Goal: Task Accomplishment & Management: Manage account settings

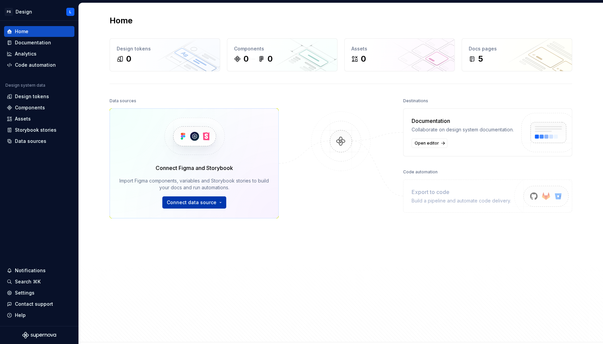
click at [203, 203] on span "Connect data source" at bounding box center [192, 202] width 50 height 7
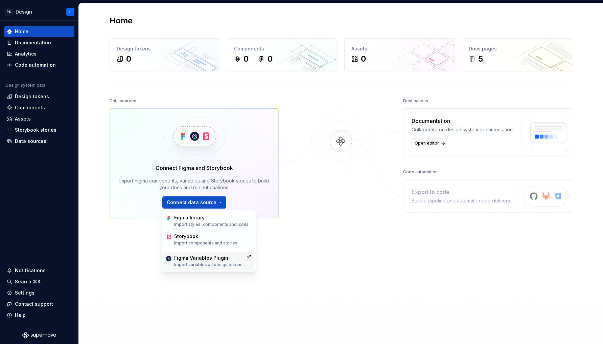
click at [213, 256] on div "Figma Variables Plugin" at bounding box center [208, 257] width 69 height 7
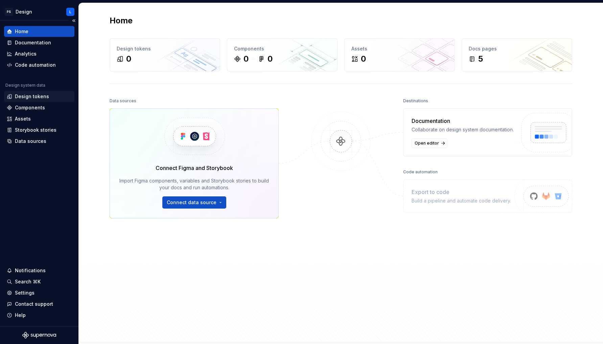
click at [43, 94] on div "Design tokens" at bounding box center [32, 96] width 34 height 7
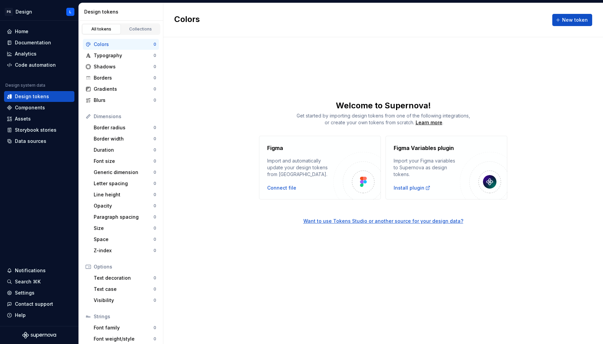
click at [414, 221] on div "Want to use Tokens Studio or another source for your design data?" at bounding box center [383, 220] width 160 height 7
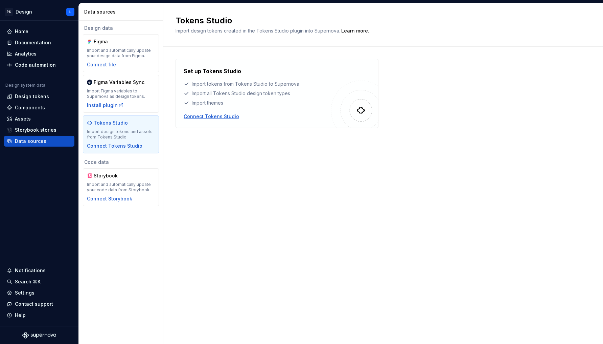
click at [211, 116] on div "Connect Tokens Studio" at bounding box center [211, 116] width 55 height 7
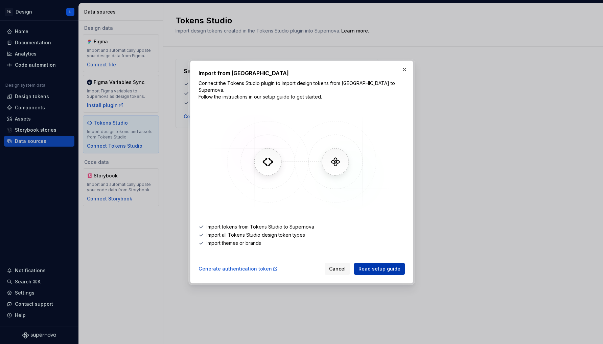
click at [378, 269] on link "Read setup guide" at bounding box center [379, 268] width 51 height 12
click at [246, 265] on div "Generate authentication token" at bounding box center [238, 268] width 79 height 7
click at [402, 73] on button "button" at bounding box center [404, 69] width 9 height 9
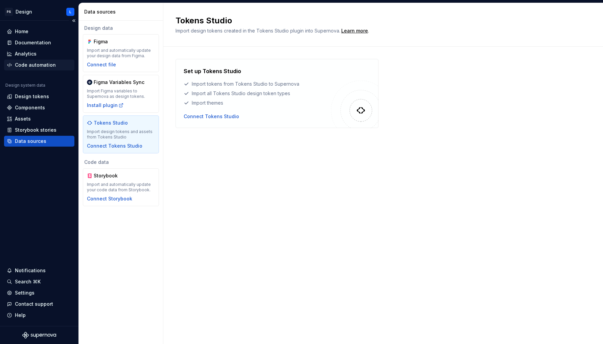
click at [32, 67] on div "Code automation" at bounding box center [35, 65] width 41 height 7
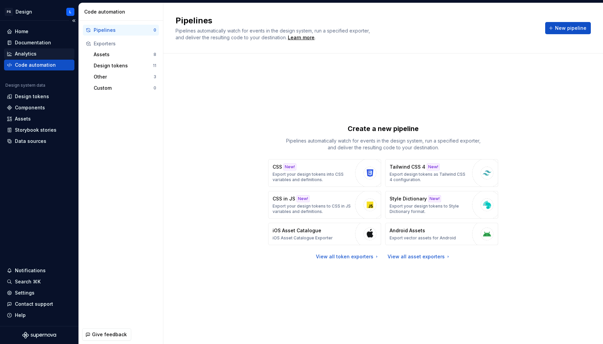
click at [30, 54] on div "Analytics" at bounding box center [26, 53] width 22 height 7
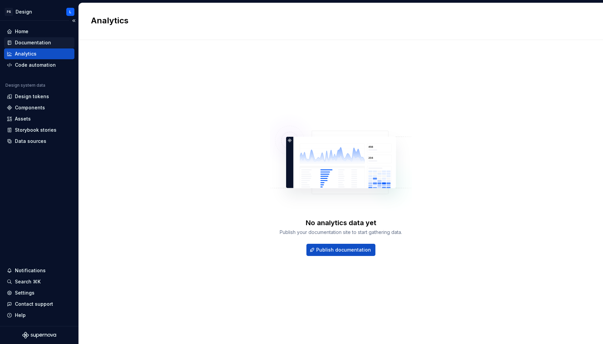
click at [27, 41] on div "Documentation" at bounding box center [33, 42] width 36 height 7
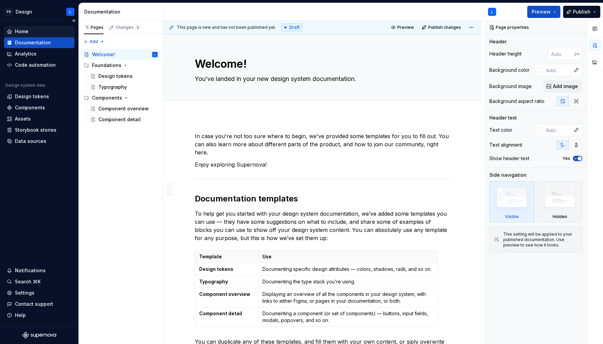
click at [30, 32] on div "Home" at bounding box center [39, 31] width 65 height 7
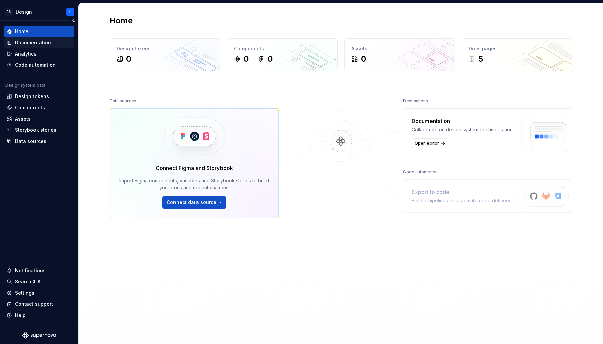
click at [30, 40] on div "Documentation" at bounding box center [33, 42] width 36 height 7
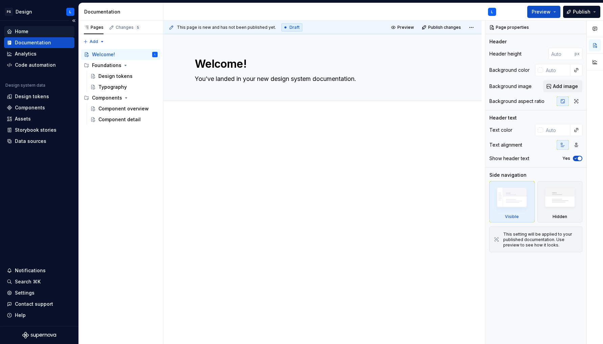
type textarea "*"
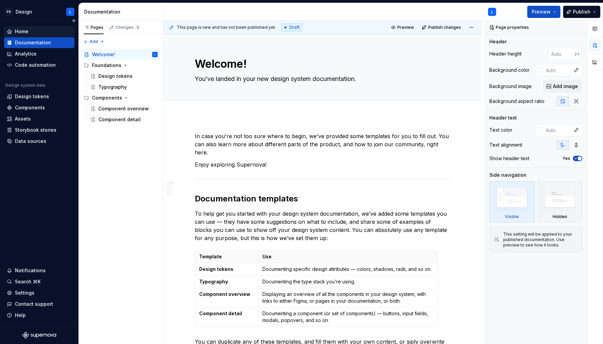
click at [31, 33] on div "Home" at bounding box center [39, 31] width 65 height 7
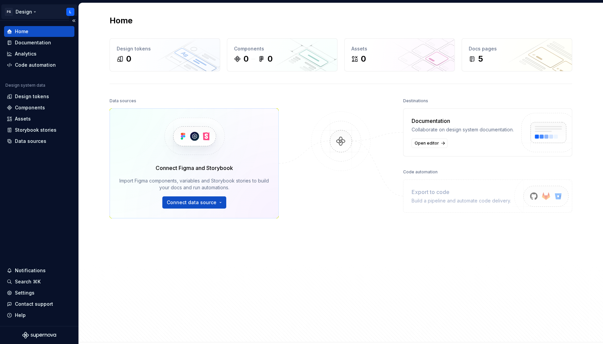
click at [28, 10] on html "PS Design L Home Documentation Analytics Code automation Design system data Des…" at bounding box center [301, 172] width 603 height 344
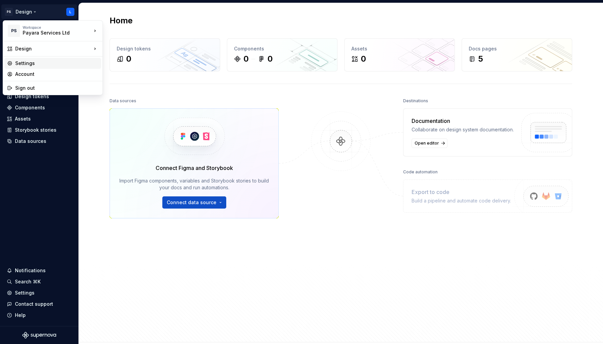
click at [24, 63] on div "Settings" at bounding box center [56, 63] width 83 height 7
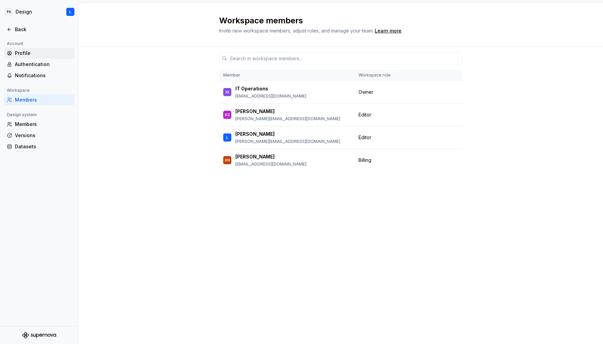
click at [31, 54] on div "Profile" at bounding box center [43, 53] width 57 height 7
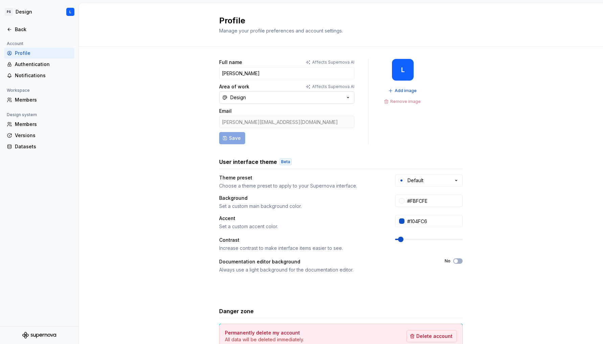
click at [318, 100] on button "Design" at bounding box center [286, 97] width 135 height 12
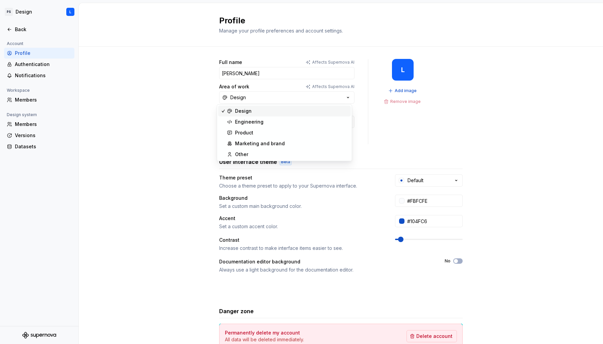
click at [162, 93] on div "Full name Affects Supernova AI Leo Area of work Affects Supernova AI Design Ema…" at bounding box center [341, 217] width 524 height 341
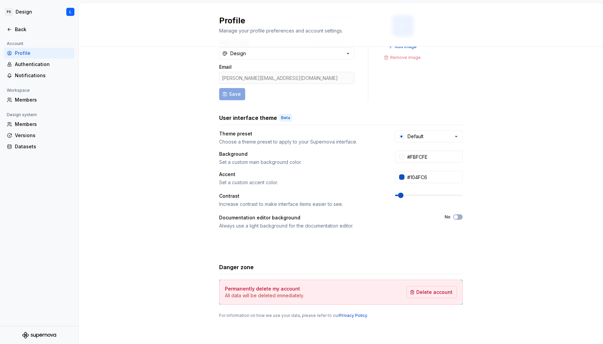
scroll to position [5, 0]
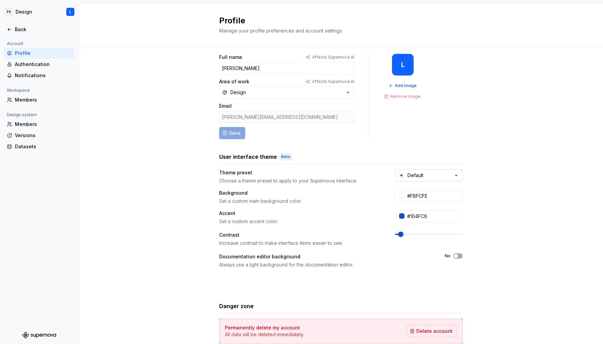
click at [437, 172] on button "Default" at bounding box center [429, 175] width 68 height 12
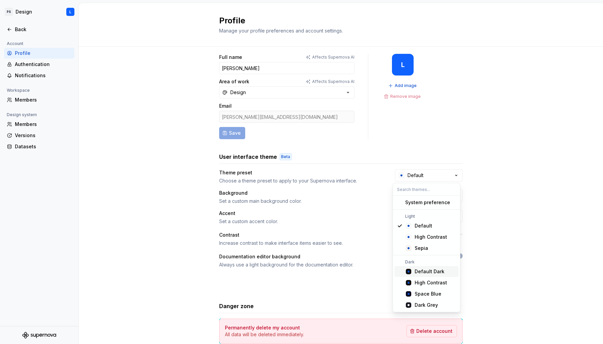
click at [433, 271] on div "Default Dark" at bounding box center [430, 271] width 30 height 7
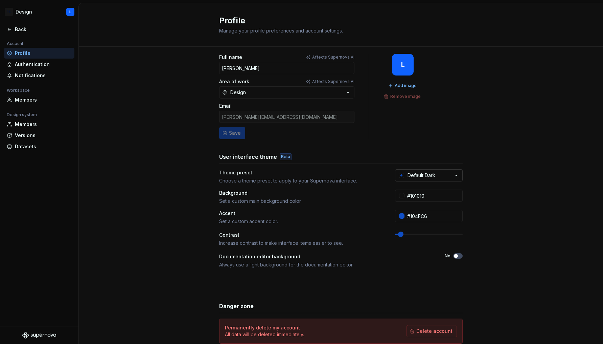
click at [418, 172] on div "Default Dark" at bounding box center [422, 175] width 28 height 7
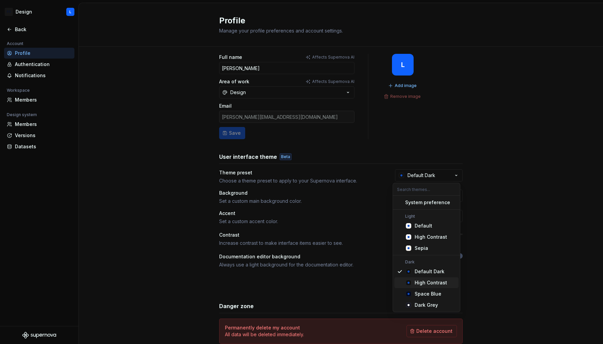
click at [423, 283] on div "High Contrast" at bounding box center [431, 282] width 32 height 7
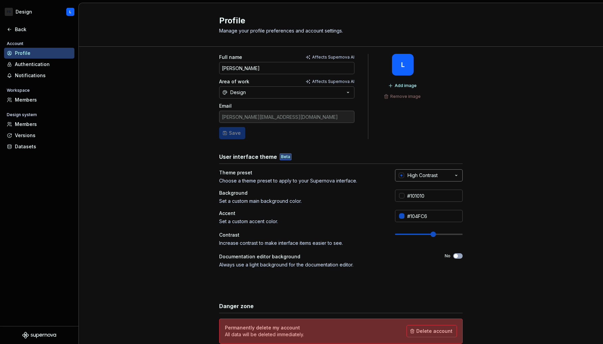
click at [408, 176] on div "High Contrast" at bounding box center [423, 175] width 30 height 7
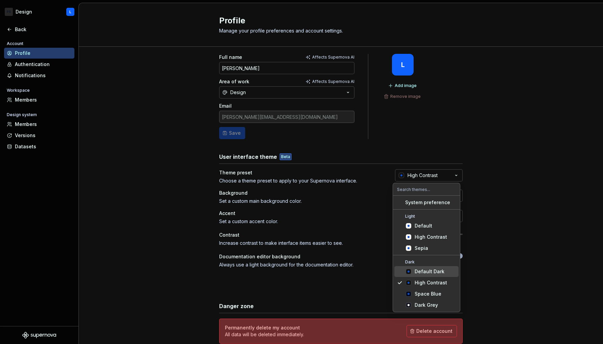
click at [424, 272] on div "Default Dark" at bounding box center [430, 271] width 30 height 7
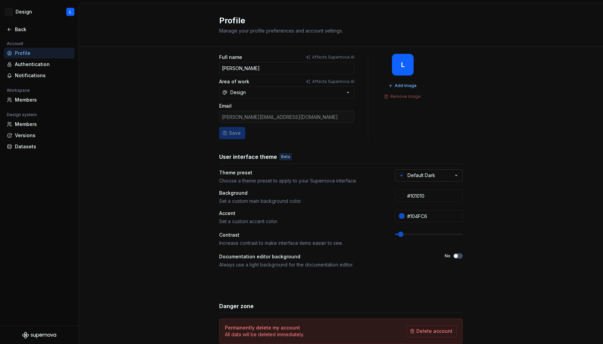
click at [425, 177] on div "Default Dark" at bounding box center [422, 175] width 28 height 7
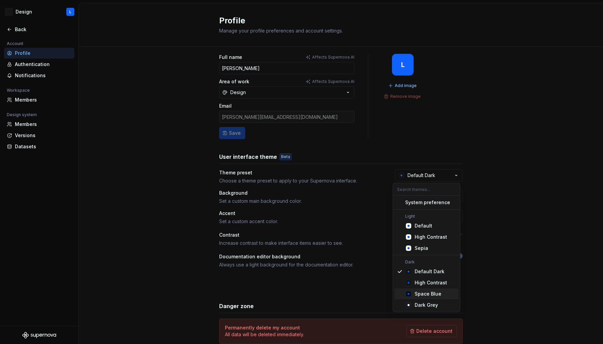
click at [426, 292] on div "Space Blue" at bounding box center [428, 293] width 27 height 7
type input "#040A1E"
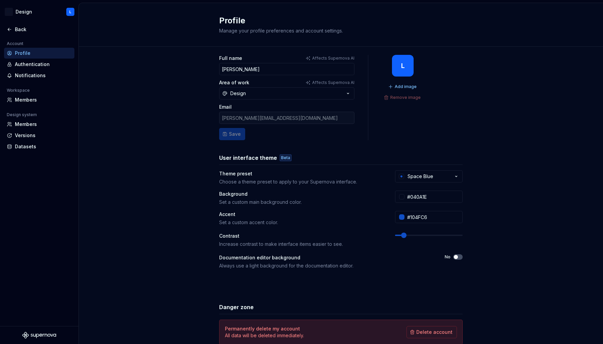
scroll to position [5, 0]
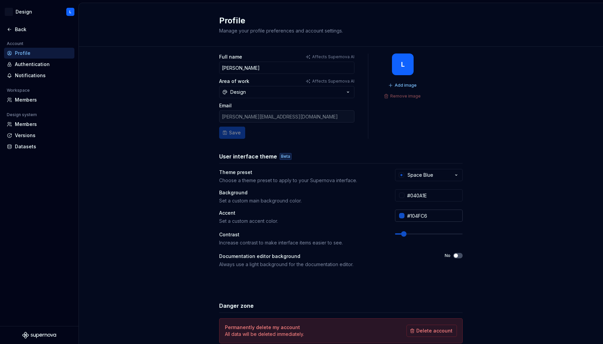
click at [399, 215] on div at bounding box center [401, 215] width 5 height 5
click at [499, 91] on html "PS Design L Back Account Profile Authentication Notifications Workspace Members…" at bounding box center [301, 172] width 603 height 344
click at [428, 213] on input "#104FC6" at bounding box center [433, 215] width 58 height 12
paste input "f0981b"
type input "#F0981B"
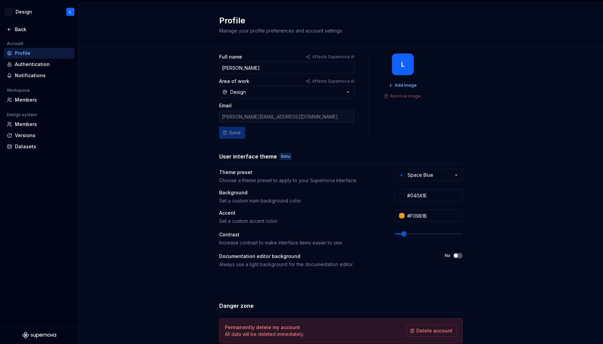
click at [472, 231] on div "Full name Affects Supernova AI Leo Area of work Affects Supernova AI Design Ema…" at bounding box center [341, 211] width 524 height 341
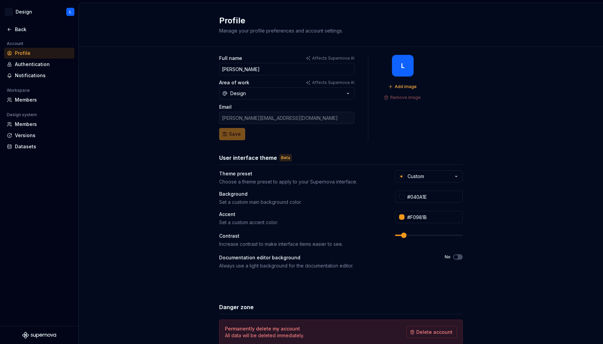
scroll to position [0, 0]
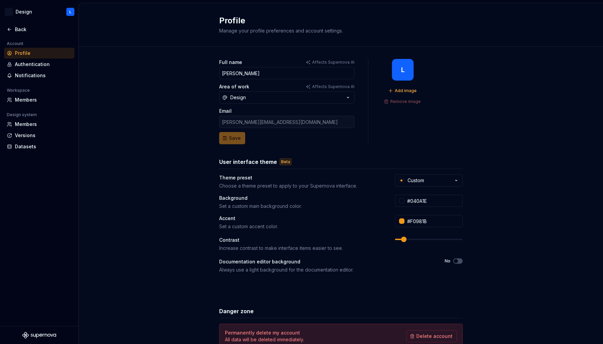
click at [230, 139] on form "Full name Affects Supernova AI Leo Area of work Affects Supernova AI Design Ema…" at bounding box center [286, 101] width 135 height 85
click at [340, 178] on div "Theme preset" at bounding box center [301, 177] width 164 height 7
click at [408, 91] on span "Add image" at bounding box center [406, 90] width 22 height 5
click at [403, 90] on span "Add image" at bounding box center [406, 90] width 22 height 5
click at [406, 99] on button "Remove image" at bounding box center [403, 101] width 42 height 9
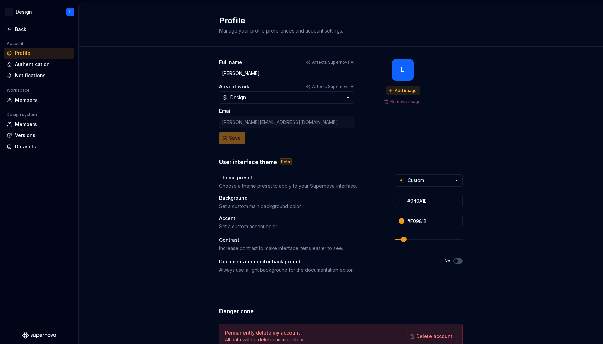
click at [395, 89] on span "Add image" at bounding box center [406, 90] width 22 height 5
click at [395, 90] on span "Add image" at bounding box center [406, 90] width 22 height 5
click at [31, 63] on div "Authentication" at bounding box center [43, 64] width 57 height 7
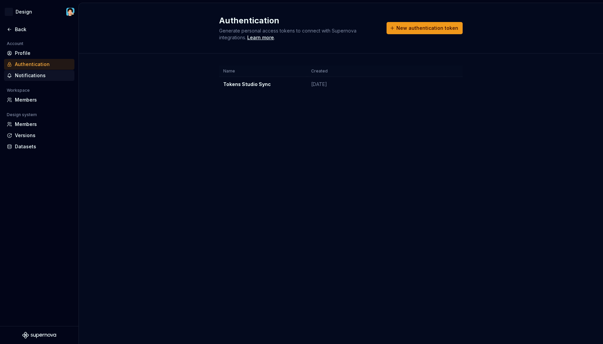
click at [33, 76] on div "Notifications" at bounding box center [43, 75] width 57 height 7
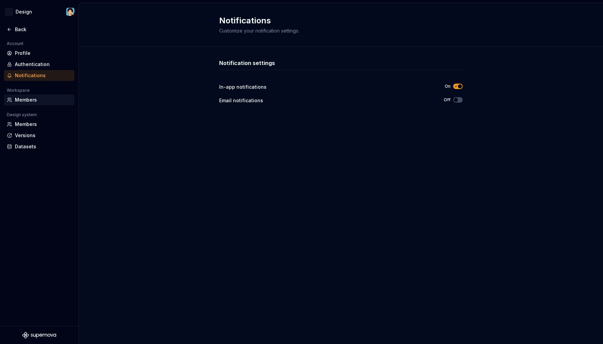
click at [37, 100] on div "Members" at bounding box center [43, 99] width 57 height 7
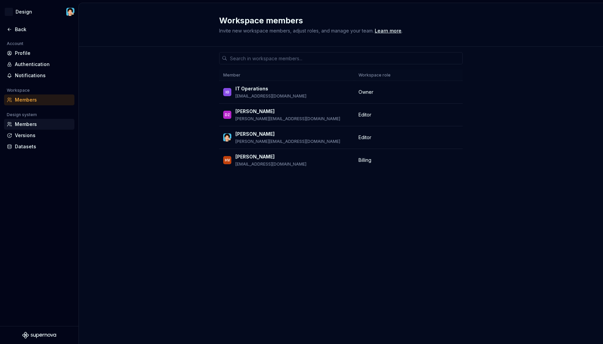
click at [39, 122] on div "Members" at bounding box center [43, 124] width 57 height 7
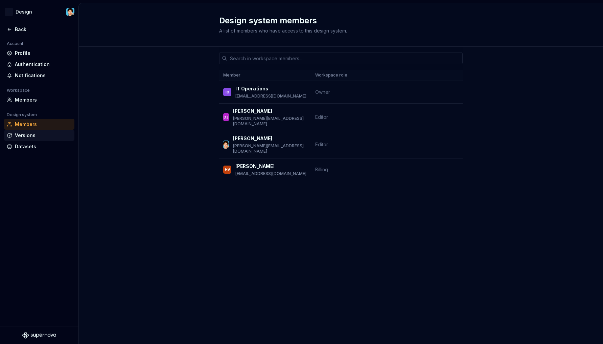
click at [30, 138] on div "Versions" at bounding box center [43, 135] width 57 height 7
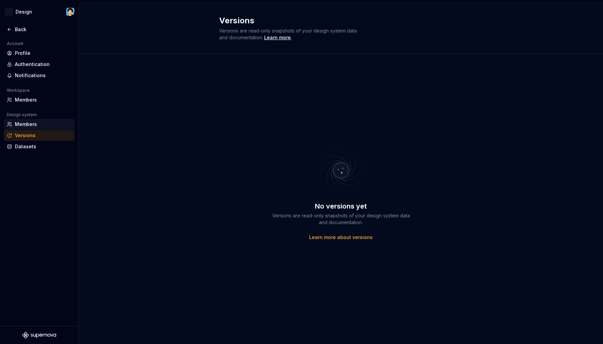
click at [36, 123] on div "Members" at bounding box center [43, 124] width 57 height 7
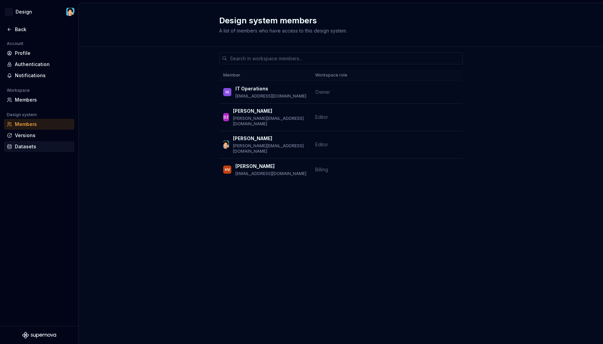
click at [33, 143] on div "Datasets" at bounding box center [43, 146] width 57 height 7
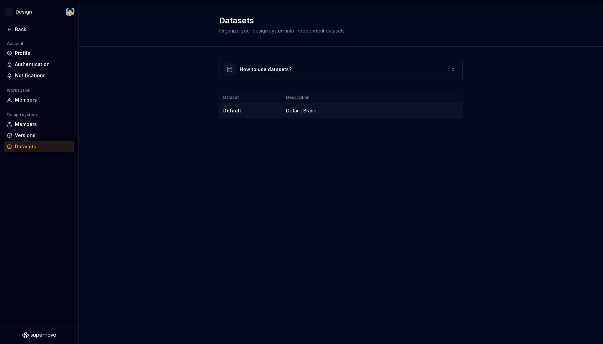
click at [245, 108] on div "Default" at bounding box center [250, 110] width 55 height 7
click at [231, 113] on div "Default" at bounding box center [250, 110] width 55 height 7
click at [298, 65] on div "How to use datasets?" at bounding box center [340, 69] width 243 height 20
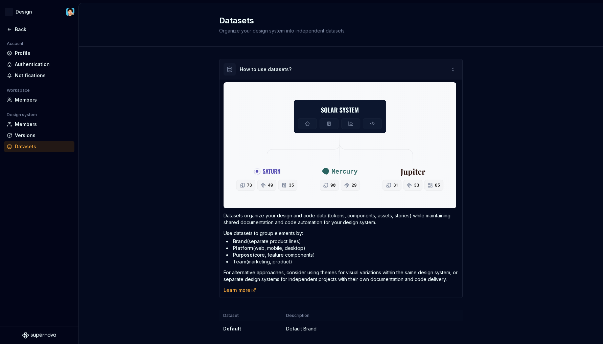
click at [298, 65] on div "How to use datasets?" at bounding box center [340, 69] width 243 height 20
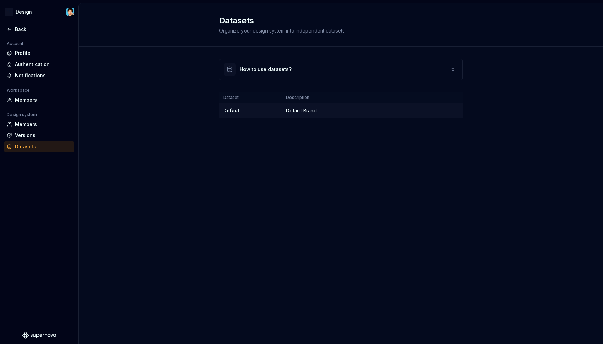
click at [296, 111] on td "Default Brand" at bounding box center [372, 110] width 181 height 15
click at [258, 77] on div "How to use datasets?" at bounding box center [340, 69] width 243 height 20
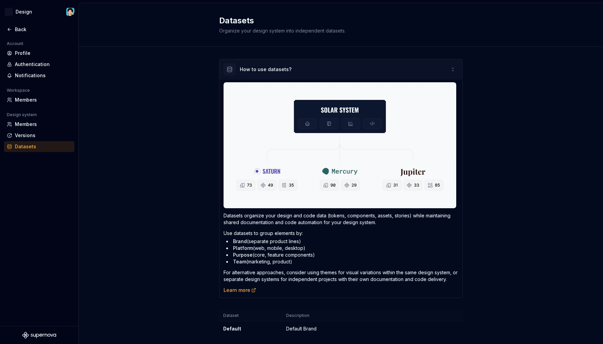
click at [264, 72] on div "How to use datasets?" at bounding box center [266, 69] width 52 height 7
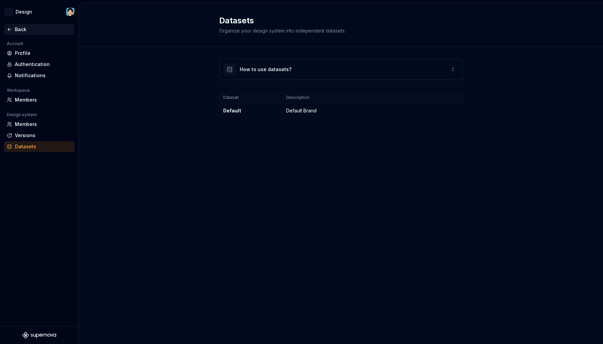
click at [8, 28] on icon at bounding box center [9, 29] width 5 height 5
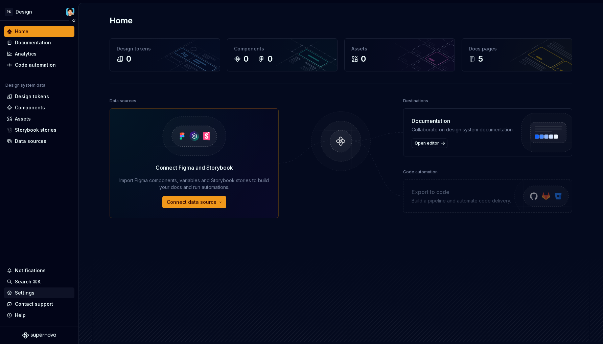
click at [37, 291] on div "Settings" at bounding box center [39, 292] width 65 height 7
click at [32, 123] on div "Assets" at bounding box center [39, 118] width 70 height 11
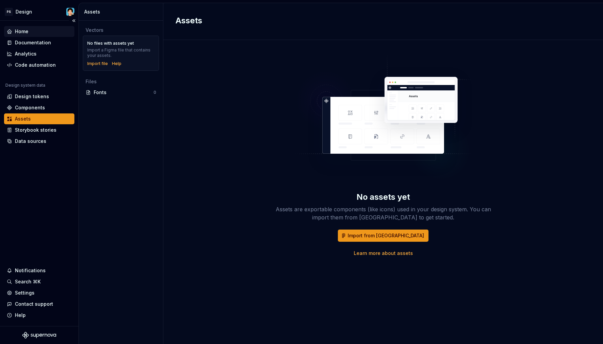
click at [39, 30] on div "Home" at bounding box center [39, 31] width 65 height 7
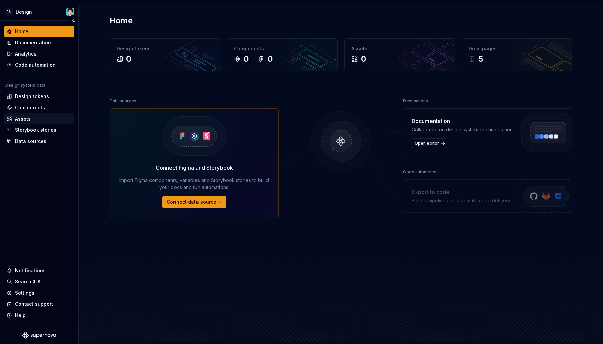
click at [25, 120] on div "Assets" at bounding box center [23, 118] width 16 height 7
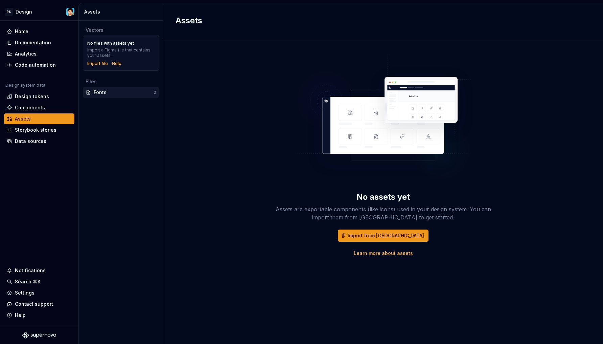
click at [123, 93] on div "Fonts" at bounding box center [124, 92] width 60 height 7
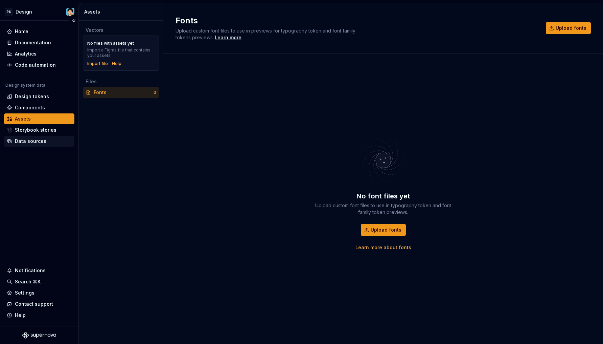
click at [38, 143] on div "Data sources" at bounding box center [30, 141] width 31 height 7
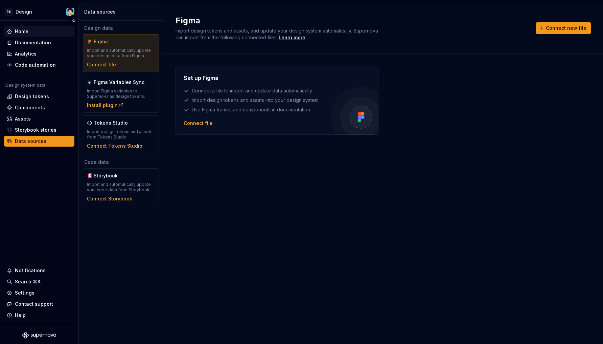
click at [36, 34] on div "Home" at bounding box center [39, 31] width 65 height 7
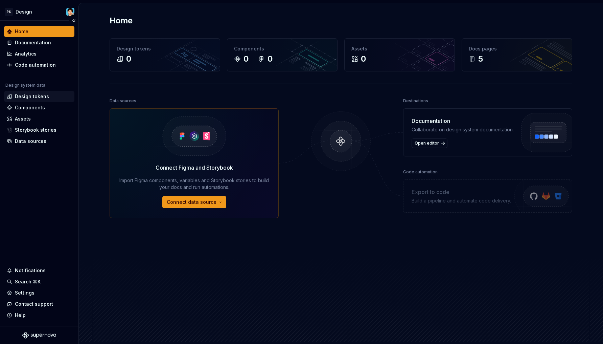
click at [23, 100] on div "Design tokens" at bounding box center [39, 96] width 70 height 11
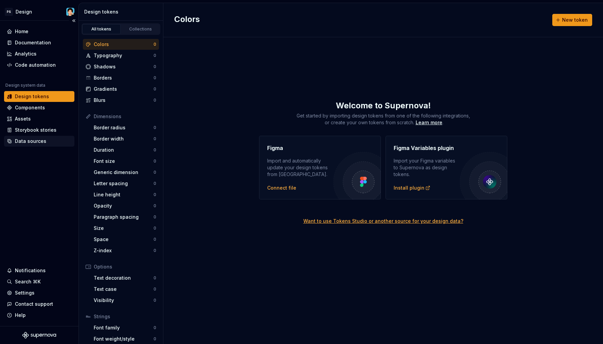
click at [32, 141] on div "Data sources" at bounding box center [30, 141] width 31 height 7
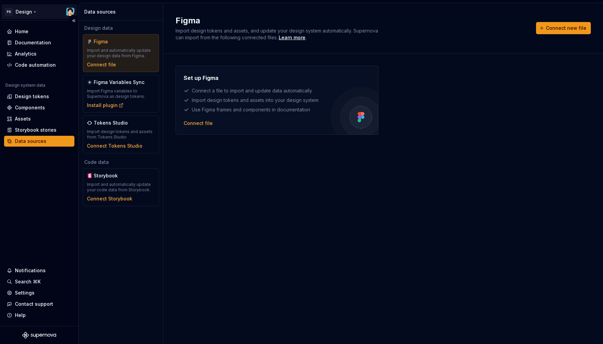
click at [34, 14] on html "PS Design Home Documentation Analytics Code automation Design system data Desig…" at bounding box center [301, 172] width 603 height 344
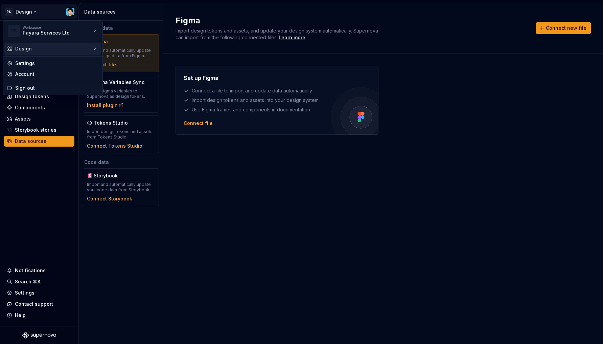
click at [43, 46] on div "Design" at bounding box center [53, 48] width 76 height 7
click at [251, 196] on html "PS Design Home Documentation Analytics Code automation Design system data Desig…" at bounding box center [301, 172] width 603 height 344
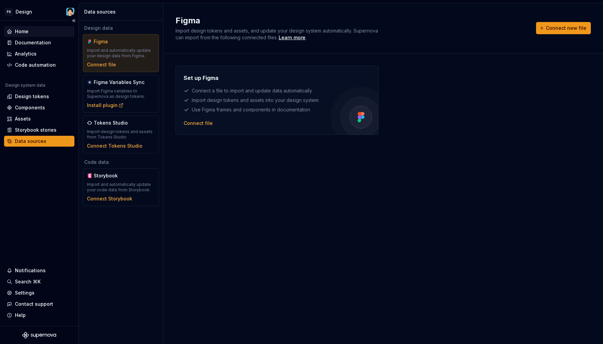
click at [39, 33] on div "Home" at bounding box center [39, 31] width 65 height 7
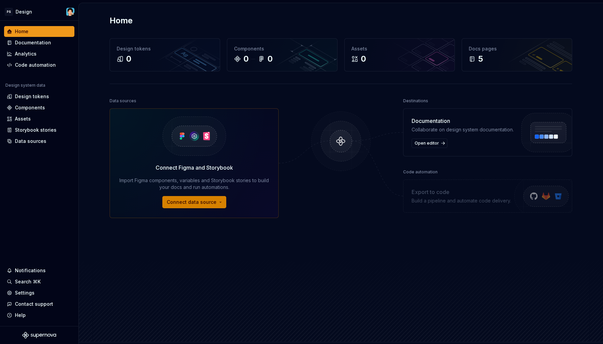
click at [197, 203] on span "Connect data source" at bounding box center [192, 202] width 50 height 7
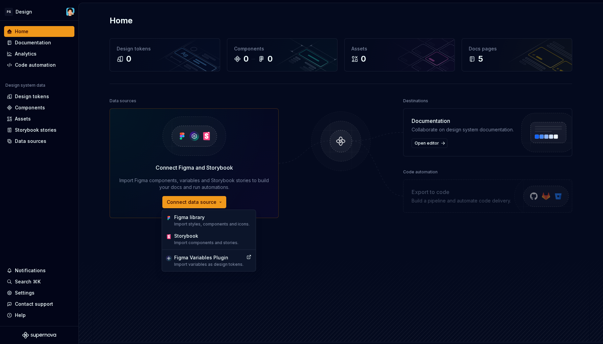
drag, startPoint x: 191, startPoint y: 111, endPoint x: 188, endPoint y: 93, distance: 18.1
click at [191, 111] on img at bounding box center [194, 136] width 90 height 55
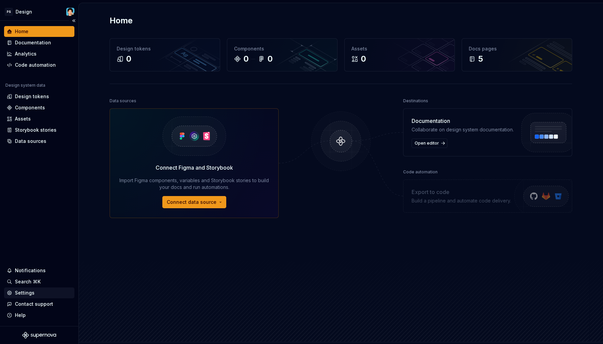
click at [24, 290] on div "Settings" at bounding box center [25, 292] width 20 height 7
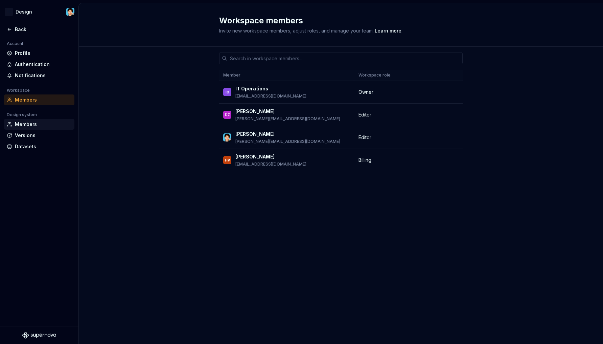
click at [32, 127] on div "Members" at bounding box center [43, 124] width 57 height 7
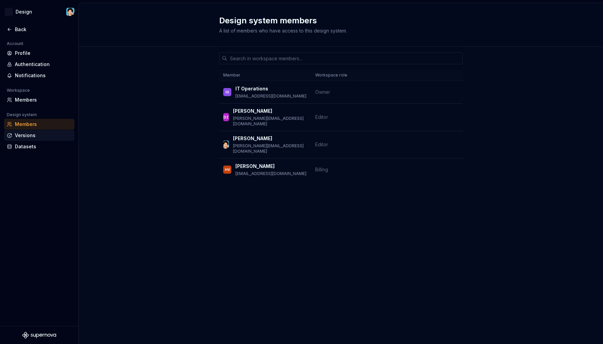
click at [31, 139] on div "Versions" at bounding box center [39, 135] width 70 height 11
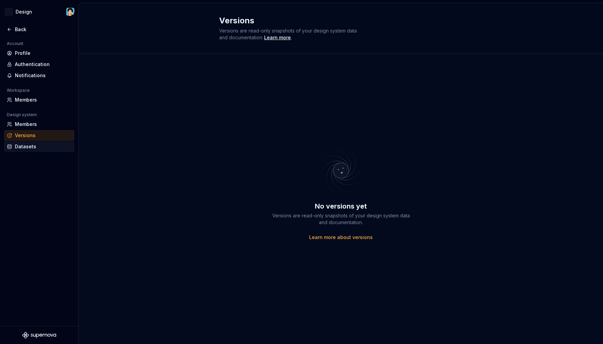
click at [28, 147] on div "Datasets" at bounding box center [43, 146] width 57 height 7
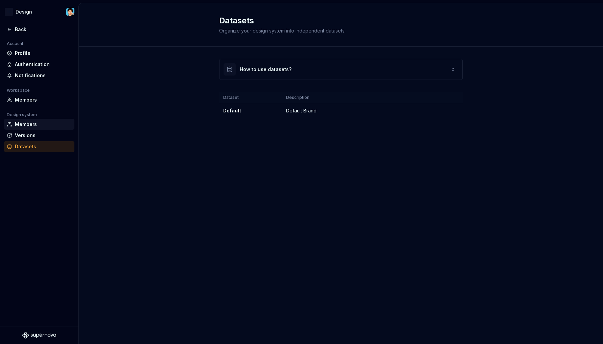
click at [27, 129] on div "Members" at bounding box center [39, 124] width 70 height 11
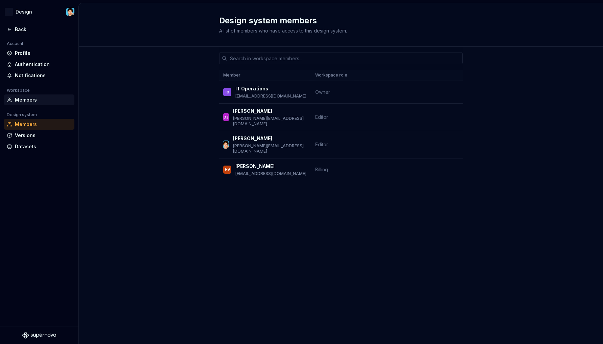
click at [25, 97] on div "Members" at bounding box center [43, 99] width 57 height 7
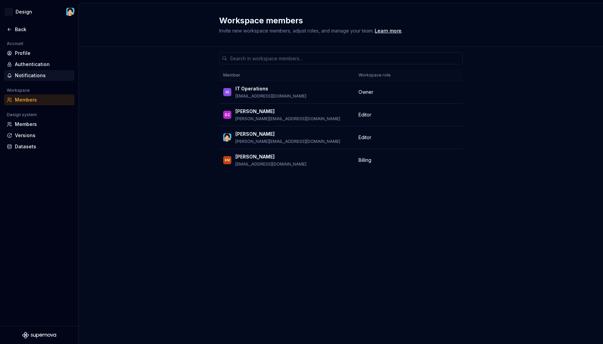
click at [30, 75] on div "Notifications" at bounding box center [43, 75] width 57 height 7
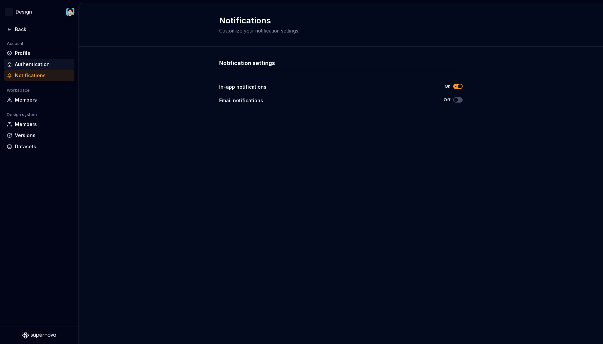
click at [32, 67] on div "Authentication" at bounding box center [43, 64] width 57 height 7
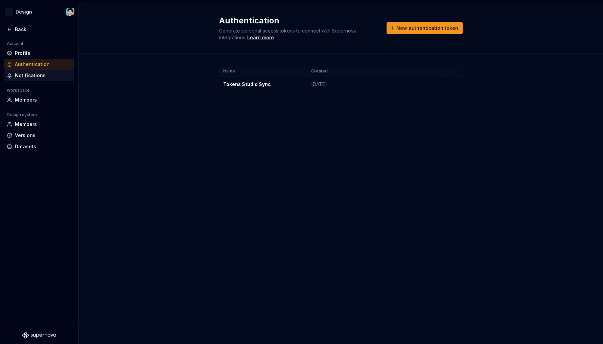
click at [33, 72] on div "Notifications" at bounding box center [39, 75] width 70 height 11
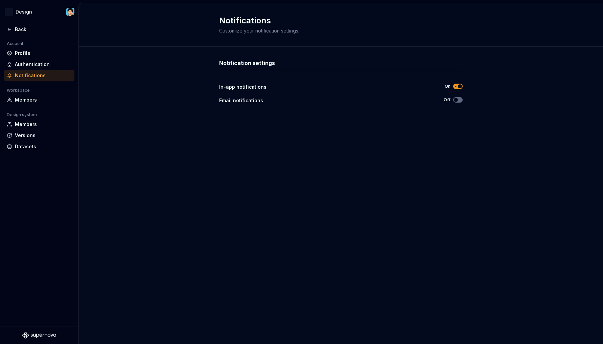
click at [456, 97] on button "Off" at bounding box center [457, 99] width 9 height 5
click at [458, 99] on span "button" at bounding box center [456, 100] width 4 height 4
click at [32, 63] on div "Authentication" at bounding box center [43, 64] width 57 height 7
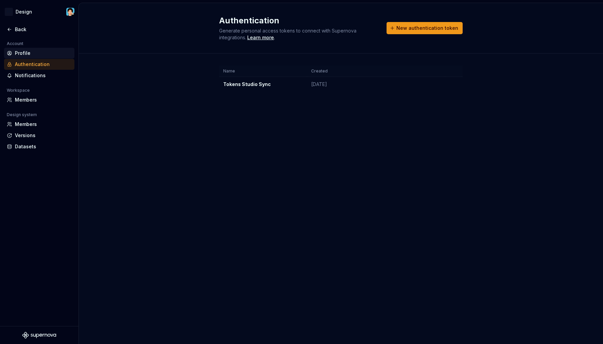
click at [38, 55] on div "Profile" at bounding box center [43, 53] width 57 height 7
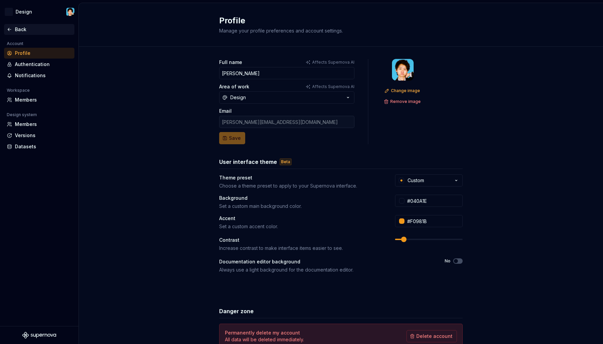
click at [21, 32] on div "Back" at bounding box center [43, 29] width 57 height 7
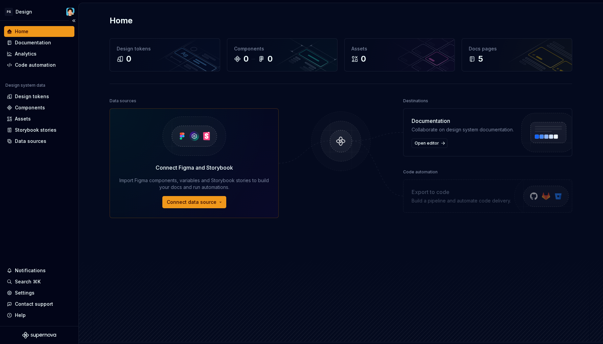
click at [14, 264] on div "Home Documentation Analytics Code automation Design system data Design tokens C…" at bounding box center [39, 173] width 78 height 305
click at [18, 269] on div "Notifications" at bounding box center [30, 270] width 31 height 7
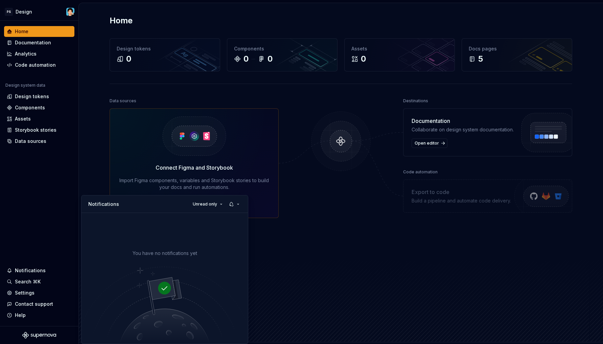
click at [185, 167] on html "PS Design Home Documentation Analytics Code automation Design system data Desig…" at bounding box center [301, 172] width 603 height 344
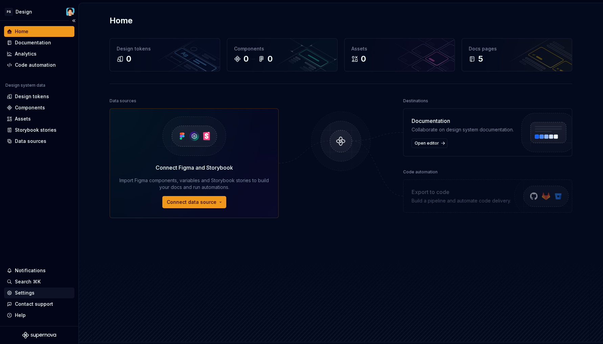
click at [36, 292] on div "Settings" at bounding box center [39, 292] width 65 height 7
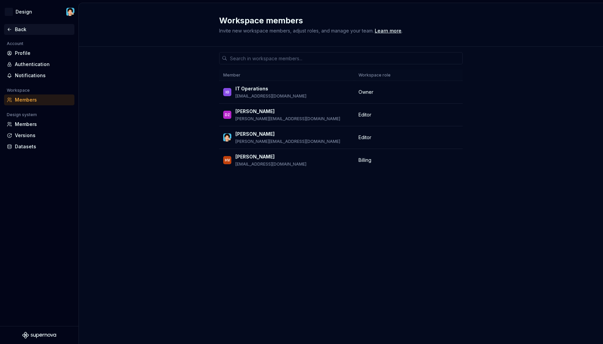
click at [9, 27] on icon at bounding box center [9, 29] width 5 height 5
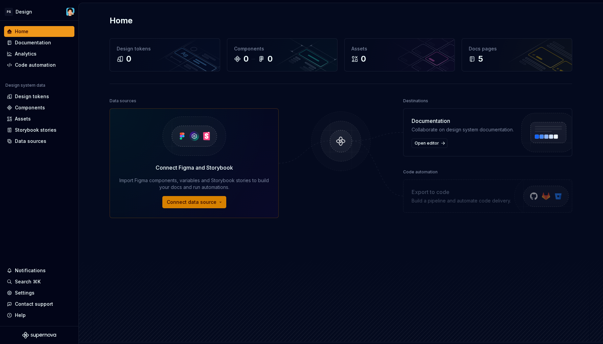
click at [181, 201] on span "Connect data source" at bounding box center [192, 202] width 50 height 7
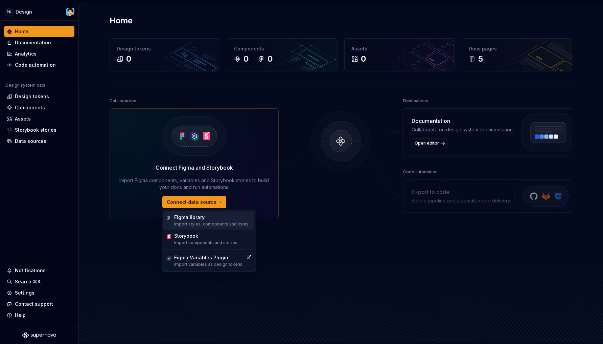
click at [192, 222] on p "Import styles, components and icons." at bounding box center [211, 223] width 75 height 5
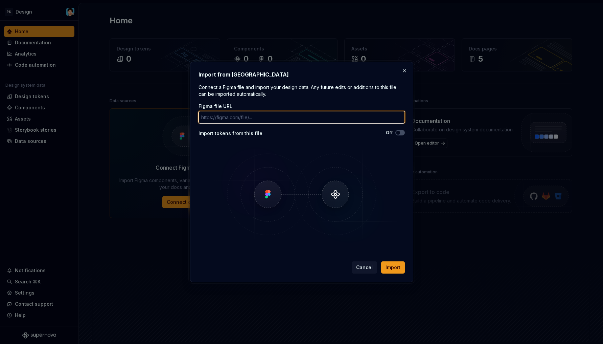
click at [265, 117] on input "Figma file URL" at bounding box center [302, 117] width 206 height 12
paste input "https://www.figma.com/design/VlmuA9vd8EXW0dUonfNGeQ/-DS-Library--UI-Components-…"
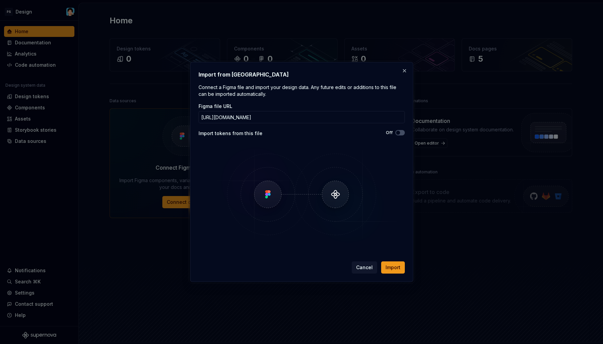
click at [273, 144] on img at bounding box center [302, 193] width 196 height 101
click at [391, 267] on span "Import" at bounding box center [393, 267] width 15 height 7
drag, startPoint x: 199, startPoint y: 73, endPoint x: 387, endPoint y: 53, distance: 189.4
click at [257, 76] on div "Import from Figma Connect a Figma file and import your design data. Any future …" at bounding box center [301, 172] width 223 height 220
copy h2 "Import from Figma"
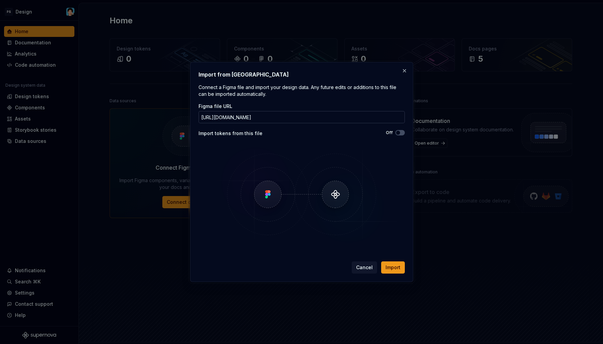
click at [336, 123] on input "https://www.figma.com/design/VlmuA9vd8EXW0dUonfNGeQ/-DS-Library--UI-Components-…" at bounding box center [302, 117] width 206 height 12
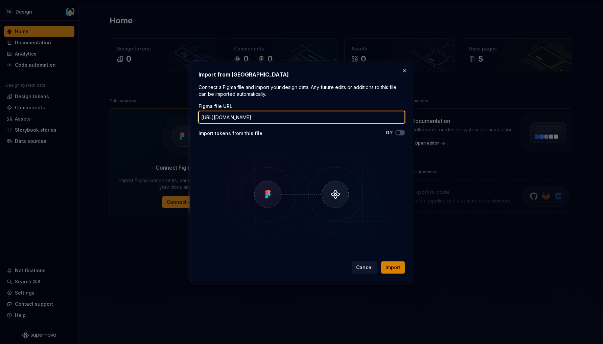
paste input "iHZvxZSRK2WwnYcJvxynyc/-Observability--Insights-2.0?node-id=2499-1371&t=iKTZ6pO…"
type input "https://www.figma.com/design/iHZvxZSRK2WwnYcJvxynyc/-Observability--Insights-2.…"
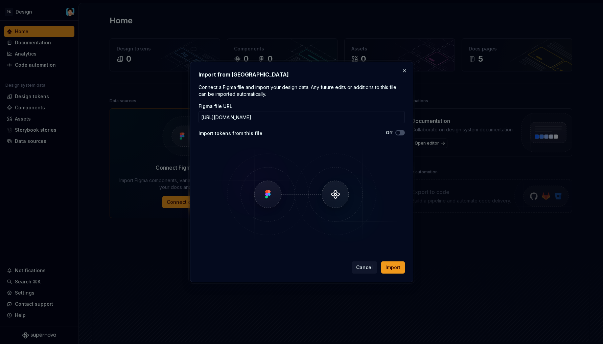
click at [367, 227] on img at bounding box center [302, 193] width 196 height 101
click at [391, 267] on span "Import" at bounding box center [393, 267] width 15 height 7
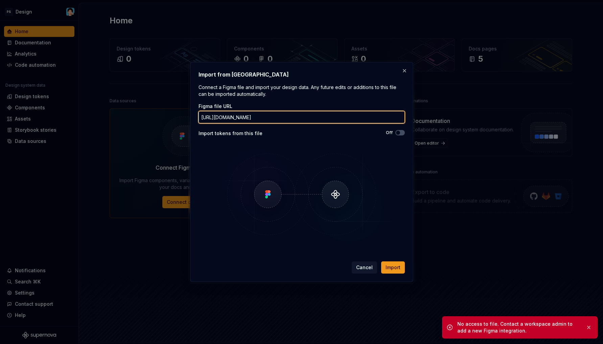
click at [316, 116] on input "https://www.figma.com/design/iHZvxZSRK2WwnYcJvxynyc/-Observability--Insights-2.…" at bounding box center [302, 117] width 206 height 12
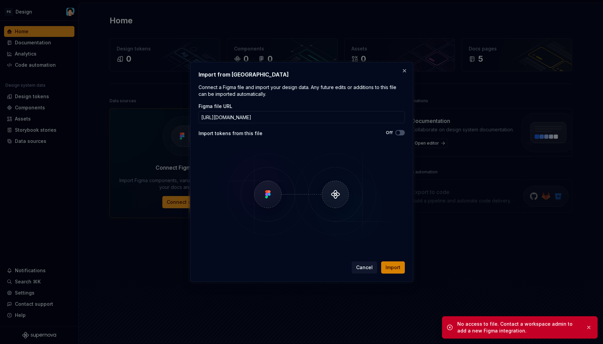
click at [399, 267] on span "Import" at bounding box center [393, 267] width 15 height 7
click at [359, 118] on input "https://www.figma.com/design/iHZvxZSRK2WwnYcJvxynyc/-Observability--Insights-2.…" at bounding box center [302, 117] width 206 height 12
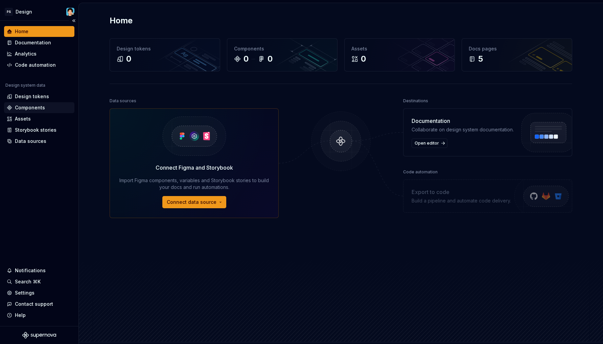
click at [43, 107] on div "Components" at bounding box center [30, 107] width 30 height 7
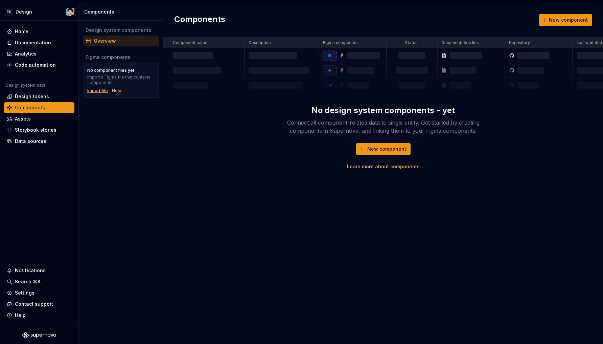
click at [94, 90] on div "Import file" at bounding box center [97, 90] width 21 height 5
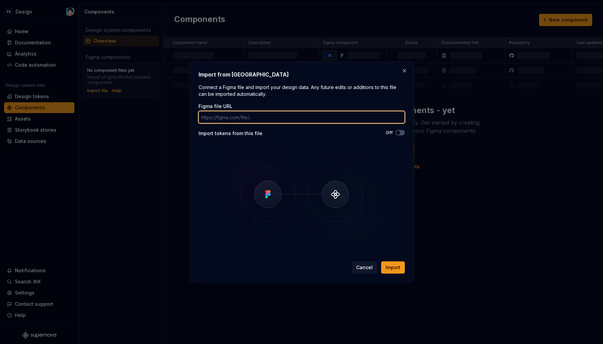
click at [276, 114] on input "Figma file URL" at bounding box center [302, 117] width 206 height 12
paste input "https://www.figma.com/design/iHZvxZSRK2WwnYcJvxynyc/-Observability--Insights-2.…"
type input "https://www.figma.com/design/iHZvxZSRK2WwnYcJvxynyc/-Observability--Insights-2.…"
click at [269, 120] on input "https://www.figma.com/design/iHZvxZSRK2WwnYcJvxynyc/-Observability--Insights-2.…" at bounding box center [302, 117] width 206 height 12
drag, startPoint x: 236, startPoint y: 121, endPoint x: 160, endPoint y: 118, distance: 76.1
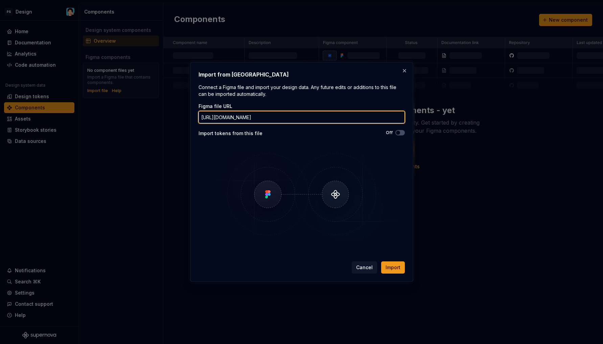
click at [155, 118] on div "Import from Figma Connect a Figma file and import your design data. Any future …" at bounding box center [301, 172] width 603 height 344
click at [274, 116] on input "https://www.figma.com/design/iHZvxZSRK2WwnYcJvxynyc/-Observability--Insights-2.…" at bounding box center [302, 117] width 206 height 12
click at [260, 118] on input "Figma file URL" at bounding box center [302, 117] width 206 height 12
paste input "https://www.figma.com/design/iHZvxZSRK2WwnYcJvxynyc/-Observability--Insights-2.…"
type input "https://www.figma.com/design/iHZvxZSRK2WwnYcJvxynyc/-Observability--Insights-2.…"
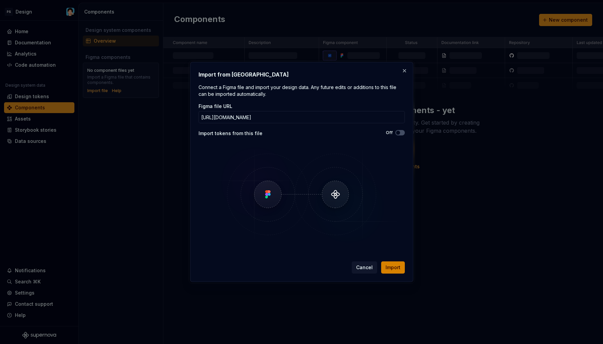
click at [394, 268] on span "Import" at bounding box center [393, 267] width 15 height 7
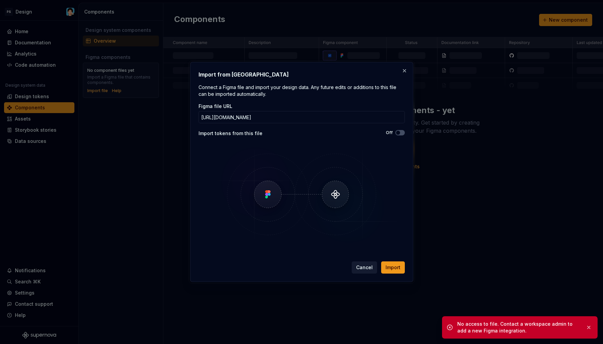
click at [372, 267] on span "Cancel" at bounding box center [364, 267] width 17 height 7
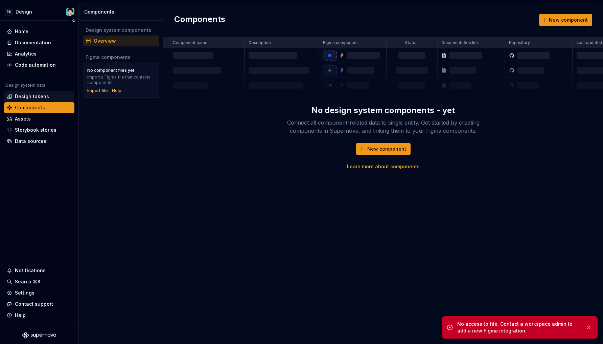
click at [19, 97] on div "Design tokens" at bounding box center [32, 96] width 34 height 7
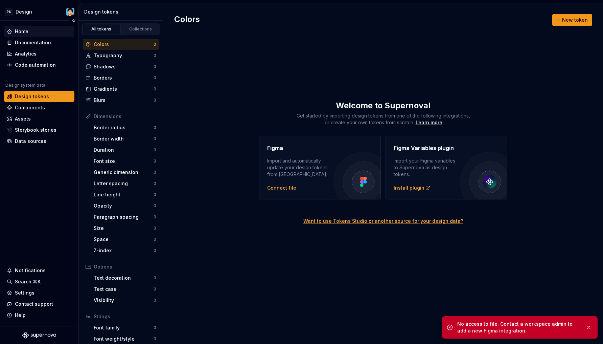
click at [20, 31] on div "Home" at bounding box center [22, 31] width 14 height 7
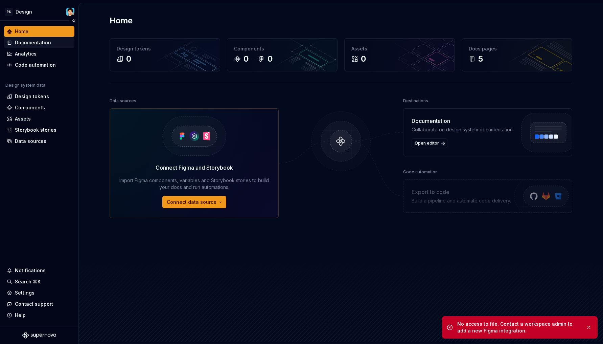
click at [23, 45] on div "Documentation" at bounding box center [33, 42] width 36 height 7
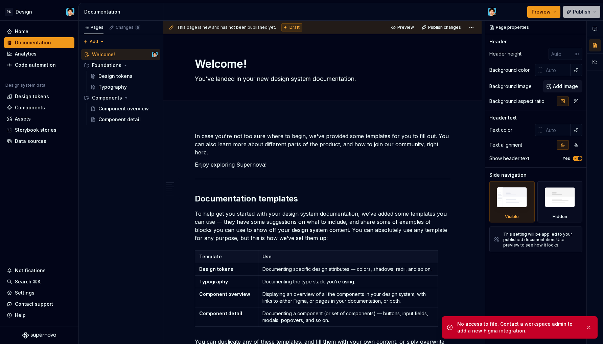
click at [573, 10] on button "Publish" at bounding box center [581, 12] width 37 height 12
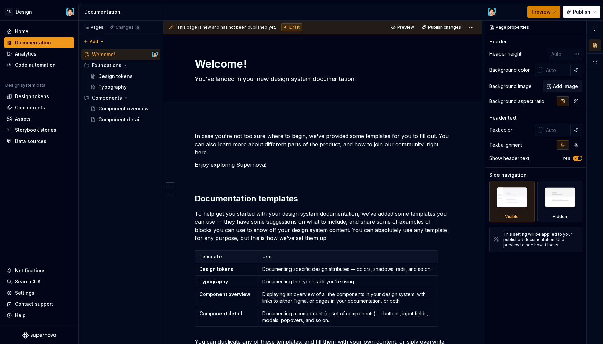
click at [546, 11] on span "Preview" at bounding box center [541, 11] width 19 height 7
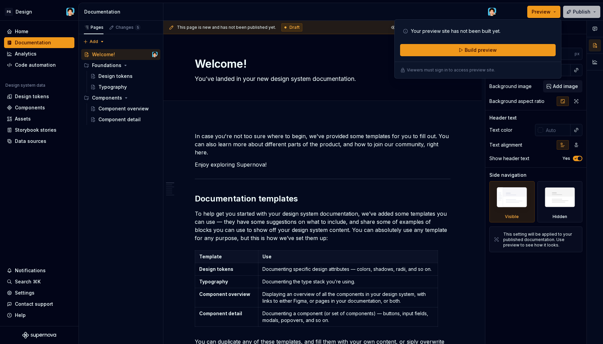
click at [570, 12] on button "Publish" at bounding box center [581, 12] width 37 height 12
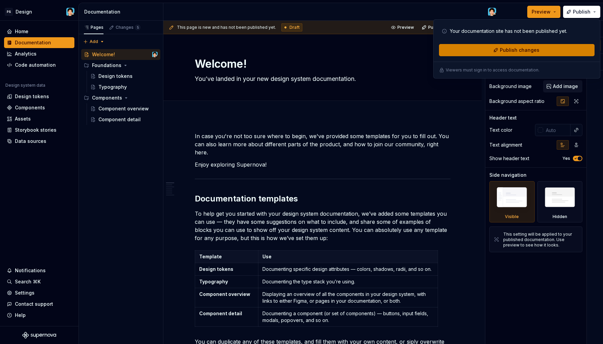
click at [522, 50] on span "Publish changes" at bounding box center [520, 50] width 40 height 7
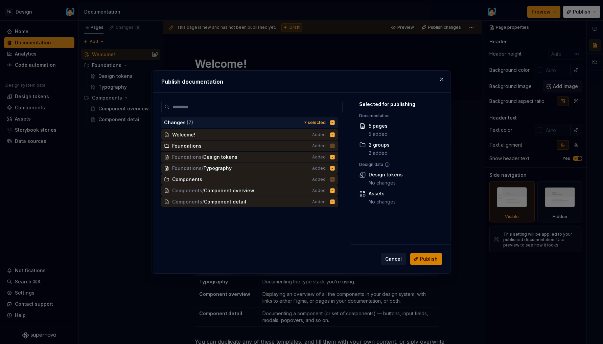
click at [425, 256] on span "Publish" at bounding box center [429, 258] width 18 height 7
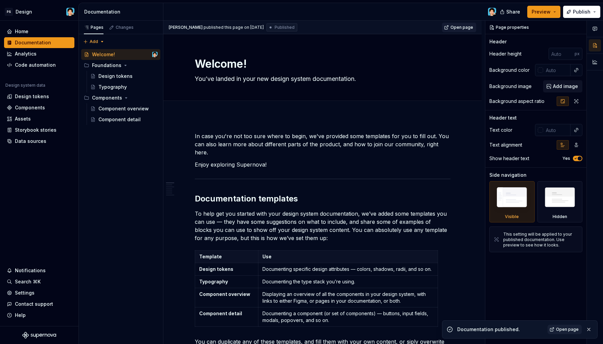
click at [453, 26] on span "Open page" at bounding box center [461, 27] width 23 height 5
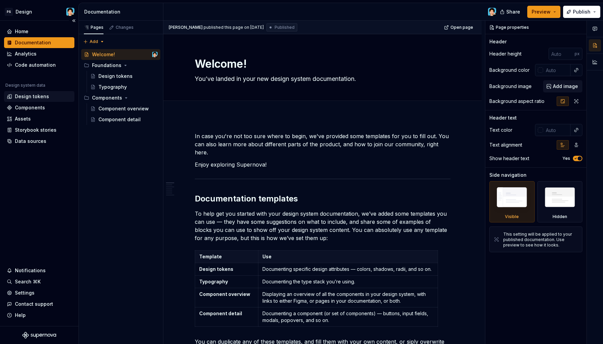
click at [31, 96] on div "Design tokens" at bounding box center [32, 96] width 34 height 7
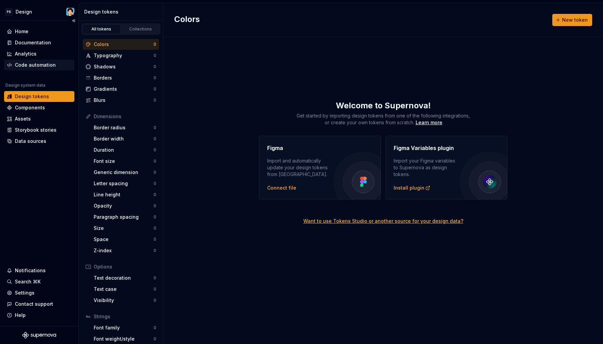
click at [32, 65] on div "Code automation" at bounding box center [35, 65] width 41 height 7
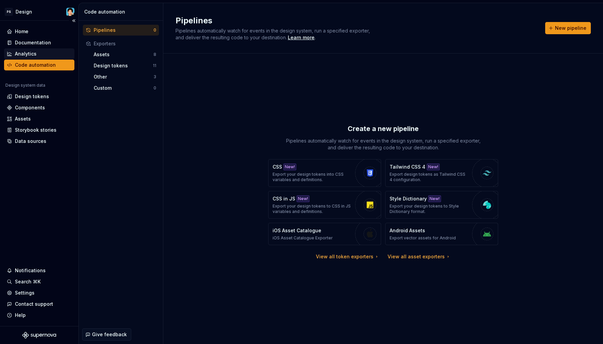
click at [29, 49] on div "Analytics" at bounding box center [39, 53] width 70 height 11
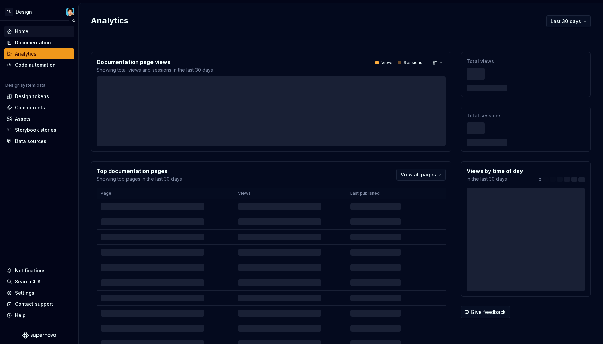
click at [30, 33] on div "Home" at bounding box center [39, 31] width 65 height 7
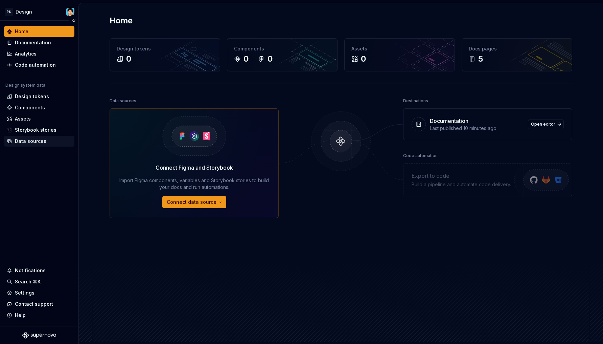
click at [36, 140] on div "Data sources" at bounding box center [30, 141] width 31 height 7
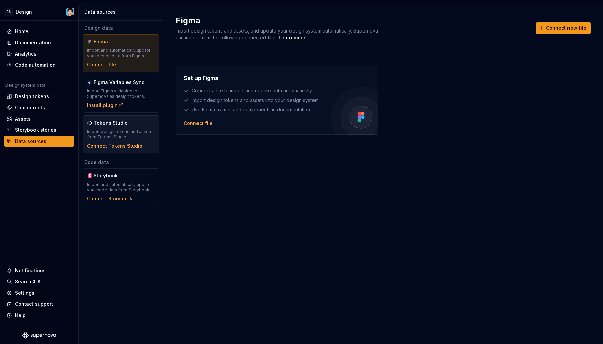
click at [129, 145] on div "Connect Tokens Studio" at bounding box center [114, 145] width 55 height 7
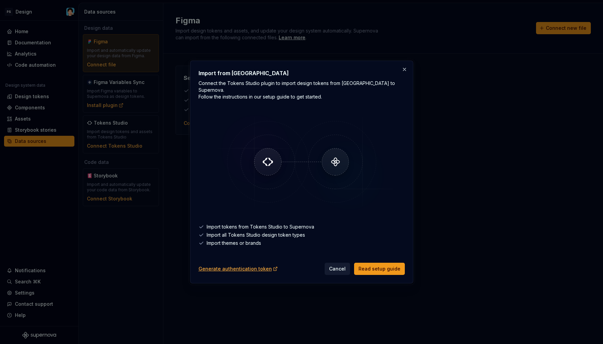
click at [346, 265] on span "Cancel" at bounding box center [337, 268] width 17 height 7
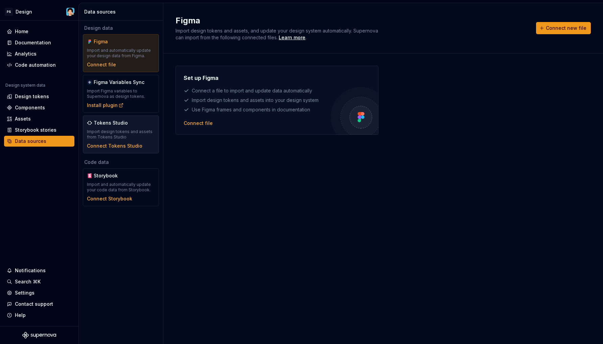
click at [109, 132] on div "Import design tokens and assets from Tokens Studio" at bounding box center [121, 134] width 68 height 11
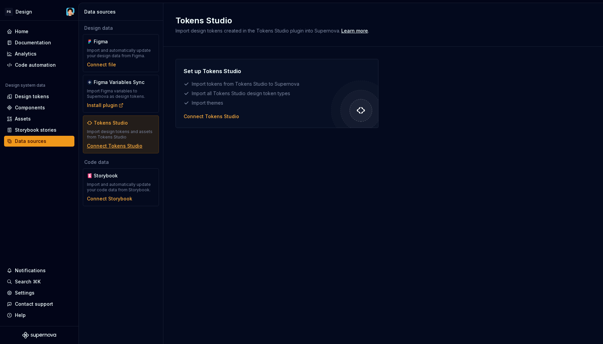
click at [114, 144] on div "Connect Tokens Studio" at bounding box center [114, 145] width 55 height 7
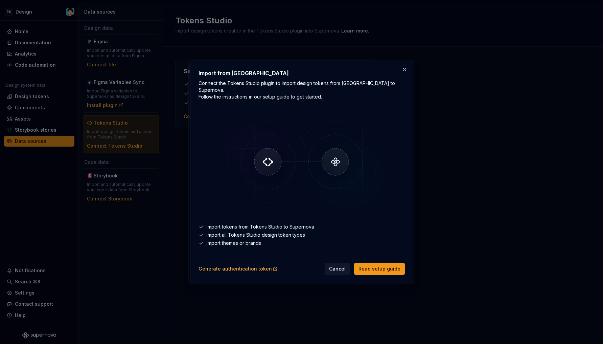
click at [242, 267] on div "Generate authentication token" at bounding box center [238, 268] width 79 height 7
click at [405, 73] on button "button" at bounding box center [404, 69] width 9 height 9
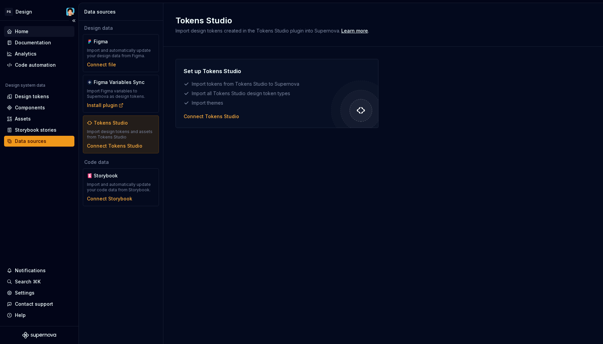
click at [32, 32] on div "Home" at bounding box center [39, 31] width 65 height 7
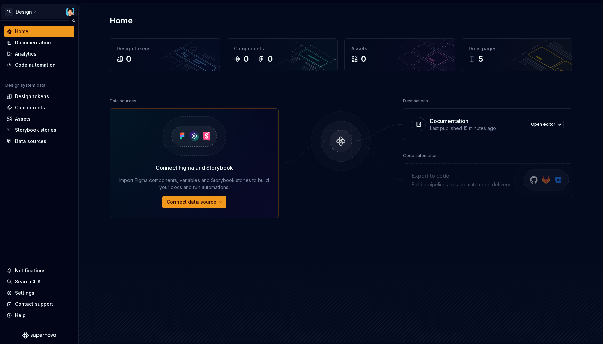
click at [25, 13] on html "PS Design Home Documentation Analytics Code automation Design system data Desig…" at bounding box center [301, 172] width 603 height 344
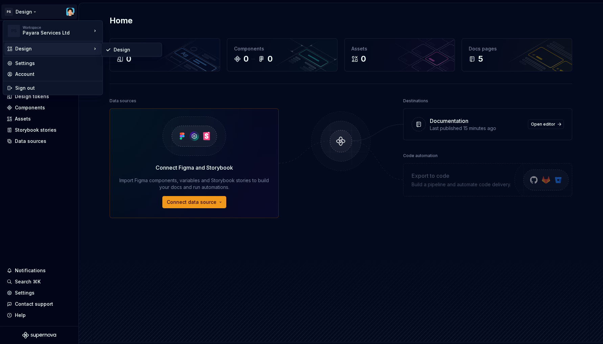
click at [32, 51] on div "Design" at bounding box center [53, 48] width 76 height 7
click at [115, 49] on div "Design" at bounding box center [136, 49] width 44 height 7
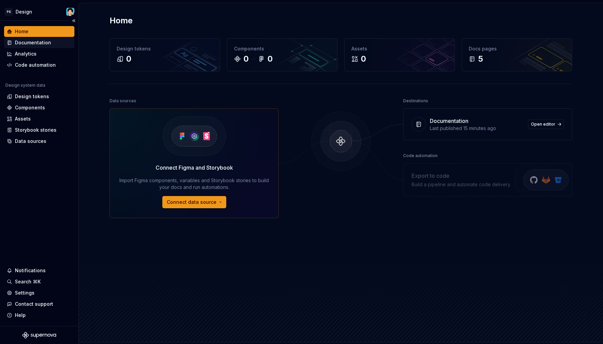
click at [45, 45] on div "Documentation" at bounding box center [33, 42] width 36 height 7
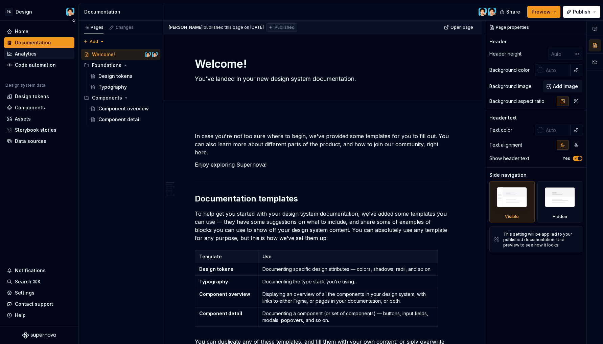
click at [40, 51] on div "Analytics" at bounding box center [39, 53] width 65 height 7
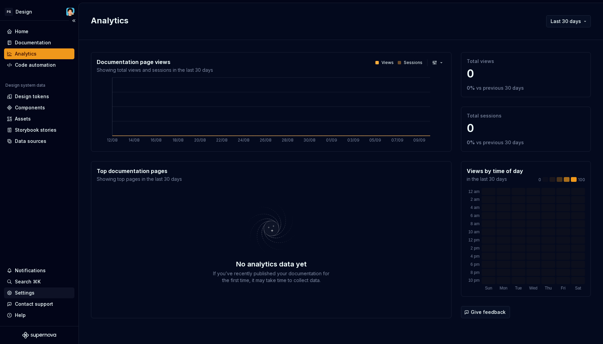
click at [28, 292] on div "Settings" at bounding box center [25, 292] width 20 height 7
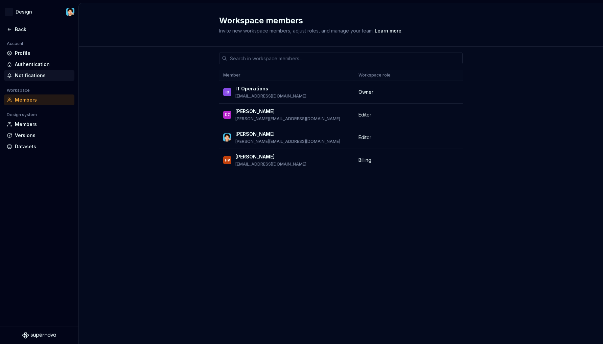
click at [34, 77] on div "Notifications" at bounding box center [43, 75] width 57 height 7
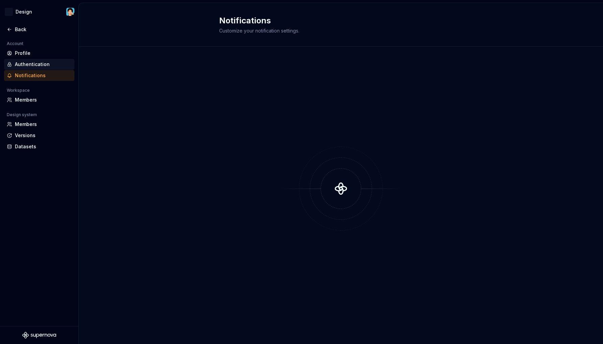
click at [36, 65] on div "Authentication" at bounding box center [43, 64] width 57 height 7
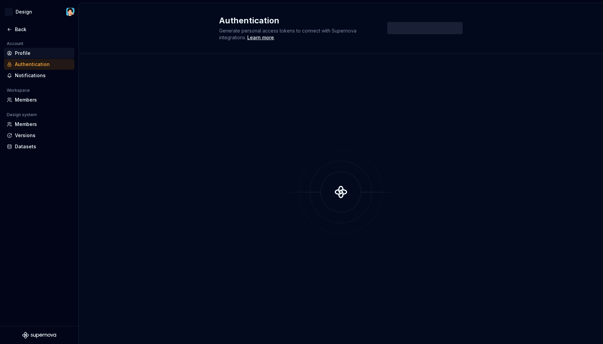
click at [33, 53] on div "Profile" at bounding box center [43, 53] width 57 height 7
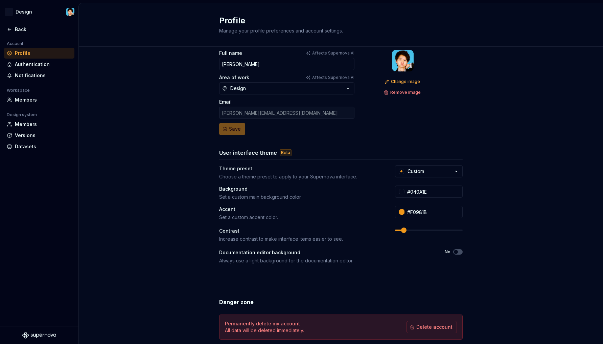
scroll to position [44, 0]
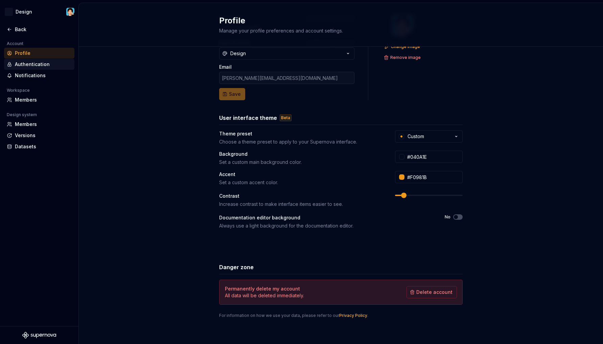
click at [15, 64] on div "Authentication" at bounding box center [39, 64] width 65 height 7
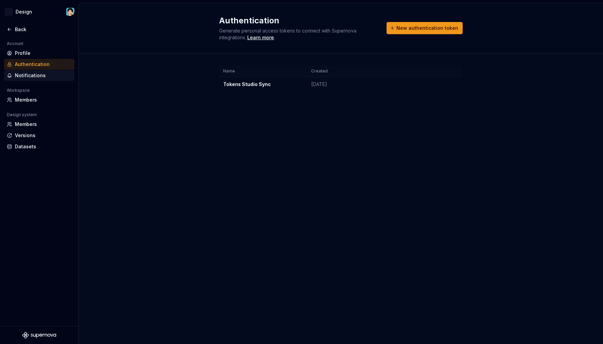
click at [18, 75] on div "Notifications" at bounding box center [43, 75] width 57 height 7
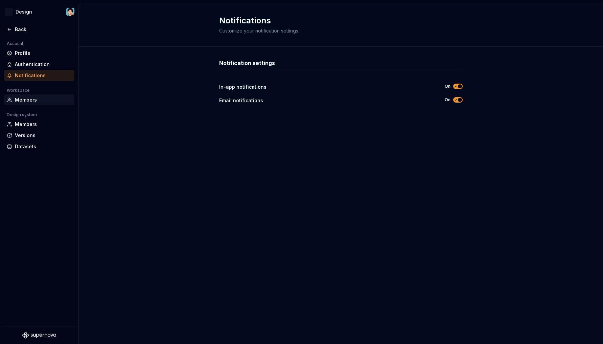
click at [35, 101] on div "Members" at bounding box center [43, 99] width 57 height 7
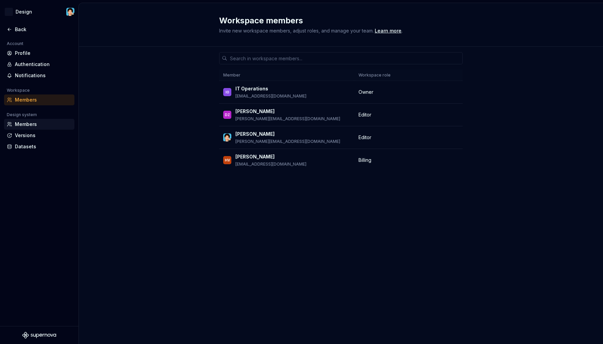
click at [33, 121] on div "Members" at bounding box center [43, 124] width 57 height 7
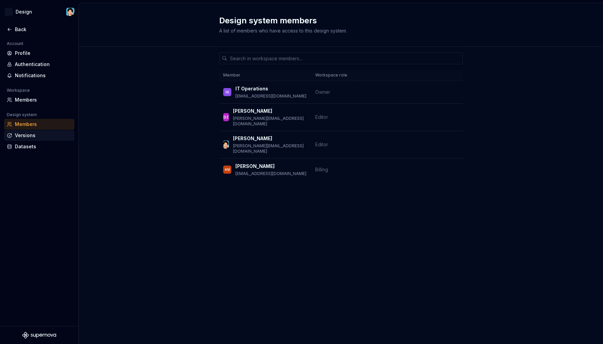
click at [37, 134] on div "Versions" at bounding box center [43, 135] width 57 height 7
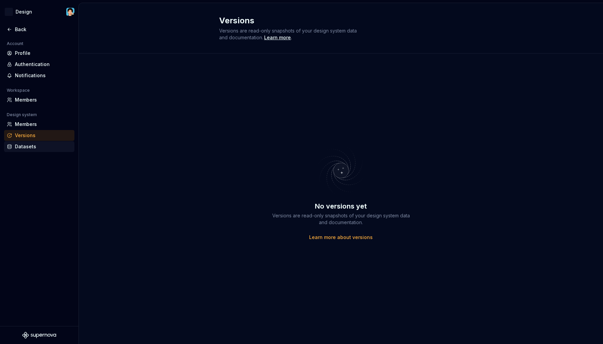
click at [43, 145] on div "Datasets" at bounding box center [43, 146] width 57 height 7
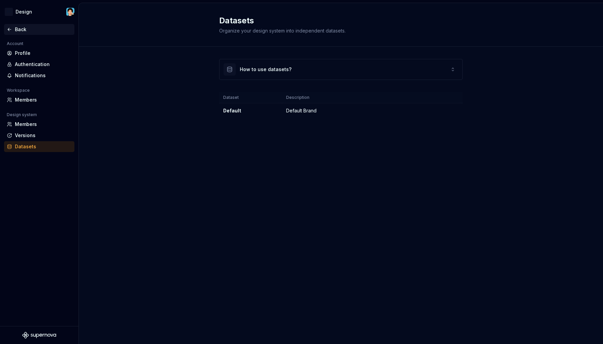
click at [16, 26] on div "Back" at bounding box center [43, 29] width 57 height 7
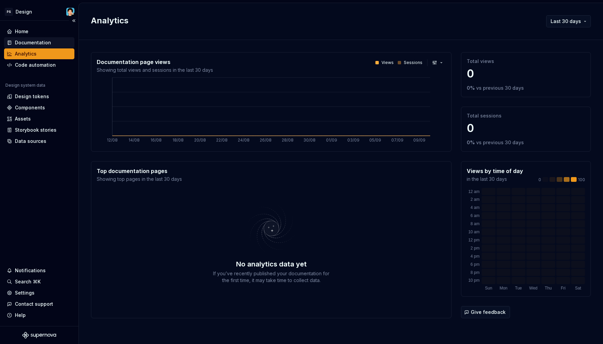
click at [53, 43] on div "Documentation" at bounding box center [39, 42] width 65 height 7
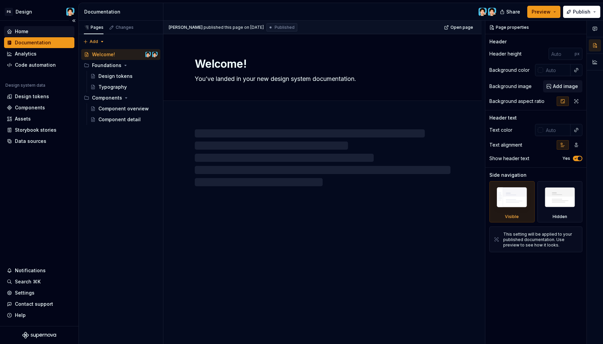
type textarea "*"
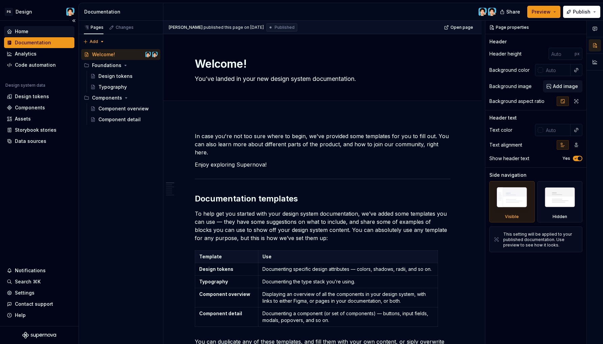
click at [43, 32] on div "Home" at bounding box center [39, 31] width 65 height 7
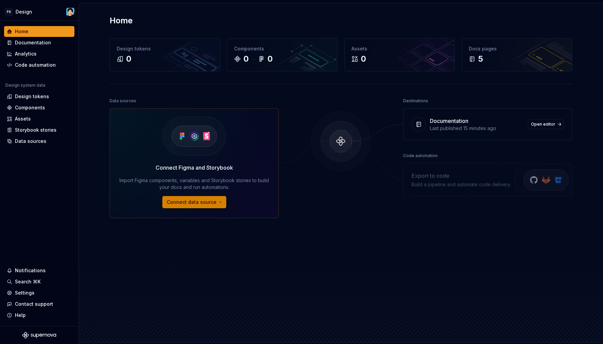
click at [187, 200] on span "Connect data source" at bounding box center [192, 202] width 50 height 7
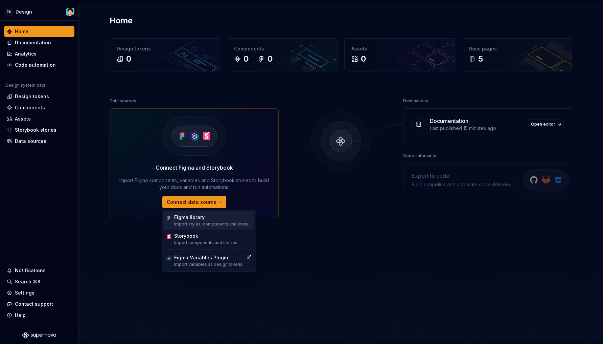
click at [211, 222] on p "Import styles, components and icons." at bounding box center [211, 223] width 75 height 5
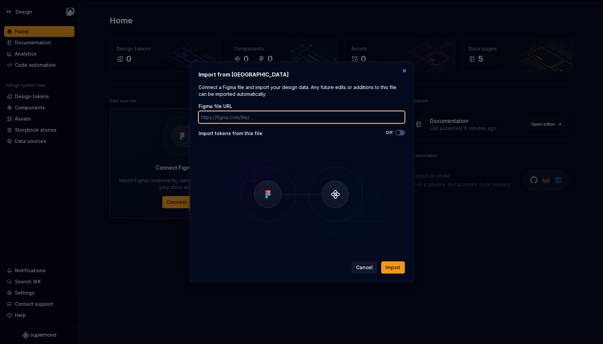
click at [263, 115] on input "Figma file URL" at bounding box center [302, 117] width 206 height 12
paste input "https://www.figma.com/design/iHZvxZSRK2WwnYcJvxynyc/-Observability--Insights-2.…"
type input "https://www.figma.com/design/iHZvxZSRK2WwnYcJvxynyc/-Observability--Insights-2.…"
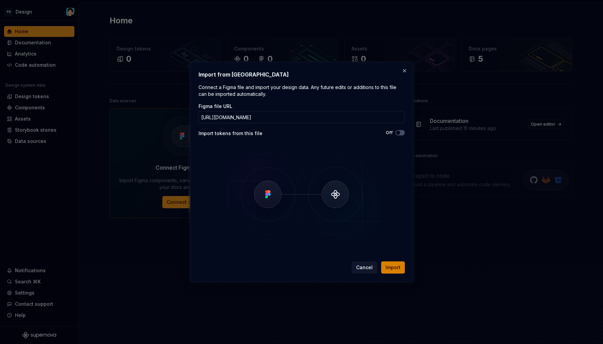
click at [396, 271] on button "Import" at bounding box center [393, 267] width 24 height 12
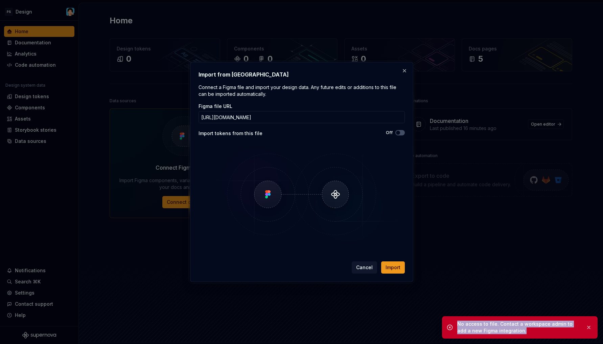
drag, startPoint x: 458, startPoint y: 323, endPoint x: 508, endPoint y: 332, distance: 51.5
click at [510, 331] on div "No access to file. Contact a workspace admin to add a new Figma integration." at bounding box center [520, 327] width 156 height 22
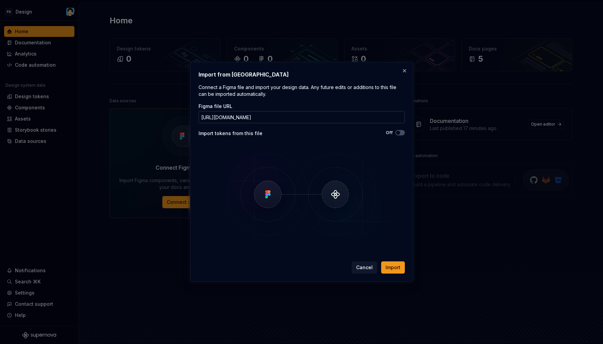
click at [350, 119] on input "https://www.figma.com/design/iHZvxZSRK2WwnYcJvxynyc/-Observability--Insights-2.…" at bounding box center [302, 117] width 206 height 12
click at [403, 70] on button "button" at bounding box center [404, 70] width 9 height 9
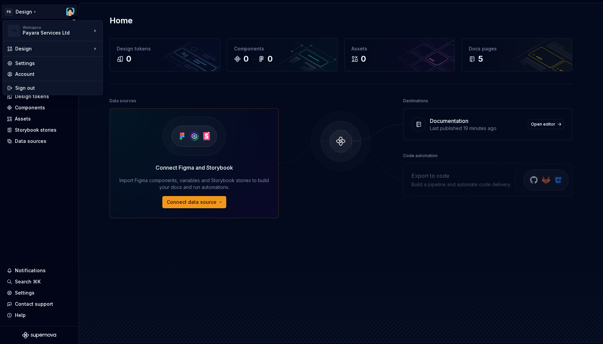
click at [68, 9] on html "PS Design Home Documentation Analytics Code automation Design system data Desig…" at bounding box center [301, 172] width 603 height 344
click at [128, 72] on html "PS Design Home Documentation Analytics Code automation Design system data Desig…" at bounding box center [301, 172] width 603 height 344
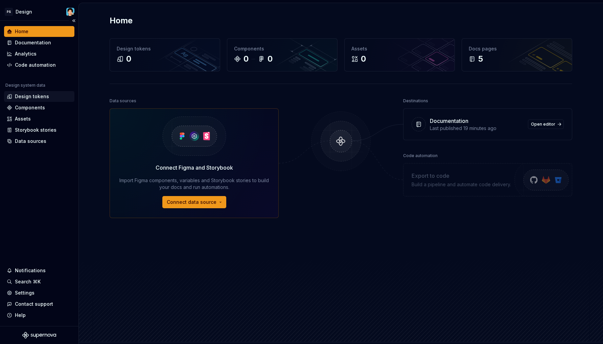
click at [38, 98] on div "Design tokens" at bounding box center [32, 96] width 34 height 7
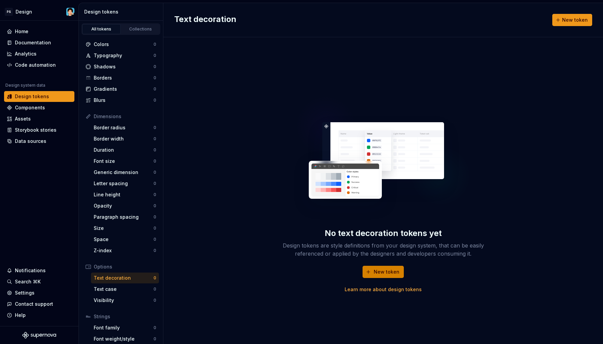
click at [396, 275] on span "New token" at bounding box center [387, 271] width 26 height 7
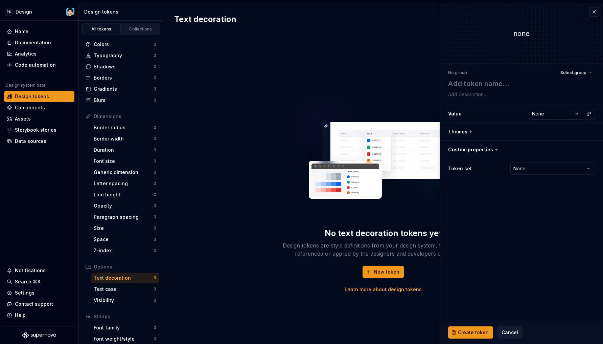
click at [549, 113] on html "**********" at bounding box center [301, 172] width 603 height 344
click at [577, 114] on html "**********" at bounding box center [301, 172] width 603 height 344
click at [489, 132] on button "button" at bounding box center [521, 132] width 163 height 18
click at [462, 151] on div "Dark" at bounding box center [482, 149] width 68 height 7
drag, startPoint x: 459, startPoint y: 152, endPoint x: 453, endPoint y: 151, distance: 6.5
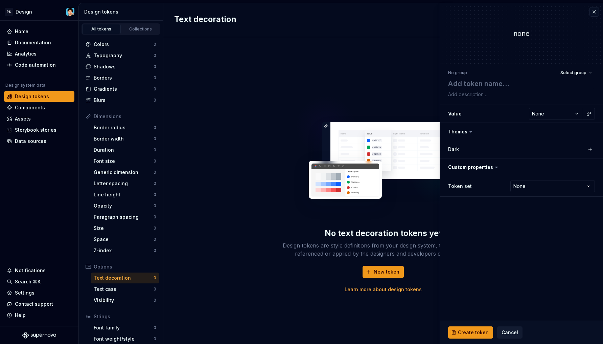
click at [459, 152] on div "Dark" at bounding box center [482, 149] width 68 height 7
click at [453, 151] on label "Dark" at bounding box center [453, 149] width 11 height 7
click at [591, 149] on button "button" at bounding box center [589, 148] width 9 height 9
click at [544, 150] on html "**********" at bounding box center [301, 172] width 603 height 344
drag, startPoint x: 503, startPoint y: 148, endPoint x: 486, endPoint y: 149, distance: 17.3
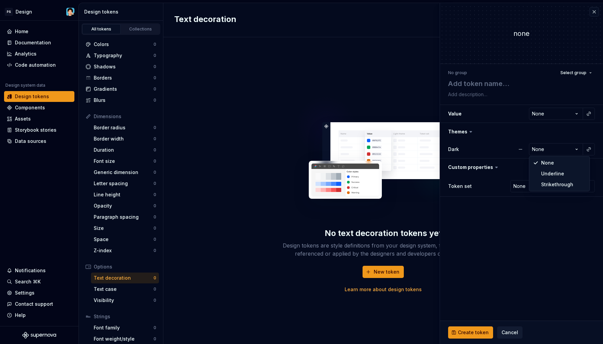
click at [496, 148] on html "**********" at bounding box center [301, 172] width 603 height 344
click at [522, 148] on button "button" at bounding box center [520, 149] width 12 height 12
click at [502, 334] on span "Cancel" at bounding box center [510, 332] width 17 height 7
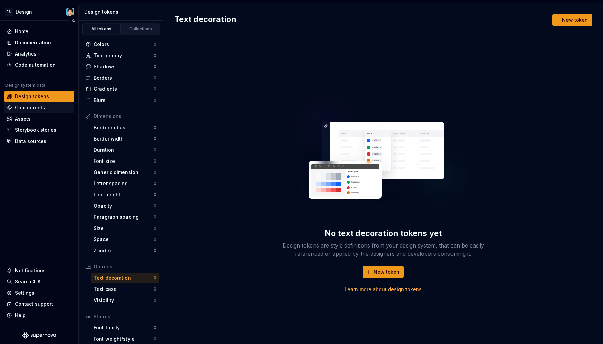
click at [27, 108] on div "Components" at bounding box center [30, 107] width 30 height 7
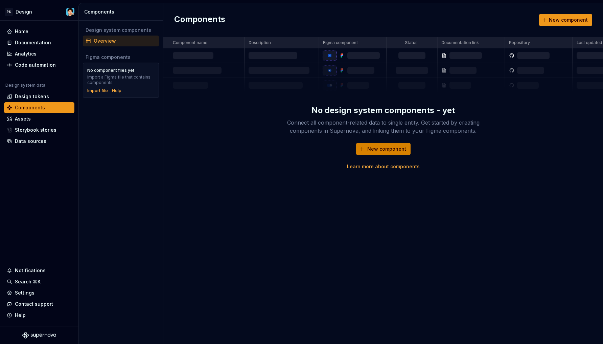
click at [398, 148] on span "New component" at bounding box center [386, 148] width 39 height 7
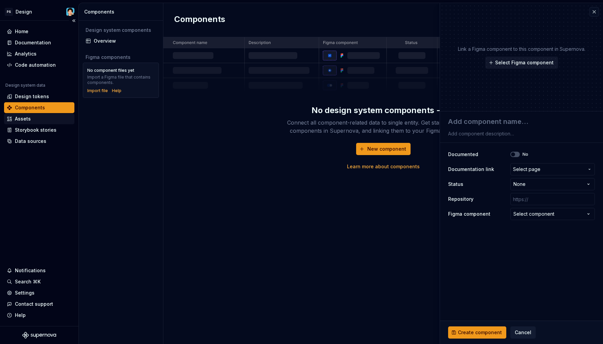
click at [32, 118] on div "Assets" at bounding box center [39, 118] width 65 height 7
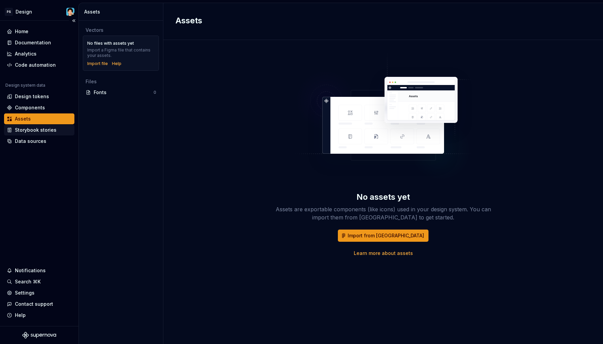
click at [51, 131] on div "Storybook stories" at bounding box center [36, 129] width 42 height 7
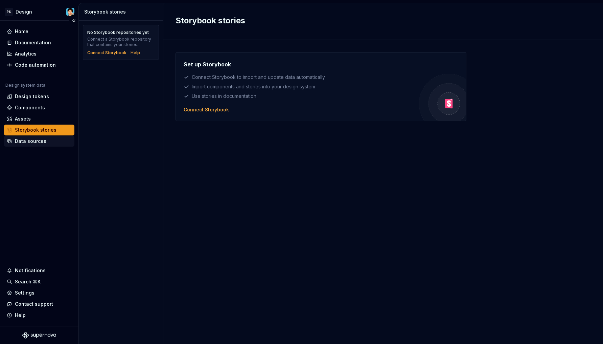
click at [49, 141] on div "Data sources" at bounding box center [39, 141] width 65 height 7
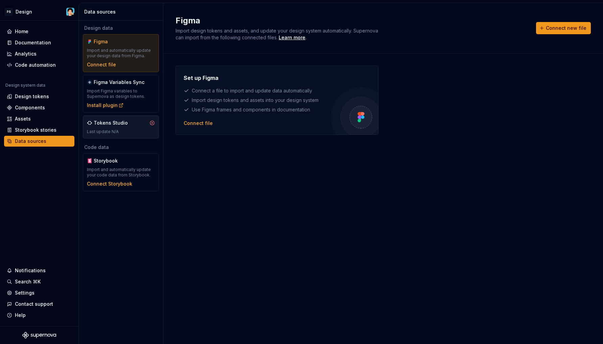
click at [122, 131] on div "Last update N/A" at bounding box center [121, 131] width 68 height 5
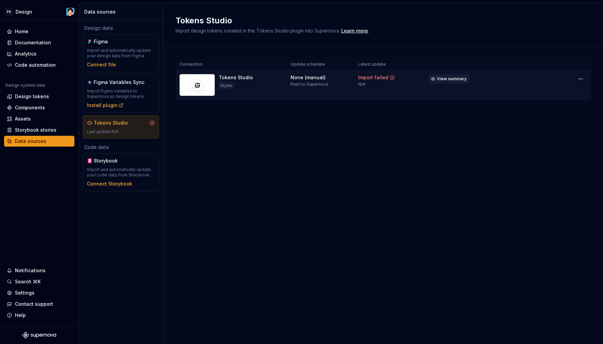
click at [450, 77] on span "View summary" at bounding box center [452, 78] width 30 height 5
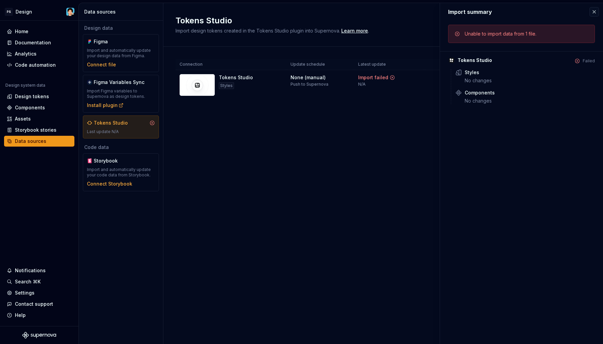
click at [377, 114] on div "Connection Update schedule Latest update Tokens Studio Styles None (manual) Pus…" at bounding box center [383, 86] width 415 height 79
click at [38, 31] on div "Home" at bounding box center [39, 31] width 65 height 7
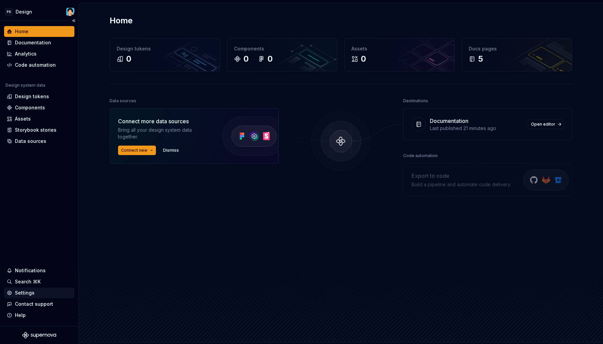
click at [39, 291] on div "Settings" at bounding box center [39, 292] width 65 height 7
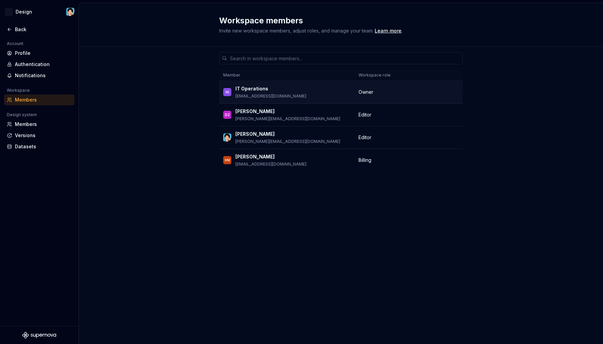
click at [302, 95] on div "IO IT Operations it.operations@payara.fish" at bounding box center [286, 92] width 127 height 14
click at [36, 72] on div "Notifications" at bounding box center [43, 75] width 57 height 7
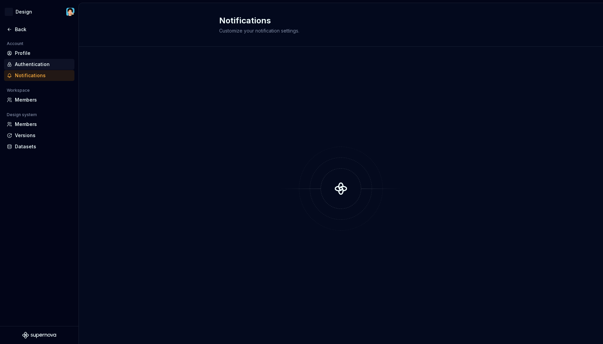
click at [39, 65] on div "Authentication" at bounding box center [43, 64] width 57 height 7
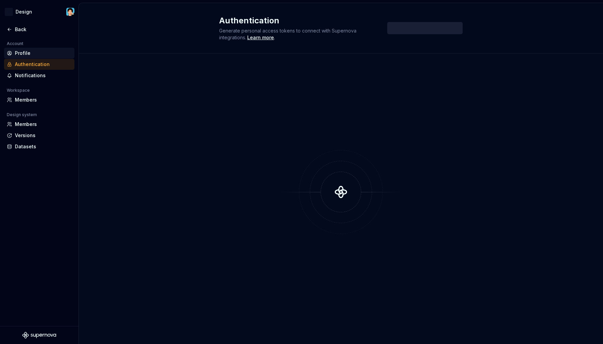
click at [41, 54] on div "Profile" at bounding box center [43, 53] width 57 height 7
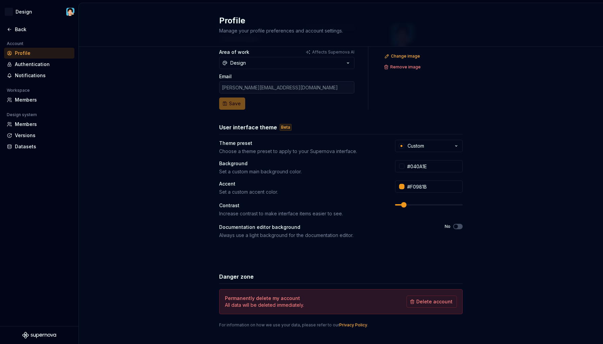
scroll to position [44, 0]
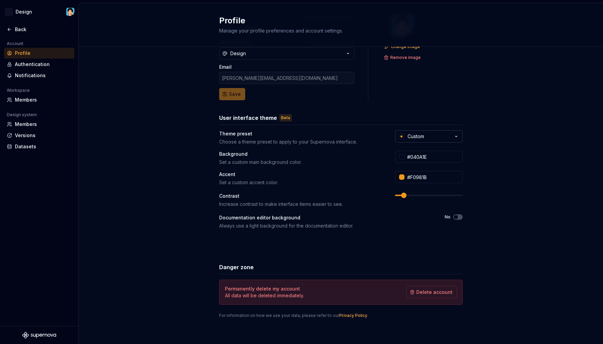
click at [431, 136] on button "Custom" at bounding box center [429, 136] width 68 height 12
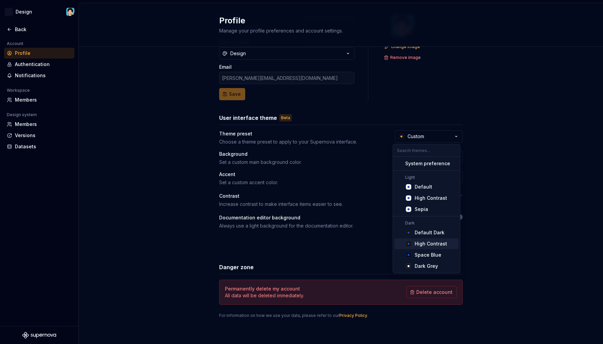
click at [159, 158] on div "Full name Affects Supernova AI Leo Area of work Affects Supernova AI Design Ema…" at bounding box center [341, 173] width 524 height 341
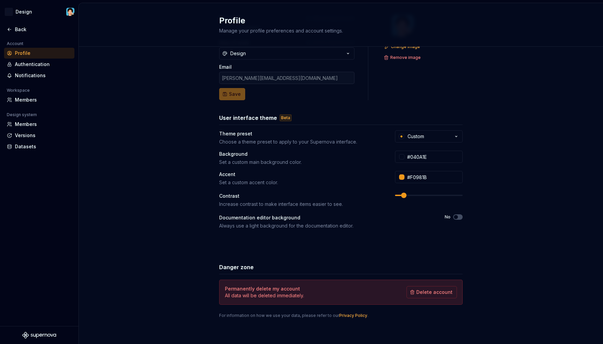
scroll to position [0, 0]
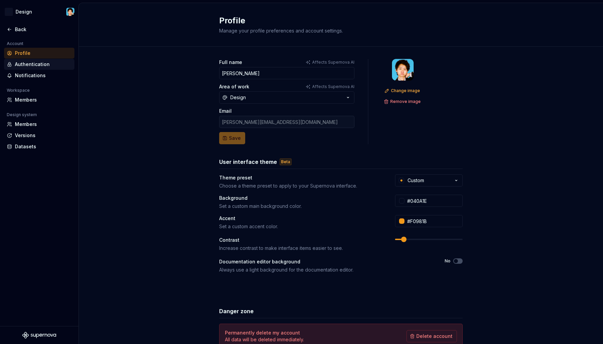
click at [31, 64] on div "Authentication" at bounding box center [43, 64] width 57 height 7
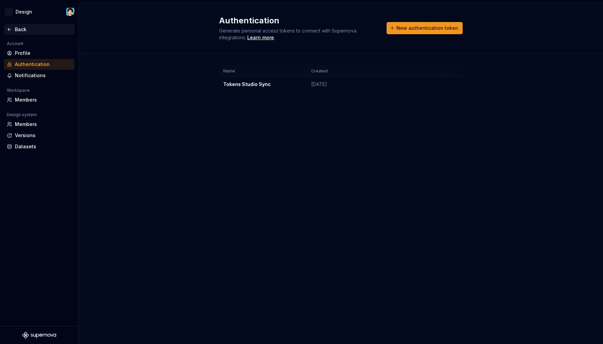
click at [10, 30] on icon at bounding box center [9, 29] width 5 height 5
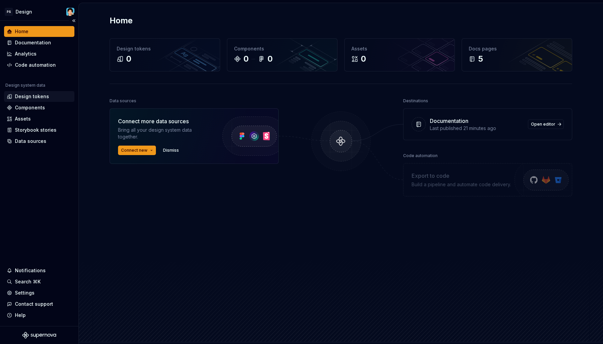
click at [39, 94] on div "Design tokens" at bounding box center [32, 96] width 34 height 7
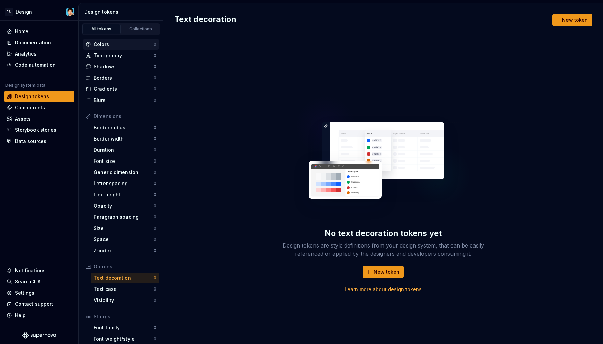
click at [116, 44] on div "Colors" at bounding box center [124, 44] width 60 height 7
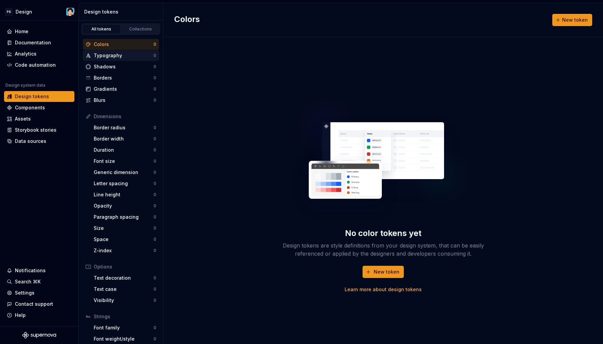
click at [114, 58] on div "Typography" at bounding box center [124, 55] width 60 height 7
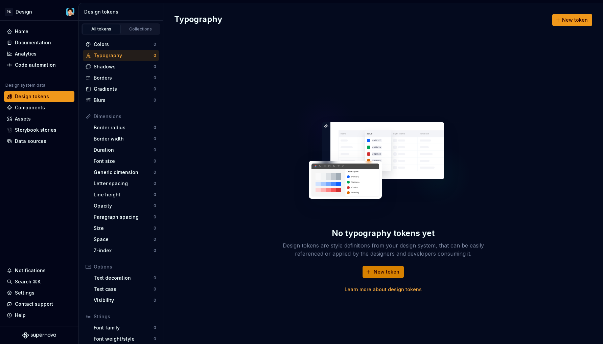
click at [385, 271] on span "New token" at bounding box center [387, 271] width 26 height 7
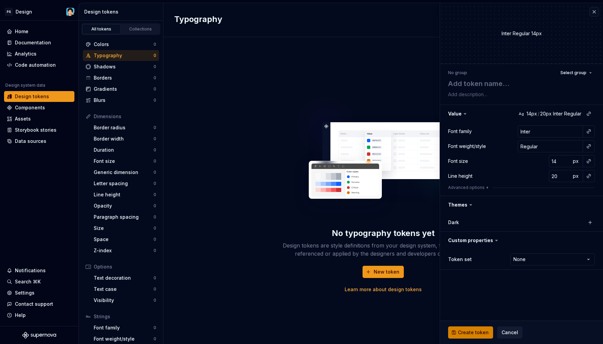
click at [484, 333] on span "Create token" at bounding box center [473, 332] width 31 height 7
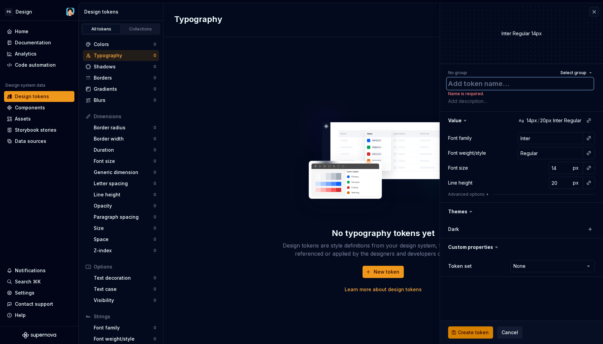
type textarea "*"
type textarea "T"
type textarea "*"
type textarea "Te"
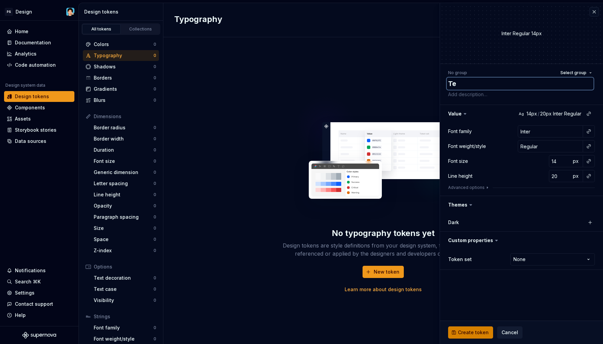
type textarea "*"
type textarea "Tes"
type textarea "*"
type textarea "Test"
click at [476, 331] on span "Create token" at bounding box center [473, 332] width 31 height 7
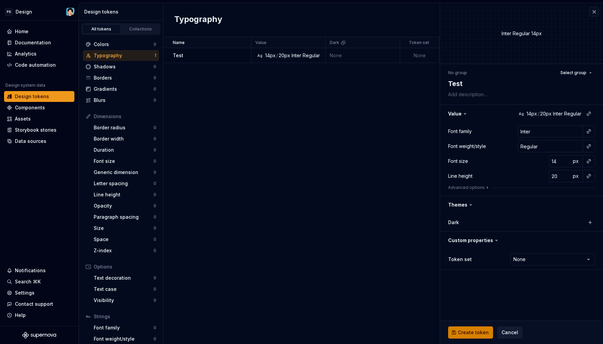
type textarea "*"
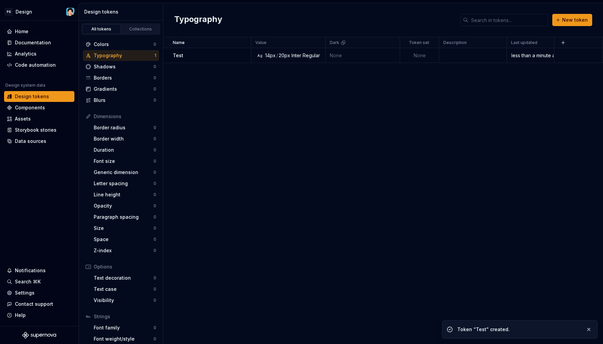
click at [310, 137] on div "Name Value Dark Token set Description Last updated Test Ag 14px / 20px Inter Re…" at bounding box center [383, 190] width 440 height 306
click at [332, 43] on p "Dark" at bounding box center [334, 42] width 9 height 5
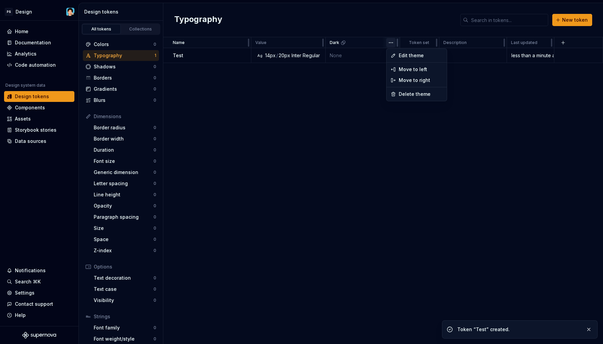
click at [393, 42] on html "PS Design Home Documentation Analytics Code automation Design system data Desig…" at bounding box center [301, 172] width 603 height 344
click at [398, 54] on div "Edit theme" at bounding box center [416, 55] width 57 height 11
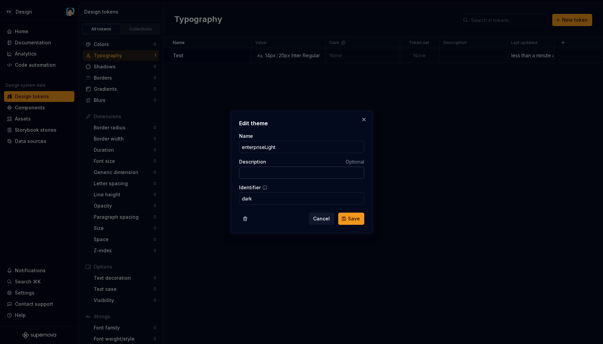
type input "enterpriseLight"
click at [332, 173] on input "Description" at bounding box center [301, 172] width 125 height 12
type input "Base theme, serves as a foundation for any other theme"
click at [263, 188] on icon at bounding box center [264, 187] width 5 height 5
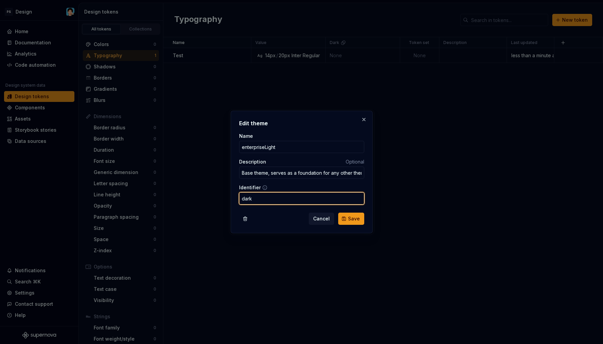
click at [265, 198] on input "dark" at bounding box center [301, 198] width 125 height 12
type input "enterpriseLight"
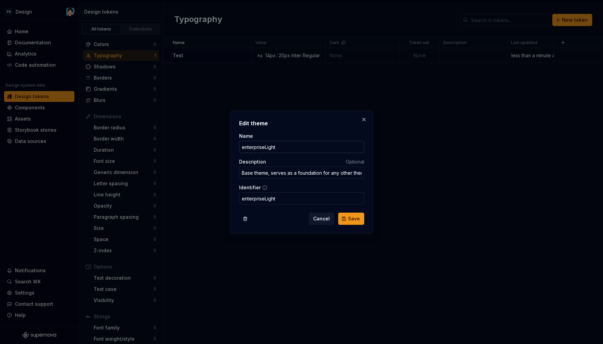
click at [287, 149] on input "enterpriseLight" at bounding box center [301, 147] width 125 height 12
drag, startPoint x: 281, startPoint y: 148, endPoint x: 201, endPoint y: 144, distance: 80.6
click at [202, 144] on div "Edit theme Name enterpriseLight Description Optional Base theme, serves as a fo…" at bounding box center [301, 172] width 603 height 344
click at [279, 210] on div "Cancel Save" at bounding box center [301, 217] width 125 height 15
click at [353, 223] on button "Save" at bounding box center [351, 218] width 26 height 12
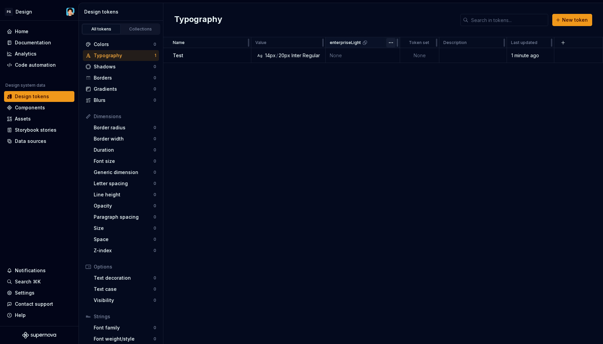
click at [389, 42] on html "PS Design Home Documentation Analytics Code automation Design system data Desig…" at bounding box center [301, 172] width 603 height 344
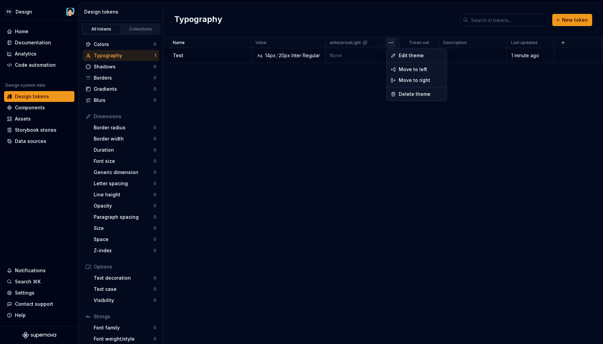
click at [388, 42] on html "PS Design Home Documentation Analytics Code automation Design system data Desig…" at bounding box center [301, 172] width 603 height 344
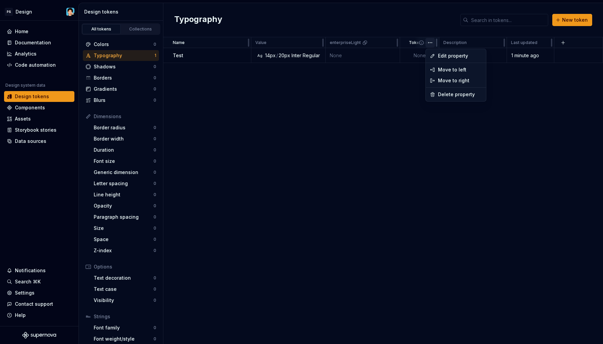
click at [430, 44] on html "PS Design Home Documentation Analytics Code automation Design system data Desig…" at bounding box center [301, 172] width 603 height 344
click at [404, 64] on html "PS Design Home Documentation Analytics Code automation Design system data Desig…" at bounding box center [301, 172] width 603 height 344
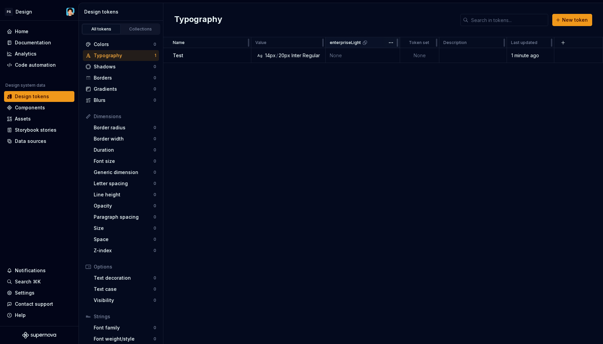
click at [385, 42] on span at bounding box center [391, 42] width 18 height 10
click at [394, 43] on button "button" at bounding box center [390, 42] width 9 height 9
click at [563, 41] on button "button" at bounding box center [562, 42] width 9 height 9
click at [539, 56] on div "New theme" at bounding box center [531, 55] width 64 height 7
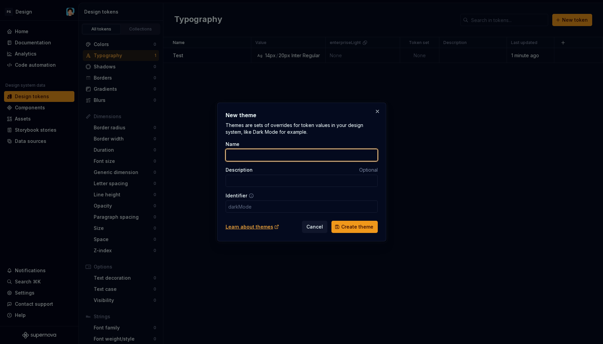
type input "e"
type input "en"
type input "ent"
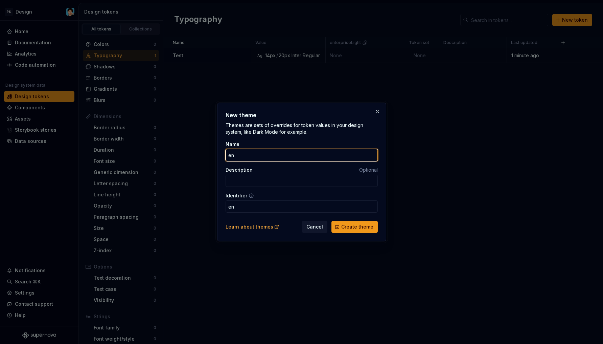
type input "ent"
type input "ente"
type input "enter"
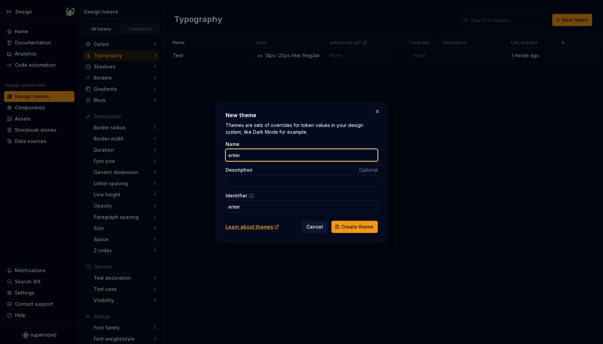
type input "enterp"
type input "enterpr"
type input "enterpri"
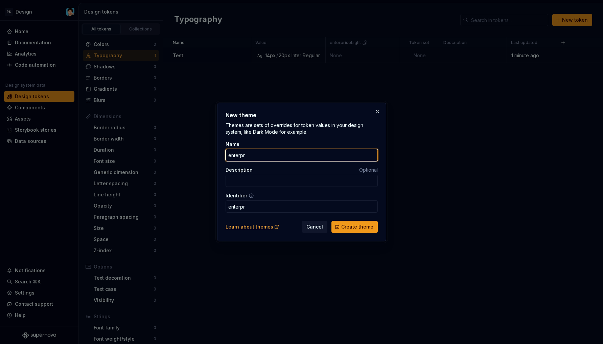
type input "enterpri"
type input "enterpris"
type input "enterprise"
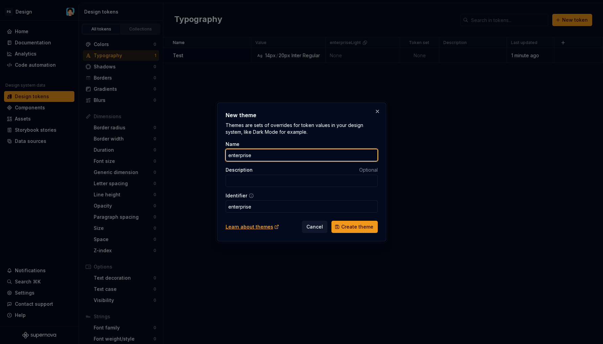
type input "enterpriseD"
type input "enterprised"
type input "enterpriseDa"
type input "enterpriseda"
type input "enterpriseDar"
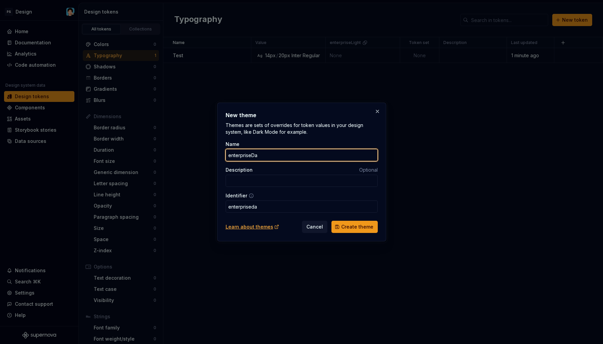
type input "enterprisedar"
type input "enterpriseDark"
type input "enterprisedark"
type input "enterpriseDark"
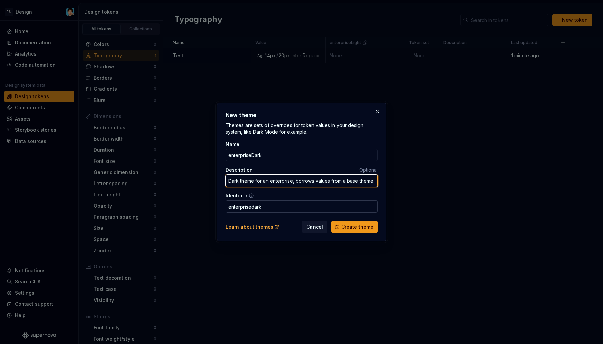
type input "Dark theme for an enterprise, borrows values from a base theme and uses overrid…"
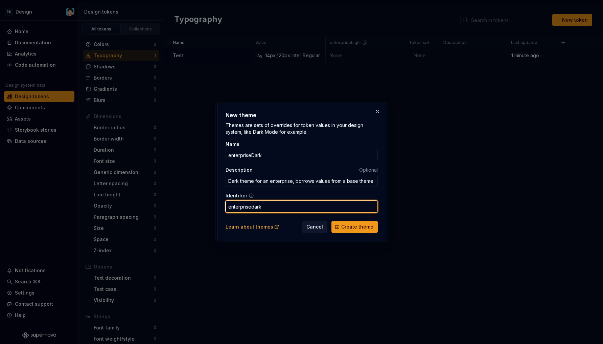
click at [322, 205] on input "enterprisedark" at bounding box center [302, 206] width 152 height 12
click at [254, 206] on input "enterprisedark" at bounding box center [302, 206] width 152 height 12
type input "enterpriseDark"
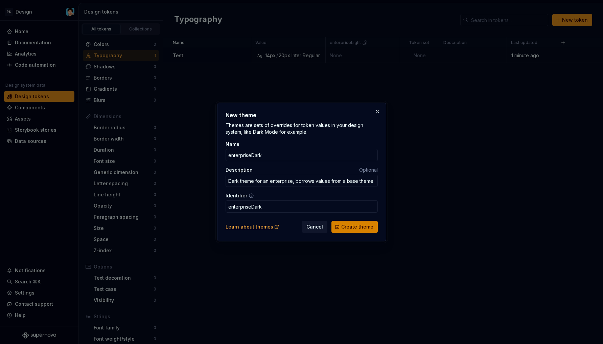
click at [351, 221] on button "Create theme" at bounding box center [354, 227] width 46 height 12
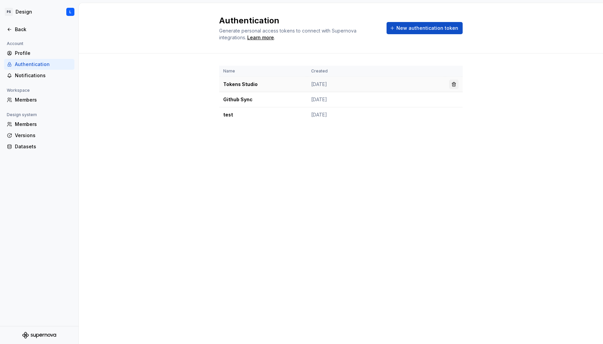
click at [452, 83] on button "button" at bounding box center [453, 83] width 9 height 9
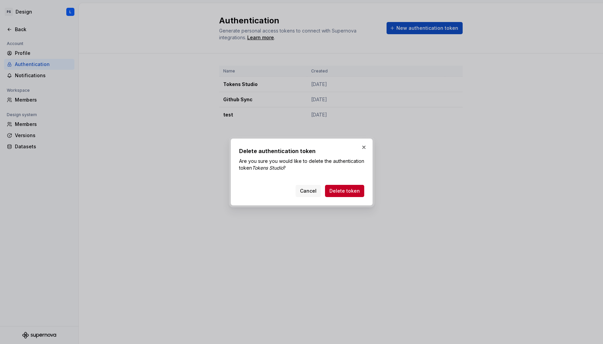
drag, startPoint x: 355, startPoint y: 190, endPoint x: 372, endPoint y: 182, distance: 18.9
click at [354, 190] on span "Delete token" at bounding box center [344, 190] width 30 height 7
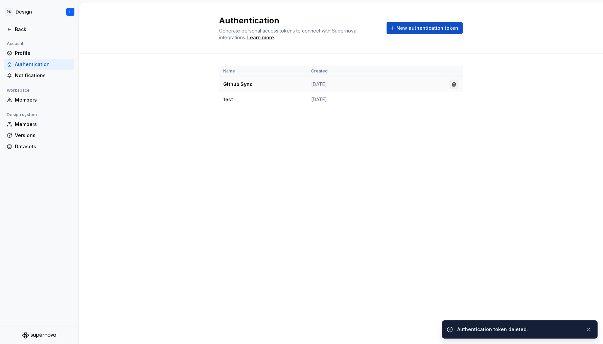
click at [453, 86] on button "button" at bounding box center [453, 83] width 9 height 9
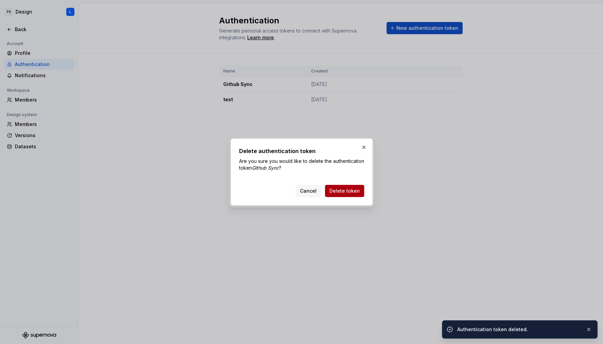
click at [350, 189] on span "Delete token" at bounding box center [344, 190] width 30 height 7
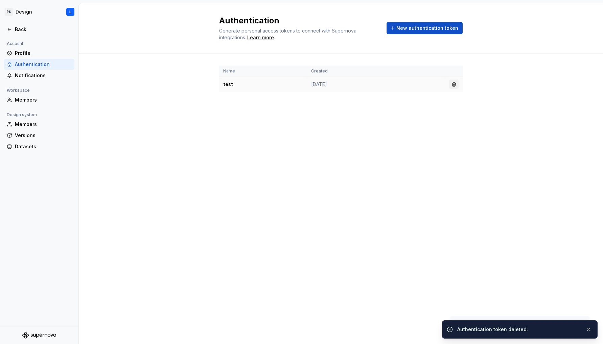
click at [454, 84] on button "button" at bounding box center [453, 83] width 9 height 9
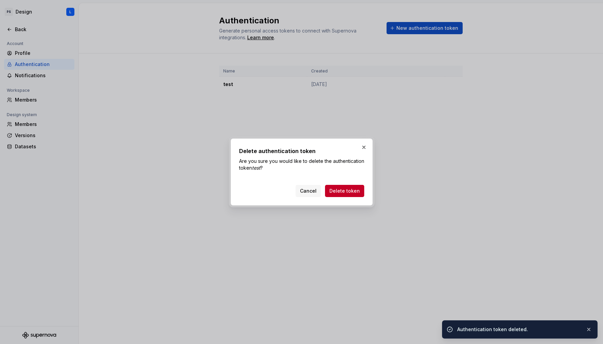
click at [355, 190] on span "Delete token" at bounding box center [344, 190] width 30 height 7
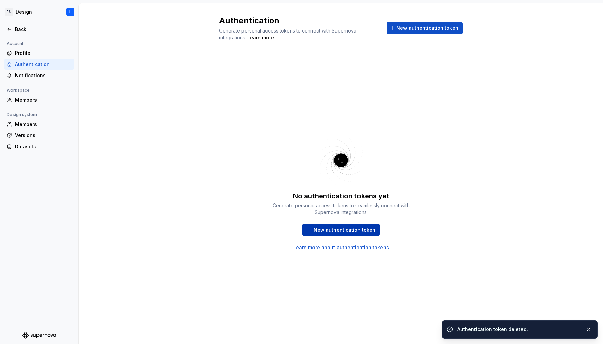
click at [351, 232] on span "New authentication token" at bounding box center [345, 229] width 62 height 7
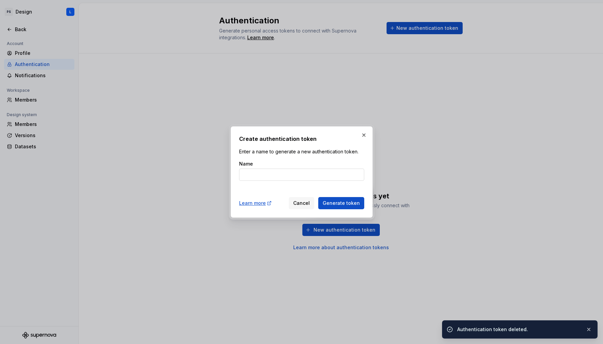
click at [268, 170] on input "Name" at bounding box center [301, 174] width 125 height 12
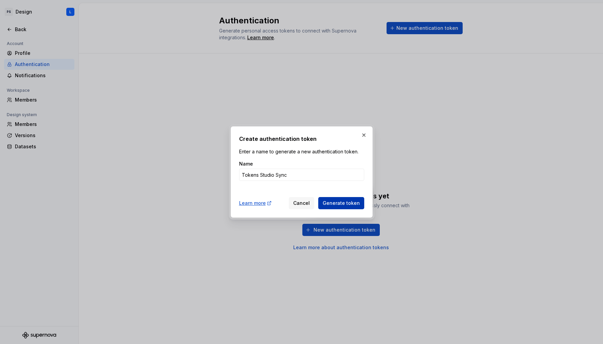
type input "Tokens Studio Sync"
click at [328, 199] on button "Generate token" at bounding box center [341, 203] width 46 height 12
click at [355, 206] on button "Generate token" at bounding box center [341, 203] width 46 height 12
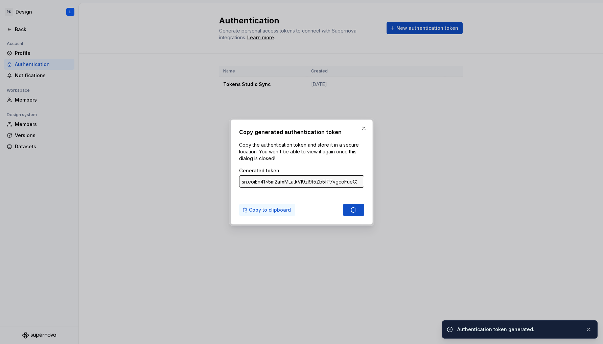
click at [263, 211] on span "Copy to clipboard" at bounding box center [270, 209] width 42 height 7
type input "sn.Umq2YG1UV8WId1dazOgR3Zyj4w1hGVTxKWUTeiQ2vY3fYLkDSsm2W3FglRraQfXqDWBw60thmVeU…"
click at [363, 130] on button "button" at bounding box center [363, 127] width 9 height 9
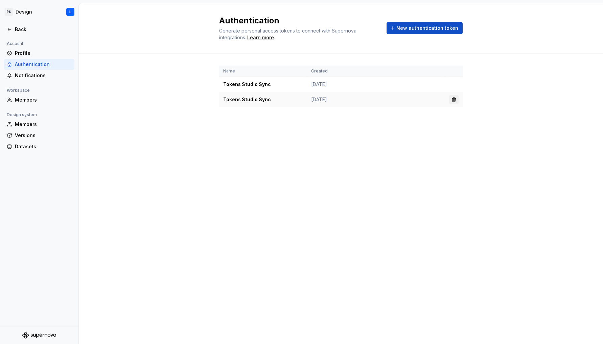
click at [453, 98] on button "button" at bounding box center [453, 99] width 9 height 9
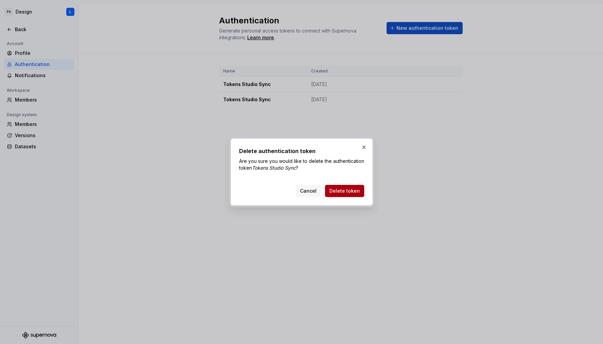
click at [343, 192] on span "Delete token" at bounding box center [344, 190] width 30 height 7
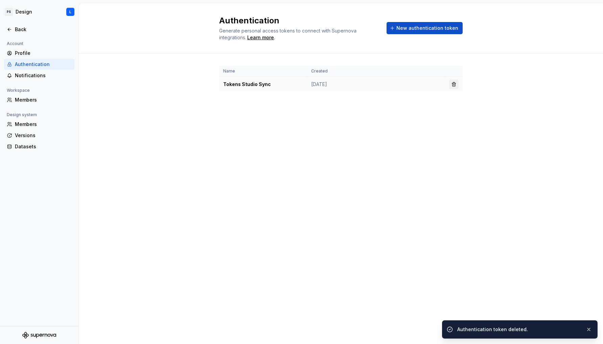
click at [455, 85] on button "button" at bounding box center [453, 83] width 9 height 9
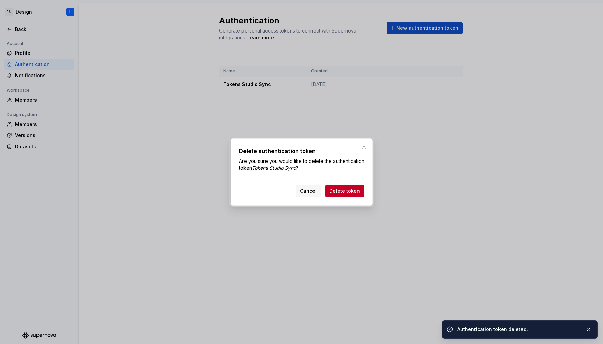
click at [338, 187] on button "Delete token" at bounding box center [344, 191] width 39 height 12
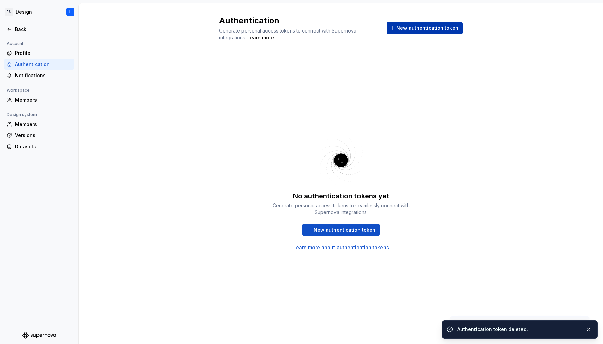
click at [422, 27] on span "New authentication token" at bounding box center [427, 28] width 62 height 7
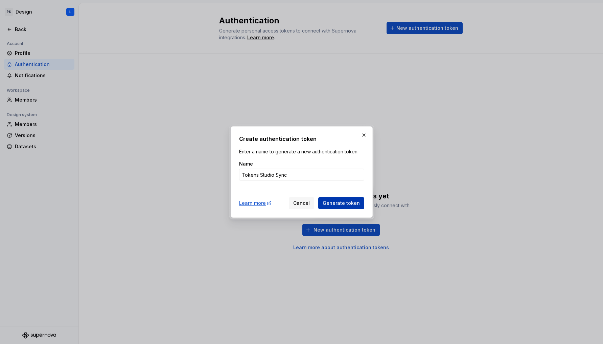
type input "Tokens Studio Sync"
click at [345, 202] on span "Generate token" at bounding box center [341, 203] width 37 height 7
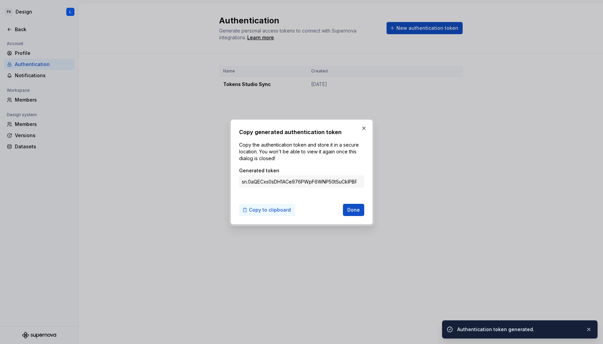
click at [274, 210] on span "Copy to clipboard" at bounding box center [270, 209] width 42 height 7
click at [351, 211] on span "Done" at bounding box center [353, 209] width 13 height 7
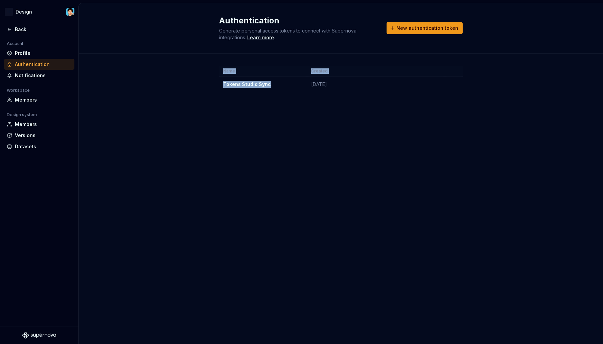
drag, startPoint x: 274, startPoint y: 85, endPoint x: 218, endPoint y: 85, distance: 55.8
click at [216, 85] on div "Name Created Tokens Studio Sync Sep 10, 2025" at bounding box center [341, 85] width 524 height 64
copy table "Name Created Tokens Studio Sync"
click at [275, 87] on td "Tokens Studio Sync" at bounding box center [263, 84] width 88 height 15
drag, startPoint x: 271, startPoint y: 86, endPoint x: 224, endPoint y: 86, distance: 47.0
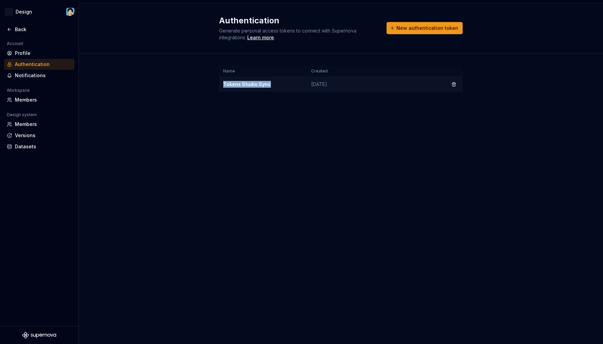
click at [224, 86] on td "Tokens Studio Sync" at bounding box center [263, 84] width 88 height 15
copy td "Tokens Studio Sync"
click at [454, 85] on button "button" at bounding box center [453, 83] width 9 height 9
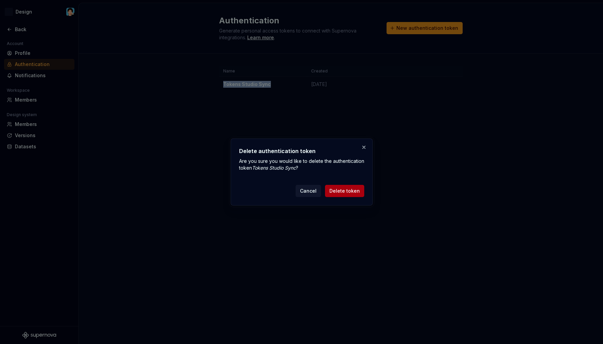
click at [352, 188] on span "Delete token" at bounding box center [344, 190] width 30 height 7
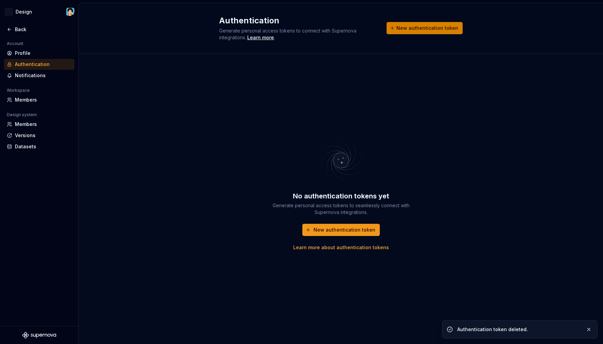
click at [419, 28] on span "New authentication token" at bounding box center [427, 28] width 62 height 7
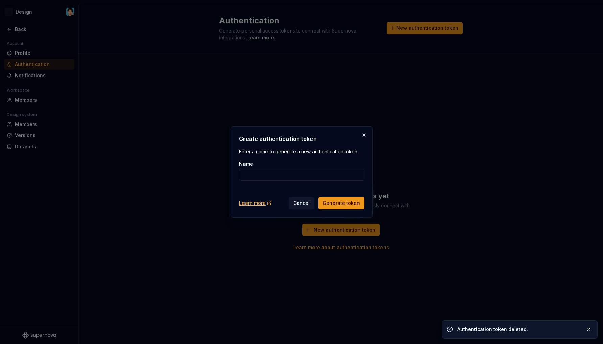
click at [326, 166] on div "Name" at bounding box center [301, 163] width 125 height 7
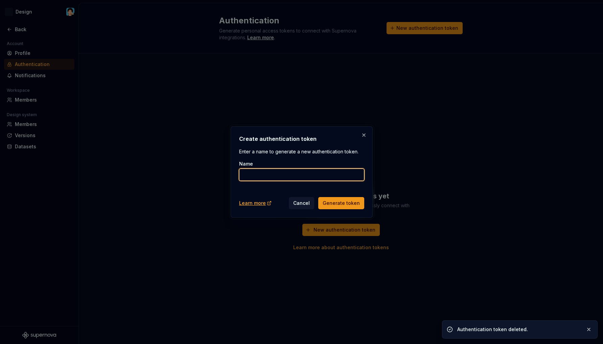
click at [323, 172] on input "Name" at bounding box center [301, 174] width 125 height 12
paste input "Tokens Studio Sync"
type input "Tokens Studio Sync"
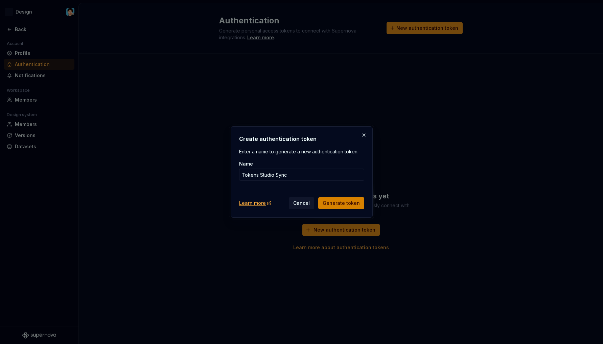
click at [343, 200] on span "Generate token" at bounding box center [341, 203] width 37 height 7
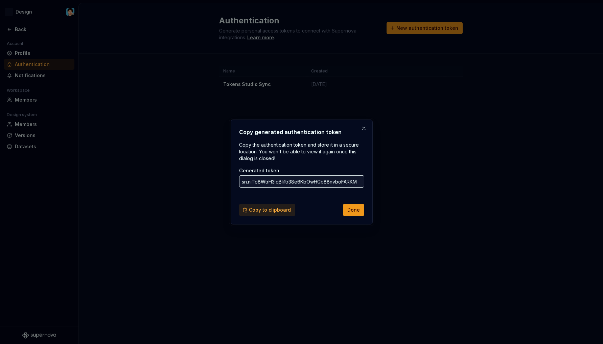
click at [273, 210] on span "Copy to clipboard" at bounding box center [270, 209] width 42 height 7
click at [353, 211] on span "Done" at bounding box center [353, 209] width 13 height 7
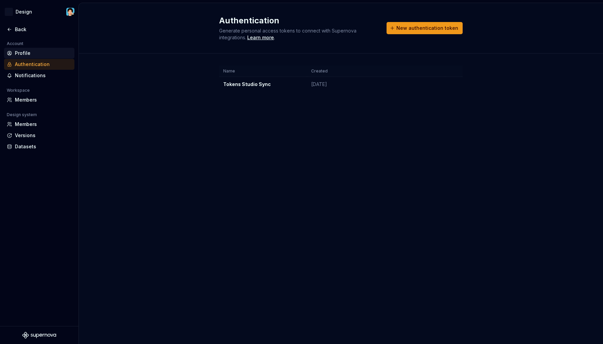
click at [32, 53] on div "Profile" at bounding box center [43, 53] width 57 height 7
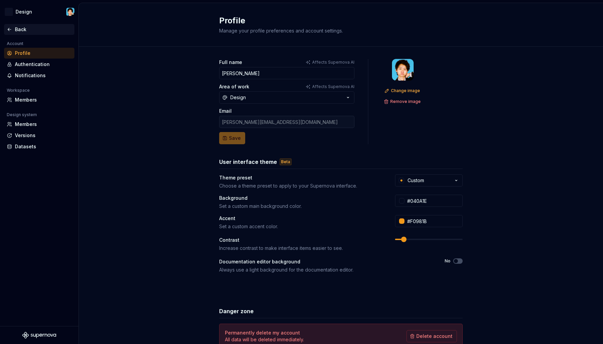
click at [19, 30] on div "Back" at bounding box center [43, 29] width 57 height 7
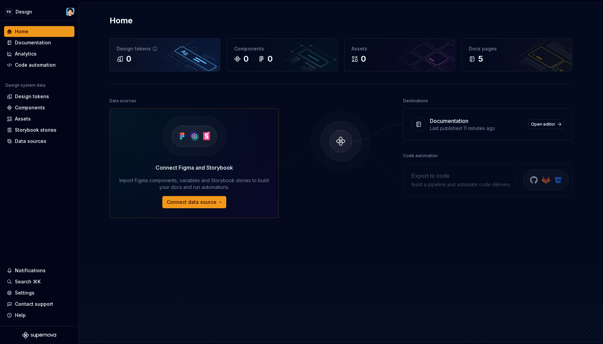
click at [165, 56] on div "0" at bounding box center [165, 58] width 96 height 11
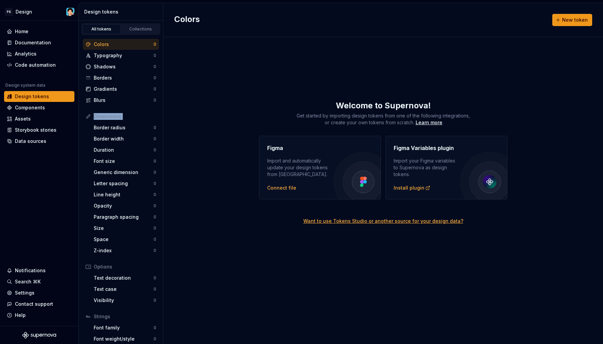
drag, startPoint x: 163, startPoint y: 108, endPoint x: 162, endPoint y: 138, distance: 30.8
click at [162, 138] on div "All tokens Collections Colors 0 Typography 0 Shadows 0 Borders 0 Gradients 0 Bl…" at bounding box center [121, 182] width 85 height 323
click at [157, 96] on div "Colors 0 Typography 0 Shadows 0 Borders 0 Gradients 0 Blurs 0 Dimensions Border…" at bounding box center [121, 203] width 84 height 336
click at [35, 108] on div "Components" at bounding box center [30, 107] width 30 height 7
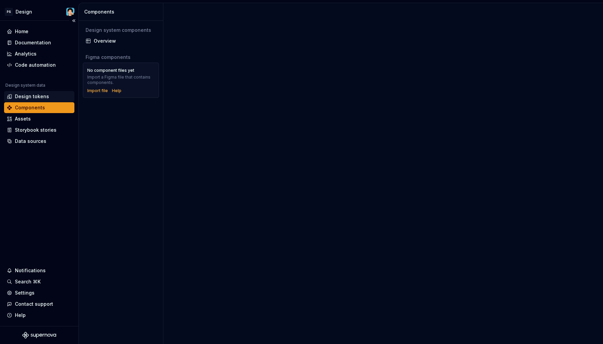
click at [44, 95] on div "Design tokens" at bounding box center [32, 96] width 34 height 7
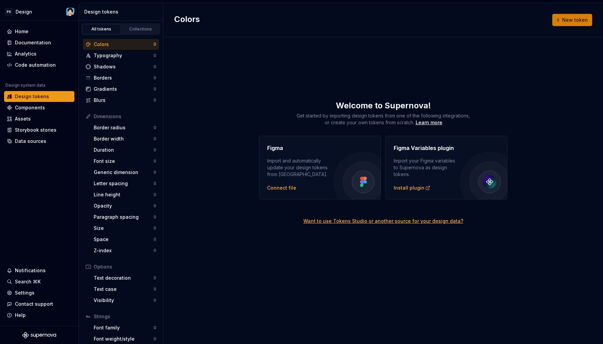
click at [566, 21] on span "New token" at bounding box center [575, 20] width 26 height 7
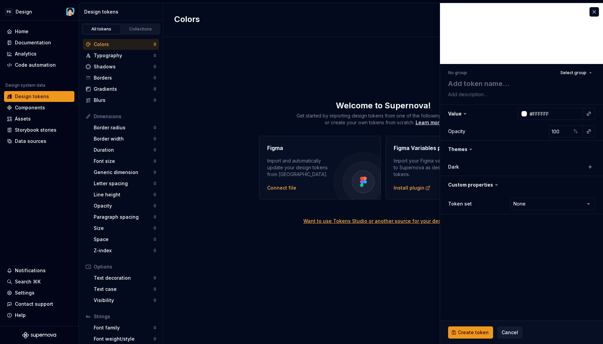
click at [456, 167] on label "Dark" at bounding box center [453, 166] width 11 height 7
click at [448, 166] on label "Dark" at bounding box center [453, 166] width 11 height 7
click at [594, 11] on button "button" at bounding box center [593, 11] width 9 height 9
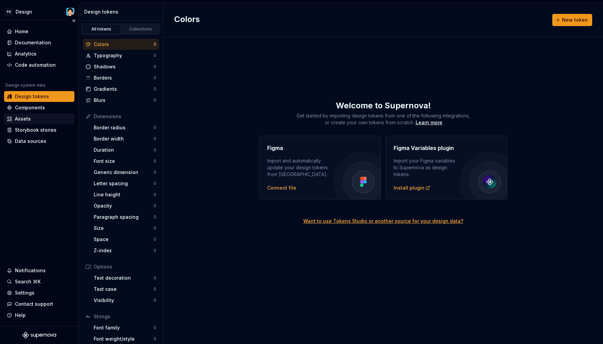
click at [32, 119] on div "Assets" at bounding box center [39, 118] width 65 height 7
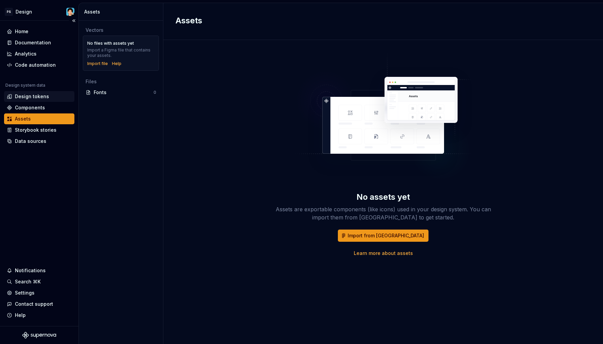
click at [37, 96] on div "Design tokens" at bounding box center [32, 96] width 34 height 7
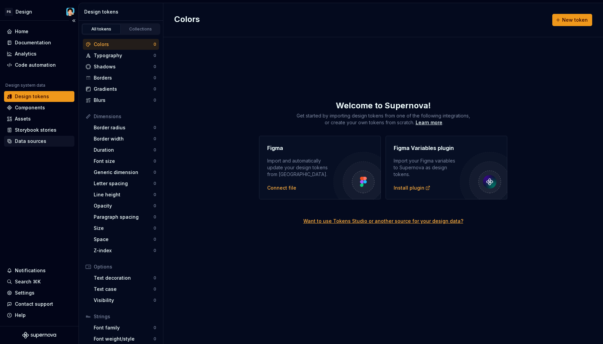
click at [38, 140] on div "Data sources" at bounding box center [30, 141] width 31 height 7
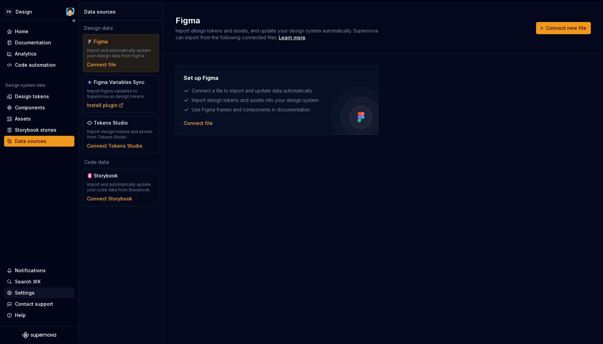
click at [33, 289] on div "Settings" at bounding box center [25, 292] width 20 height 7
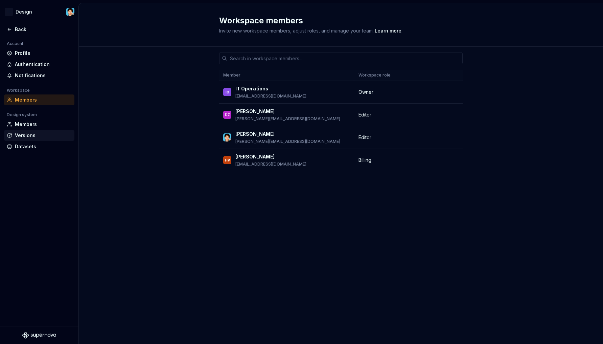
click at [36, 132] on div "Versions" at bounding box center [43, 135] width 57 height 7
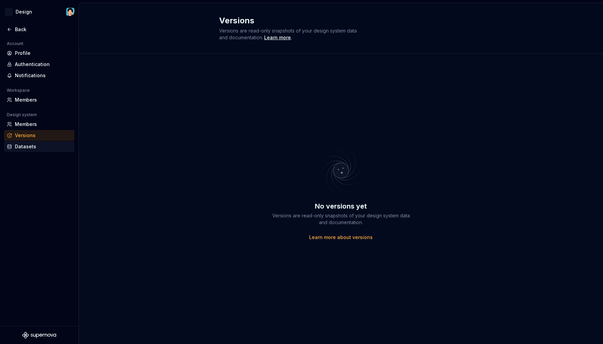
click at [32, 143] on div "Datasets" at bounding box center [39, 146] width 70 height 11
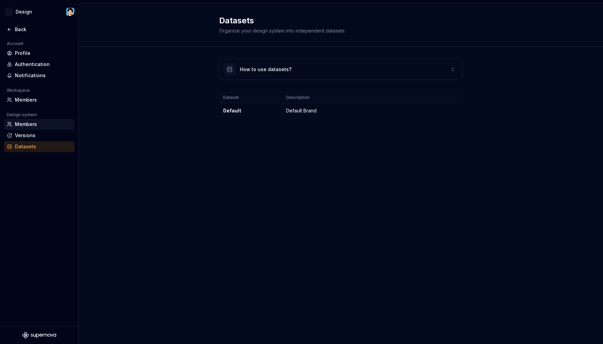
click at [32, 121] on div "Members" at bounding box center [43, 124] width 57 height 7
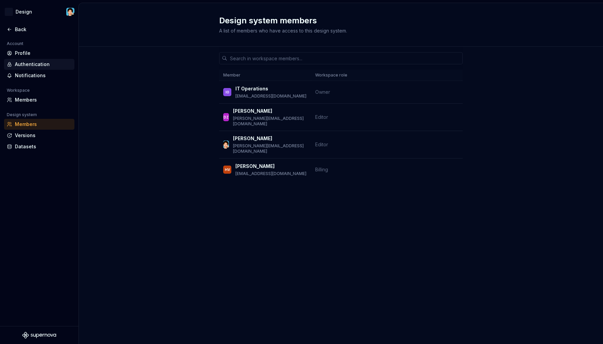
click at [34, 63] on div "Authentication" at bounding box center [43, 64] width 57 height 7
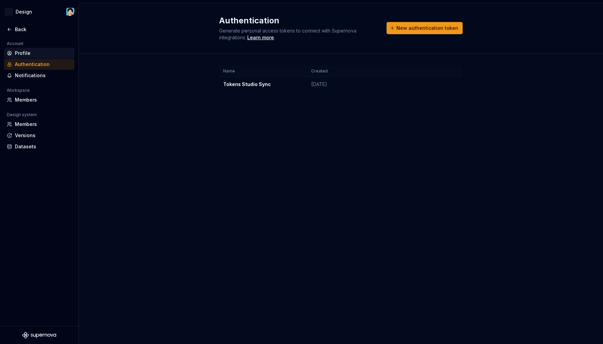
click at [39, 55] on div "Profile" at bounding box center [43, 53] width 57 height 7
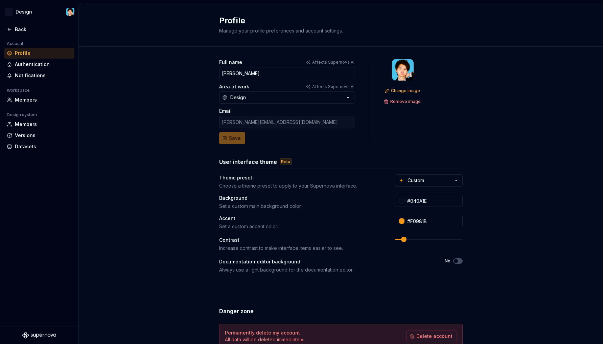
scroll to position [44, 0]
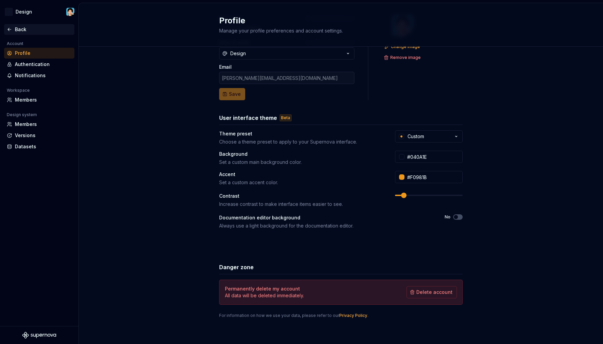
click at [14, 30] on div "Back" at bounding box center [39, 29] width 65 height 7
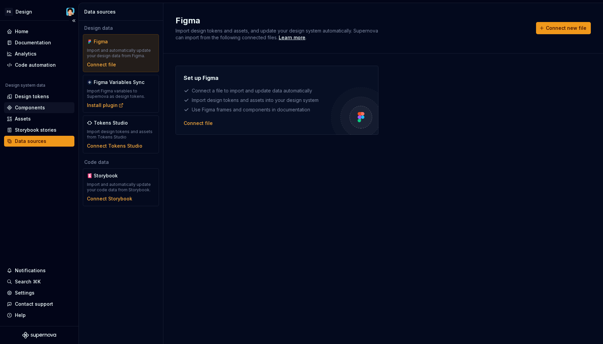
click at [37, 102] on div "Components" at bounding box center [39, 107] width 70 height 11
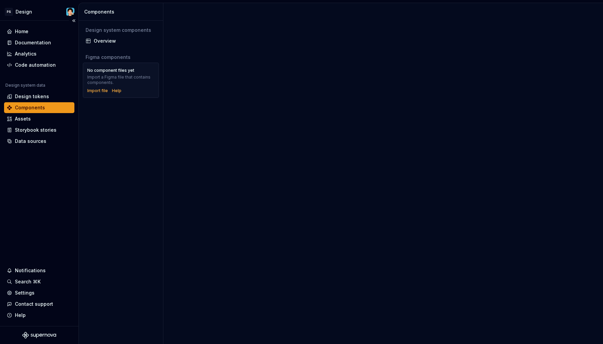
click at [38, 106] on div "Components" at bounding box center [30, 107] width 30 height 7
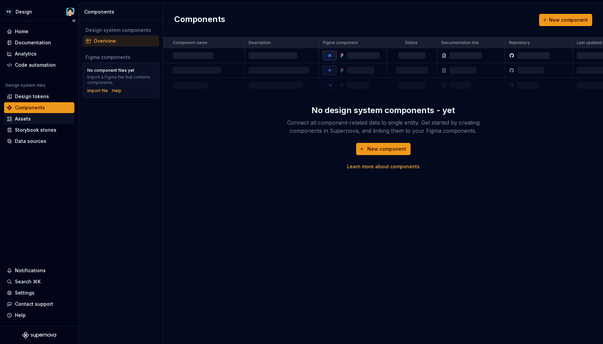
click at [34, 118] on div "Assets" at bounding box center [39, 118] width 65 height 7
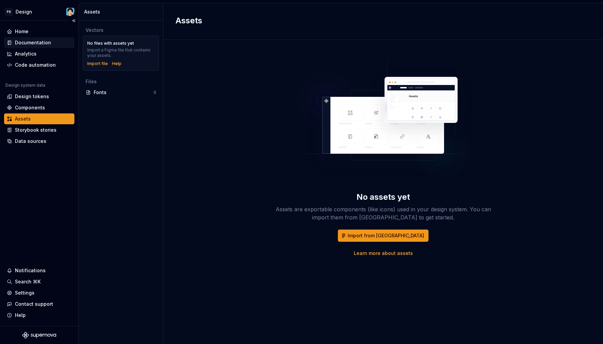
click at [39, 42] on div "Documentation" at bounding box center [33, 42] width 36 height 7
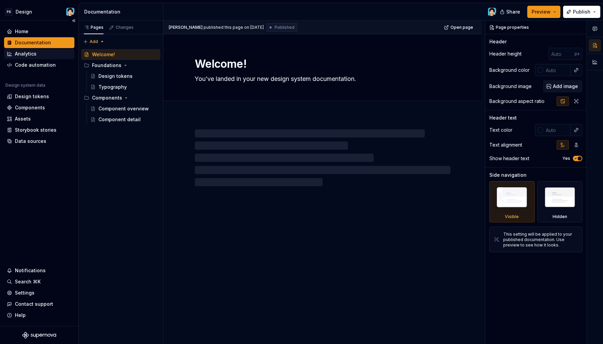
click at [38, 52] on div "Analytics" at bounding box center [39, 53] width 65 height 7
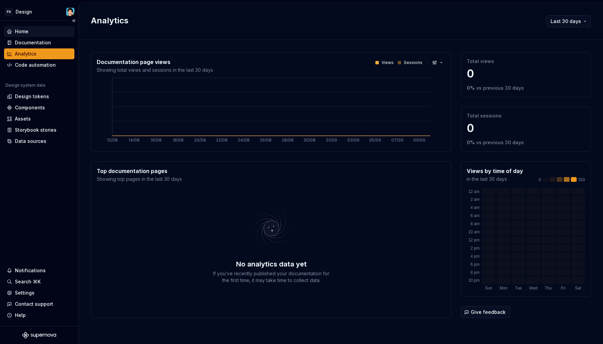
click at [36, 30] on div "Home" at bounding box center [39, 31] width 65 height 7
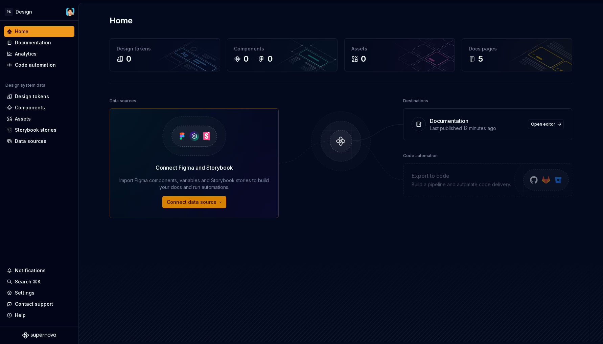
click at [204, 200] on span "Connect data source" at bounding box center [192, 202] width 50 height 7
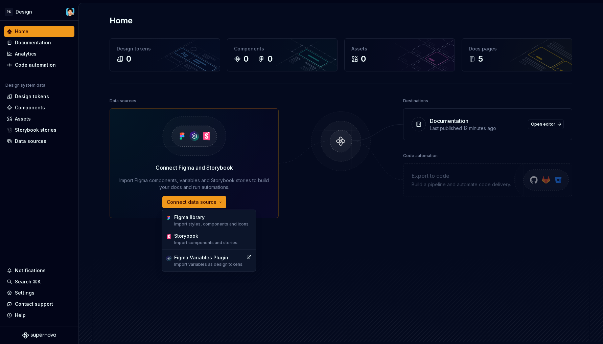
drag, startPoint x: 127, startPoint y: 148, endPoint x: 130, endPoint y: 146, distance: 3.8
click at [128, 148] on div "Connect Figma and Storybook Import Figma components, variables and Storybook st…" at bounding box center [194, 163] width 169 height 110
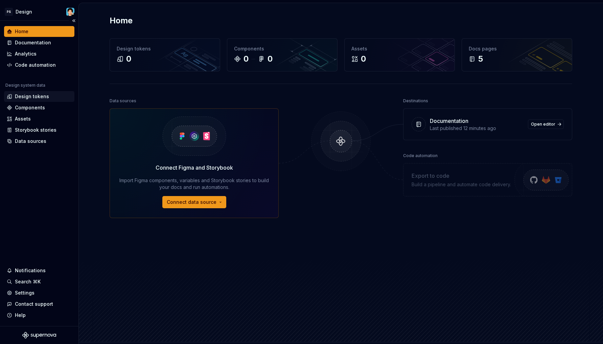
click at [37, 96] on div "Design tokens" at bounding box center [32, 96] width 34 height 7
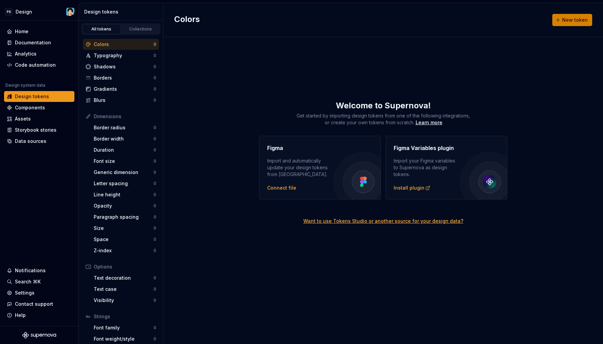
click at [567, 21] on span "New token" at bounding box center [575, 20] width 26 height 7
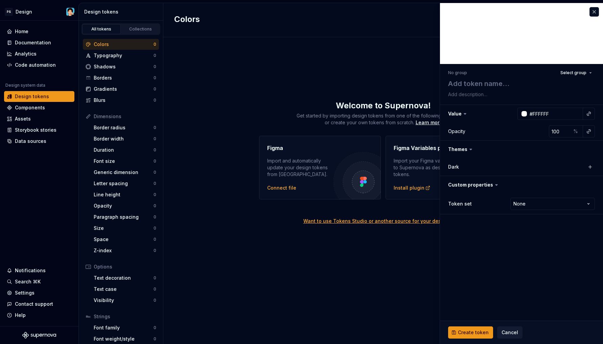
click at [452, 169] on label "Dark" at bounding box center [453, 166] width 11 height 7
click at [475, 83] on textarea at bounding box center [520, 83] width 147 height 12
type textarea "*"
type textarea "t"
type textarea "*"
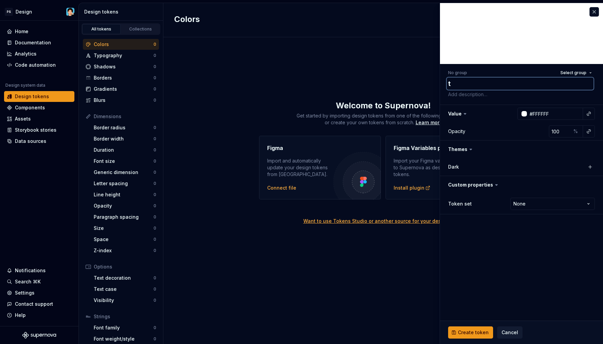
type textarea "te"
type textarea "*"
type textarea "tes"
type textarea "*"
type textarea "test"
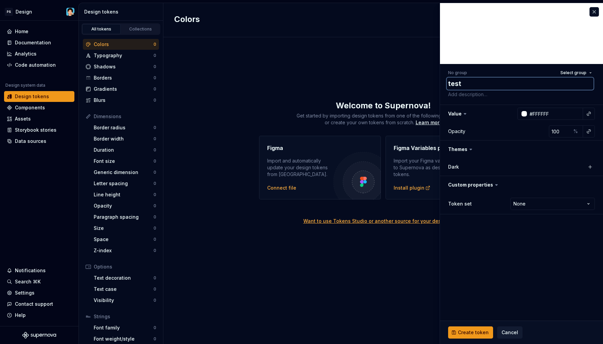
type textarea "*"
type textarea "test"
type textarea "*"
type textarea "test t"
type textarea "*"
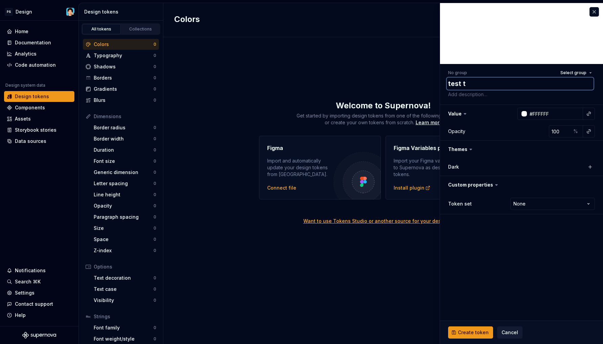
type textarea "test to"
type textarea "*"
type textarea "test tok"
type textarea "*"
type textarea "test toke"
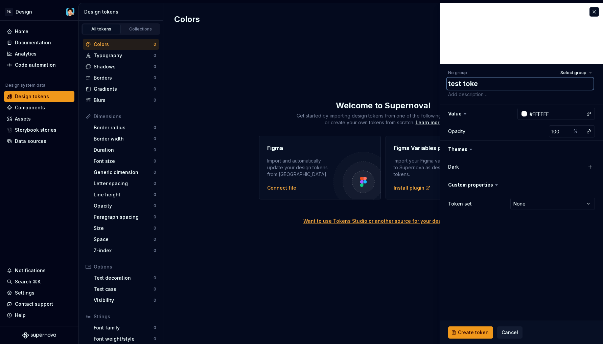
type textarea "*"
type textarea "test token"
click at [486, 98] on textarea at bounding box center [520, 94] width 147 height 9
click at [523, 200] on html "PS Design Home Documentation Analytics Code automation Design system data Desig…" at bounding box center [301, 172] width 603 height 344
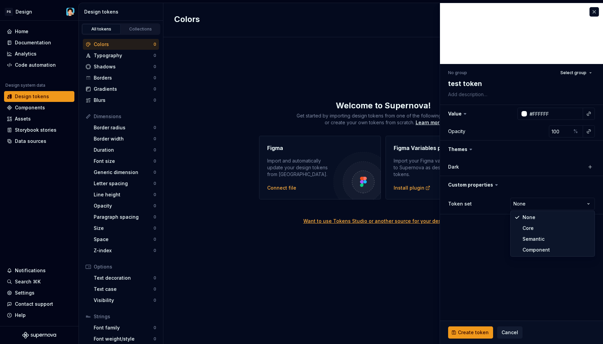
click at [489, 229] on html "PS Design Home Documentation Analytics Code automation Design system data Desig…" at bounding box center [301, 172] width 603 height 344
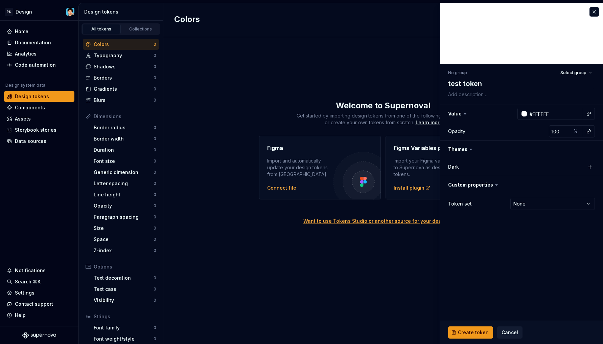
click at [455, 167] on label "Dark" at bounding box center [453, 166] width 11 height 7
click at [589, 167] on button "button" at bounding box center [589, 166] width 9 height 9
click at [523, 168] on button "button" at bounding box center [520, 167] width 12 height 12
click at [456, 167] on label "Dark" at bounding box center [453, 166] width 11 height 7
click at [145, 29] on div "Collections" at bounding box center [141, 28] width 34 height 5
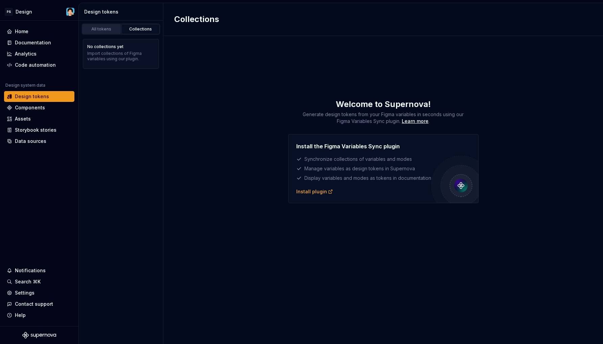
click at [106, 30] on div "All tokens" at bounding box center [102, 28] width 34 height 5
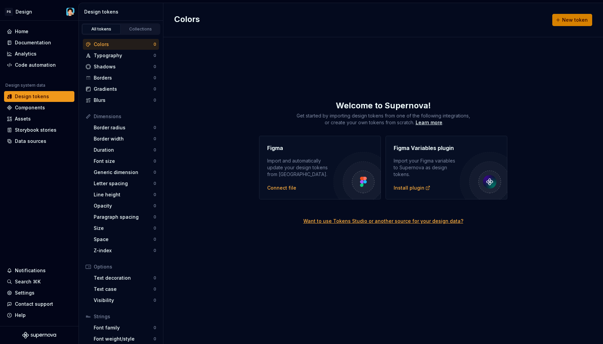
click at [564, 24] on button "New token" at bounding box center [572, 20] width 40 height 12
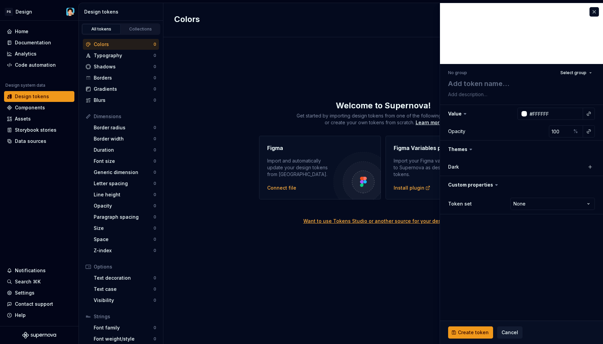
click at [452, 166] on label "Dark" at bounding box center [453, 166] width 11 height 7
click at [463, 148] on button "button" at bounding box center [521, 149] width 163 height 18
click at [484, 148] on button "button" at bounding box center [521, 149] width 163 height 18
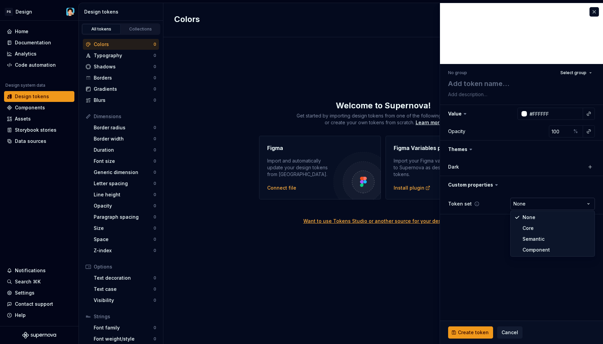
click at [525, 203] on html "PS Design Home Documentation Analytics Code automation Design system data Desig…" at bounding box center [301, 172] width 603 height 344
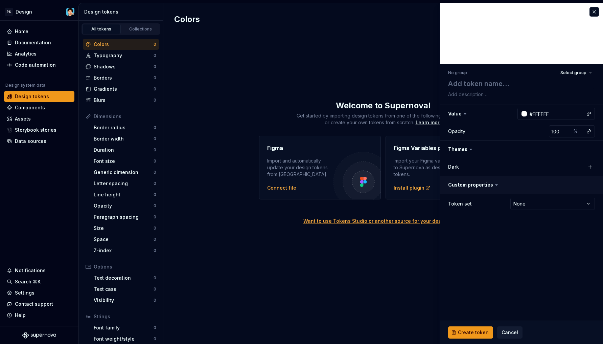
drag, startPoint x: 487, startPoint y: 195, endPoint x: 485, endPoint y: 183, distance: 12.7
click at [487, 195] on html "PS Design Home Documentation Analytics Code automation Design system data Desig…" at bounding box center [301, 172] width 603 height 344
click at [574, 78] on textarea at bounding box center [520, 83] width 147 height 12
click at [576, 75] on span "Select group" at bounding box center [573, 72] width 26 height 5
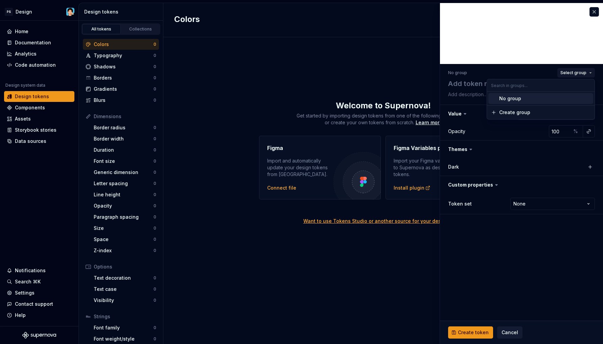
click at [577, 73] on span "Select group" at bounding box center [573, 72] width 26 height 5
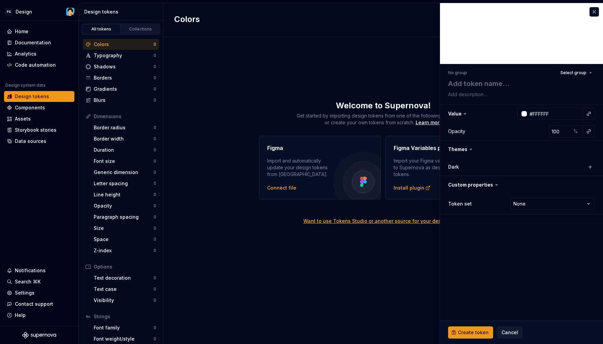
click at [244, 123] on div "Get started by importing design tokens from one of the following integrations, …" at bounding box center [383, 119] width 440 height 14
drag, startPoint x: 37, startPoint y: 161, endPoint x: 37, endPoint y: 158, distance: 3.4
click at [37, 161] on div "Home Documentation Analytics Code automation Design system data Design tokens C…" at bounding box center [39, 173] width 78 height 305
click at [37, 118] on div "Assets" at bounding box center [39, 118] width 65 height 7
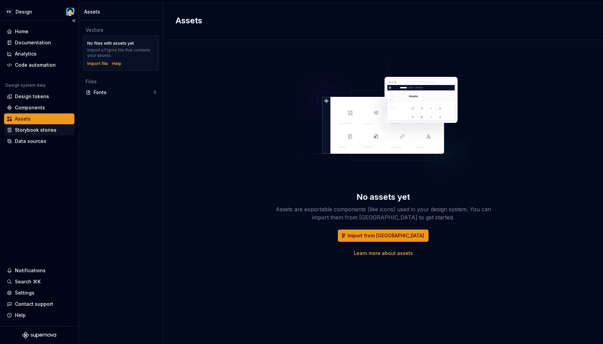
click at [43, 131] on div "Storybook stories" at bounding box center [36, 129] width 42 height 7
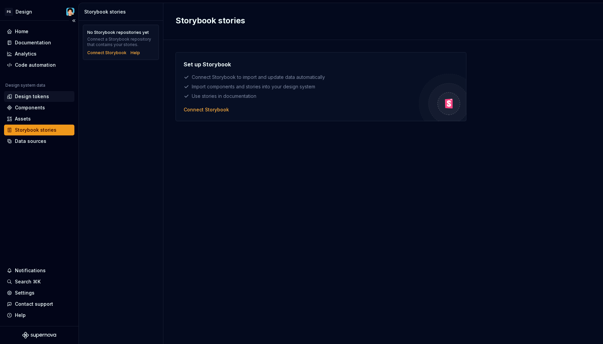
click at [35, 96] on div "Design tokens" at bounding box center [32, 96] width 34 height 7
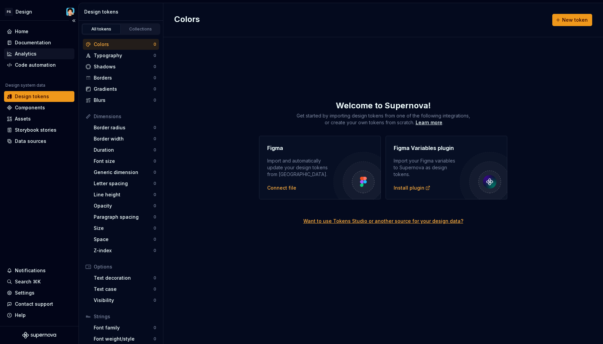
click at [39, 51] on div "Analytics" at bounding box center [39, 53] width 65 height 7
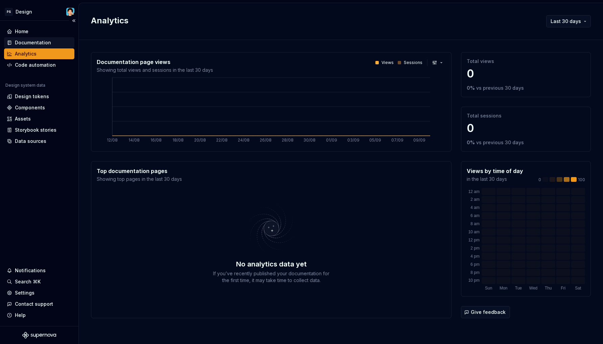
click at [36, 44] on div "Documentation" at bounding box center [33, 42] width 36 height 7
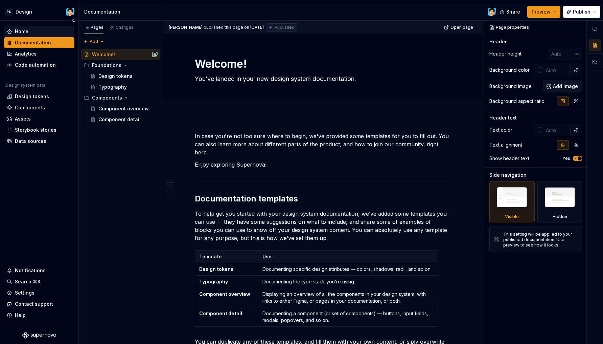
click at [32, 32] on div "Home" at bounding box center [39, 31] width 65 height 7
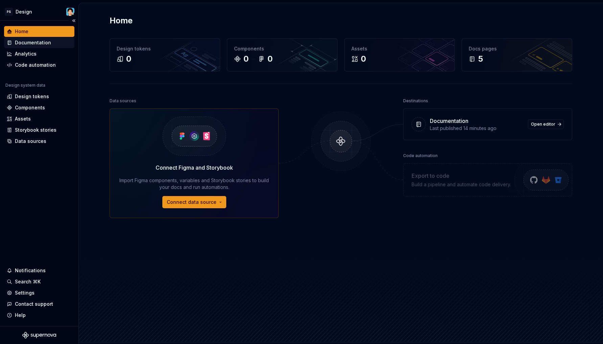
click at [32, 42] on div "Documentation" at bounding box center [33, 42] width 36 height 7
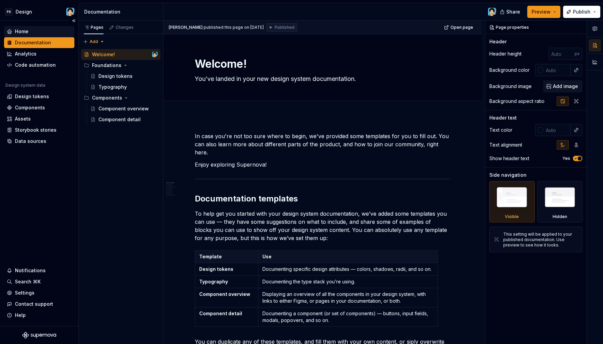
click at [31, 30] on div "Home" at bounding box center [39, 31] width 65 height 7
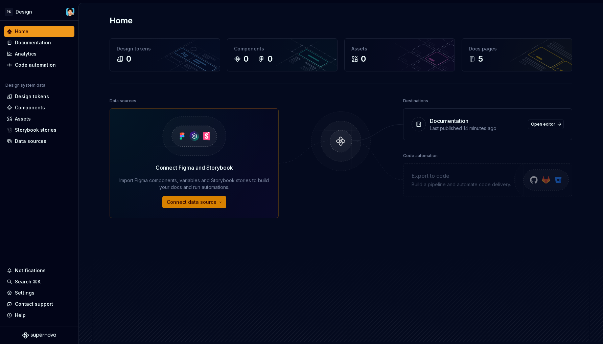
click at [210, 204] on span "Connect data source" at bounding box center [192, 202] width 50 height 7
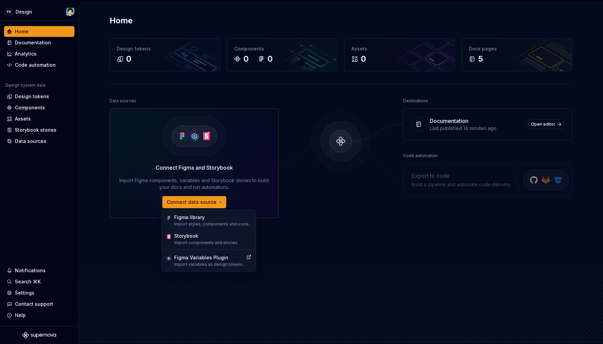
drag, startPoint x: 225, startPoint y: 152, endPoint x: 242, endPoint y: 144, distance: 18.8
click at [225, 152] on img at bounding box center [194, 136] width 90 height 55
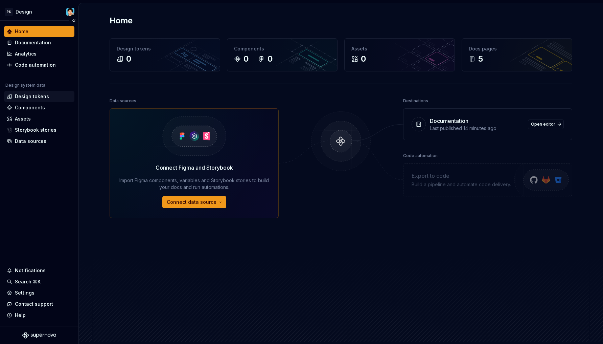
click at [35, 96] on div "Design tokens" at bounding box center [32, 96] width 34 height 7
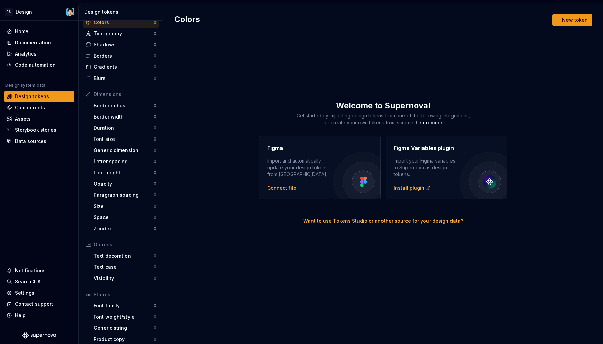
scroll to position [27, 0]
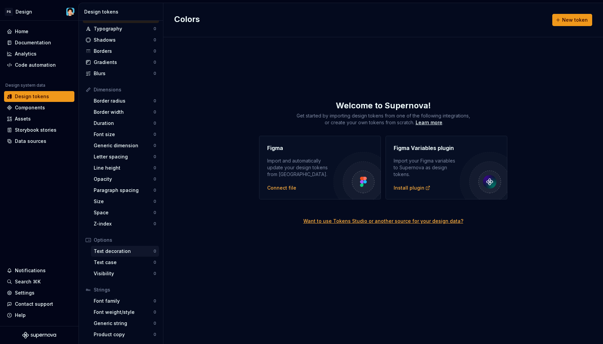
click at [120, 254] on div "Text decoration 0" at bounding box center [125, 251] width 68 height 11
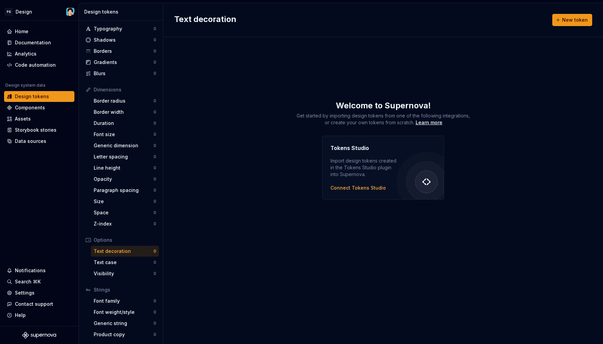
drag, startPoint x: 159, startPoint y: 259, endPoint x: 160, endPoint y: 248, distance: 11.9
click at [160, 248] on div "All tokens Collections Colors 0 Typography 0 Shadows 0 Borders 0 Gradients 0 Bl…" at bounding box center [121, 182] width 85 height 323
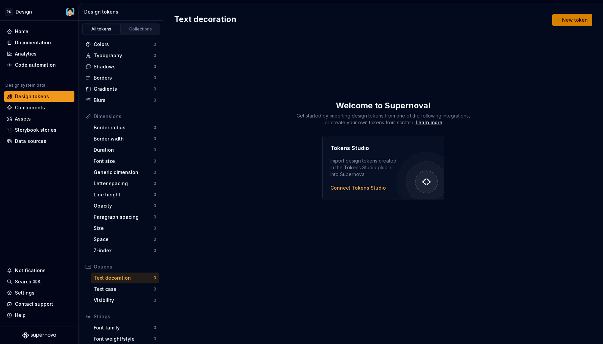
click at [579, 20] on span "New token" at bounding box center [575, 20] width 26 height 7
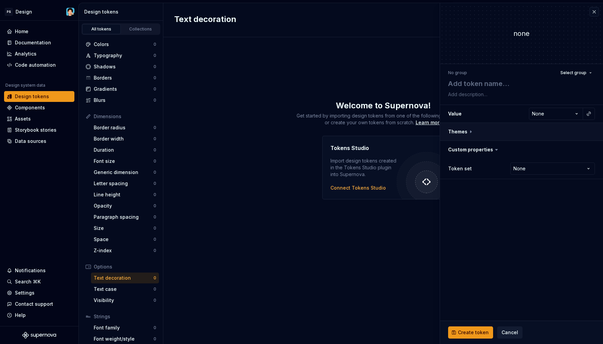
click at [469, 133] on button "button" at bounding box center [521, 132] width 163 height 18
type textarea "*"
drag, startPoint x: 458, startPoint y: 146, endPoint x: 455, endPoint y: 150, distance: 5.3
click at [458, 147] on label "Dark" at bounding box center [453, 149] width 11 height 7
click at [455, 150] on label "Dark" at bounding box center [453, 149] width 11 height 7
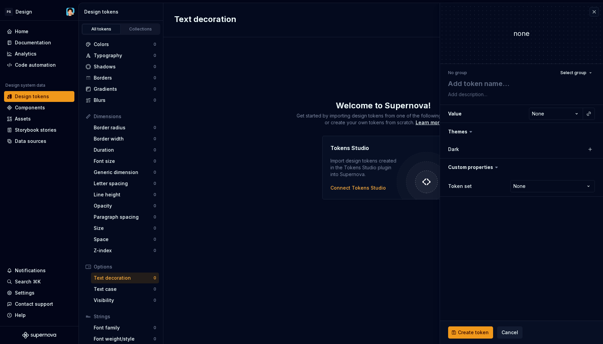
click at [455, 150] on label "Dark" at bounding box center [453, 149] width 11 height 7
click at [287, 117] on div "Get started by importing design tokens from one of the following integrations, …" at bounding box center [383, 119] width 440 height 14
click at [137, 28] on div "Collections" at bounding box center [141, 28] width 34 height 5
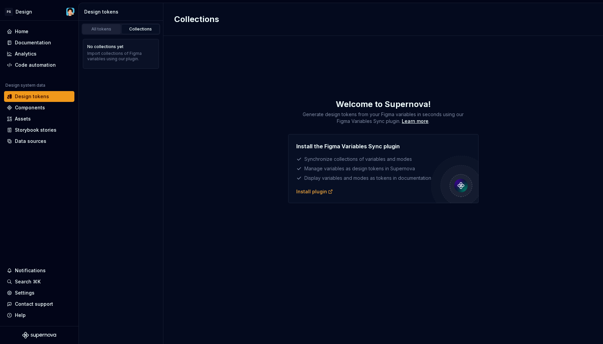
click at [110, 30] on div "All tokens" at bounding box center [102, 28] width 34 height 5
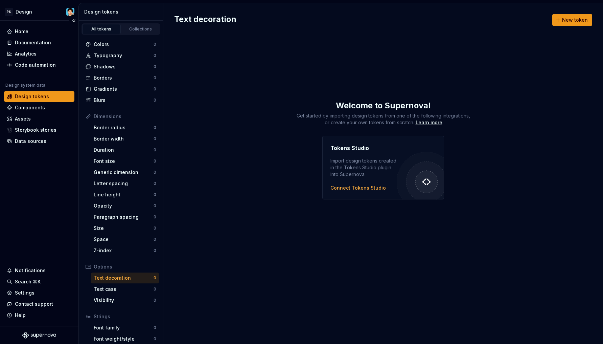
click at [40, 98] on div "Design tokens" at bounding box center [32, 96] width 34 height 7
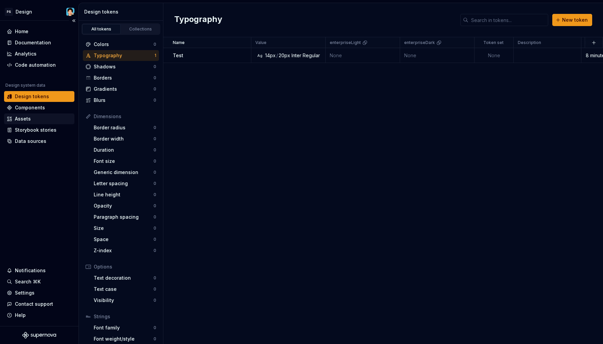
click at [31, 115] on div "Assets" at bounding box center [39, 118] width 70 height 11
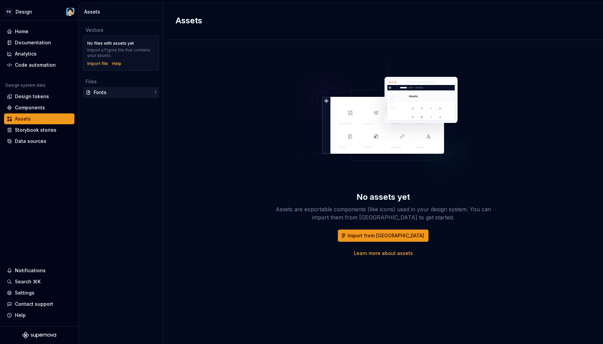
click at [110, 92] on div "Fonts" at bounding box center [124, 92] width 61 height 7
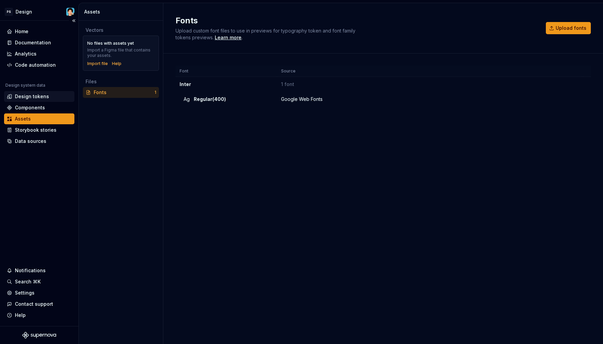
click at [33, 97] on div "Design tokens" at bounding box center [32, 96] width 34 height 7
click at [33, 31] on div "Home" at bounding box center [39, 31] width 65 height 7
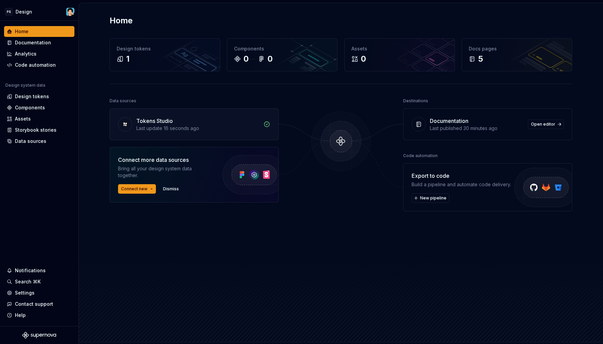
click at [177, 132] on div "Tokens Studio Last update 16 seconds ago" at bounding box center [194, 124] width 168 height 31
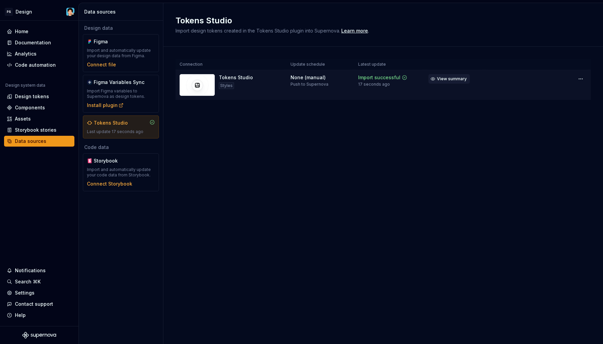
click at [430, 76] on button "View summary" at bounding box center [449, 78] width 41 height 9
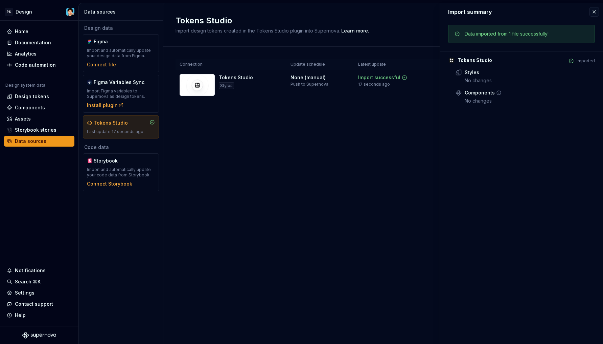
click at [496, 91] on icon at bounding box center [498, 92] width 5 height 5
click at [499, 92] on icon at bounding box center [498, 92] width 5 height 5
click at [591, 12] on button "button" at bounding box center [593, 11] width 9 height 9
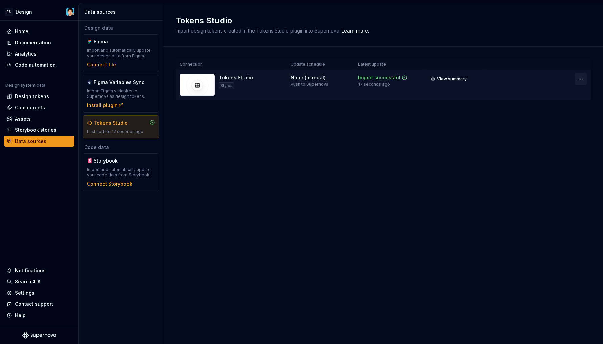
click at [582, 77] on html "PS Design Home Documentation Analytics Code automation Design system data Desig…" at bounding box center [301, 172] width 603 height 344
click at [570, 92] on div "View import summary" at bounding box center [575, 93] width 54 height 7
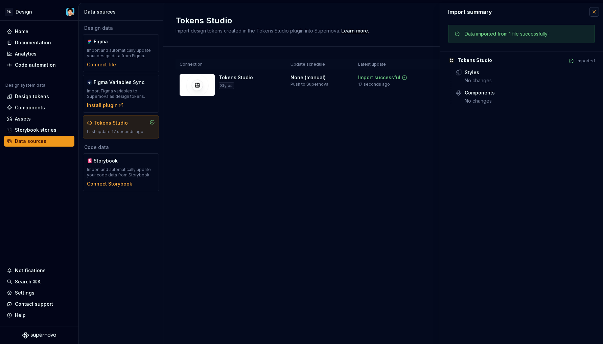
click at [596, 14] on button "button" at bounding box center [593, 11] width 9 height 9
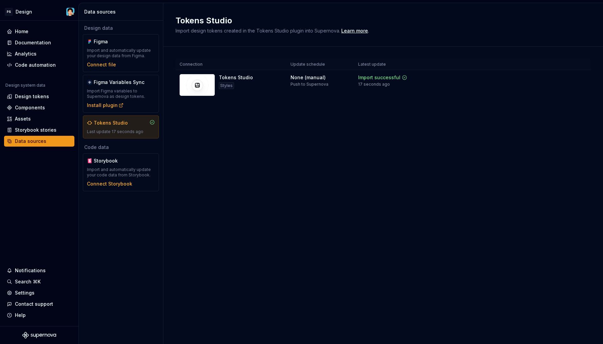
click at [589, 16] on div "Tokens Studio Import design tokens created in the Tokens Studio plugin into Sup…" at bounding box center [383, 24] width 415 height 19
click at [308, 78] on div "None (manual)" at bounding box center [308, 77] width 35 height 7
click at [208, 83] on img at bounding box center [197, 85] width 35 height 22
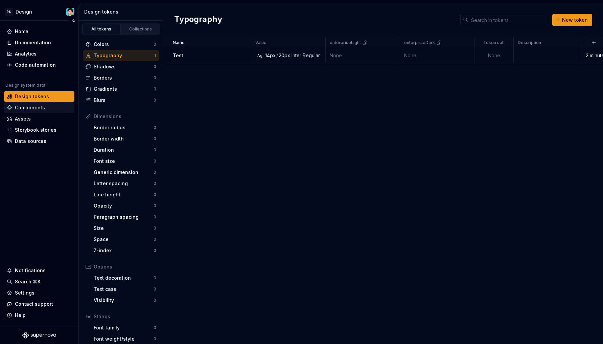
click at [34, 109] on div "Components" at bounding box center [30, 107] width 30 height 7
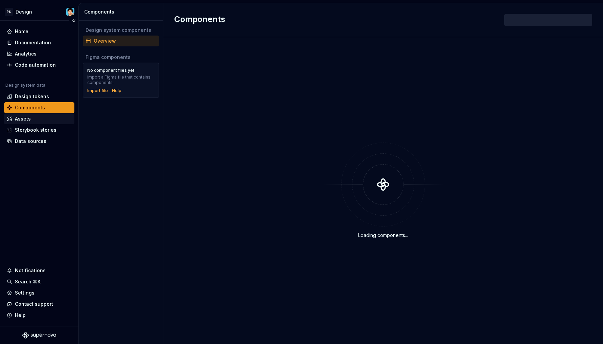
click at [32, 118] on div "Assets" at bounding box center [39, 118] width 65 height 7
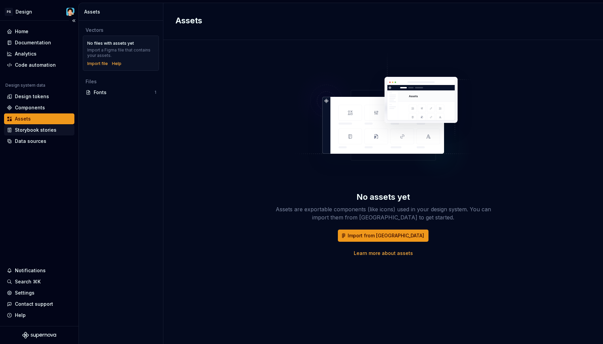
click at [31, 128] on div "Storybook stories" at bounding box center [36, 129] width 42 height 7
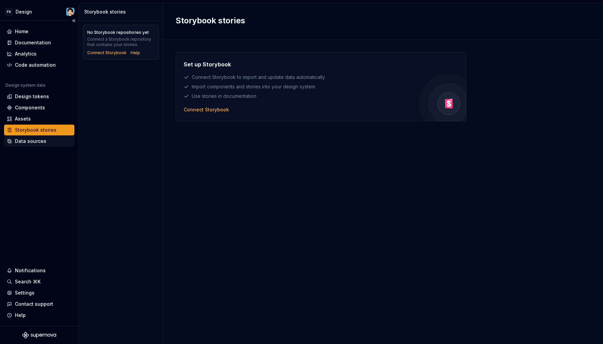
click at [31, 141] on div "Data sources" at bounding box center [30, 141] width 31 height 7
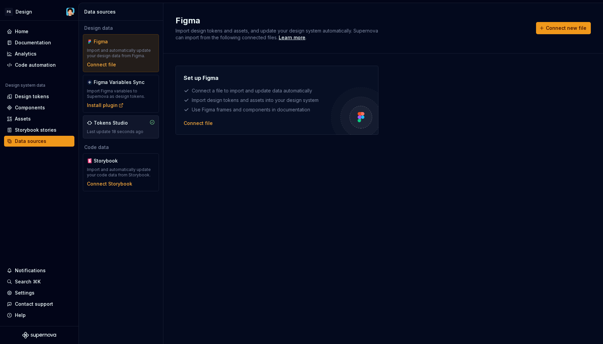
click at [102, 129] on div "Last update 18 seconds ago" at bounding box center [121, 131] width 68 height 5
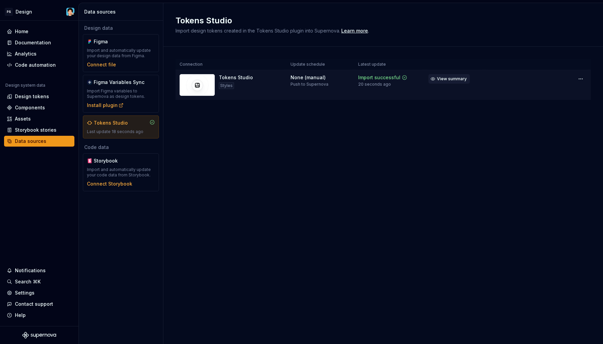
click at [456, 77] on span "View summary" at bounding box center [452, 78] width 30 height 5
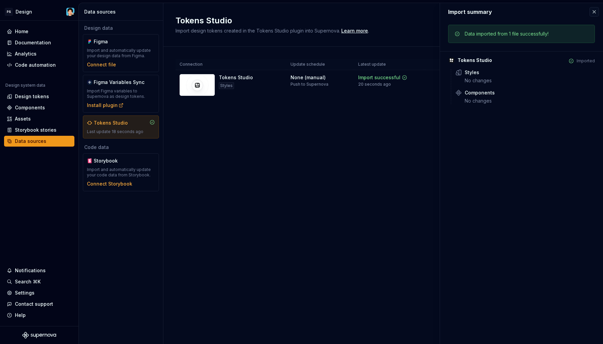
click at [474, 119] on div "Import summary Import summary Data imported from 1 file successfully! Tokens St…" at bounding box center [521, 173] width 163 height 341
click at [390, 122] on div "Connection Update schedule Latest update Tokens Studio Styles None (manual) Pus…" at bounding box center [383, 86] width 415 height 79
click at [35, 96] on div "Design tokens" at bounding box center [32, 96] width 34 height 7
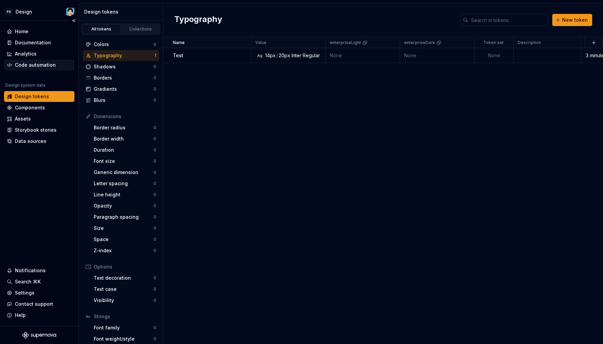
click at [33, 64] on div "Code automation" at bounding box center [35, 65] width 41 height 7
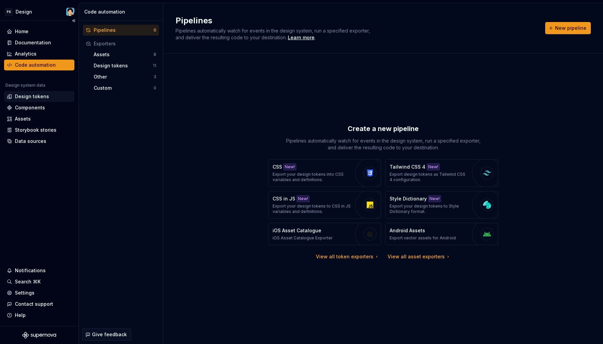
click at [34, 96] on div "Design tokens" at bounding box center [32, 96] width 34 height 7
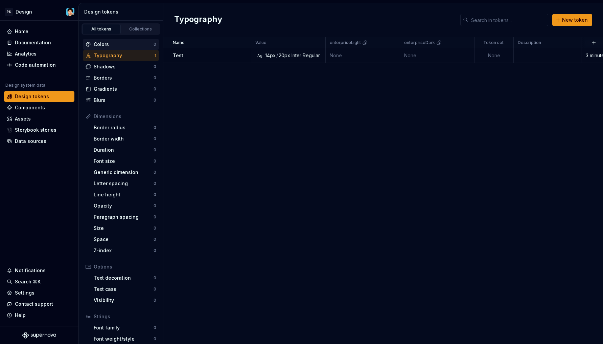
click at [123, 48] on div "Colors 0" at bounding box center [121, 44] width 76 height 11
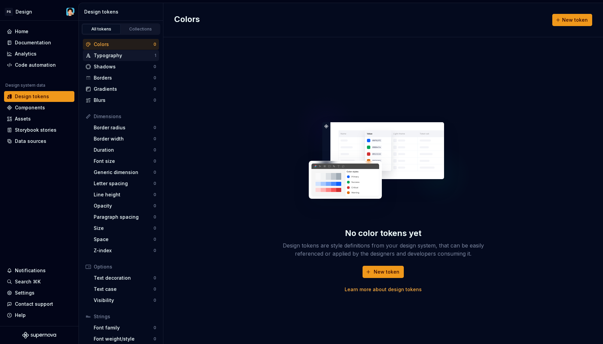
click at [116, 55] on div "Typography" at bounding box center [124, 55] width 61 height 7
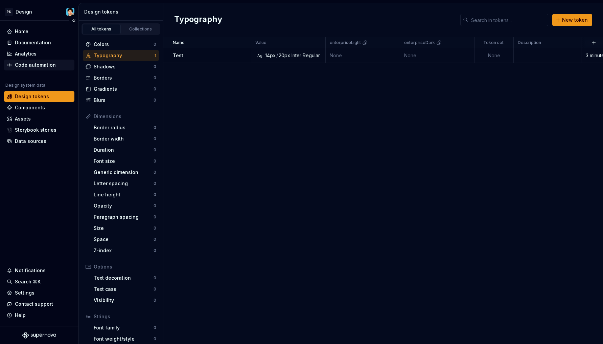
click at [39, 66] on div "Code automation" at bounding box center [35, 65] width 41 height 7
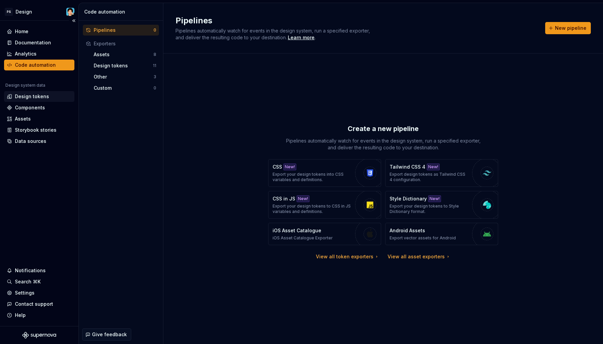
click at [41, 95] on div "Design tokens" at bounding box center [32, 96] width 34 height 7
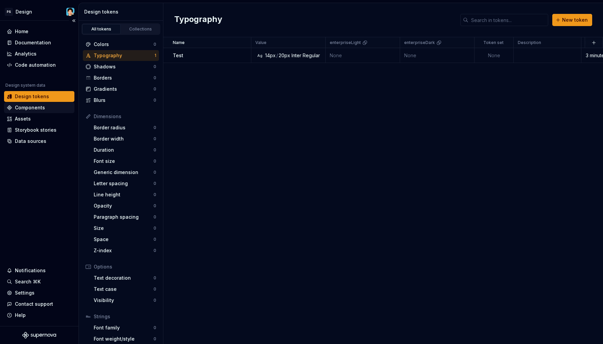
click at [37, 107] on div "Components" at bounding box center [30, 107] width 30 height 7
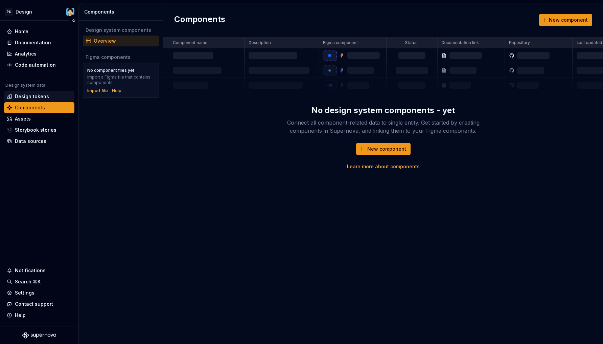
click at [38, 96] on div "Design tokens" at bounding box center [32, 96] width 34 height 7
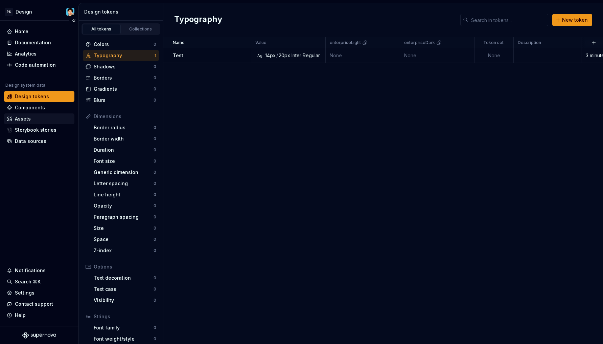
click at [37, 118] on div "Assets" at bounding box center [39, 118] width 65 height 7
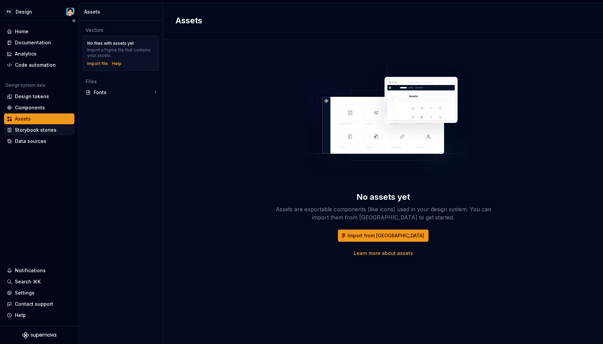
click at [47, 129] on div "Storybook stories" at bounding box center [36, 129] width 42 height 7
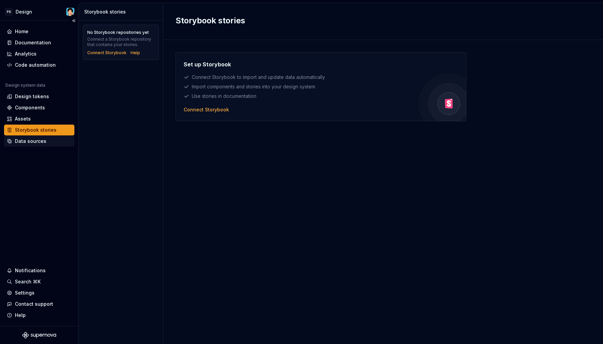
click at [51, 140] on div "Data sources" at bounding box center [39, 141] width 65 height 7
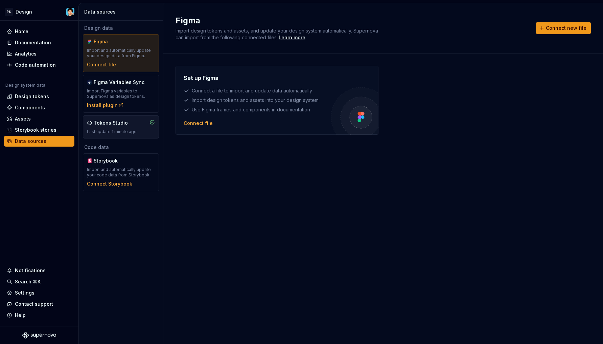
click at [134, 125] on div "Tokens Studio" at bounding box center [121, 122] width 68 height 7
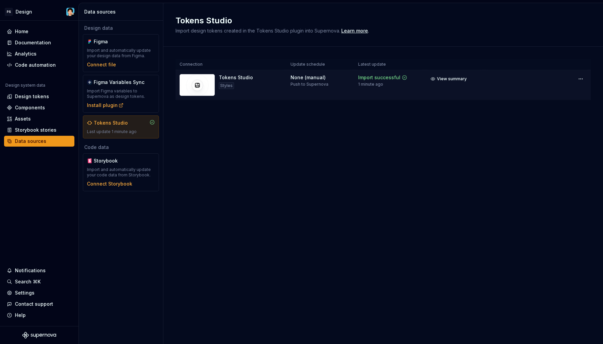
click at [319, 80] on div "None (manual)" at bounding box center [308, 77] width 35 height 7
click at [210, 86] on img at bounding box center [197, 85] width 35 height 22
click at [224, 87] on div "Styles" at bounding box center [226, 85] width 15 height 7
click at [36, 95] on div "Design tokens" at bounding box center [32, 96] width 34 height 7
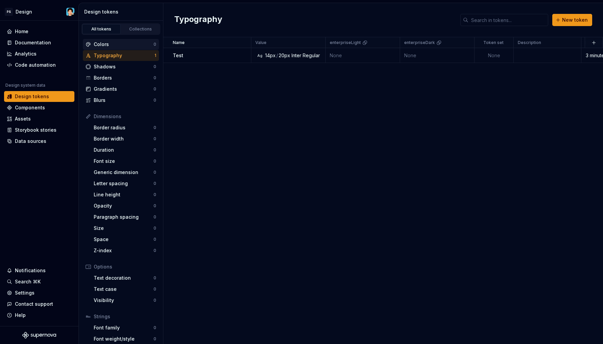
click at [109, 43] on div "Colors" at bounding box center [124, 44] width 60 height 7
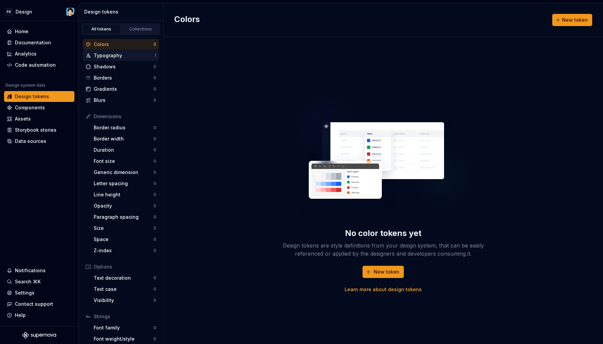
click at [108, 54] on div "Typography" at bounding box center [124, 55] width 61 height 7
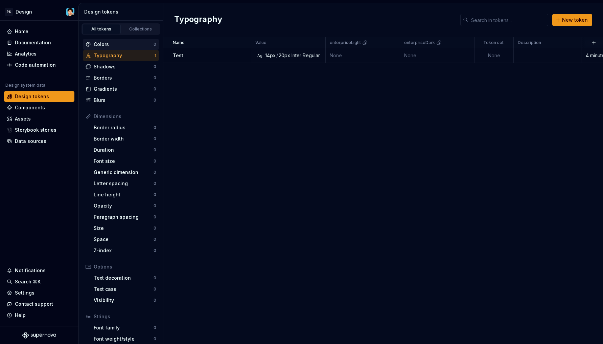
click at [111, 43] on div "Colors" at bounding box center [124, 44] width 60 height 7
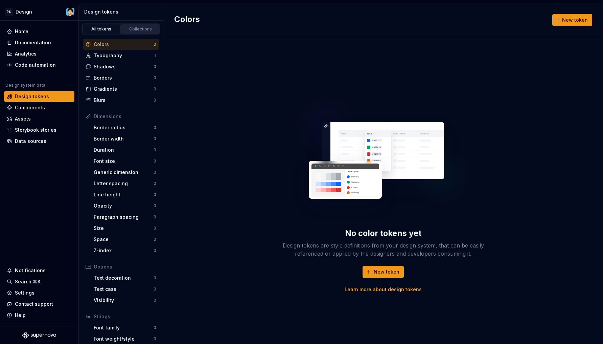
click at [141, 27] on div "Collections" at bounding box center [141, 28] width 34 height 5
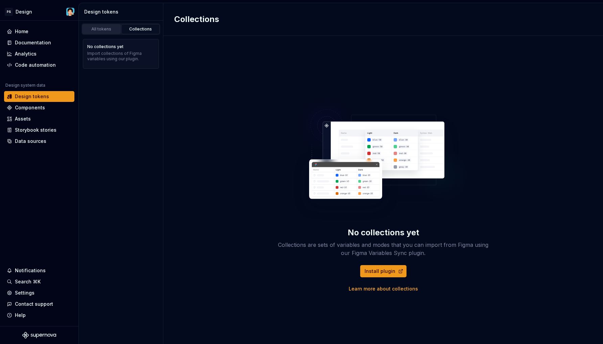
click at [109, 31] on div "All tokens" at bounding box center [102, 28] width 34 height 5
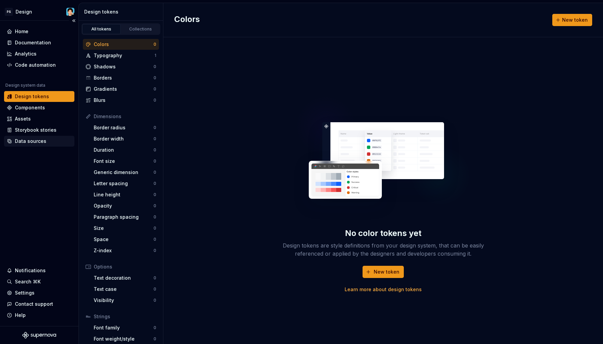
click at [41, 139] on div "Data sources" at bounding box center [30, 141] width 31 height 7
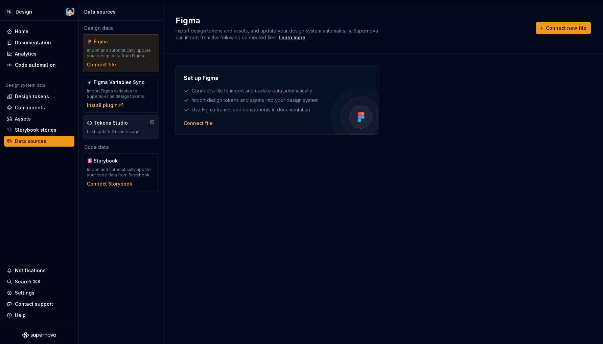
click at [92, 128] on div "Tokens Studio Last update 2 minutes ago" at bounding box center [121, 126] width 68 height 15
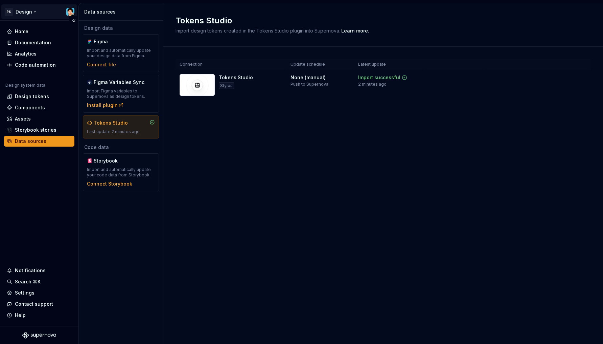
click at [20, 10] on html "PS Design Home Documentation Analytics Code automation Design system data Desig…" at bounding box center [301, 172] width 603 height 344
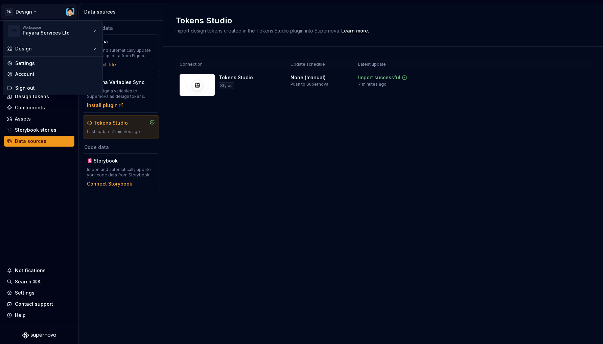
click at [206, 123] on html "PS Design Home Documentation Analytics Code automation Design system data Desig…" at bounding box center [301, 172] width 603 height 344
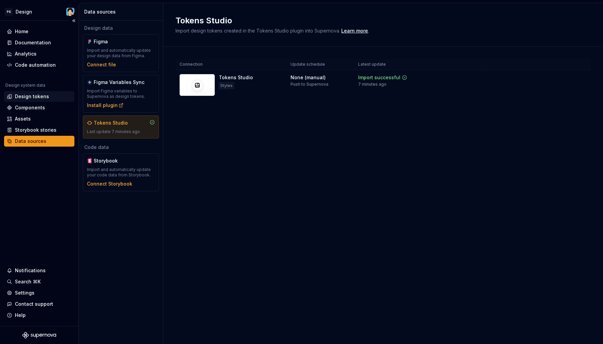
drag, startPoint x: 44, startPoint y: 89, endPoint x: 44, endPoint y: 96, distance: 6.4
click at [44, 90] on div "Design system data" at bounding box center [39, 87] width 70 height 8
click at [44, 96] on div "Design tokens" at bounding box center [32, 96] width 34 height 7
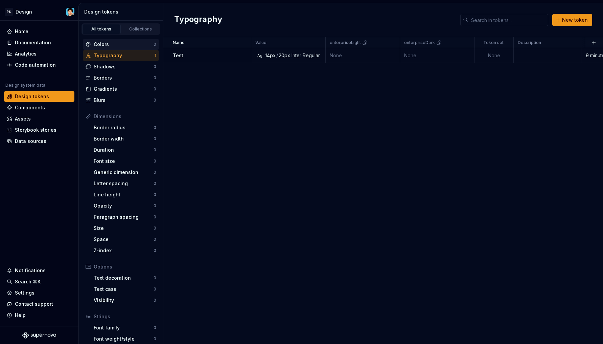
click at [121, 44] on div "Colors" at bounding box center [124, 44] width 60 height 7
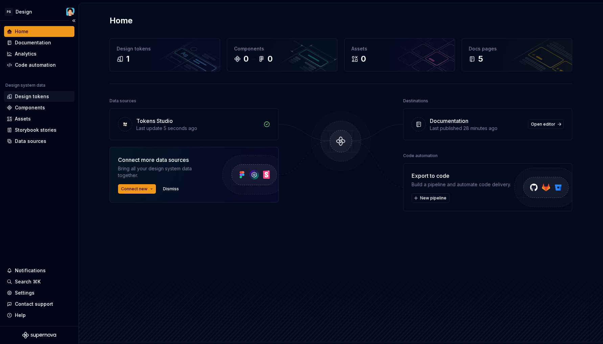
click at [45, 95] on div "Design tokens" at bounding box center [32, 96] width 34 height 7
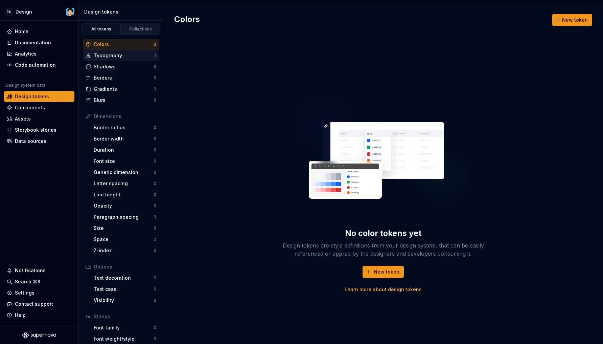
click at [115, 57] on div "Typography" at bounding box center [124, 55] width 61 height 7
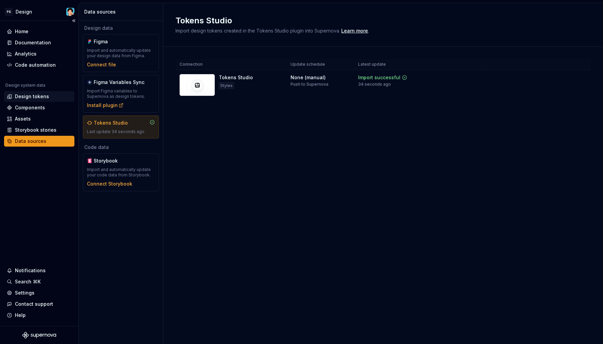
click at [36, 94] on div "Design tokens" at bounding box center [32, 96] width 34 height 7
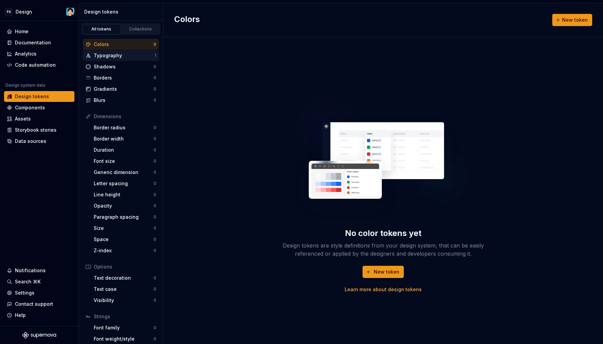
click at [127, 58] on div "Typography" at bounding box center [124, 55] width 61 height 7
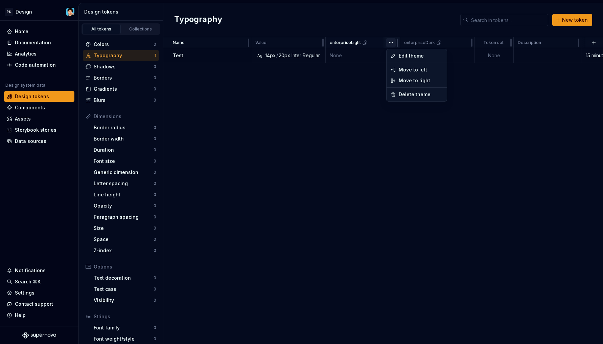
click at [391, 43] on html "PS Design Home Documentation Analytics Code automation Design system data Desig…" at bounding box center [301, 172] width 603 height 344
click at [472, 74] on html "PS Design Home Documentation Analytics Code automation Design system data Desig…" at bounding box center [301, 172] width 603 height 344
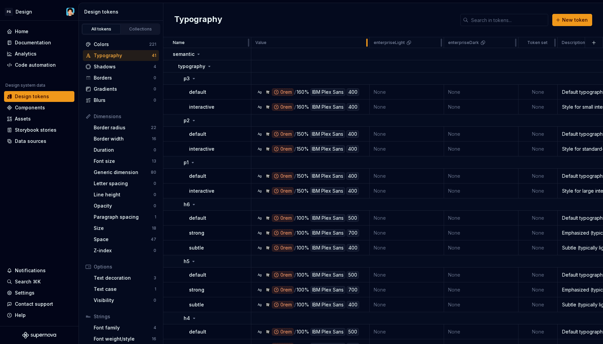
drag, startPoint x: 325, startPoint y: 44, endPoint x: 369, endPoint y: 48, distance: 44.1
click at [344, 30] on div "Typography New token" at bounding box center [383, 20] width 440 height 34
click at [133, 44] on div "Colors" at bounding box center [121, 44] width 55 height 7
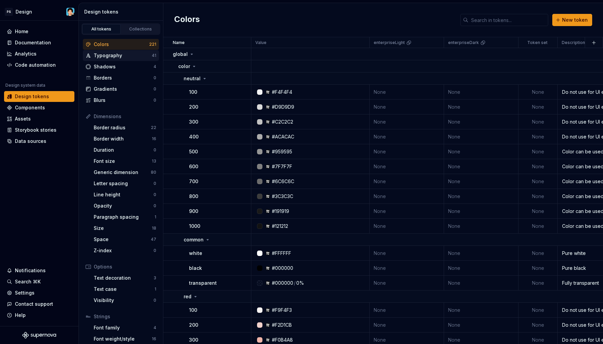
click at [124, 54] on div "Typography" at bounding box center [123, 55] width 58 height 7
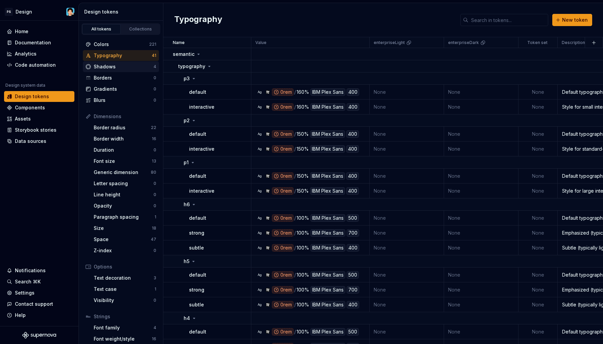
click at [117, 65] on div "Shadows" at bounding box center [124, 66] width 60 height 7
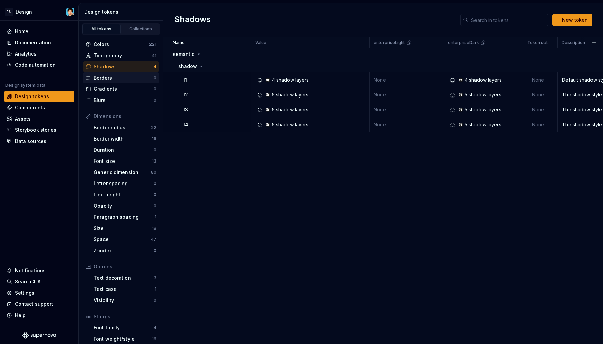
click at [117, 79] on div "Borders" at bounding box center [124, 77] width 60 height 7
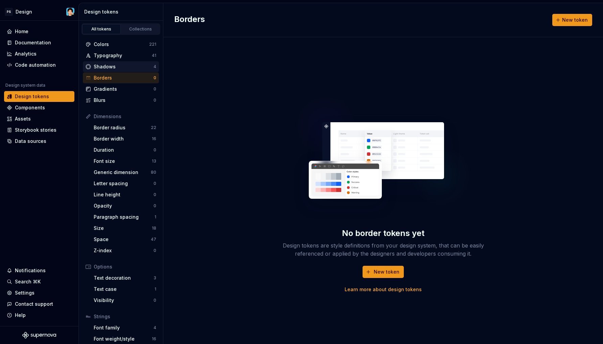
click at [117, 67] on div "Shadows" at bounding box center [124, 66] width 60 height 7
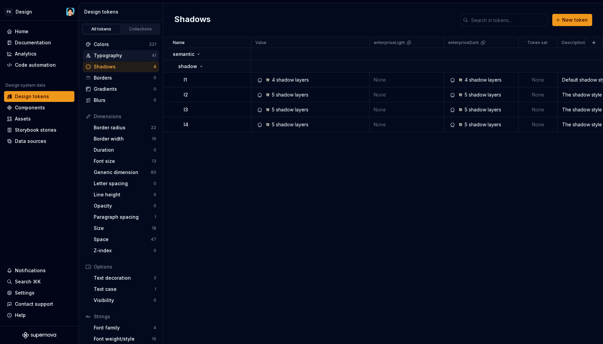
click at [118, 59] on div "Typography" at bounding box center [123, 55] width 58 height 7
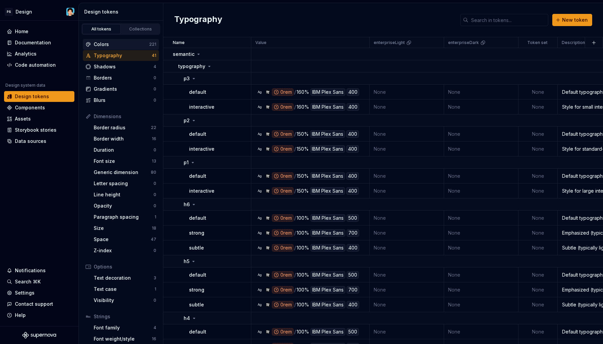
click at [126, 44] on div "Colors" at bounding box center [121, 44] width 55 height 7
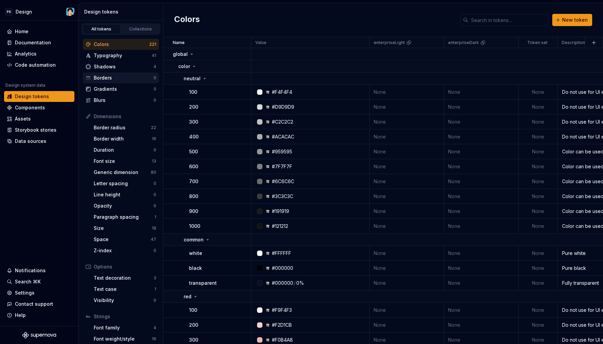
click at [112, 77] on div "Borders" at bounding box center [124, 77] width 60 height 7
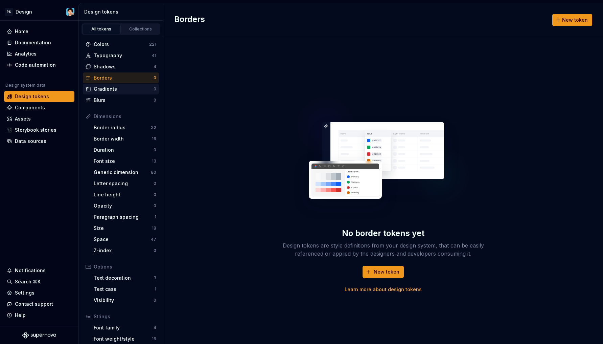
click at [113, 90] on div "Gradients" at bounding box center [124, 89] width 60 height 7
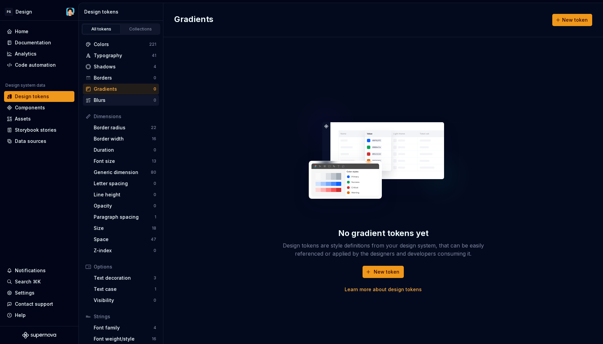
click at [112, 100] on div "Blurs" at bounding box center [124, 100] width 60 height 7
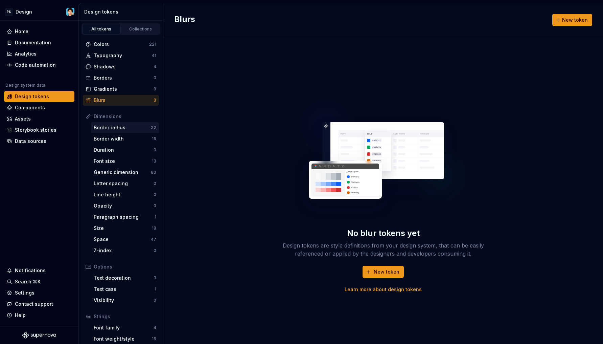
click at [119, 126] on div "Border radius" at bounding box center [122, 127] width 57 height 7
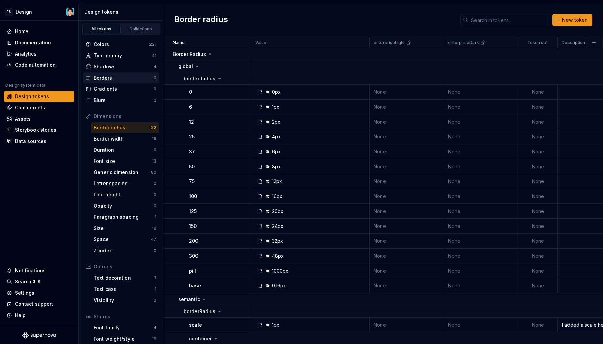
click at [115, 77] on div "Borders" at bounding box center [124, 77] width 60 height 7
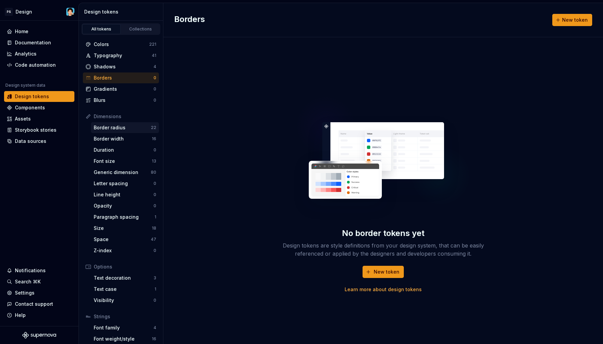
click at [121, 128] on div "Border radius" at bounding box center [122, 127] width 57 height 7
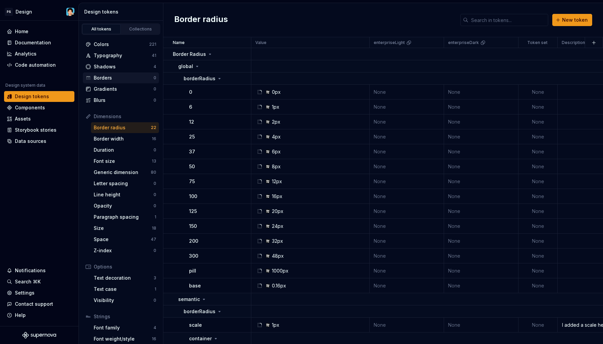
click at [114, 77] on div "Borders" at bounding box center [124, 77] width 60 height 7
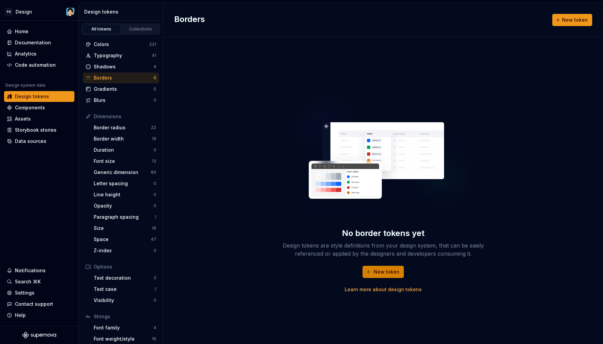
click at [380, 271] on span "New token" at bounding box center [387, 271] width 26 height 7
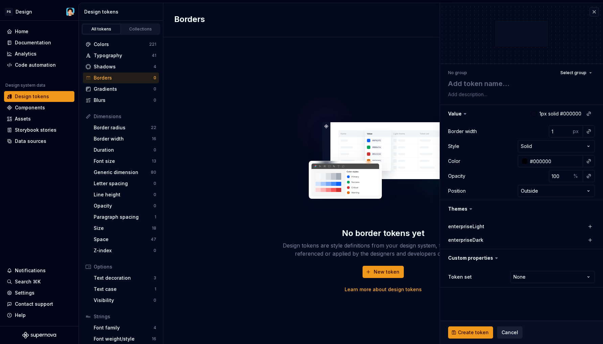
click at [511, 331] on span "Cancel" at bounding box center [510, 332] width 17 height 7
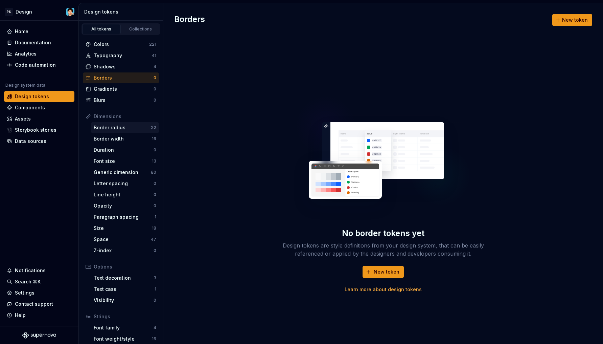
click at [125, 127] on div "Border radius" at bounding box center [122, 127] width 57 height 7
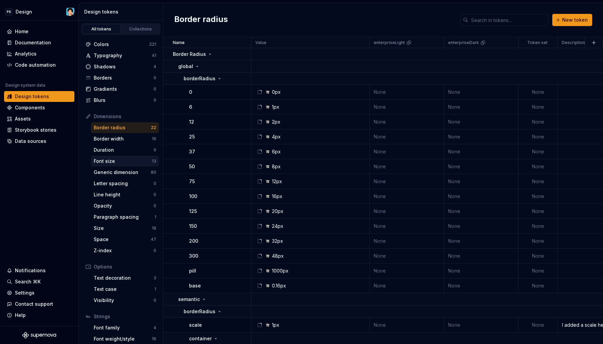
click at [133, 162] on div "Font size" at bounding box center [123, 161] width 58 height 7
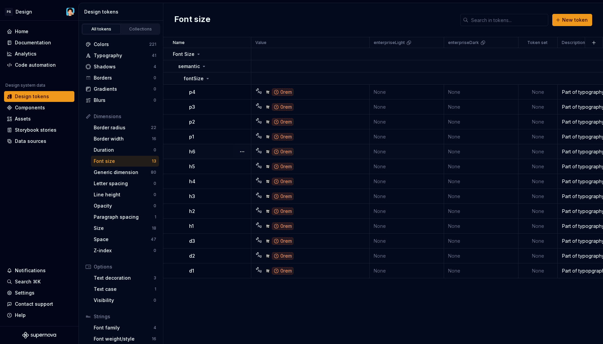
click at [283, 150] on div "0rem" at bounding box center [283, 151] width 22 height 7
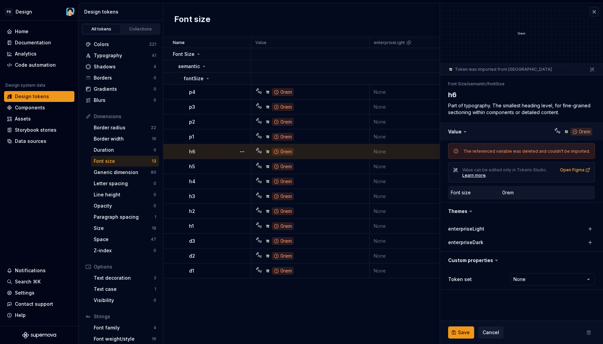
click at [580, 133] on button "button" at bounding box center [521, 132] width 163 height 18
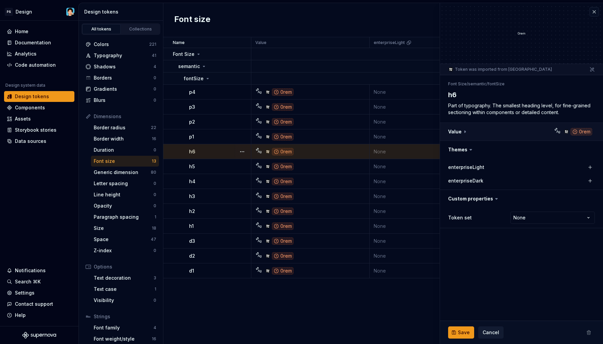
click at [580, 133] on button "button" at bounding box center [521, 132] width 163 height 18
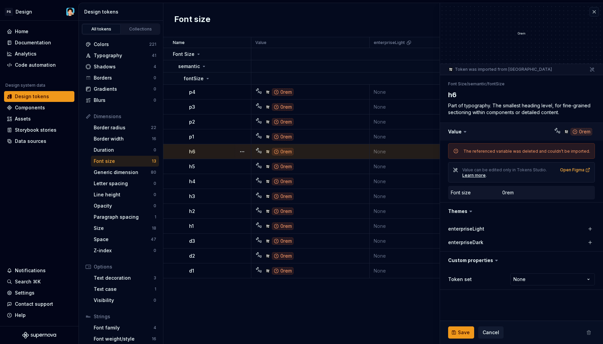
click at [577, 131] on button "button" at bounding box center [521, 132] width 163 height 18
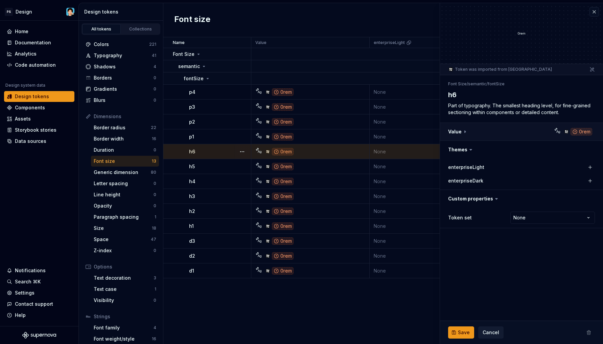
click at [577, 131] on button "button" at bounding box center [521, 132] width 163 height 18
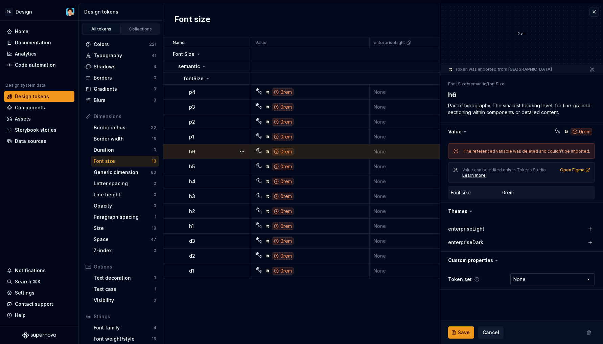
click at [522, 277] on html "PS Design Home Documentation Analytics Code automation Design system data Desig…" at bounding box center [301, 172] width 603 height 344
click at [487, 298] on html "PS Design Home Documentation Analytics Code automation Design system data Desig…" at bounding box center [301, 172] width 603 height 344
click at [489, 331] on span "Cancel" at bounding box center [491, 332] width 17 height 7
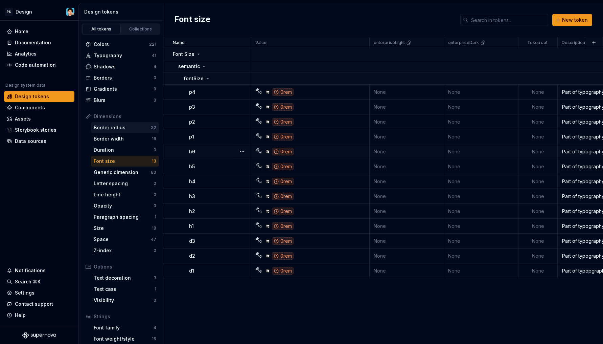
click at [126, 128] on div "Border radius" at bounding box center [122, 127] width 57 height 7
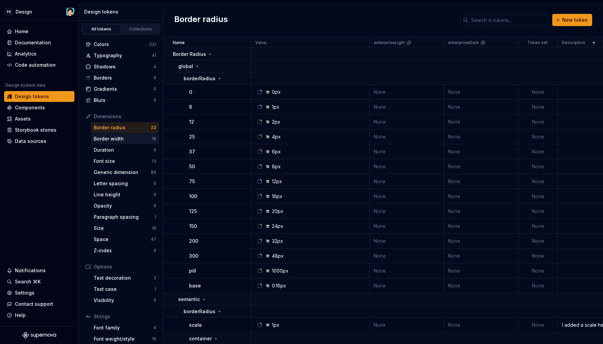
click at [120, 135] on div "Border width 16" at bounding box center [125, 138] width 68 height 11
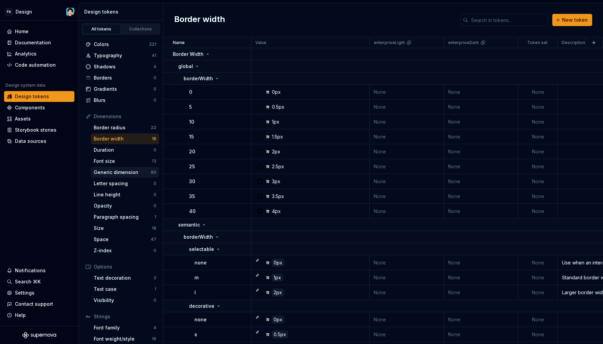
click at [112, 169] on div "Generic dimension" at bounding box center [122, 172] width 57 height 7
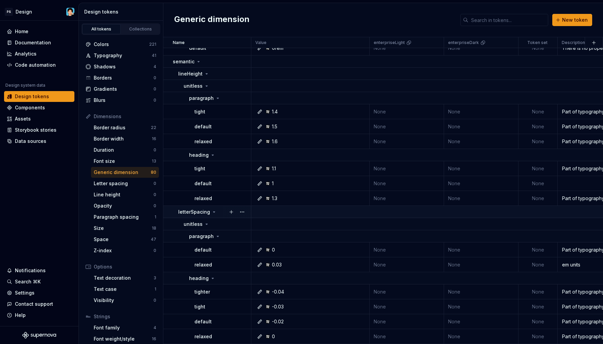
scroll to position [1106, 0]
click at [131, 206] on div "Opacity" at bounding box center [124, 205] width 60 height 7
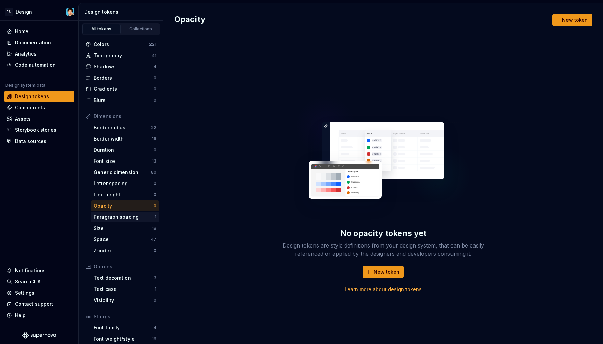
click at [127, 215] on div "Paragraph spacing" at bounding box center [124, 216] width 61 height 7
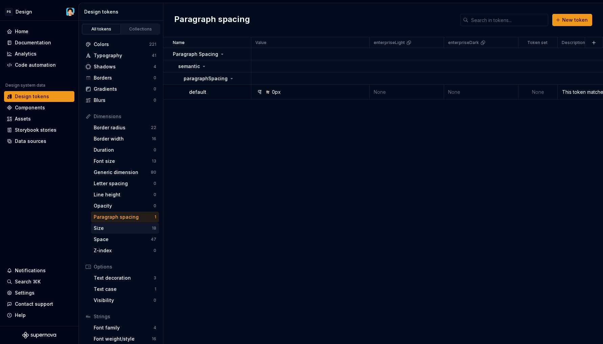
click at [135, 226] on div "Size" at bounding box center [123, 228] width 58 height 7
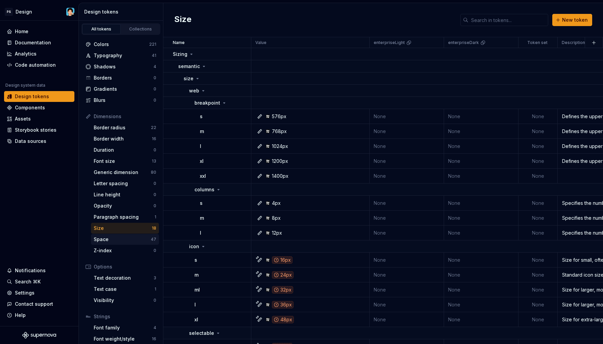
click at [126, 238] on div "Space" at bounding box center [122, 239] width 57 height 7
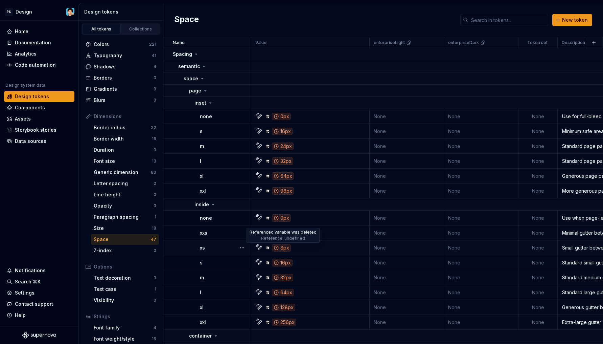
click at [276, 246] on icon at bounding box center [276, 247] width 5 height 5
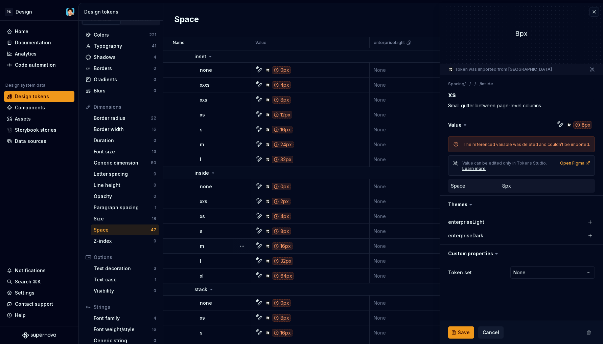
scroll to position [333, 0]
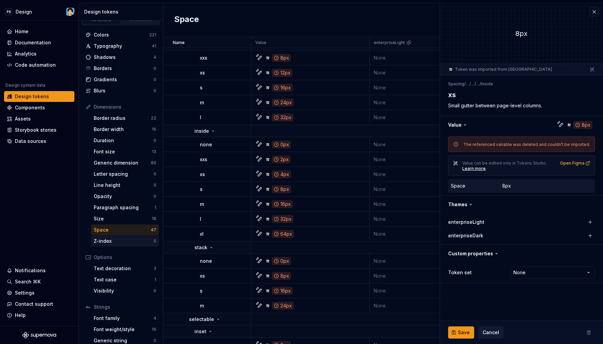
click at [123, 238] on div "Z-index" at bounding box center [124, 240] width 60 height 7
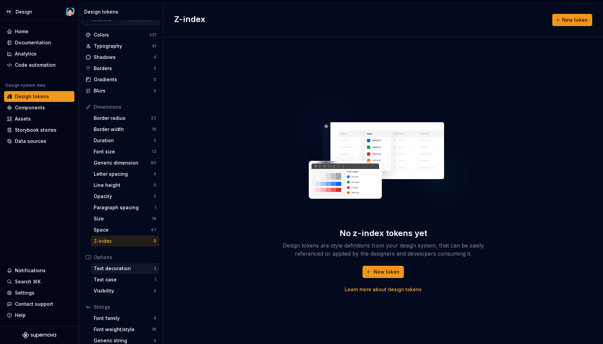
click at [120, 264] on div "Text decoration 3" at bounding box center [125, 268] width 68 height 11
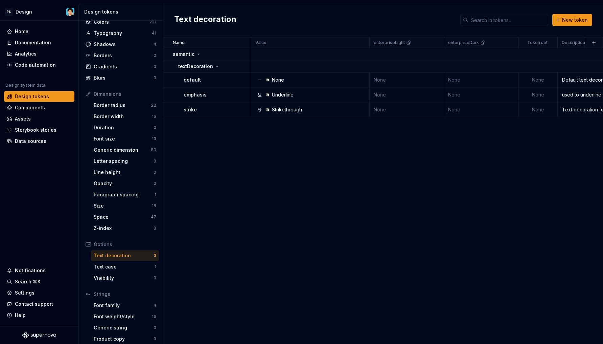
scroll to position [27, 0]
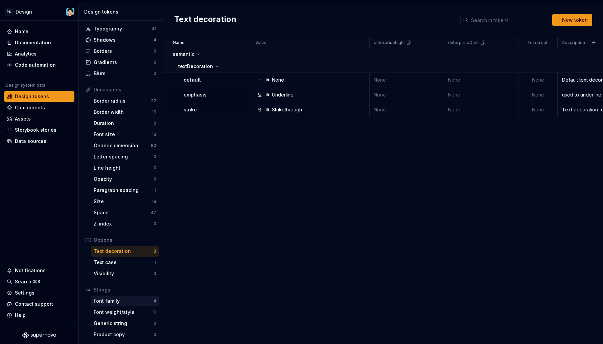
click at [132, 302] on div "Font family" at bounding box center [124, 300] width 60 height 7
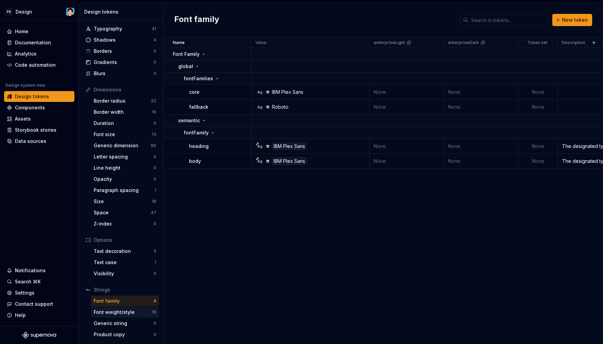
click at [131, 313] on div "Font weight/style" at bounding box center [123, 311] width 58 height 7
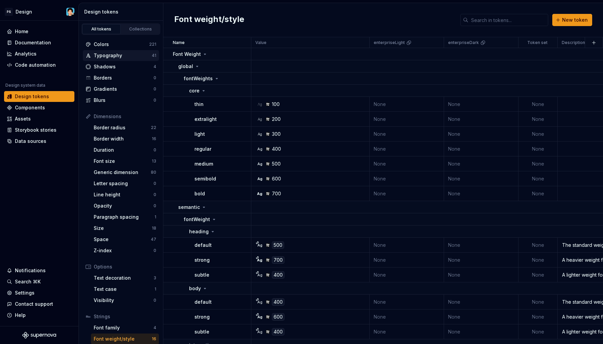
click at [123, 59] on div "Typography" at bounding box center [123, 55] width 58 height 7
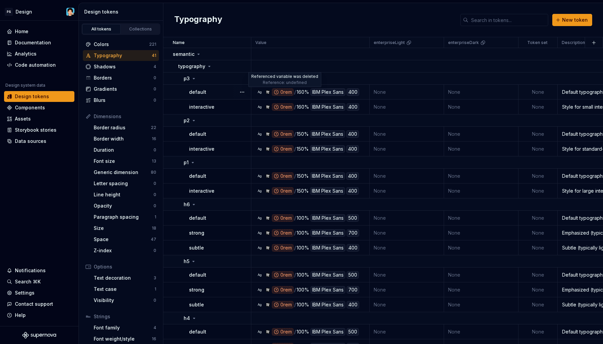
click at [281, 91] on div "0rem" at bounding box center [283, 91] width 22 height 7
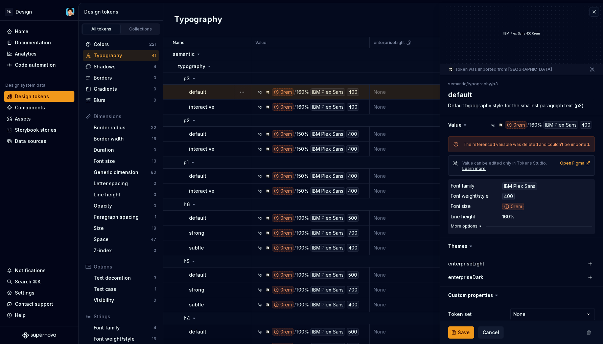
click at [470, 227] on button "More options" at bounding box center [467, 225] width 32 height 5
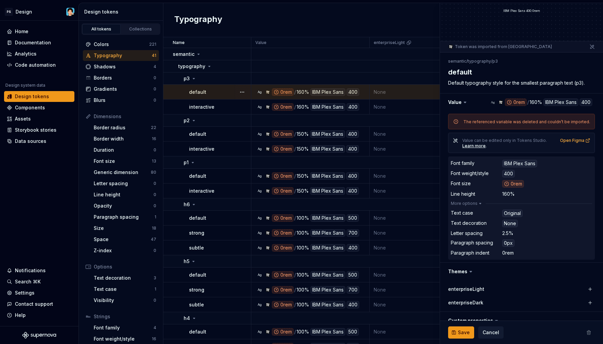
scroll to position [22, 0]
click at [508, 100] on button "button" at bounding box center [521, 103] width 163 height 18
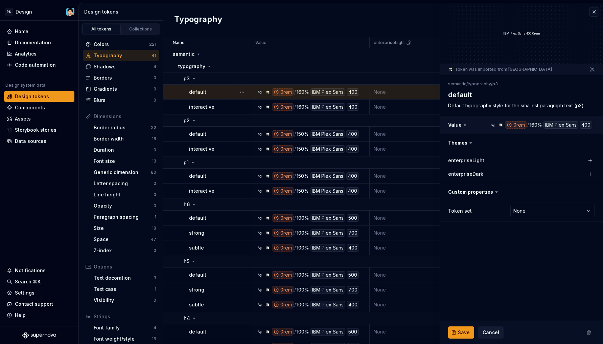
click at [506, 123] on button "button" at bounding box center [521, 125] width 163 height 18
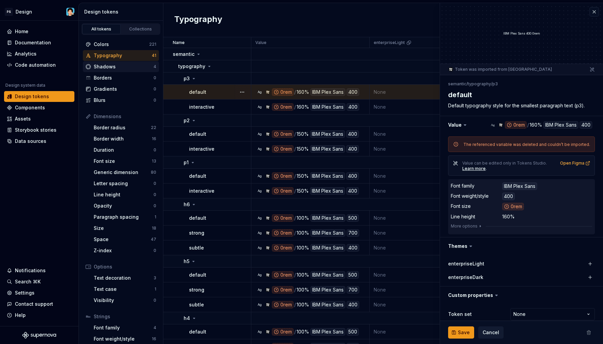
click at [112, 64] on div "Shadows" at bounding box center [124, 66] width 60 height 7
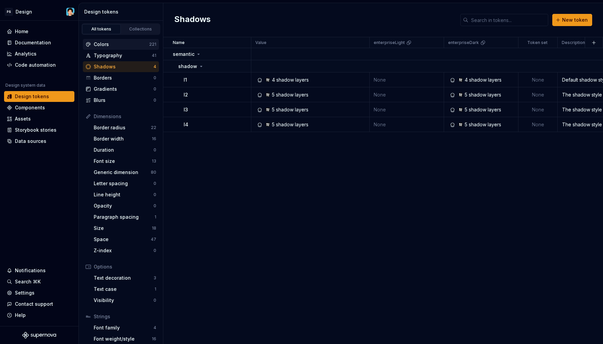
click at [122, 44] on div "Colors" at bounding box center [121, 44] width 55 height 7
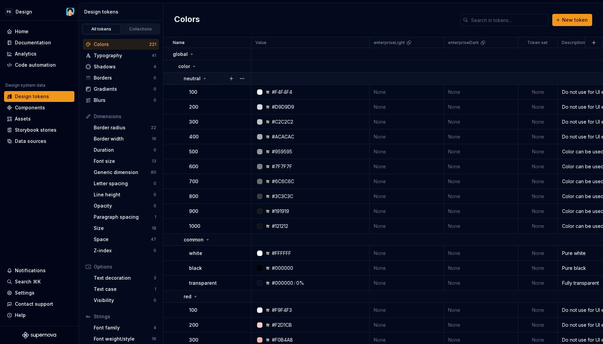
click at [193, 75] on p "neutral" at bounding box center [192, 78] width 17 height 7
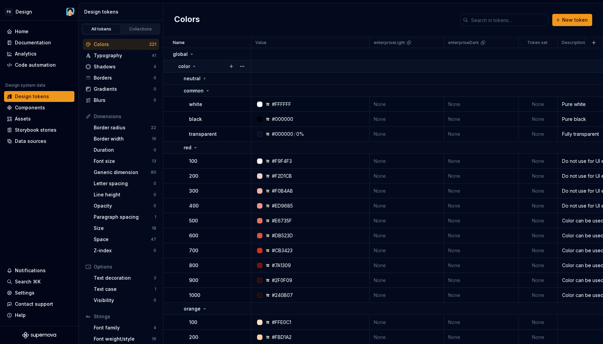
click at [188, 66] on p "color" at bounding box center [184, 66] width 12 height 7
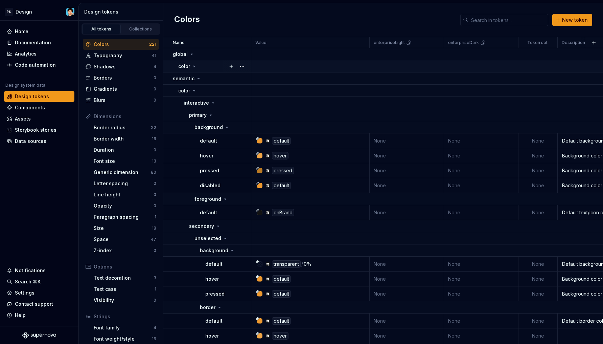
click at [188, 67] on p "color" at bounding box center [184, 66] width 12 height 7
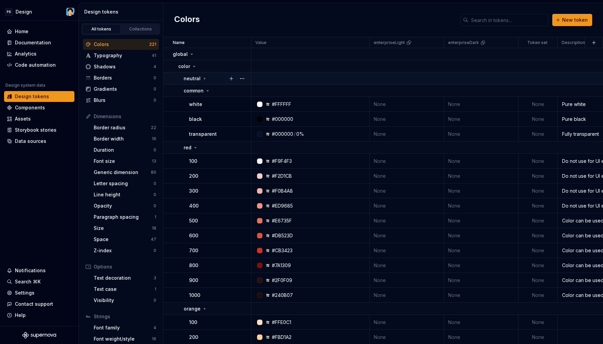
click at [193, 76] on p "neutral" at bounding box center [192, 78] width 17 height 7
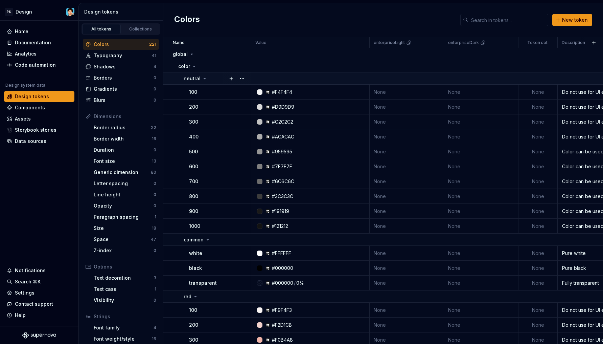
click at [193, 76] on p "neutral" at bounding box center [192, 78] width 17 height 7
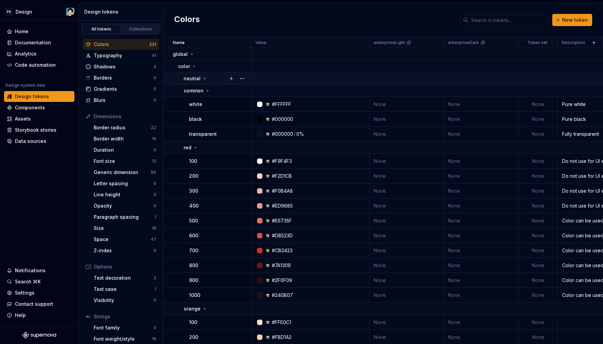
click at [193, 76] on p "neutral" at bounding box center [192, 78] width 17 height 7
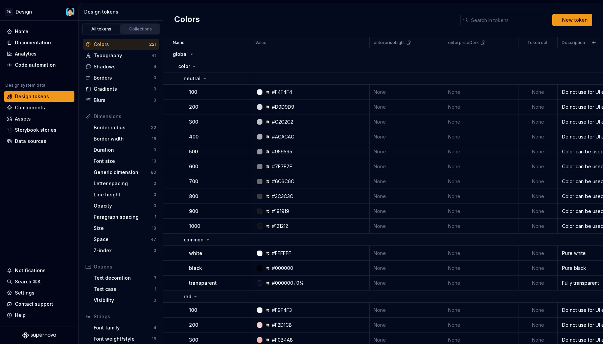
click at [134, 32] on link "Collections" at bounding box center [140, 29] width 39 height 10
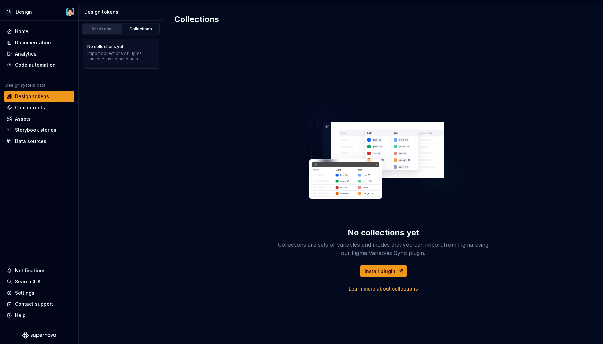
click at [108, 29] on div "All tokens" at bounding box center [102, 28] width 34 height 5
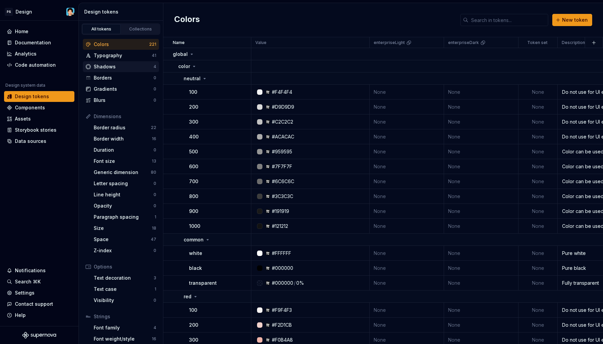
click at [124, 66] on div "Shadows" at bounding box center [124, 66] width 60 height 7
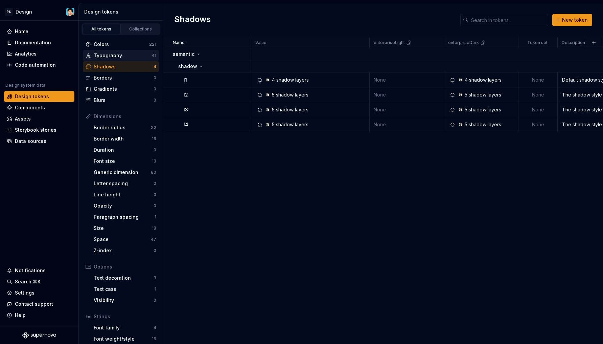
click at [123, 54] on div "Typography" at bounding box center [123, 55] width 58 height 7
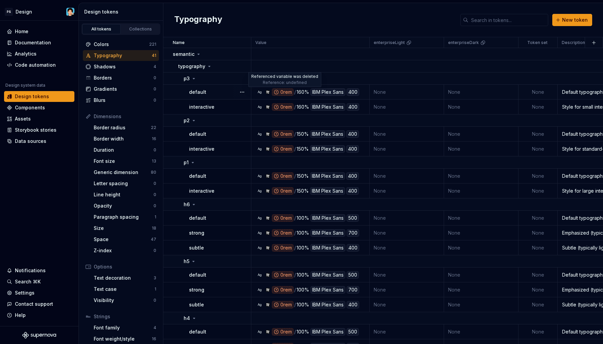
click at [288, 93] on div "0rem" at bounding box center [283, 91] width 22 height 7
type textarea "*"
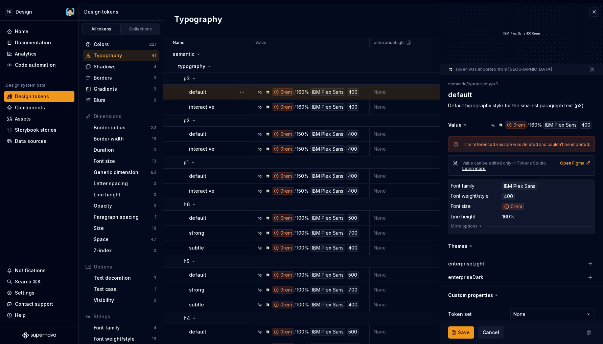
scroll to position [8, 0]
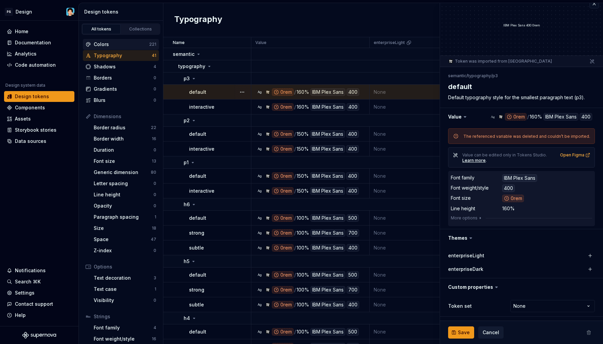
click at [113, 46] on div "Colors" at bounding box center [121, 44] width 55 height 7
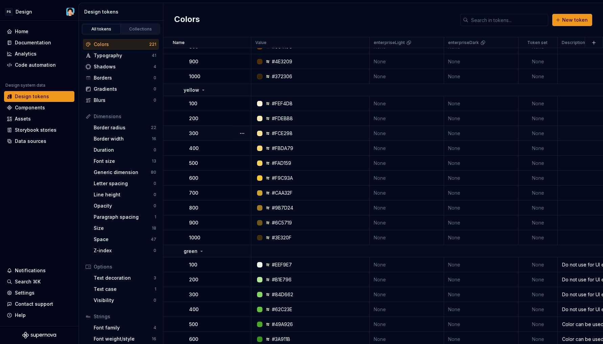
scroll to position [759, 0]
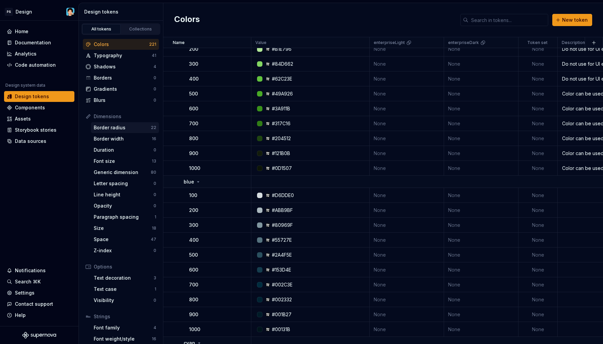
click at [124, 129] on div "Border radius" at bounding box center [122, 127] width 57 height 7
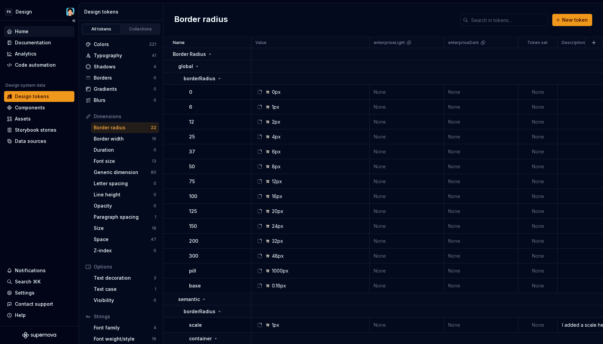
click at [48, 35] on div "Home" at bounding box center [39, 31] width 70 height 11
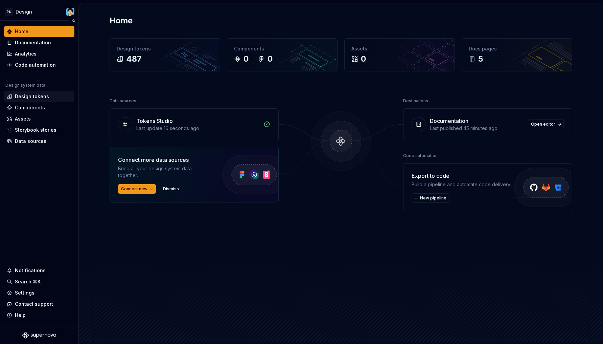
click at [35, 95] on div "Design tokens" at bounding box center [32, 96] width 34 height 7
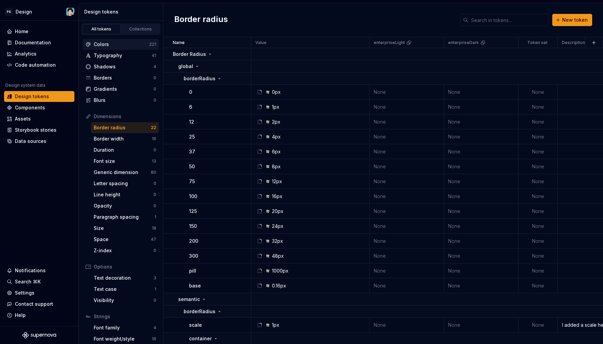
click at [149, 44] on div "221" at bounding box center [152, 44] width 7 height 5
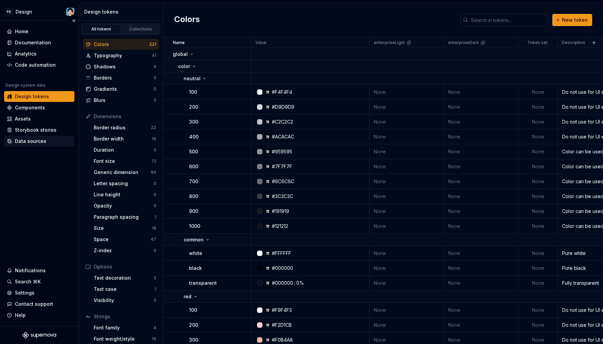
click at [39, 141] on div "Data sources" at bounding box center [30, 141] width 31 height 7
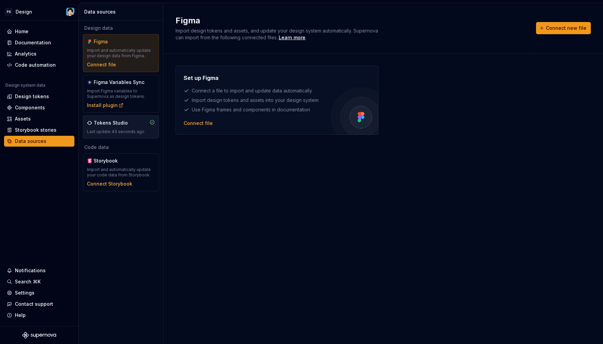
click at [103, 135] on div "Tokens Studio Last update 43 seconds ago" at bounding box center [121, 126] width 76 height 23
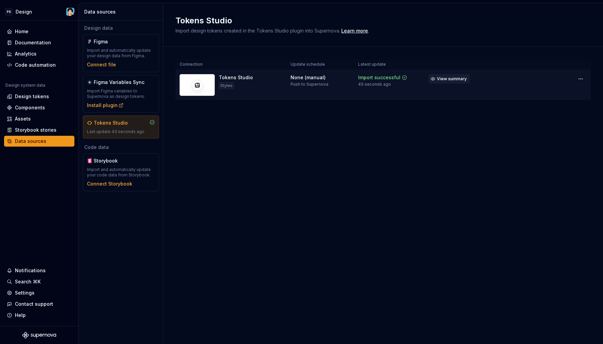
click at [462, 77] on span "View summary" at bounding box center [452, 78] width 30 height 5
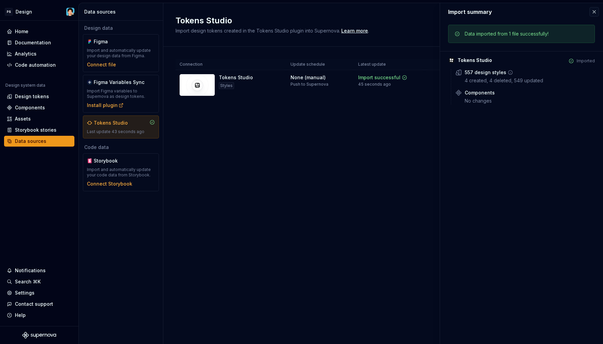
click at [508, 71] on icon at bounding box center [510, 72] width 5 height 5
click at [348, 134] on div "Tokens Studio Import design tokens created in the Tokens Studio plugin into Sup…" at bounding box center [383, 173] width 440 height 341
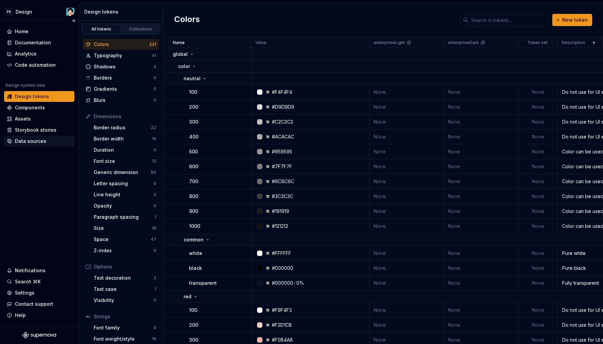
click at [39, 137] on div "Data sources" at bounding box center [39, 141] width 70 height 11
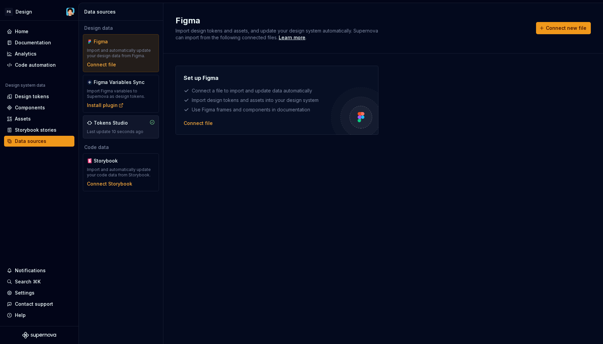
click at [138, 129] on div "Last update 10 seconds ago" at bounding box center [121, 131] width 68 height 5
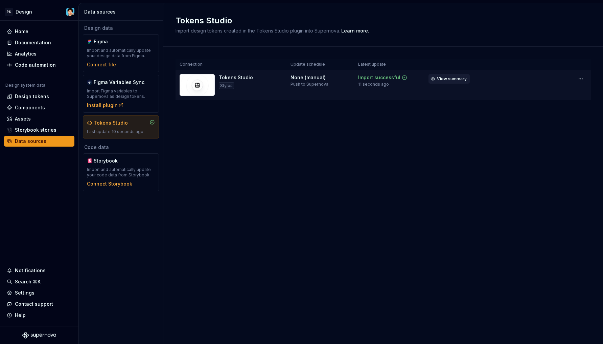
click at [458, 78] on span "View summary" at bounding box center [452, 78] width 30 height 5
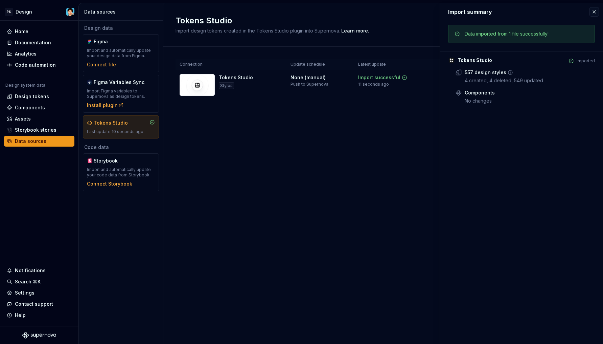
click at [508, 72] on icon at bounding box center [510, 72] width 5 height 5
click at [374, 130] on div "Tokens Studio Import design tokens created in the Tokens Studio plugin into Sup…" at bounding box center [383, 173] width 440 height 341
click at [29, 96] on div "Design tokens" at bounding box center [32, 96] width 34 height 7
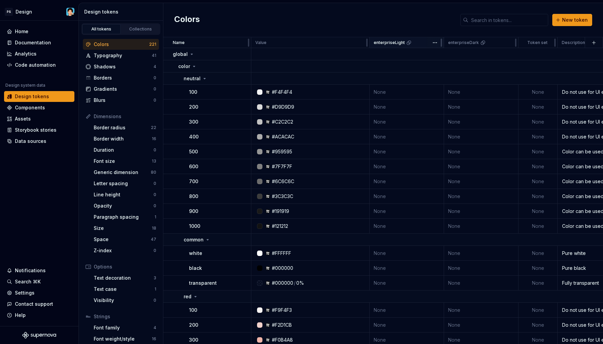
click at [395, 46] on div "enterpriseLight" at bounding box center [407, 42] width 74 height 11
click at [462, 4] on div "Colors New token" at bounding box center [383, 20] width 440 height 34
click at [437, 43] on html "PS Design Home Documentation Analytics Code automation Design system data Desig…" at bounding box center [301, 172] width 603 height 344
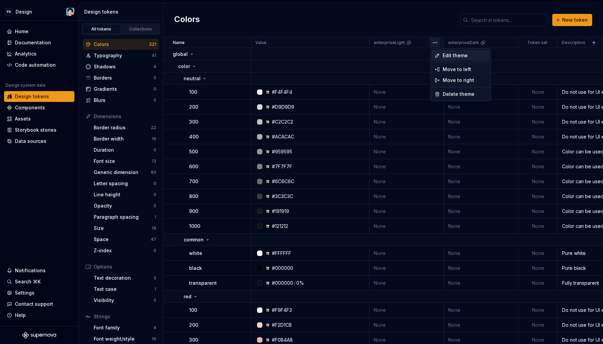
click at [444, 54] on span "Edit theme" at bounding box center [465, 55] width 44 height 7
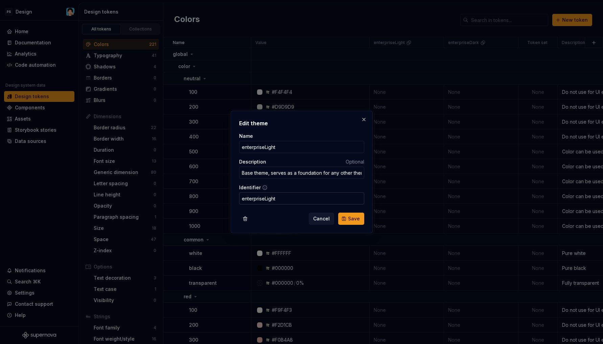
click at [281, 199] on input "enterpriseLight" at bounding box center [301, 198] width 125 height 12
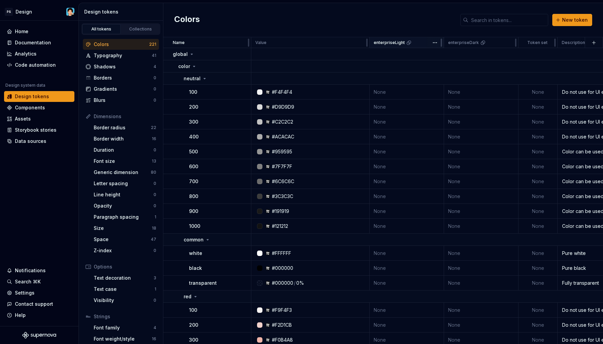
click at [406, 43] on icon at bounding box center [408, 42] width 5 height 5
click at [359, 43] on button "button" at bounding box center [360, 42] width 9 height 9
click at [361, 41] on html "PS Design Home Documentation Analytics Code automation Design system data Desig…" at bounding box center [301, 172] width 603 height 344
click at [32, 138] on div "Data sources" at bounding box center [30, 141] width 31 height 7
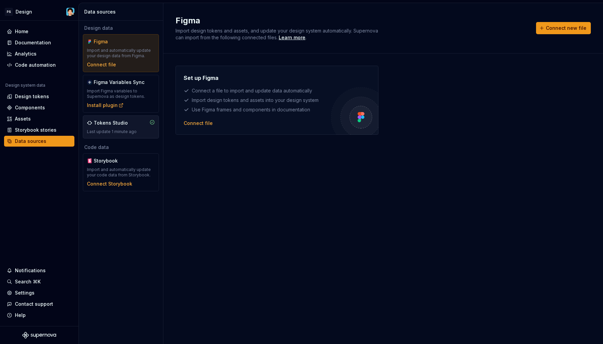
click at [139, 118] on div "Tokens Studio Last update 1 minute ago" at bounding box center [121, 126] width 76 height 23
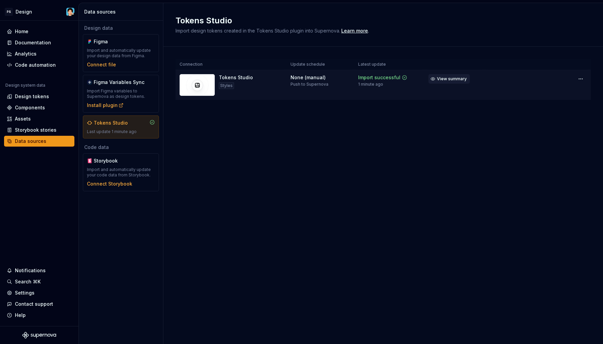
click at [456, 77] on span "View summary" at bounding box center [452, 78] width 30 height 5
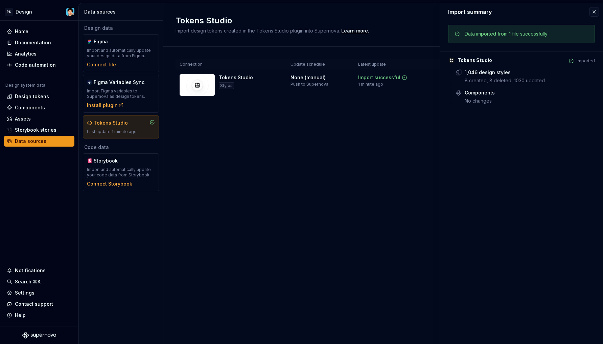
click at [344, 136] on div "Tokens Studio Import design tokens created in the Tokens Studio plugin into Sup…" at bounding box center [383, 173] width 440 height 341
click at [57, 98] on div "Design tokens" at bounding box center [39, 96] width 65 height 7
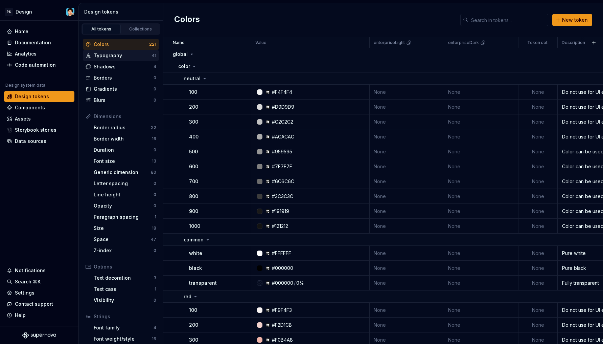
click at [115, 56] on div "Typography" at bounding box center [123, 55] width 58 height 7
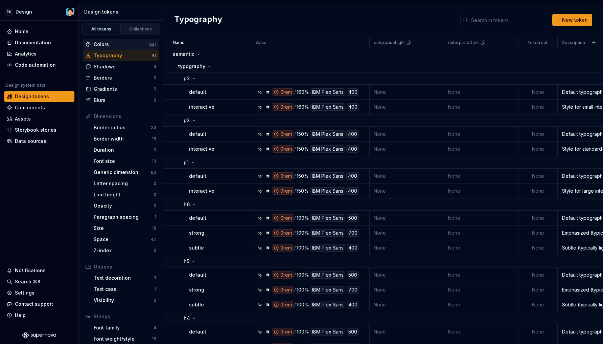
click at [121, 45] on div "Colors" at bounding box center [121, 44] width 55 height 7
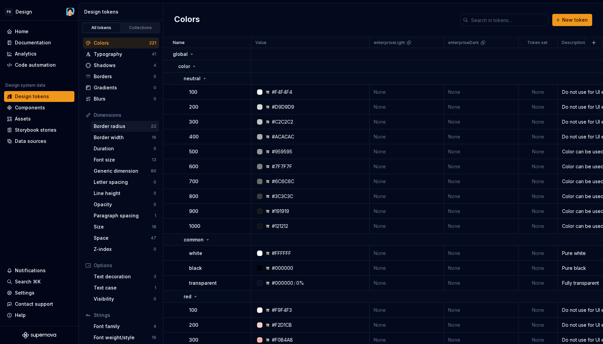
scroll to position [27, 0]
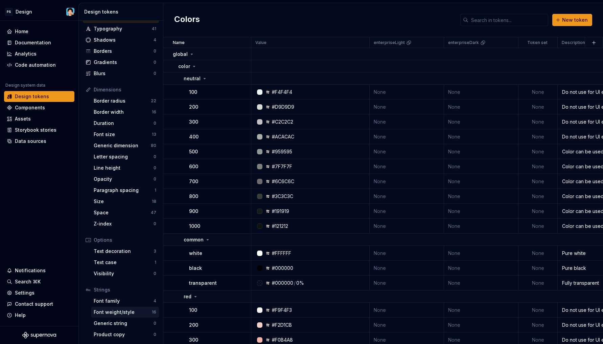
click at [123, 308] on div "Font weight/style 16" at bounding box center [125, 311] width 68 height 11
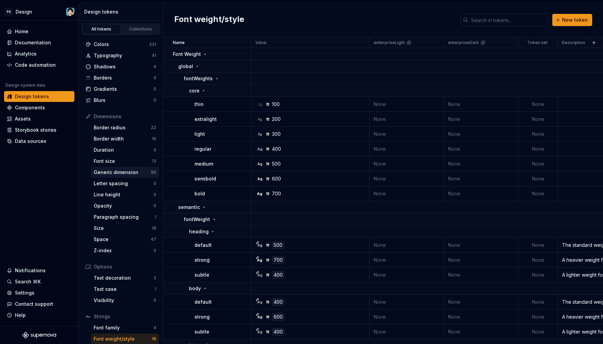
click at [121, 171] on div "Generic dimension" at bounding box center [122, 172] width 57 height 7
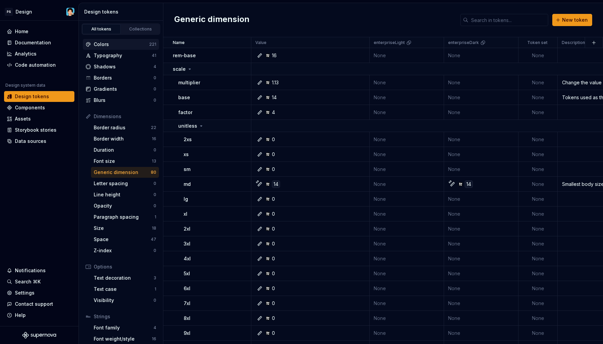
click at [117, 44] on div "Colors" at bounding box center [121, 44] width 55 height 7
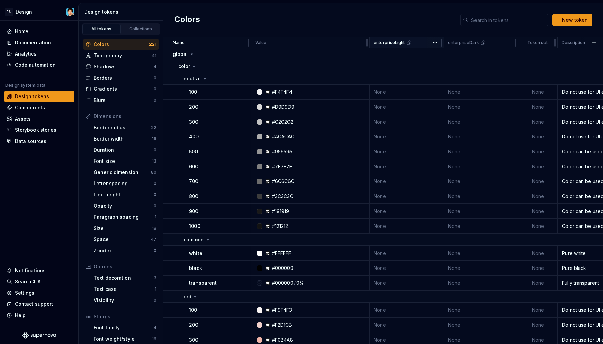
click at [409, 43] on icon at bounding box center [408, 42] width 5 height 5
click at [402, 42] on p "enterpriseLight" at bounding box center [389, 42] width 31 height 5
click at [434, 42] on button "button" at bounding box center [434, 42] width 9 height 9
click at [436, 44] on html "PS Design Home Documentation Analytics Code automation Design system data Desig…" at bounding box center [301, 172] width 603 height 344
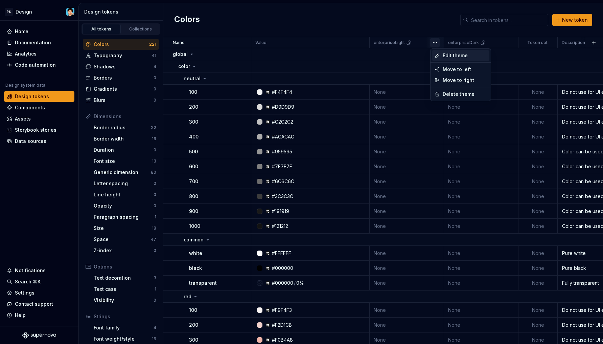
click at [440, 50] on div "Edit theme" at bounding box center [460, 55] width 57 height 11
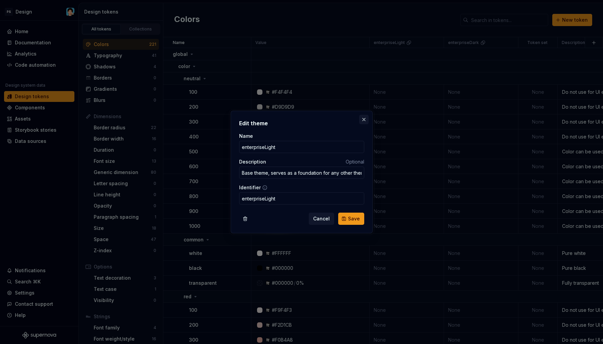
click at [365, 119] on button "button" at bounding box center [363, 119] width 9 height 9
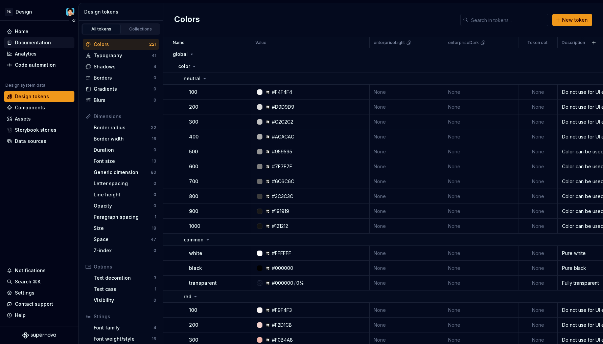
click at [37, 41] on div "Documentation" at bounding box center [33, 42] width 36 height 7
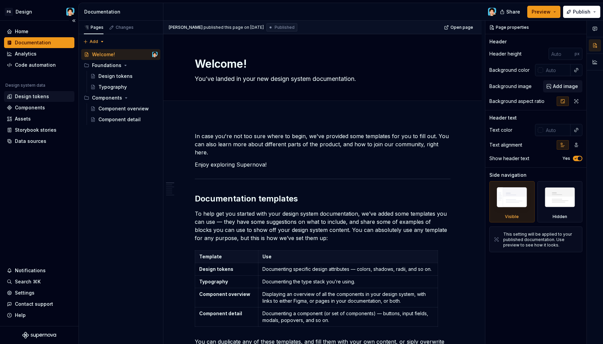
type textarea "*"
click at [33, 106] on div "Components" at bounding box center [30, 107] width 30 height 7
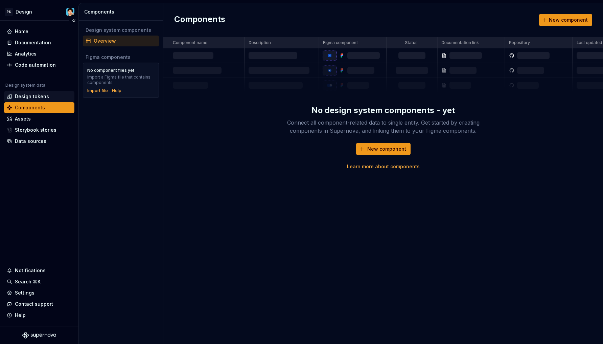
click at [38, 96] on div "Design tokens" at bounding box center [32, 96] width 34 height 7
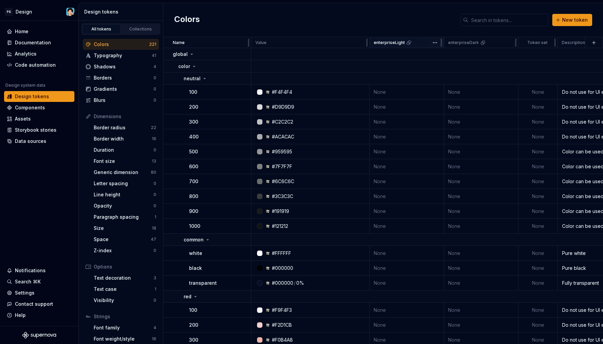
click at [394, 44] on p "enterpriseLight" at bounding box center [389, 42] width 31 height 5
click at [35, 141] on div "Data sources" at bounding box center [30, 141] width 31 height 7
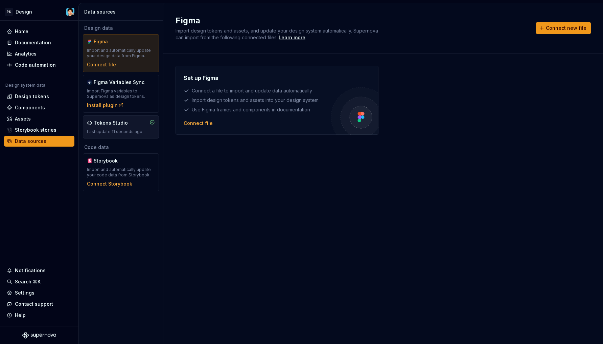
click at [128, 127] on div "Tokens Studio Last update 11 seconds ago" at bounding box center [121, 126] width 68 height 15
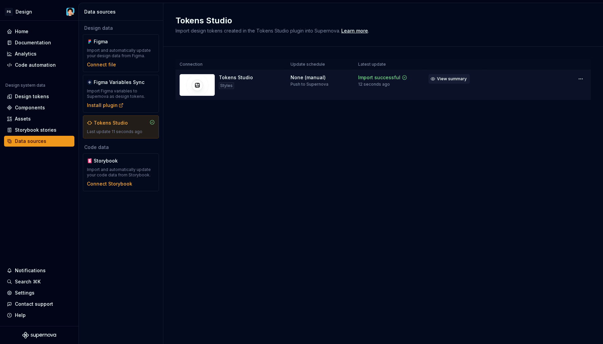
click at [456, 78] on span "View summary" at bounding box center [452, 78] width 30 height 5
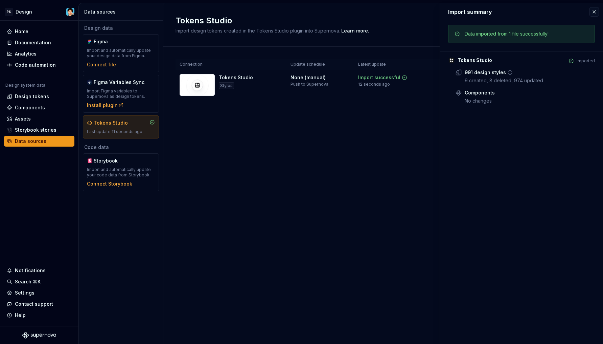
click at [508, 72] on icon at bounding box center [509, 72] width 5 height 5
click at [389, 127] on div "Tokens Studio Import design tokens created in the Tokens Studio plugin into Sup…" at bounding box center [383, 173] width 440 height 341
click at [42, 97] on div "Design tokens" at bounding box center [32, 96] width 34 height 7
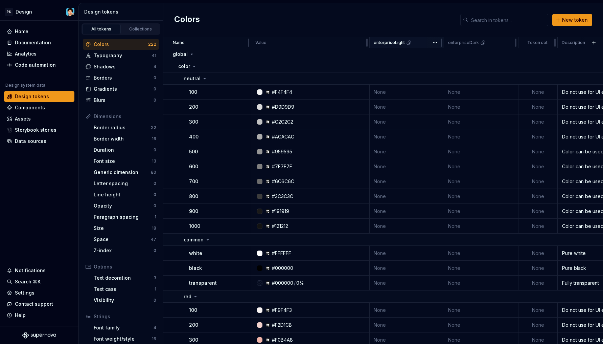
click at [393, 42] on p "enterpriseLight" at bounding box center [389, 42] width 31 height 5
click at [437, 41] on html "PS Design Home Documentation Analytics Code automation Design system data Desig…" at bounding box center [301, 172] width 603 height 344
click at [422, 42] on html "PS Design Home Documentation Analytics Code automation Design system data Desig…" at bounding box center [301, 172] width 603 height 344
click at [33, 300] on div "Contact support" at bounding box center [39, 303] width 70 height 11
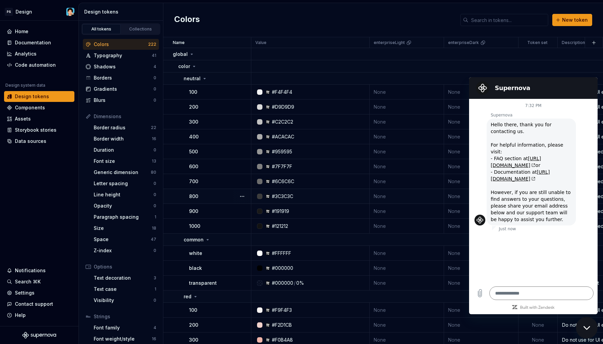
type textarea "*"
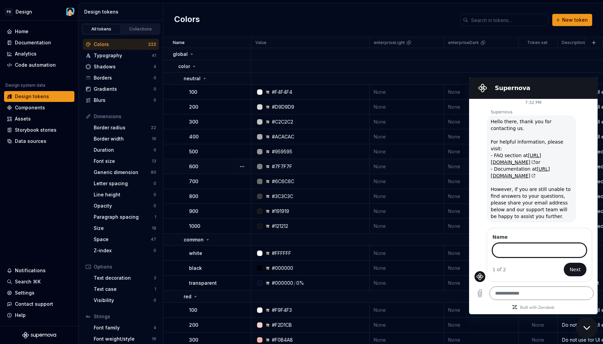
scroll to position [65, 0]
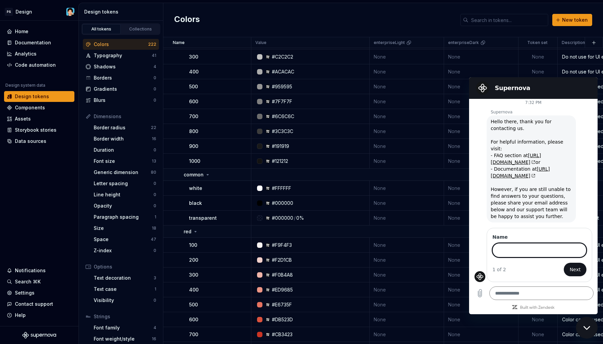
click at [564, 92] on div "Supernova" at bounding box center [532, 88] width 118 height 14
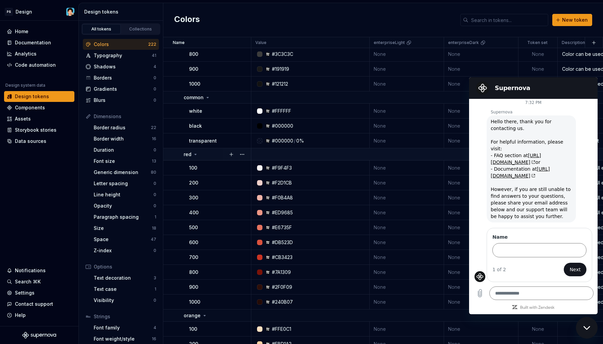
scroll to position [134, 0]
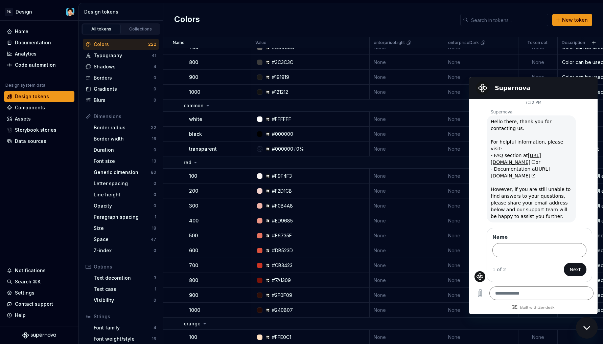
drag, startPoint x: 439, startPoint y: 20, endPoint x: 438, endPoint y: 3, distance: 17.0
click at [439, 20] on div "Colors New token" at bounding box center [383, 20] width 440 height 34
click at [393, 42] on p "enterpriseLight" at bounding box center [389, 42] width 31 height 5
click at [423, 42] on div "enterpriseLight" at bounding box center [407, 42] width 66 height 5
click at [435, 42] on html "PS Design Home Documentation Analytics Code automation Design system data Desig…" at bounding box center [301, 172] width 603 height 344
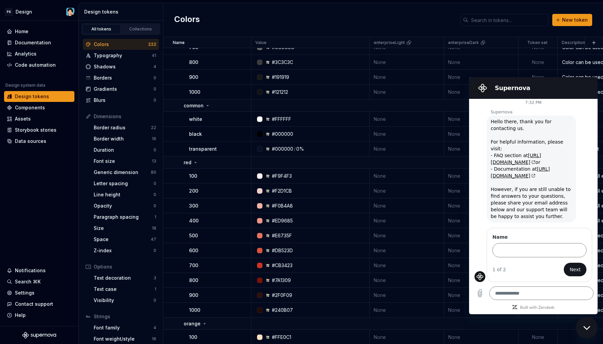
click at [419, 39] on html "PS Design Home Documentation Analytics Code automation Design system data Desig…" at bounding box center [301, 172] width 603 height 344
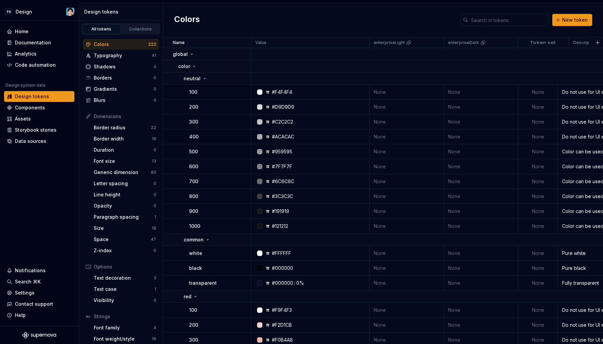
scroll to position [193, 0]
click at [397, 88] on td "None" at bounding box center [407, 92] width 74 height 15
click at [382, 90] on td "None" at bounding box center [407, 92] width 74 height 15
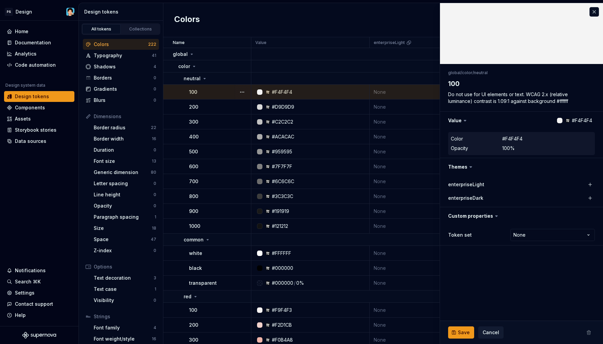
click at [377, 93] on td "None" at bounding box center [407, 92] width 74 height 15
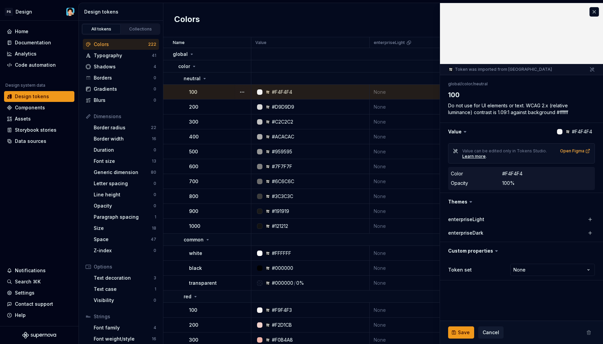
click at [480, 217] on label "enterpriseLight" at bounding box center [466, 219] width 36 height 7
click at [591, 219] on button "button" at bounding box center [589, 218] width 9 height 9
click at [573, 219] on icon "button" at bounding box center [576, 219] width 7 height 7
click at [573, 218] on icon "button" at bounding box center [576, 219] width 7 height 7
click at [573, 218] on button "#F4F4F4" at bounding box center [556, 219] width 54 height 12
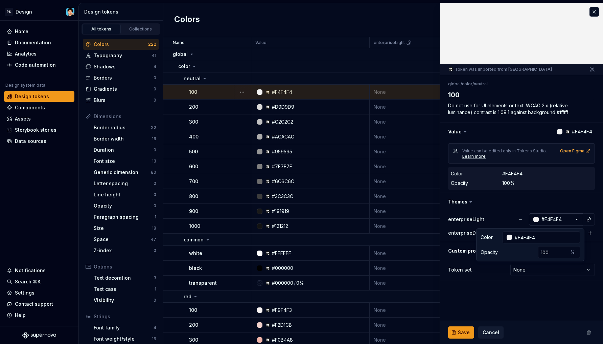
click at [573, 218] on button "#F4F4F4" at bounding box center [556, 219] width 54 height 12
click at [571, 218] on button "#F4F4F4" at bounding box center [556, 219] width 54 height 12
click at [589, 232] on button "button" at bounding box center [589, 232] width 9 height 9
click at [459, 331] on span "Save" at bounding box center [464, 332] width 12 height 7
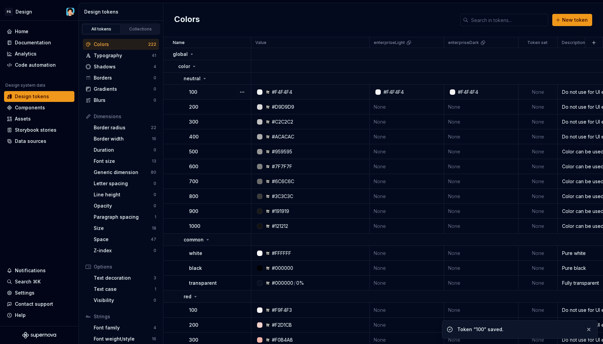
click at [393, 92] on div "#F4F4F4" at bounding box center [394, 92] width 20 height 7
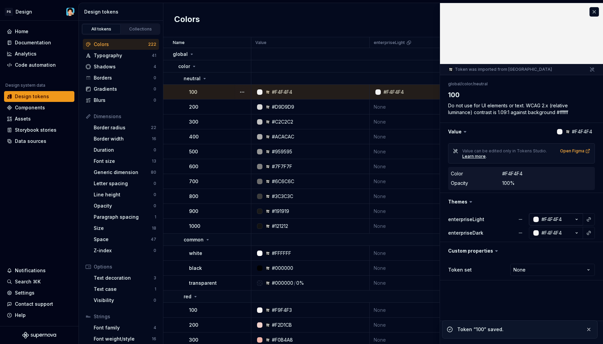
click at [570, 218] on button "#F4F4F4" at bounding box center [556, 219] width 54 height 12
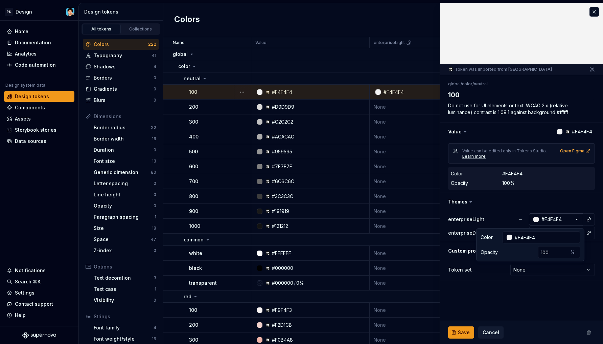
type textarea "*"
click at [570, 218] on button "#F4F4F4" at bounding box center [556, 219] width 54 height 12
drag, startPoint x: 502, startPoint y: 291, endPoint x: 500, endPoint y: 294, distance: 4.2
click at [502, 291] on fieldset "Token was imported from Tokens Studio global / color / neutral 100 Do not use f…" at bounding box center [521, 173] width 163 height 341
click at [481, 332] on button "Cancel" at bounding box center [490, 332] width 25 height 12
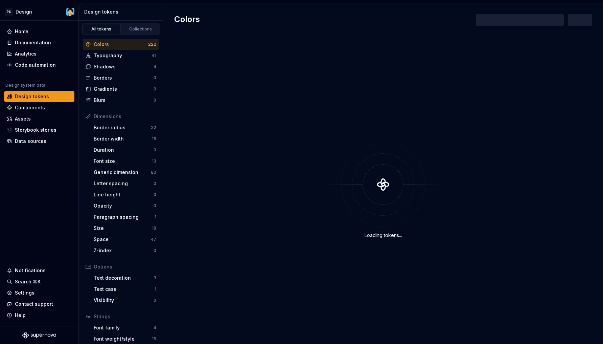
scroll to position [193, 0]
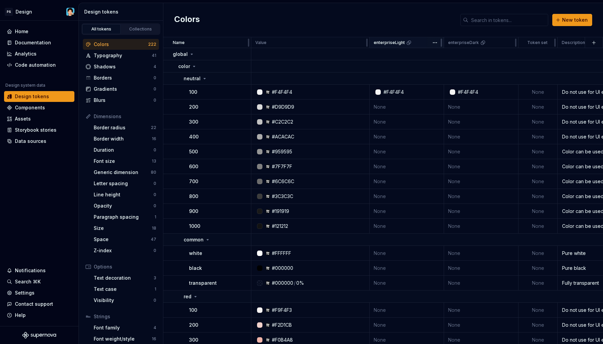
click at [388, 42] on p "enterpriseLight" at bounding box center [389, 42] width 31 height 5
click at [433, 43] on html "PS Design Home Documentation Analytics Code automation Design system data Desig…" at bounding box center [301, 172] width 603 height 344
click at [440, 55] on div "Edit theme" at bounding box center [460, 55] width 57 height 11
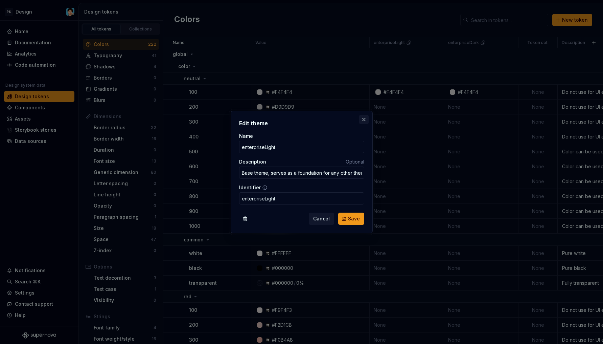
click at [364, 119] on button "button" at bounding box center [363, 119] width 9 height 9
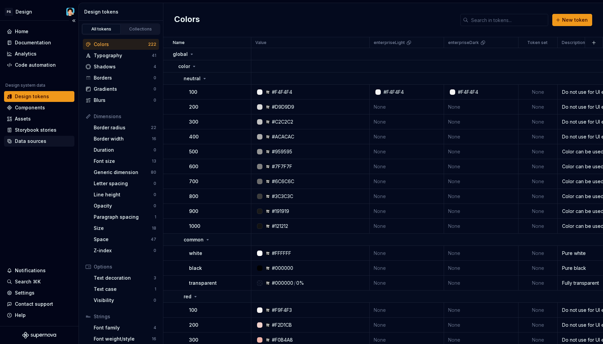
click at [48, 143] on div "Data sources" at bounding box center [39, 141] width 65 height 7
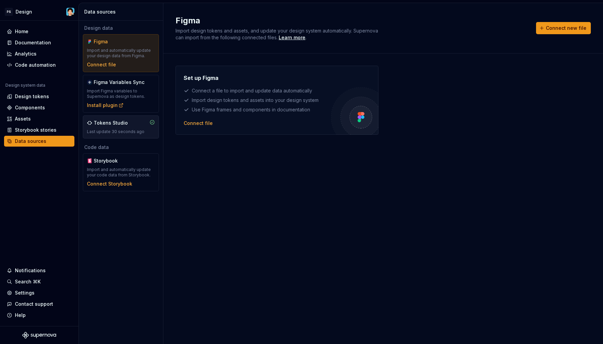
click at [140, 126] on div "Tokens Studio Last update 30 seconds ago" at bounding box center [121, 126] width 68 height 15
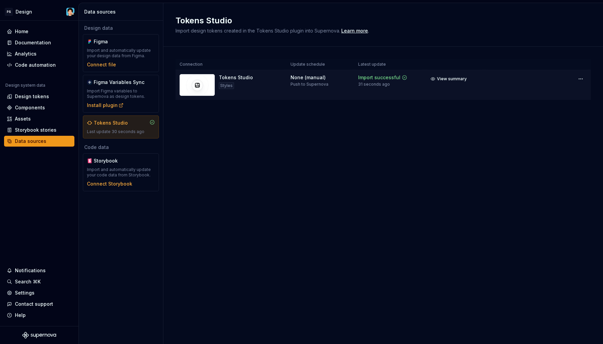
click at [205, 87] on img at bounding box center [197, 85] width 35 height 22
click at [584, 78] on html "PS Design Home Documentation Analytics Code automation Design system data Desig…" at bounding box center [301, 172] width 603 height 344
drag, startPoint x: 279, startPoint y: 97, endPoint x: 251, endPoint y: 95, distance: 27.8
click at [279, 97] on html "PS Design Home Documentation Analytics Code automation Design system data Desig…" at bounding box center [301, 172] width 603 height 344
click at [225, 87] on div "Styles" at bounding box center [226, 85] width 15 height 7
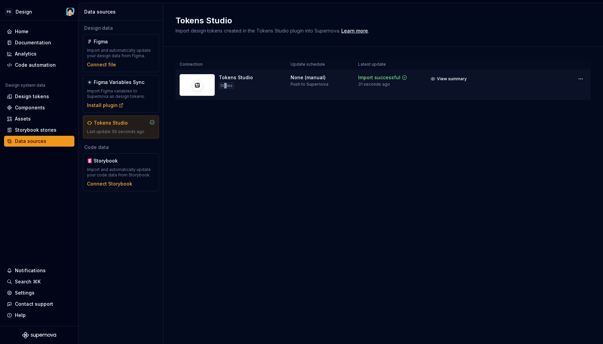
click at [225, 86] on div "Styles" at bounding box center [226, 85] width 15 height 7
click at [580, 77] on html "PS Design Home Documentation Analytics Code automation Design system data Desig…" at bounding box center [301, 172] width 603 height 344
click at [571, 93] on div "View import summary" at bounding box center [575, 93] width 54 height 7
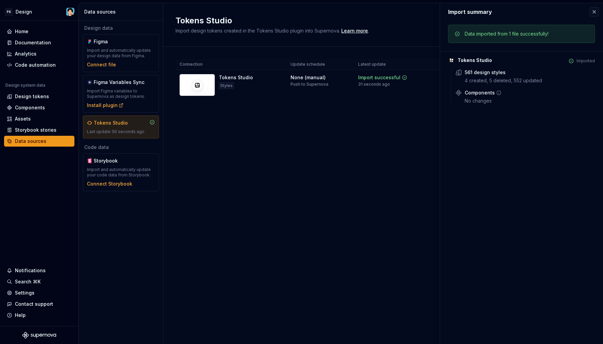
click at [498, 91] on icon at bounding box center [498, 92] width 5 height 5
click at [395, 117] on div "Connection Update schedule Latest update Tokens Studio Styles None (manual) Pus…" at bounding box center [383, 86] width 415 height 79
click at [30, 96] on div "Design tokens" at bounding box center [32, 96] width 34 height 7
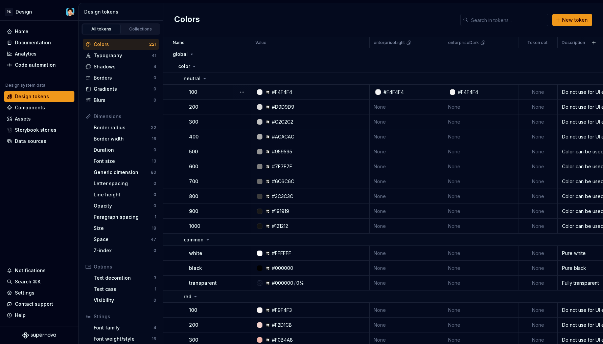
click at [408, 94] on div "#F4F4F4" at bounding box center [408, 92] width 69 height 7
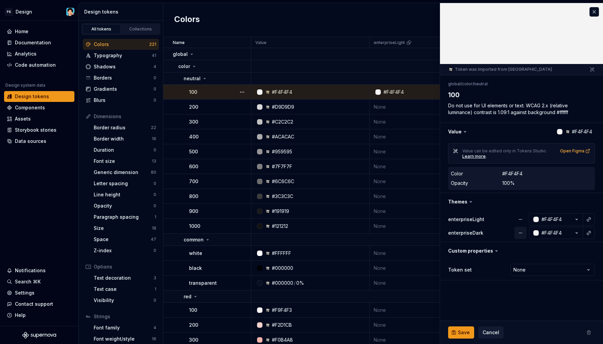
click at [523, 230] on button "button" at bounding box center [520, 233] width 12 height 12
click at [516, 218] on button "button" at bounding box center [520, 219] width 12 height 12
click at [462, 331] on span "Save" at bounding box center [464, 332] width 12 height 7
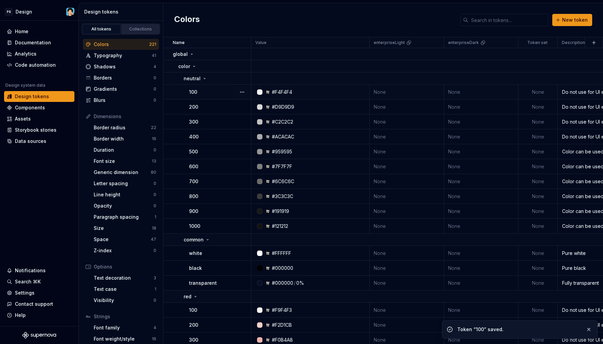
click at [145, 29] on div "Collections" at bounding box center [141, 28] width 34 height 5
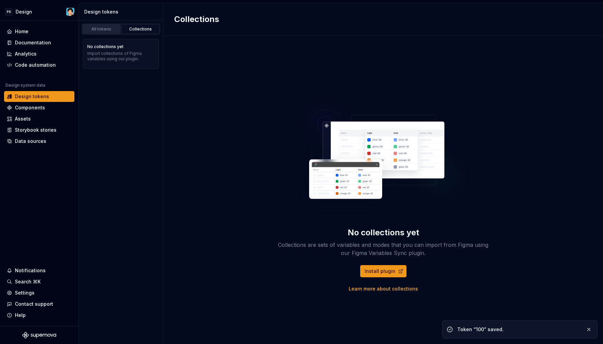
click at [103, 28] on div "All tokens" at bounding box center [102, 28] width 34 height 5
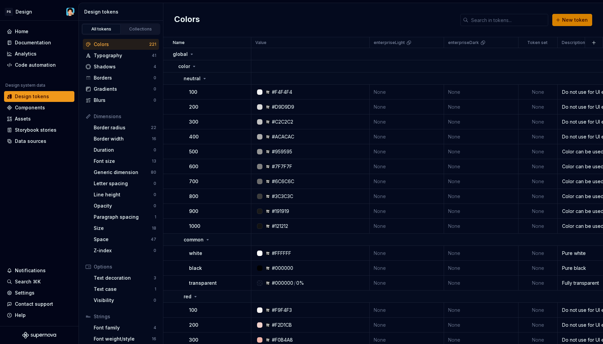
click at [563, 25] on button "New token" at bounding box center [572, 20] width 40 height 12
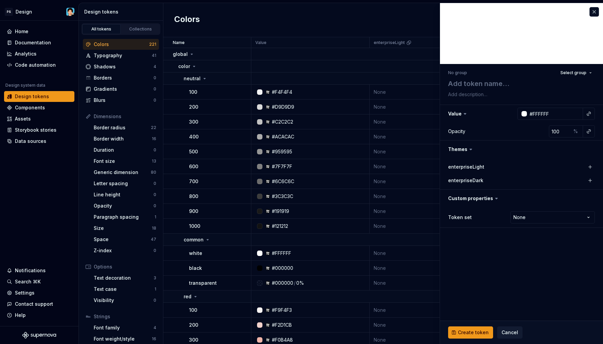
type textarea "*"
click at [471, 166] on label "enterpriseLight" at bounding box center [466, 166] width 36 height 7
click at [502, 331] on span "Cancel" at bounding box center [510, 332] width 17 height 7
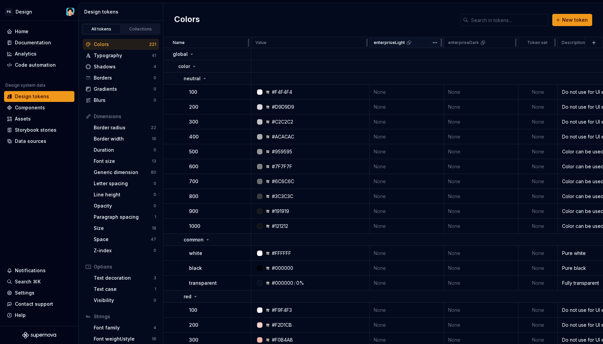
click at [387, 42] on p "enterpriseLight" at bounding box center [389, 42] width 31 height 5
click at [433, 42] on html "PS Design Home Documentation Analytics Code automation Design system data Desig…" at bounding box center [301, 172] width 603 height 344
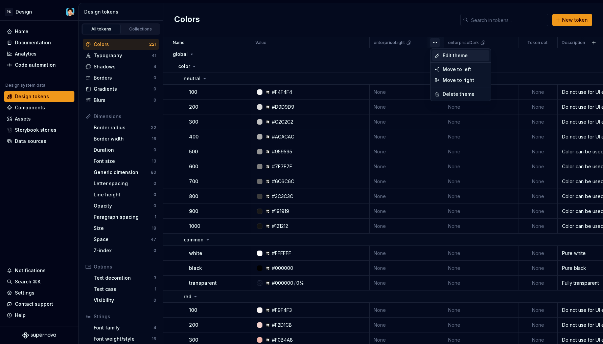
click at [437, 53] on icon at bounding box center [437, 55] width 5 height 5
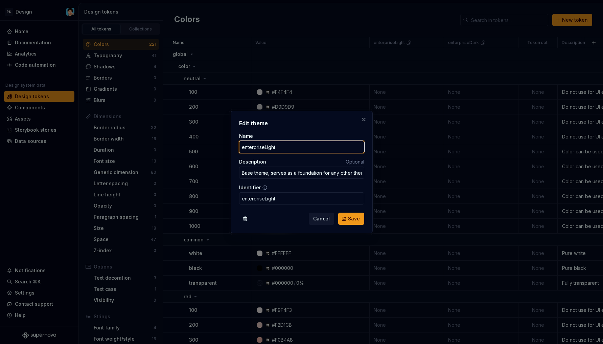
drag, startPoint x: 264, startPoint y: 147, endPoint x: 232, endPoint y: 146, distance: 32.1
click at [229, 147] on div "Edit theme Name enterpriseLight Description Optional Base theme, serves as a fo…" at bounding box center [301, 172] width 145 height 126
type input "Light"
click at [355, 221] on span "Save" at bounding box center [354, 218] width 12 height 7
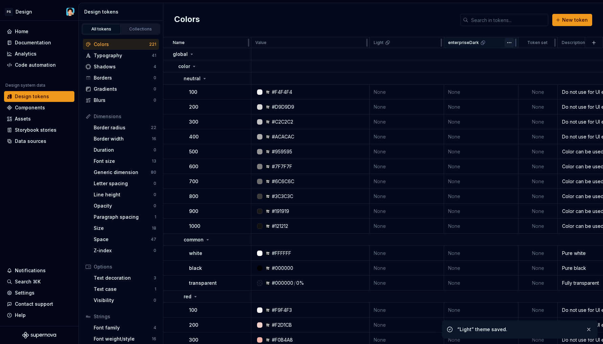
click at [509, 43] on html "PS Design Home Documentation Analytics Code automation Design system data Desig…" at bounding box center [301, 172] width 603 height 344
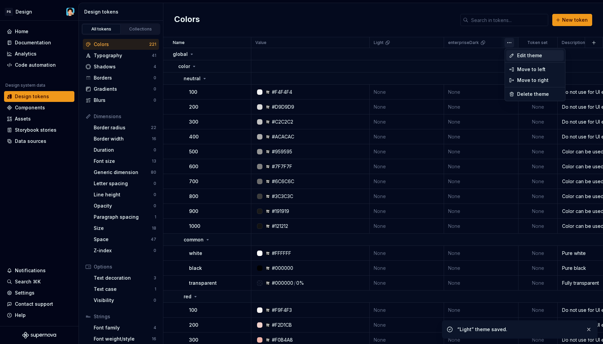
click at [516, 56] on div "Edit theme" at bounding box center [534, 55] width 57 height 11
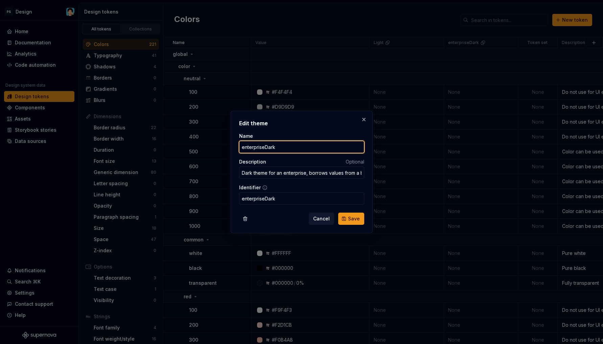
drag, startPoint x: 264, startPoint y: 147, endPoint x: 224, endPoint y: 145, distance: 40.7
click at [224, 145] on div "Edit theme Name enterpriseDark Description Optional Dark theme for an enterpris…" at bounding box center [301, 172] width 603 height 344
type input "Dark"
click at [345, 213] on button "Save" at bounding box center [351, 218] width 26 height 12
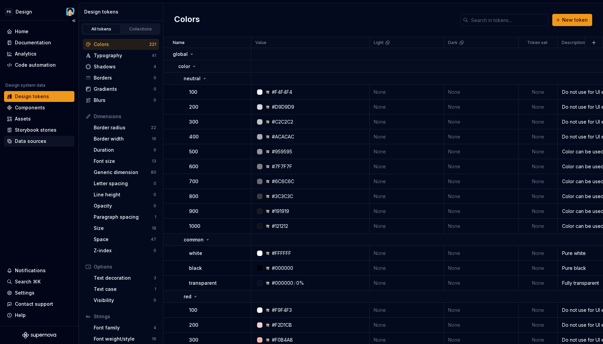
click at [49, 142] on div "Data sources" at bounding box center [39, 141] width 65 height 7
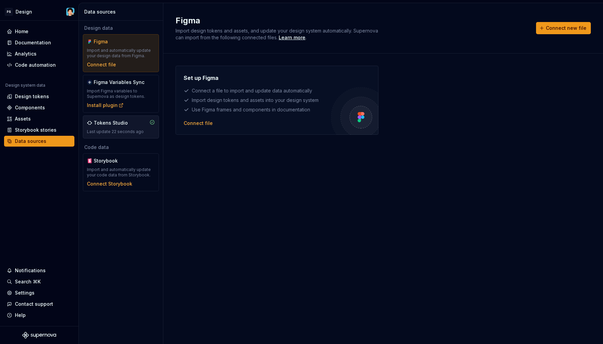
click at [111, 128] on div "Tokens Studio Last update 22 seconds ago" at bounding box center [121, 126] width 68 height 15
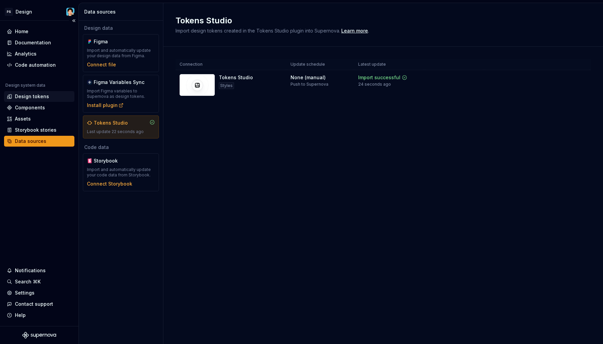
click at [43, 94] on div "Design tokens" at bounding box center [32, 96] width 34 height 7
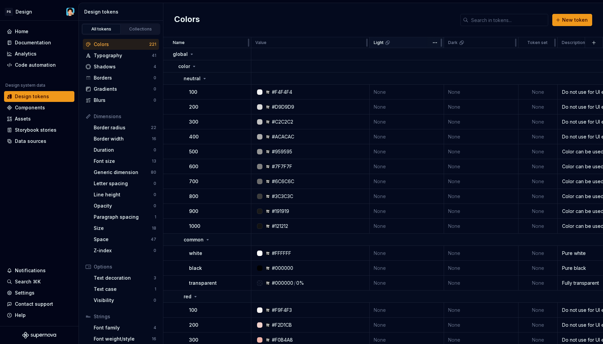
click at [410, 43] on div "Light" at bounding box center [407, 42] width 66 height 5
click at [23, 142] on div "Data sources" at bounding box center [30, 141] width 31 height 7
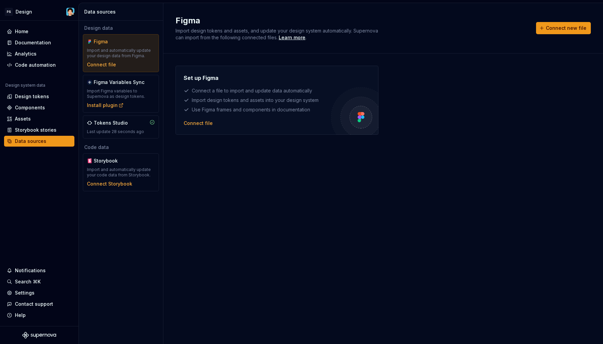
click at [246, 104] on div "Set up Figma Connect a file to import and update data automatically Import desi…" at bounding box center [257, 93] width 147 height 39
click at [134, 126] on div "Tokens Studio Last update 28 seconds ago" at bounding box center [121, 126] width 68 height 15
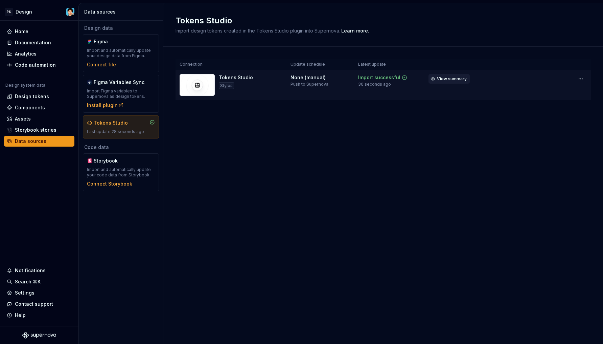
click at [452, 79] on span "View summary" at bounding box center [452, 78] width 30 height 5
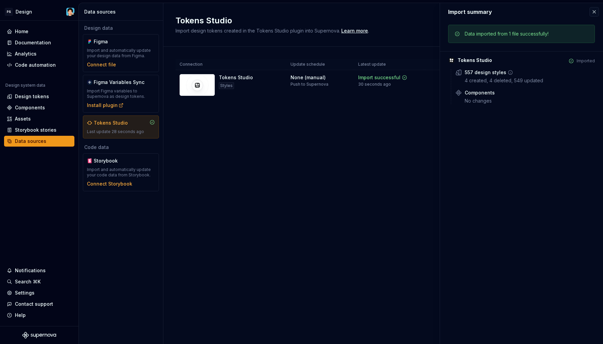
click at [508, 74] on icon at bounding box center [510, 72] width 4 height 4
click at [28, 97] on div "Design tokens" at bounding box center [32, 96] width 34 height 7
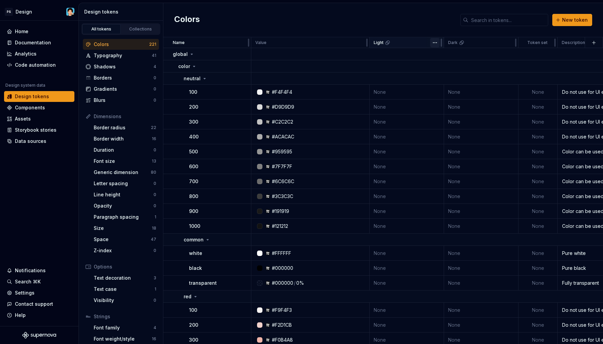
click at [435, 42] on html "PS Design Home Documentation Analytics Code automation Design system data Desig…" at bounding box center [301, 172] width 603 height 344
click at [436, 56] on icon at bounding box center [437, 55] width 3 height 3
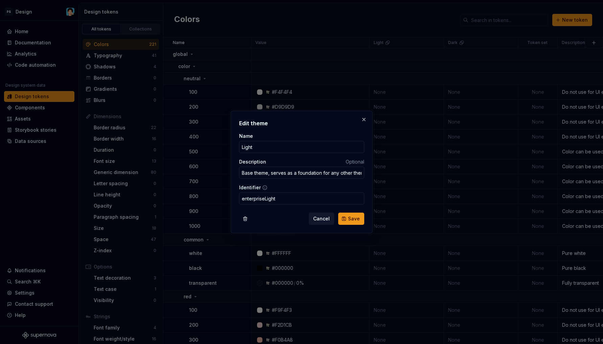
click at [265, 187] on icon at bounding box center [264, 187] width 5 height 5
click at [264, 187] on icon at bounding box center [264, 187] width 5 height 5
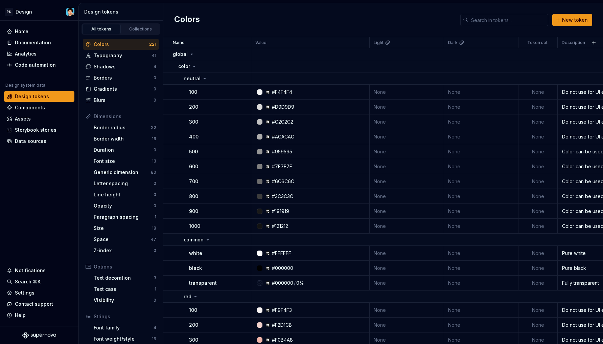
scroll to position [193, 0]
click at [133, 130] on div "Border radius" at bounding box center [122, 127] width 57 height 7
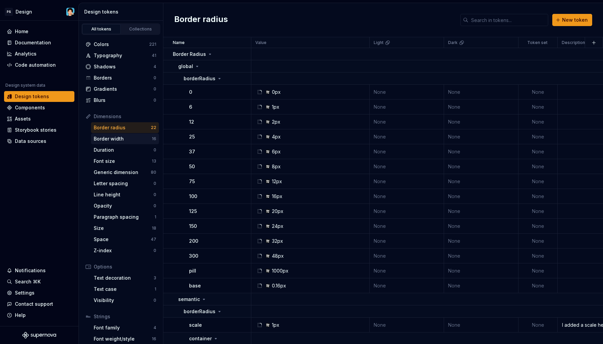
click at [128, 139] on div "Border width" at bounding box center [123, 138] width 58 height 7
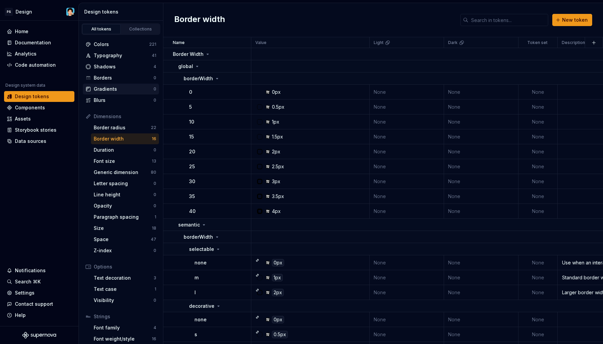
click at [121, 87] on div "Gradients" at bounding box center [124, 89] width 60 height 7
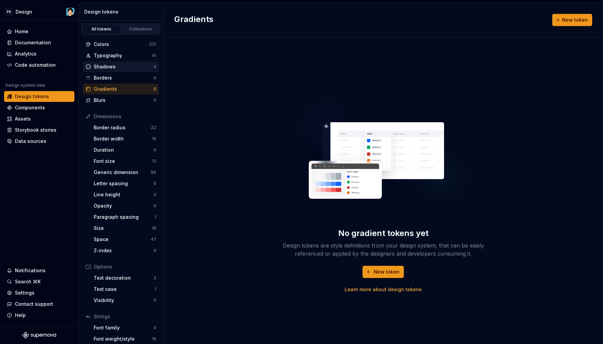
click at [127, 66] on div "Shadows" at bounding box center [124, 66] width 60 height 7
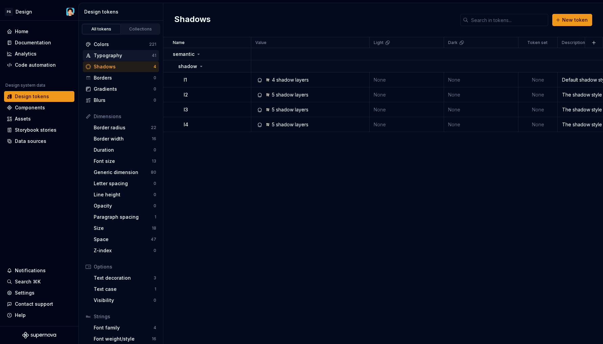
click at [128, 56] on div "Typography" at bounding box center [123, 55] width 58 height 7
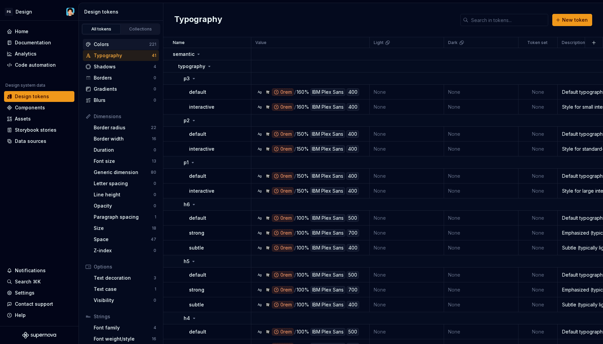
click at [129, 45] on div "Colors" at bounding box center [121, 44] width 55 height 7
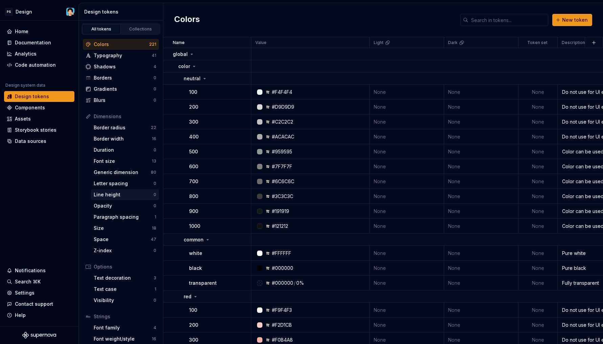
click at [129, 196] on div "Line height" at bounding box center [124, 194] width 60 height 7
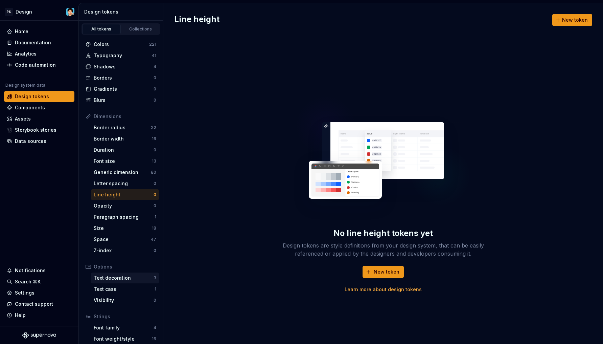
click at [113, 275] on div "Text decoration" at bounding box center [124, 277] width 60 height 7
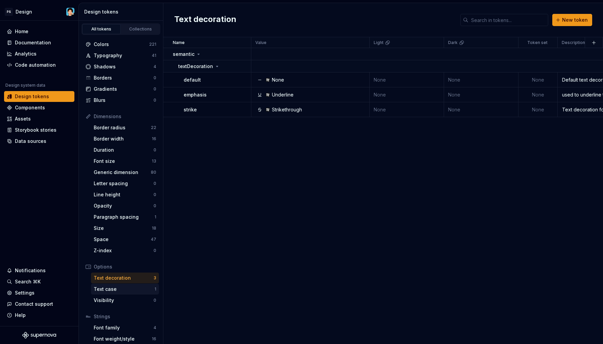
click at [124, 285] on div "Text case 1" at bounding box center [125, 288] width 68 height 11
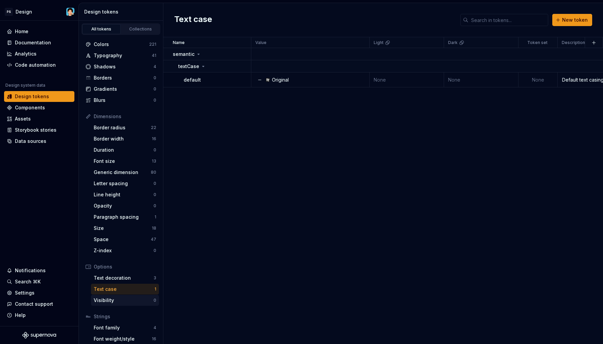
click at [122, 296] on div "Visibility 0" at bounding box center [125, 300] width 68 height 11
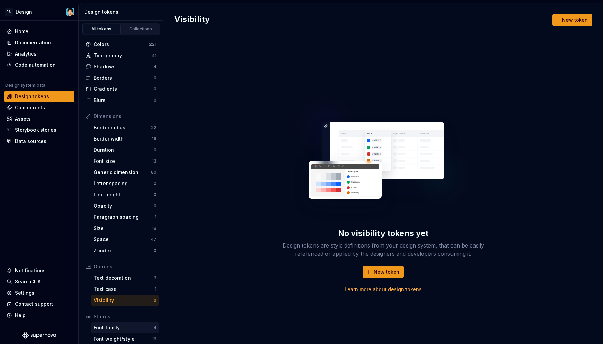
click at [122, 326] on div "Font family" at bounding box center [124, 327] width 60 height 7
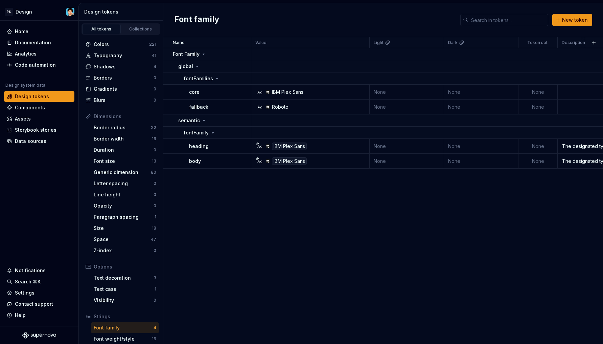
scroll to position [27, 0]
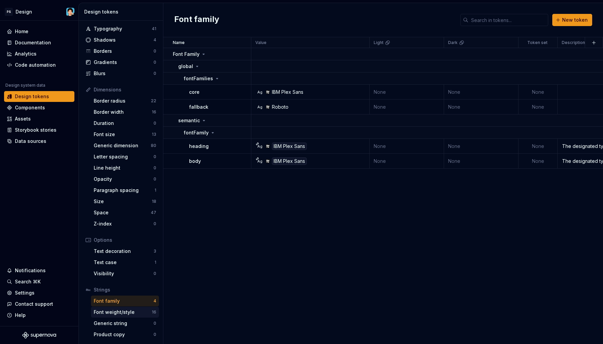
click at [126, 310] on div "Font weight/style" at bounding box center [123, 311] width 58 height 7
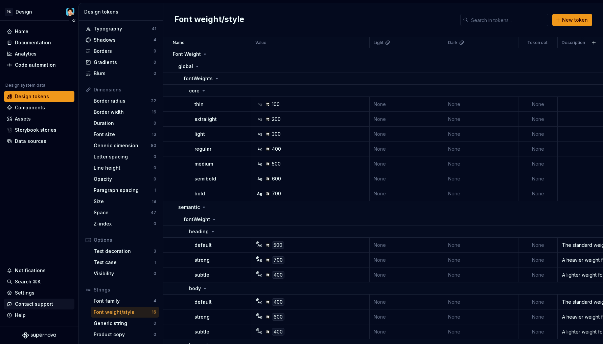
click at [39, 303] on div "Contact support" at bounding box center [34, 303] width 38 height 7
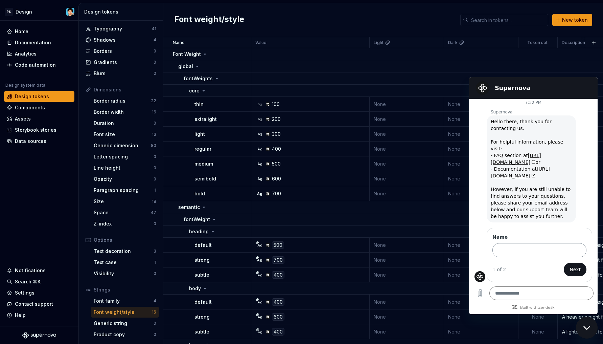
click at [518, 251] on input "Name" at bounding box center [539, 250] width 94 height 14
click at [27, 139] on div "Data sources" at bounding box center [30, 141] width 31 height 7
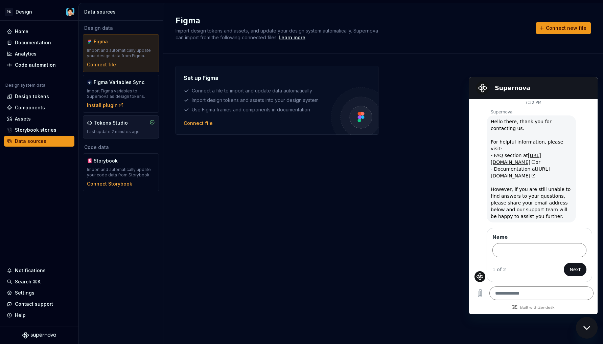
click at [113, 121] on div "Tokens Studio" at bounding box center [111, 122] width 34 height 7
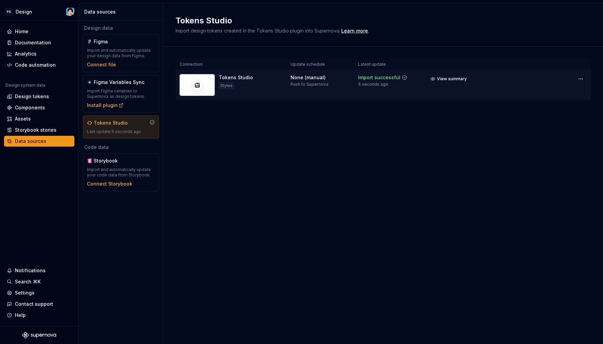
scroll to position [193, 0]
click at [464, 79] on span "View summary" at bounding box center [452, 78] width 30 height 5
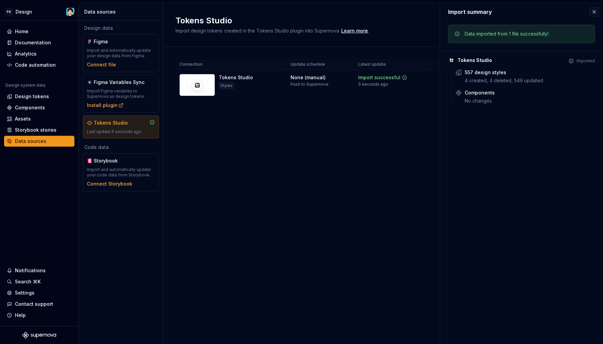
click at [355, 122] on div "Connection Update schedule Latest update Tokens Studio Styles None (manual) Pus…" at bounding box center [383, 86] width 415 height 79
click at [24, 97] on div "Design tokens" at bounding box center [32, 96] width 34 height 7
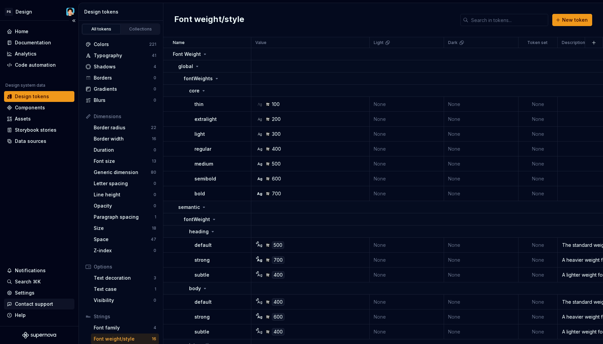
click at [24, 301] on div "Contact support" at bounding box center [34, 303] width 38 height 7
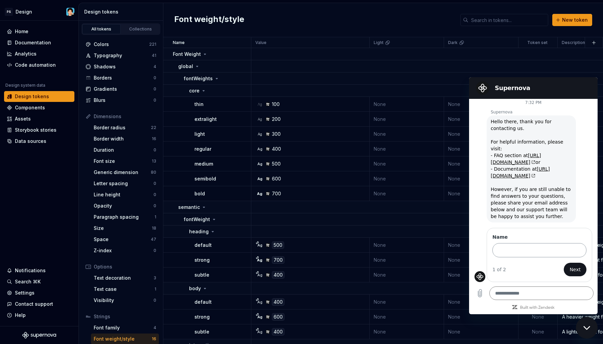
click at [528, 252] on input "Name" at bounding box center [539, 250] width 94 height 14
type input "***"
click at [564, 265] on button "Next" at bounding box center [575, 269] width 23 height 14
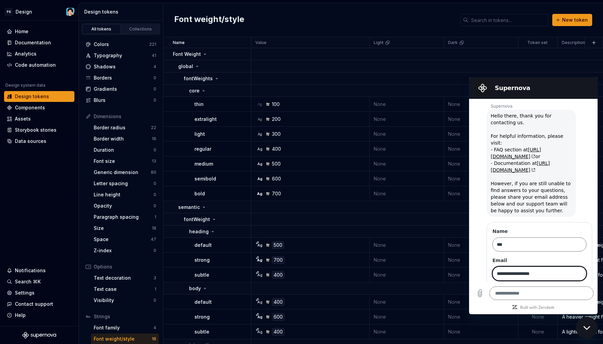
scroll to position [39, 0]
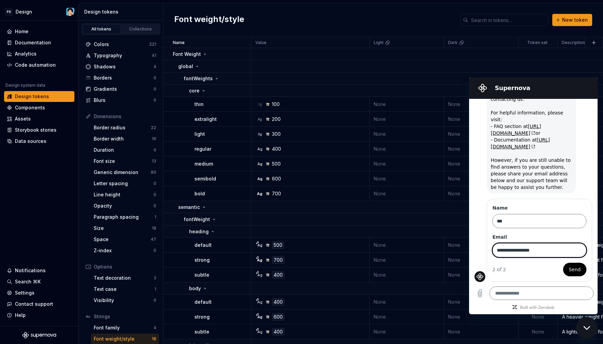
type input "**********"
click at [569, 271] on span "Send" at bounding box center [575, 269] width 12 height 8
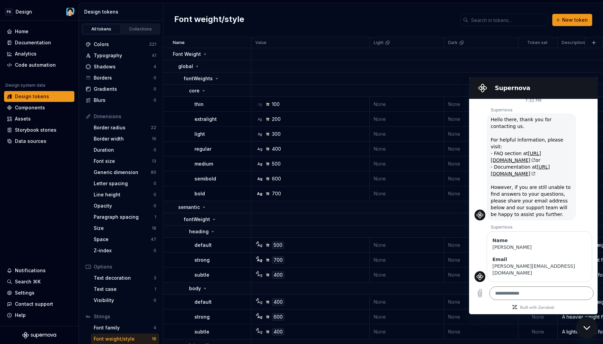
scroll to position [20, 0]
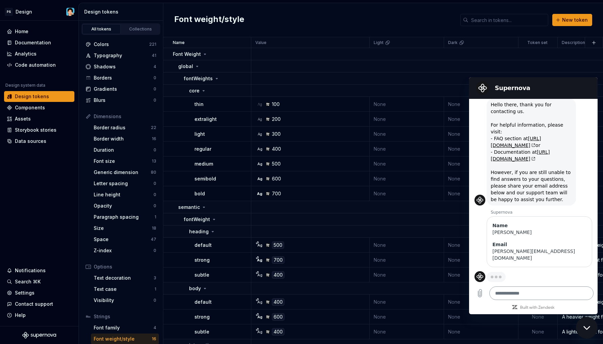
click at [548, 294] on textarea at bounding box center [541, 293] width 104 height 14
type textarea "*"
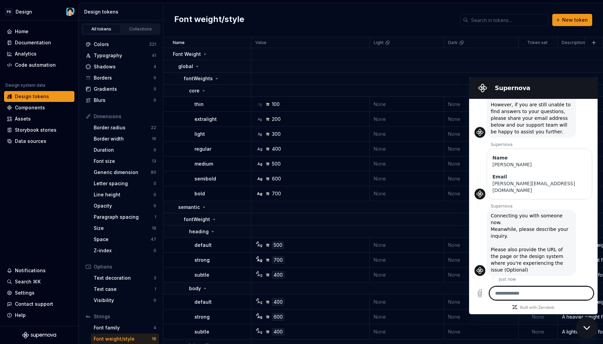
scroll to position [89, 0]
paste textarea "**********"
type textarea "**********"
type textarea "*"
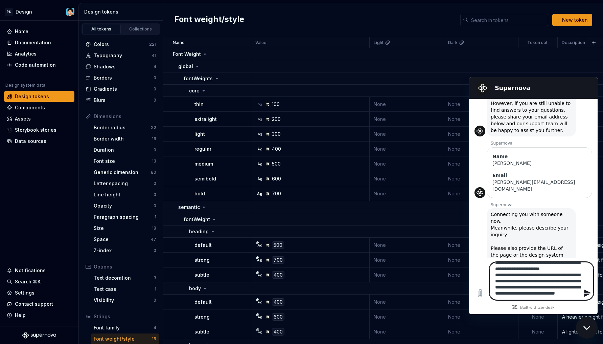
scroll to position [502, 0]
type textarea "*"
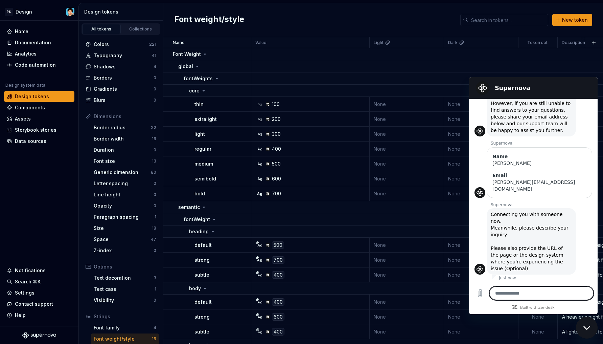
scroll to position [89, 0]
click at [552, 290] on textarea at bounding box center [541, 293] width 104 height 14
paste textarea "**********"
type textarea "**********"
type textarea "*"
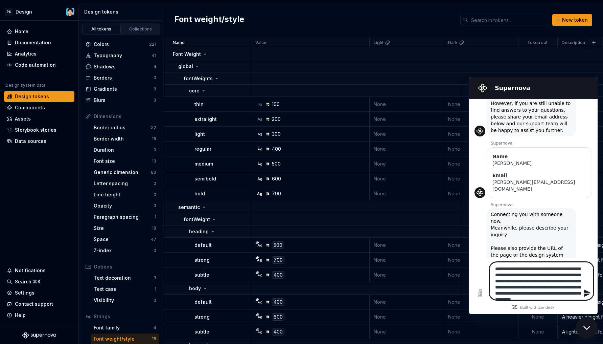
scroll to position [18, 0]
drag, startPoint x: 572, startPoint y: 274, endPoint x: 549, endPoint y: 282, distance: 24.4
click at [549, 282] on textarea "**********" at bounding box center [541, 281] width 104 height 38
type textarea "**********"
type textarea "*"
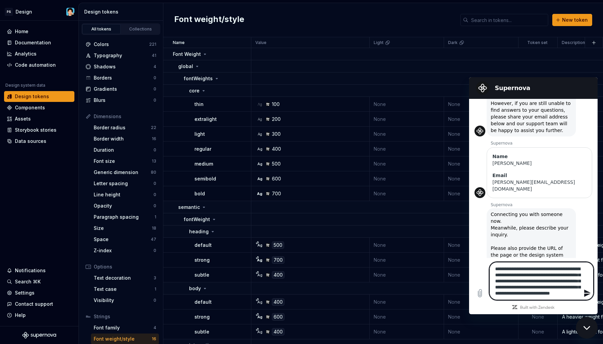
type textarea "**********"
type textarea "*"
type textarea "**********"
type textarea "*"
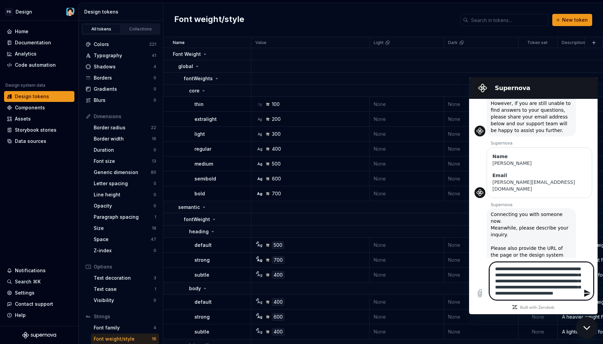
type textarea "**********"
type textarea "*"
type textarea "**********"
type textarea "*"
type textarea "**********"
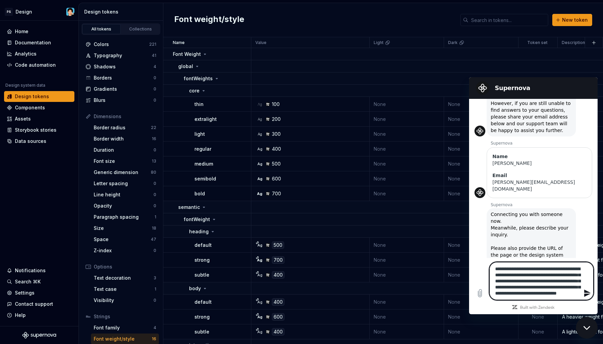
type textarea "*"
type textarea "**********"
type textarea "*"
type textarea "**********"
type textarea "*"
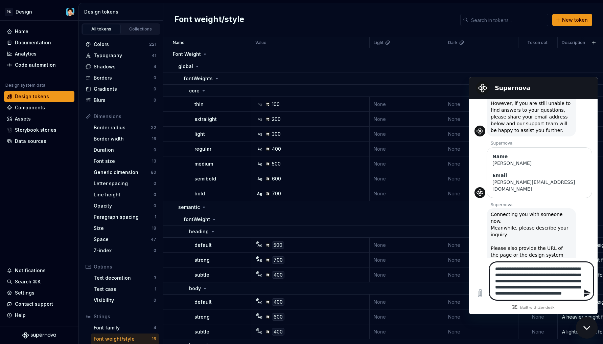
type textarea "**********"
type textarea "*"
type textarea "**********"
type textarea "*"
type textarea "**********"
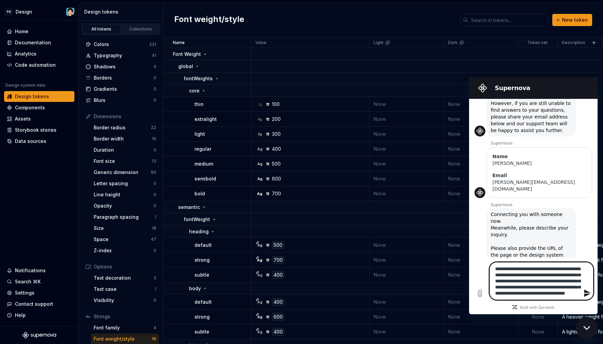
type textarea "*"
type textarea "**********"
type textarea "*"
type textarea "**********"
type textarea "*"
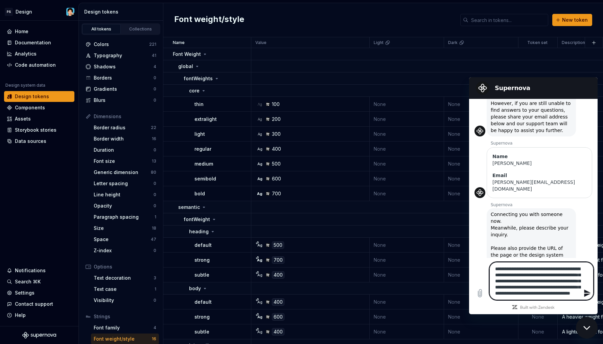
type textarea "**********"
type textarea "*"
type textarea "**********"
type textarea "*"
type textarea "**********"
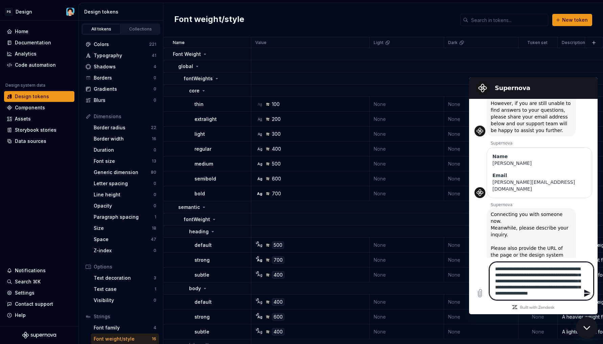
type textarea "*"
type textarea "**********"
type textarea "*"
type textarea "**********"
type textarea "*"
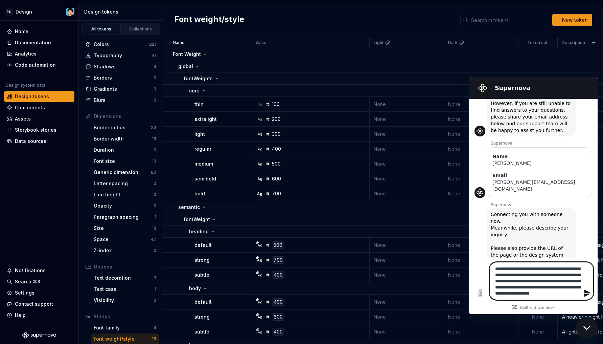
type textarea "**********"
type textarea "*"
type textarea "**********"
type textarea "*"
type textarea "**********"
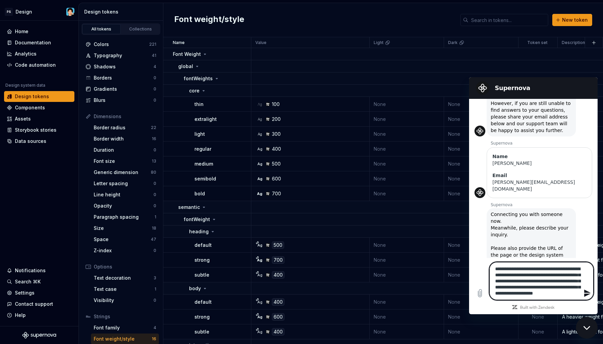
type textarea "*"
type textarea "**********"
type textarea "*"
type textarea "**********"
type textarea "*"
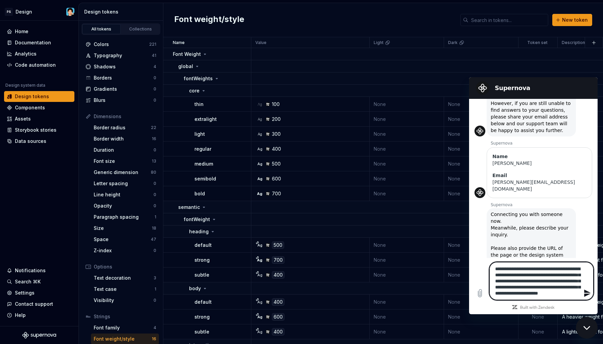
type textarea "**********"
type textarea "*"
type textarea "**********"
type textarea "*"
type textarea "**********"
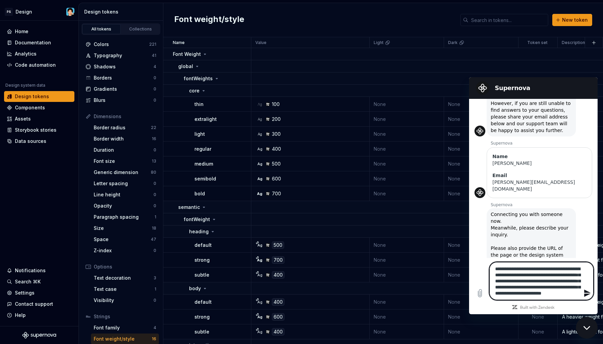
type textarea "*"
type textarea "**********"
type textarea "*"
type textarea "**********"
type textarea "*"
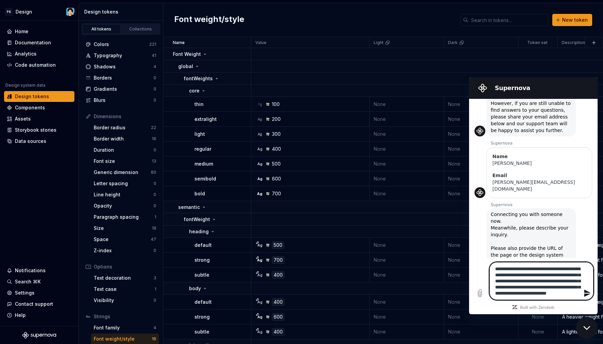
type textarea "**********"
type textarea "*"
type textarea "**********"
type textarea "*"
type textarea "**********"
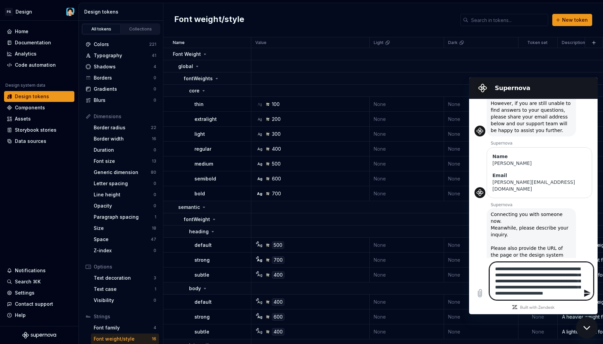
type textarea "*"
type textarea "**********"
type textarea "*"
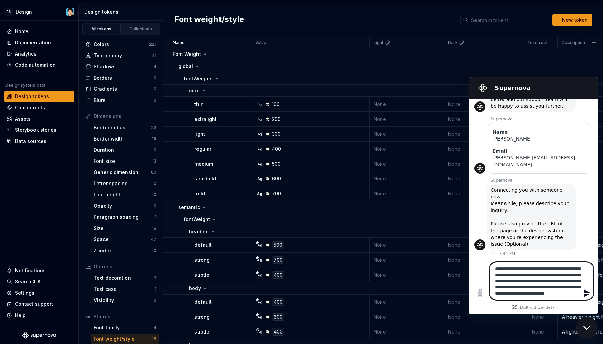
click at [534, 295] on textarea "**********" at bounding box center [541, 281] width 104 height 38
paste textarea "**********"
type textarea "**********"
type textarea "*"
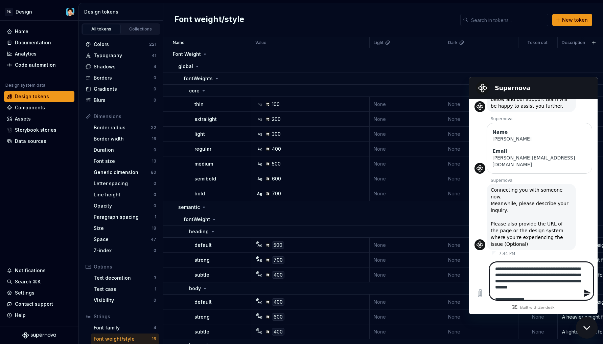
click at [500, 268] on textarea "**********" at bounding box center [541, 281] width 104 height 38
type textarea "**********"
type textarea "*"
type textarea "**********"
type textarea "*"
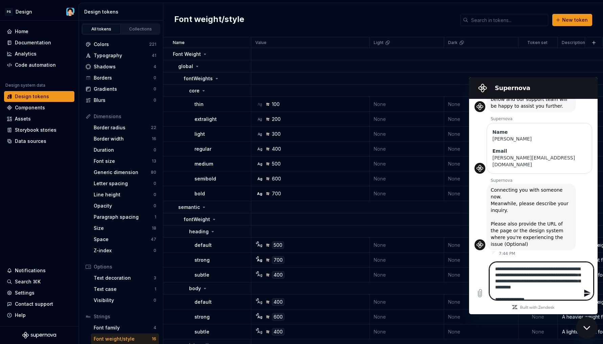
type textarea "**********"
type textarea "*"
type textarea "**********"
type textarea "*"
type textarea "**********"
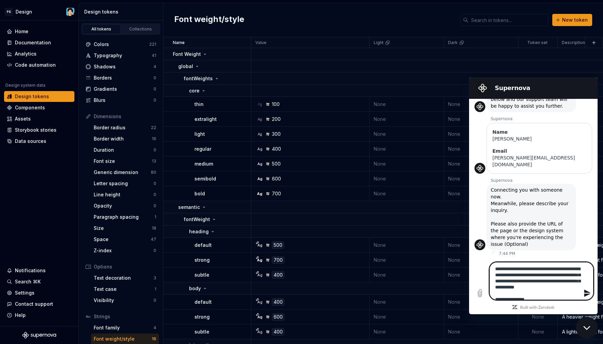
type textarea "*"
type textarea "**********"
type textarea "*"
type textarea "**********"
type textarea "*"
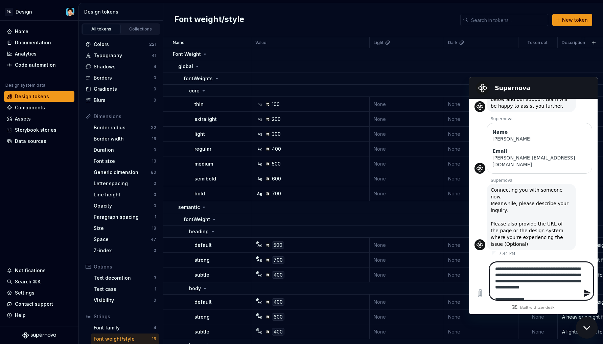
type textarea "**********"
type textarea "*"
type textarea "**********"
type textarea "*"
type textarea "**********"
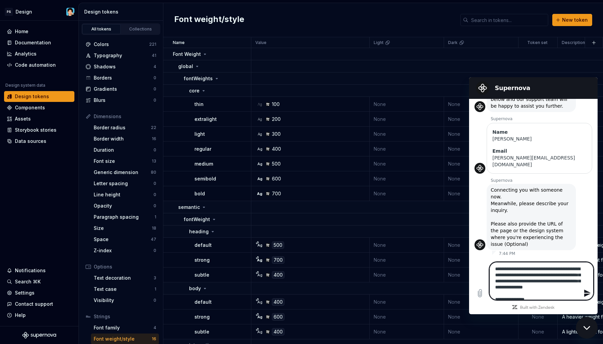
type textarea "*"
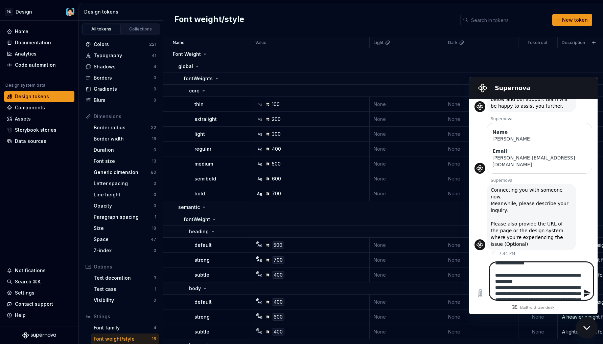
scroll to position [61, 0]
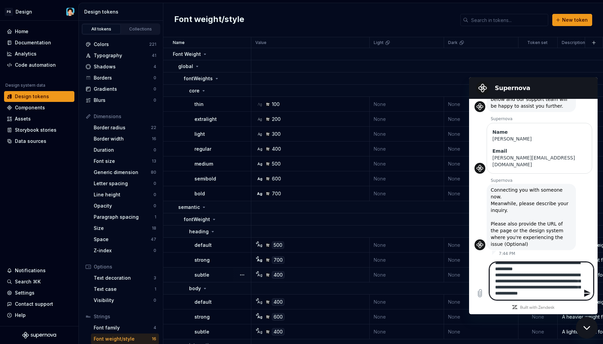
type textarea "**********"
type textarea "*"
paste textarea "**********"
type textarea "**********"
type textarea "*"
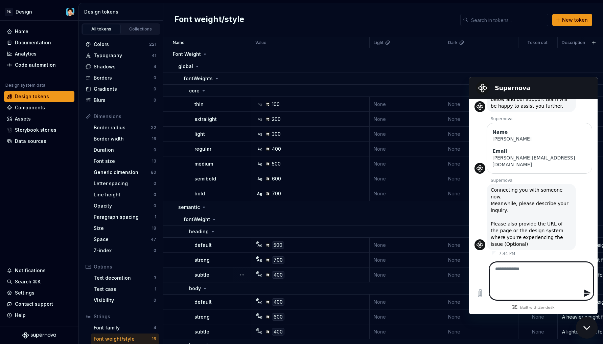
scroll to position [0, 0]
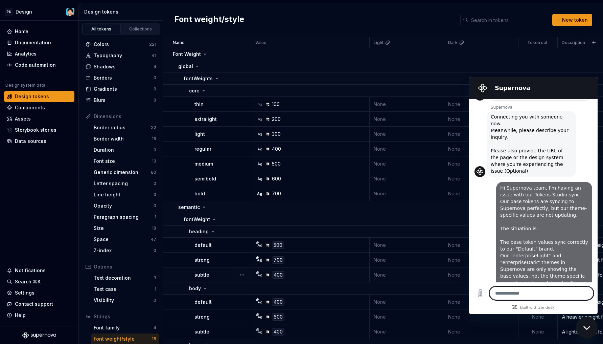
type textarea "*"
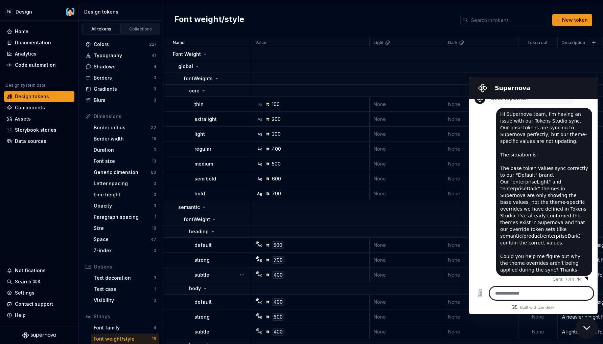
scroll to position [261, 0]
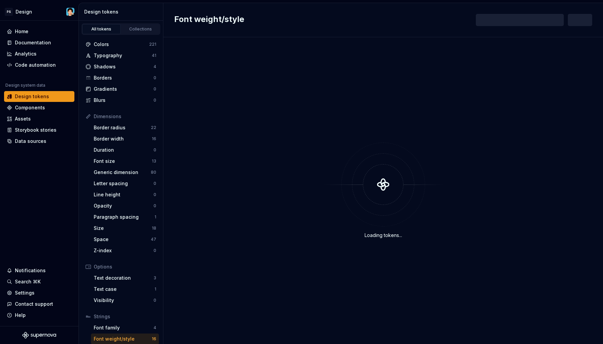
scroll to position [444, 0]
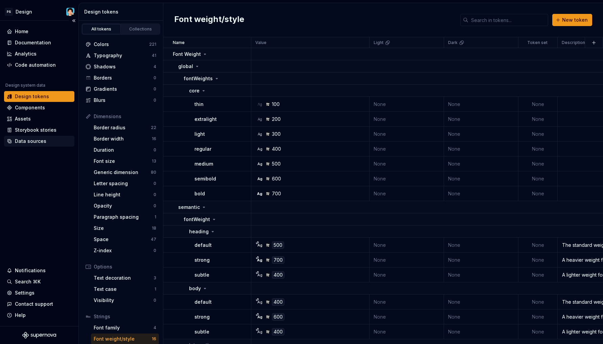
click at [33, 142] on div "Data sources" at bounding box center [30, 141] width 31 height 7
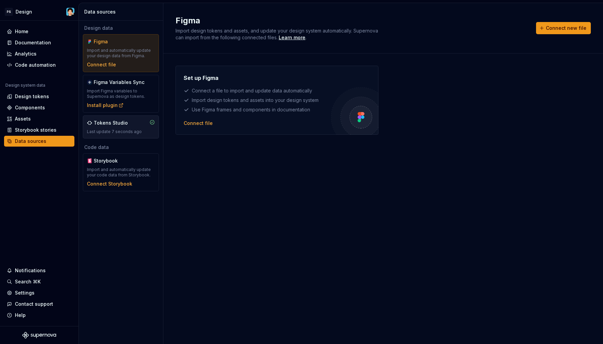
click at [93, 128] on div "Tokens Studio Last update 7 seconds ago" at bounding box center [121, 126] width 68 height 15
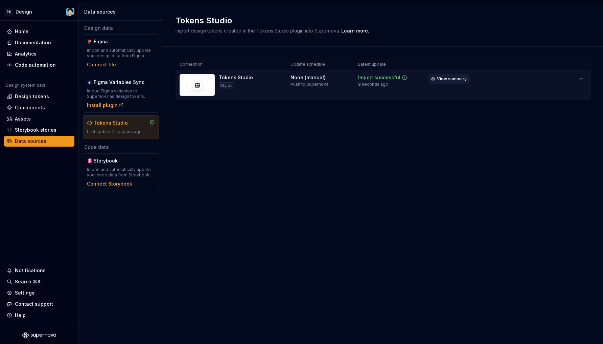
click at [458, 80] on span "View summary" at bounding box center [452, 78] width 30 height 5
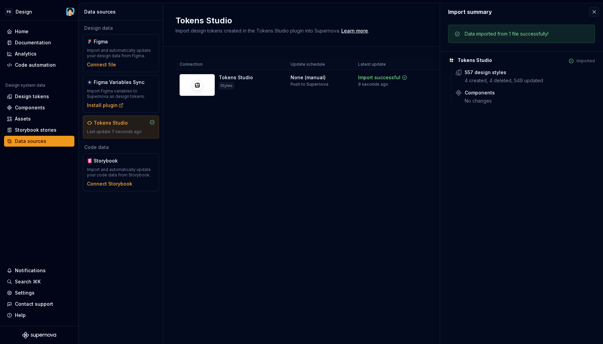
drag, startPoint x: 382, startPoint y: 135, endPoint x: 374, endPoint y: 134, distance: 7.4
click at [381, 135] on div "Tokens Studio Import design tokens created in the Tokens Studio plugin into Sup…" at bounding box center [383, 173] width 440 height 341
click at [36, 99] on div "Design tokens" at bounding box center [32, 96] width 34 height 7
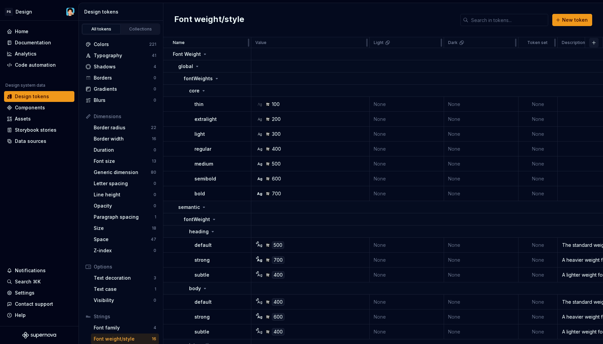
click at [589, 45] on button "button" at bounding box center [593, 42] width 9 height 9
click at [553, 69] on div "New custom property" at bounding box center [551, 69] width 51 height 7
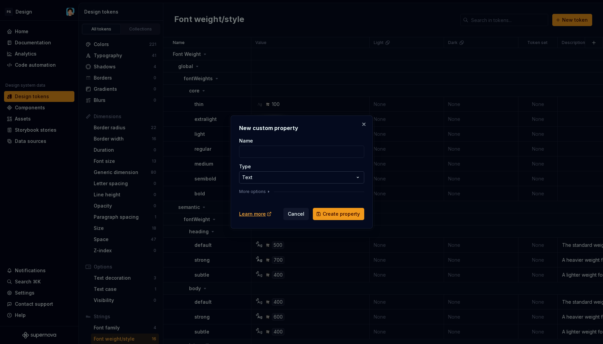
click at [321, 175] on div "**********" at bounding box center [301, 172] width 603 height 344
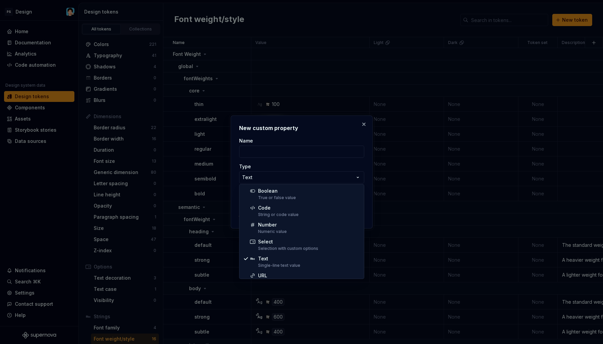
click at [349, 159] on div "**********" at bounding box center [301, 172] width 603 height 344
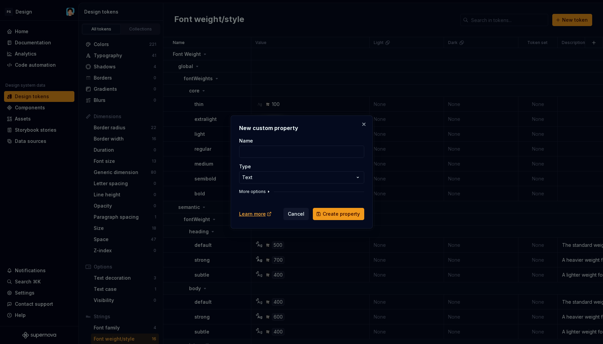
click at [255, 191] on button "More options" at bounding box center [255, 191] width 32 height 5
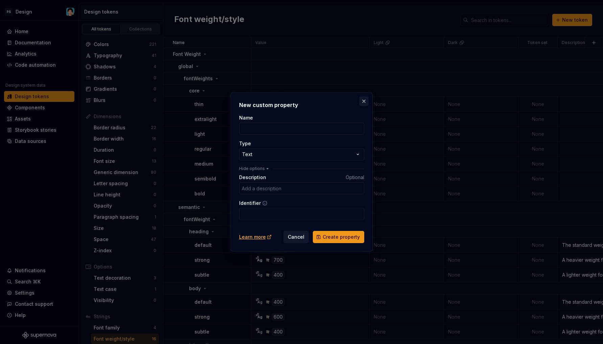
click at [364, 102] on button "button" at bounding box center [363, 100] width 9 height 9
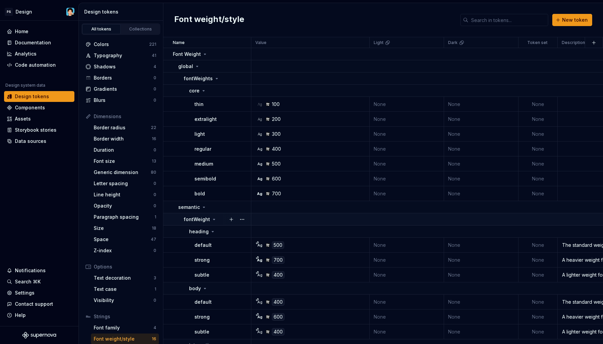
scroll to position [38, 0]
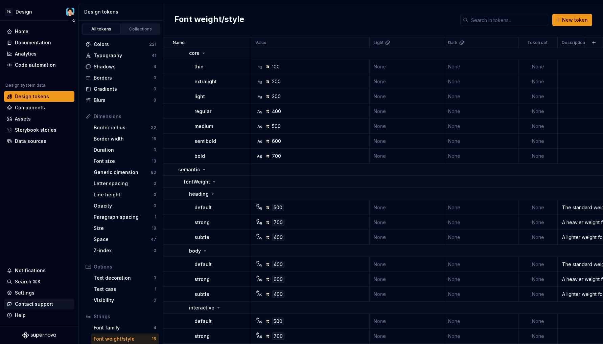
click at [43, 303] on div "Contact support" at bounding box center [34, 303] width 38 height 7
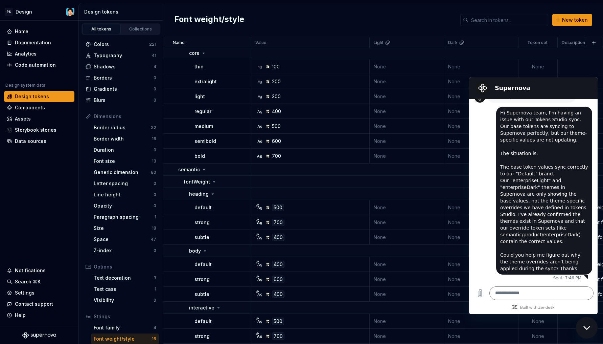
click at [591, 88] on section "Supernova" at bounding box center [533, 88] width 129 height 22
click at [585, 327] on icon "Close messaging window" at bounding box center [586, 327] width 7 height 4
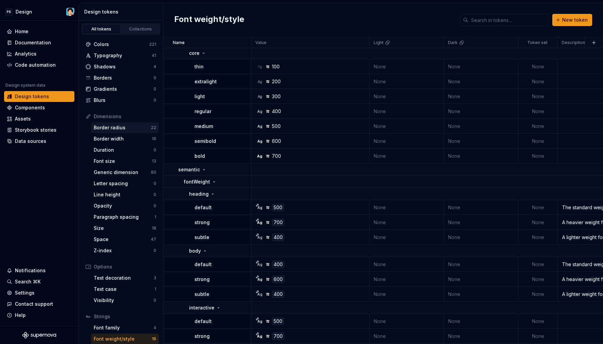
click at [121, 127] on div "Border radius" at bounding box center [122, 127] width 57 height 7
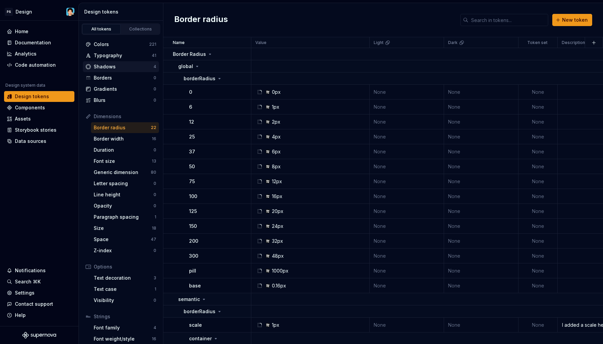
click at [126, 63] on div "Shadows 4" at bounding box center [121, 66] width 76 height 11
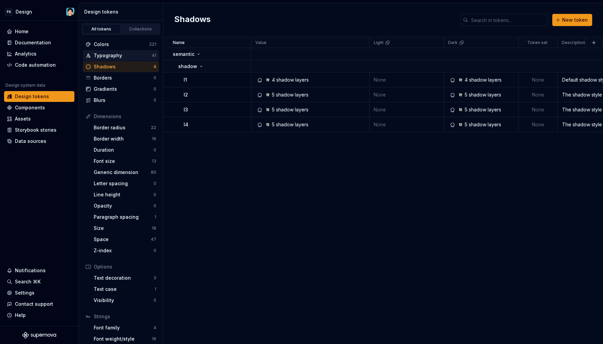
click at [129, 53] on div "Typography" at bounding box center [123, 55] width 58 height 7
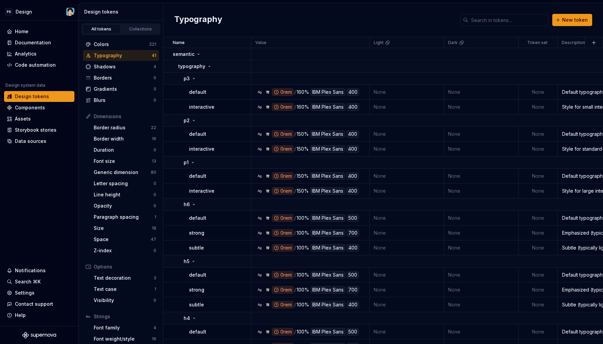
click at [126, 55] on div "Typography" at bounding box center [123, 55] width 58 height 7
click at [283, 92] on div "0rem" at bounding box center [283, 91] width 22 height 7
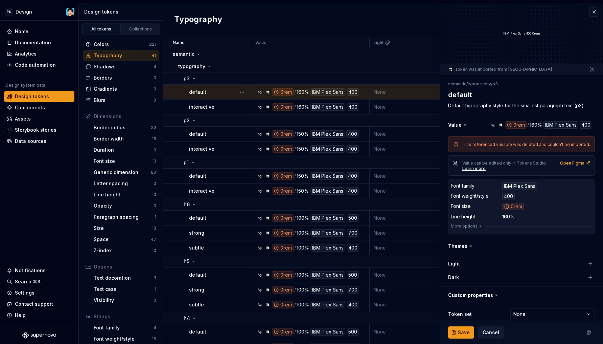
scroll to position [8, 0]
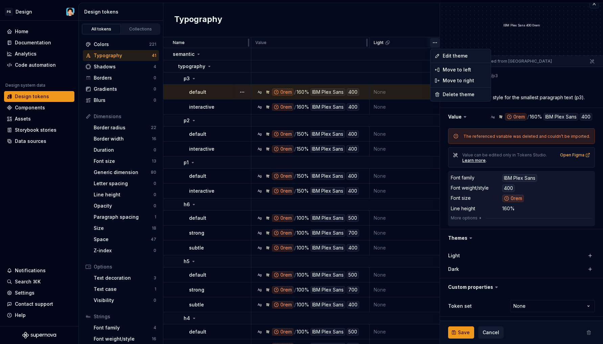
click at [433, 43] on html "PS Design Home Documentation Analytics Code automation Design system data Desig…" at bounding box center [301, 172] width 603 height 344
click at [441, 57] on div "Edit theme" at bounding box center [460, 55] width 57 height 11
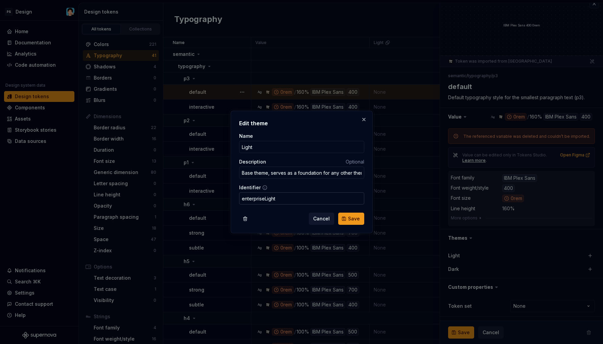
type textarea "*"
click at [290, 201] on input "enterpriseLight" at bounding box center [301, 198] width 125 height 12
click at [286, 149] on input "Light" at bounding box center [301, 147] width 125 height 12
paste input "enterprise"
type input "enterpriseLight"
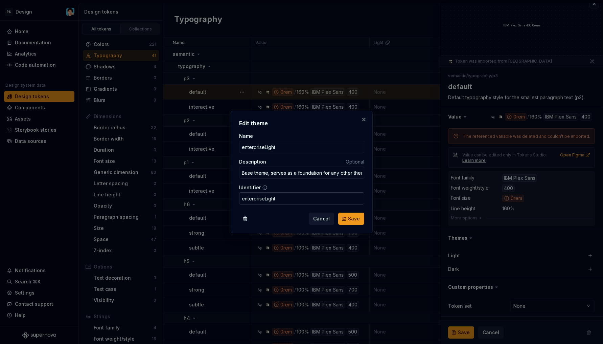
click at [306, 196] on input "enterpriseLight" at bounding box center [301, 198] width 125 height 12
click at [355, 220] on span "Save" at bounding box center [354, 218] width 12 height 7
type textarea "*"
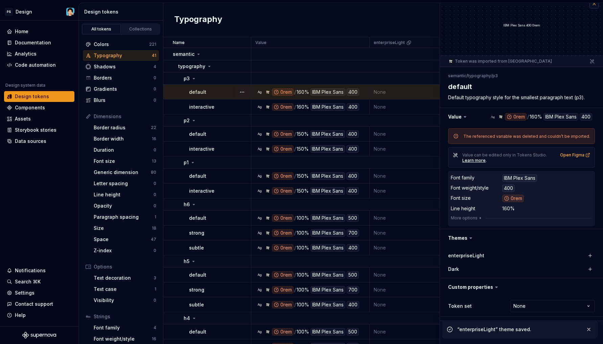
click at [589, 5] on button "button" at bounding box center [593, 3] width 9 height 9
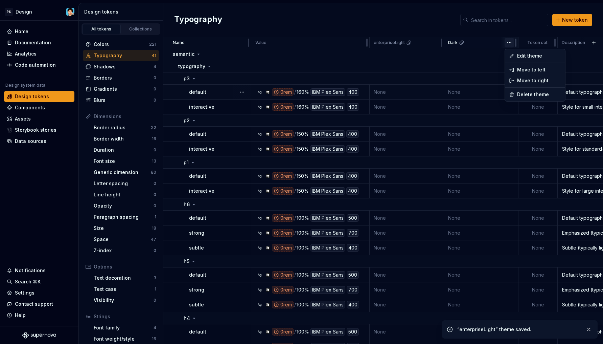
click at [511, 44] on html "PS Design Home Documentation Analytics Code automation Design system data Desig…" at bounding box center [301, 172] width 603 height 344
click at [518, 53] on span "Edit theme" at bounding box center [539, 55] width 44 height 7
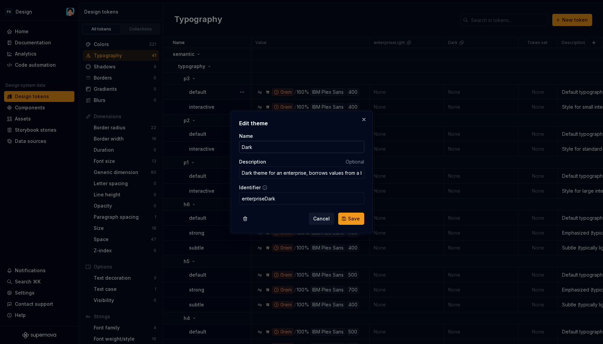
click at [283, 147] on input "Dark" at bounding box center [301, 147] width 125 height 12
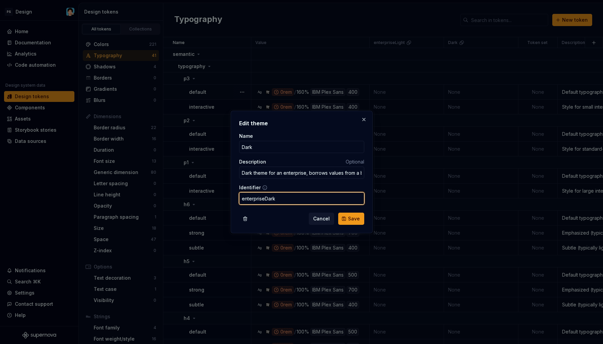
click at [293, 199] on input "enterpriseDark" at bounding box center [301, 198] width 125 height 12
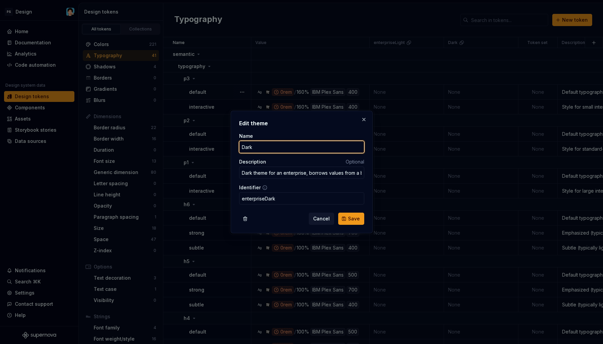
click at [288, 144] on input "Dark" at bounding box center [301, 147] width 125 height 12
paste input "enterprise"
type input "enterpriseDark"
click at [351, 214] on button "Save" at bounding box center [351, 218] width 26 height 12
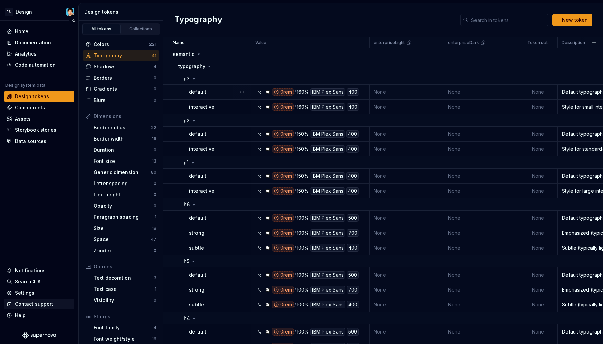
click at [46, 301] on div "Contact support" at bounding box center [34, 303] width 38 height 7
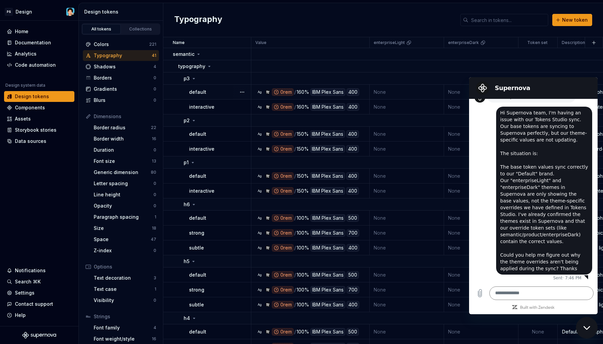
click at [591, 84] on h2 "Supernova" at bounding box center [543, 88] width 96 height 8
click at [586, 328] on icon "Close messaging window" at bounding box center [586, 327] width 7 height 4
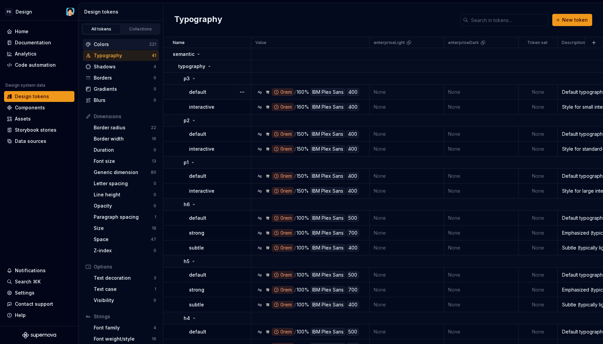
click at [121, 44] on div "Colors" at bounding box center [121, 44] width 55 height 7
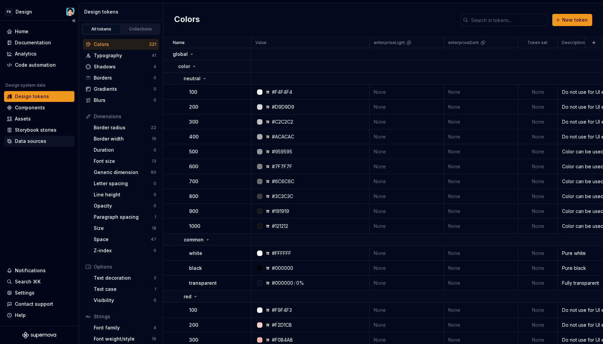
click at [19, 142] on div "Data sources" at bounding box center [30, 141] width 31 height 7
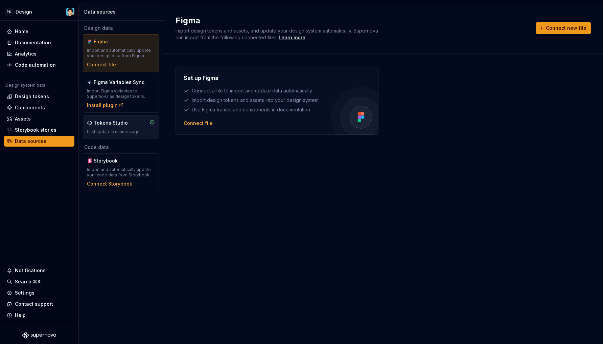
click at [119, 120] on div "Tokens Studio" at bounding box center [111, 122] width 34 height 7
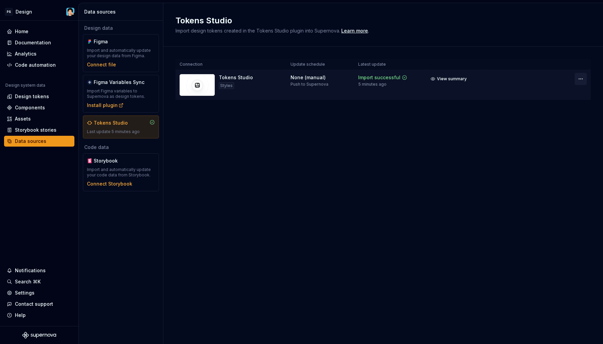
click at [576, 78] on html "PS Design Home Documentation Analytics Code automation Design system data Desig…" at bounding box center [301, 172] width 603 height 344
click at [560, 92] on div "View import summary" at bounding box center [575, 93] width 54 height 7
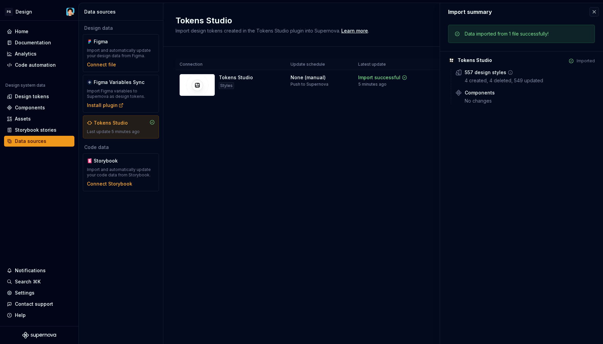
click at [508, 72] on icon at bounding box center [510, 72] width 5 height 5
click at [509, 72] on icon at bounding box center [510, 72] width 5 height 5
click at [493, 83] on div "4 created, 4 deleted, 549 updated" at bounding box center [530, 80] width 130 height 7
click at [43, 95] on div "Design tokens" at bounding box center [32, 96] width 34 height 7
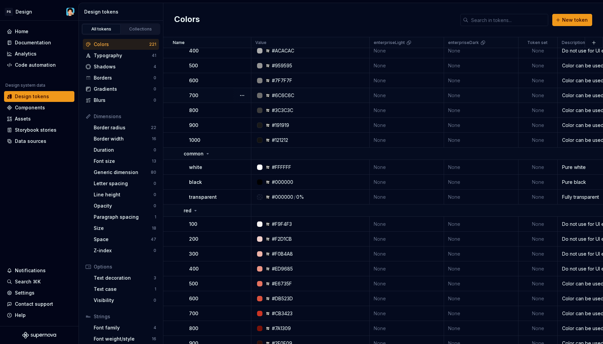
scroll to position [14, 0]
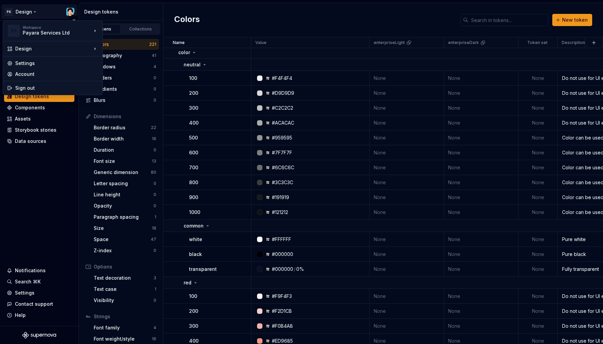
click at [50, 13] on html "PS Design Home Documentation Analytics Code automation Design system data Desig…" at bounding box center [301, 172] width 603 height 344
click at [61, 63] on div "Settings" at bounding box center [56, 63] width 83 height 7
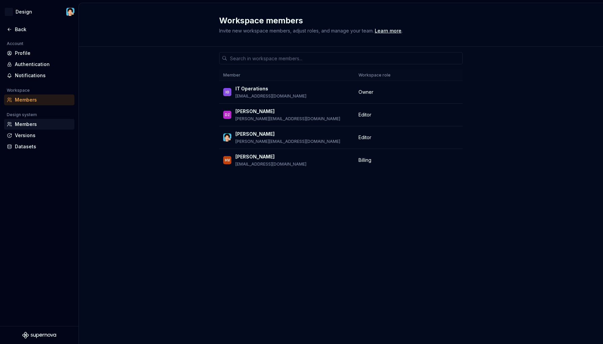
click at [40, 127] on div "Members" at bounding box center [43, 124] width 57 height 7
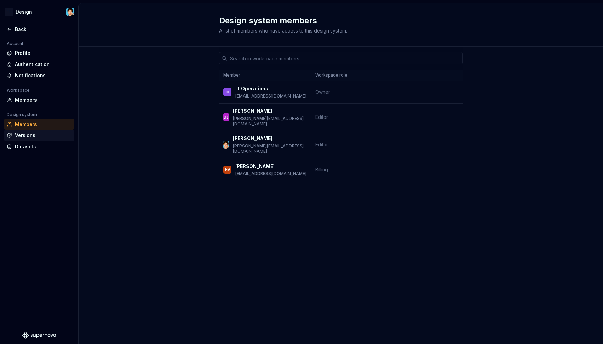
click at [43, 136] on div "Versions" at bounding box center [43, 135] width 57 height 7
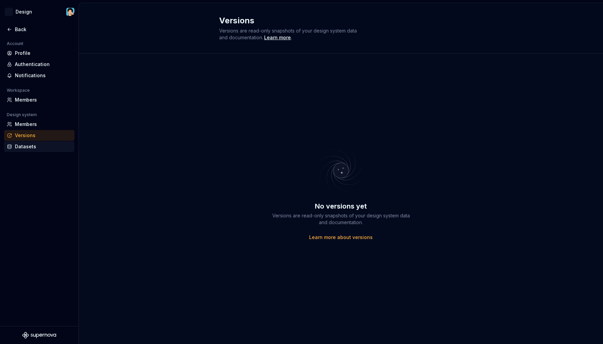
click at [46, 147] on div "Datasets" at bounding box center [43, 146] width 57 height 7
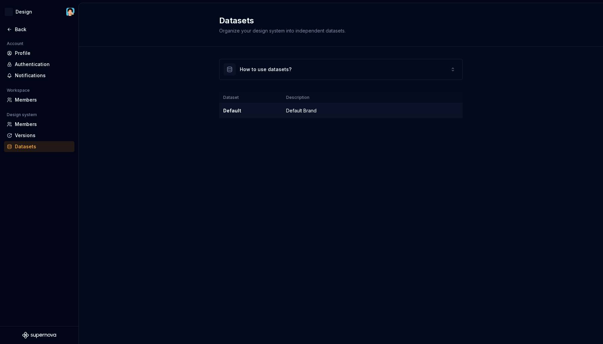
click at [245, 110] on div "Default" at bounding box center [250, 110] width 55 height 7
click at [313, 107] on td "Default Brand" at bounding box center [372, 110] width 181 height 15
click at [310, 113] on td "Default Brand" at bounding box center [372, 110] width 181 height 15
click at [295, 71] on div "How to use datasets?" at bounding box center [340, 69] width 243 height 20
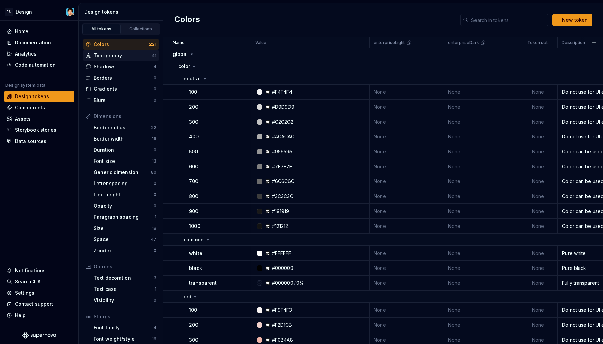
click at [111, 54] on div "Typography" at bounding box center [123, 55] width 58 height 7
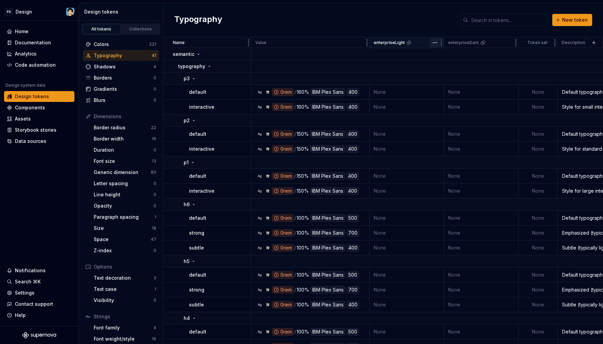
click at [433, 43] on html "PS Design Home Documentation Analytics Code automation Design system data Desig…" at bounding box center [301, 172] width 603 height 344
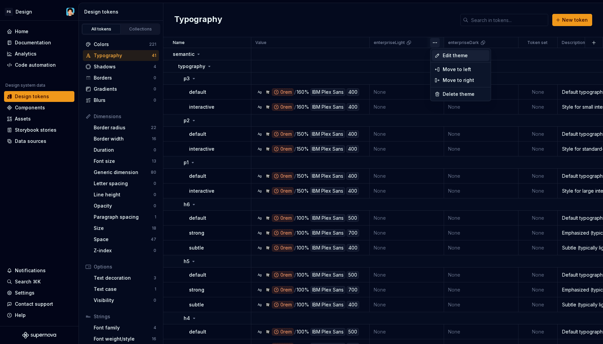
click at [441, 56] on div "Edit theme" at bounding box center [460, 55] width 57 height 11
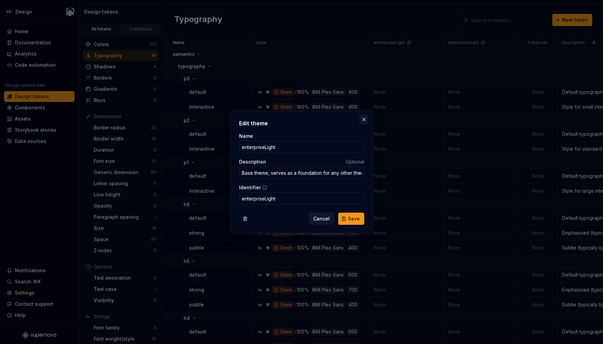
click at [363, 121] on button "button" at bounding box center [363, 119] width 9 height 9
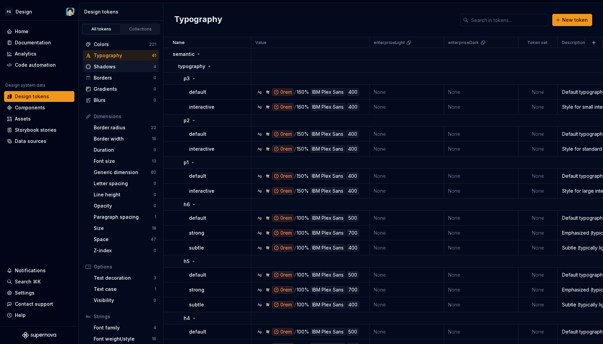
click at [106, 68] on div "Shadows" at bounding box center [124, 66] width 60 height 7
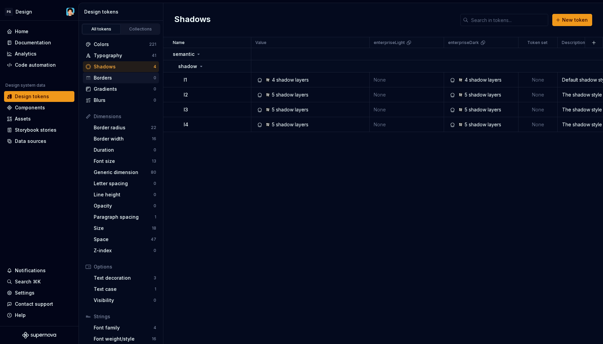
click at [112, 77] on div "Borders" at bounding box center [124, 77] width 60 height 7
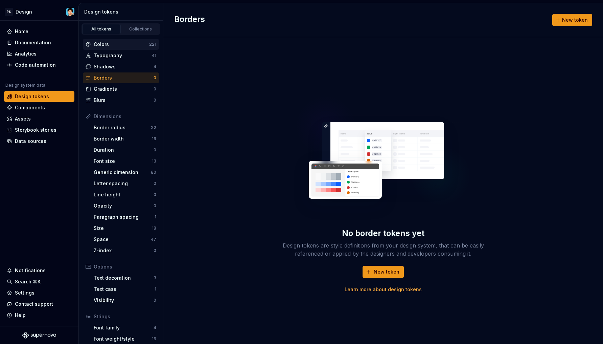
click at [117, 41] on div "Colors" at bounding box center [121, 44] width 55 height 7
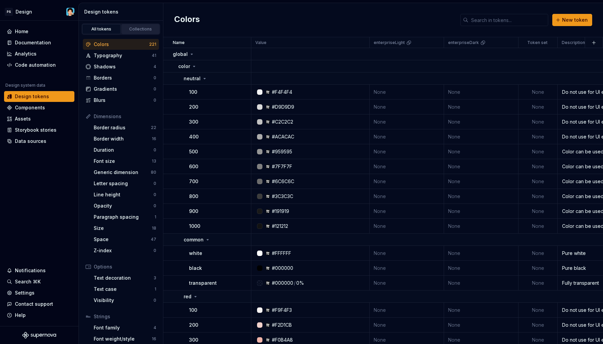
click at [131, 29] on div "Collections" at bounding box center [141, 28] width 34 height 5
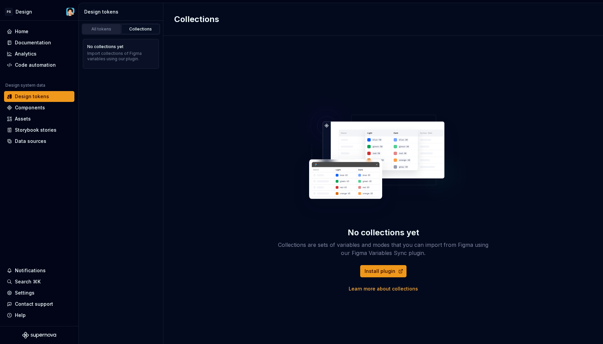
click at [110, 31] on div "All tokens" at bounding box center [102, 28] width 34 height 5
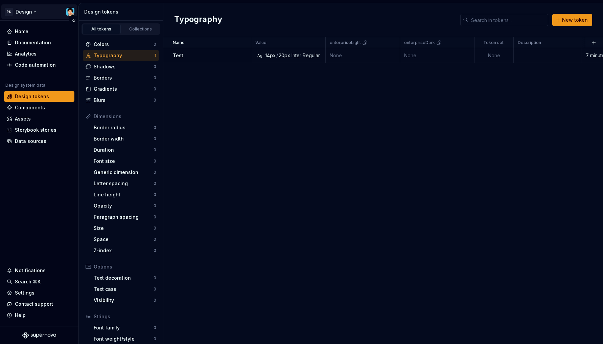
click at [17, 13] on html "PS Design Home Documentation Analytics Code automation Design system data Desig…" at bounding box center [301, 172] width 603 height 344
click at [243, 125] on html "PS Design Home Documentation Analytics Code automation Design system data Desig…" at bounding box center [301, 172] width 603 height 344
click at [29, 109] on div "Components" at bounding box center [30, 107] width 30 height 7
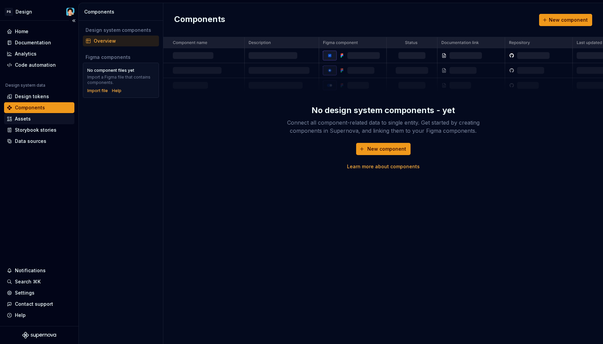
click at [30, 116] on div "Assets" at bounding box center [23, 118] width 16 height 7
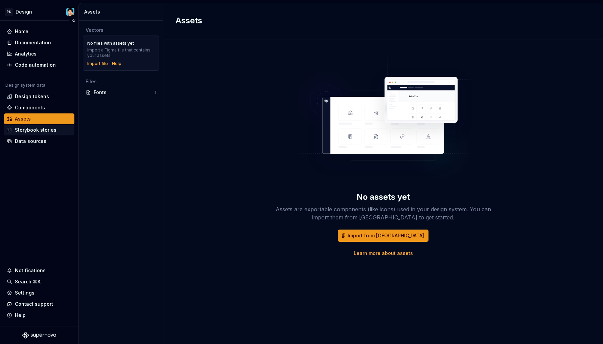
click at [36, 127] on div "Storybook stories" at bounding box center [36, 129] width 42 height 7
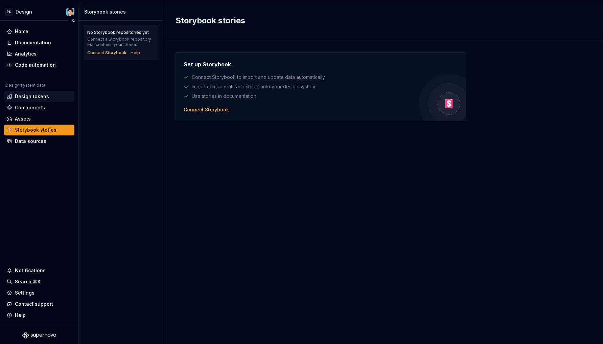
click at [31, 99] on div "Design tokens" at bounding box center [32, 96] width 34 height 7
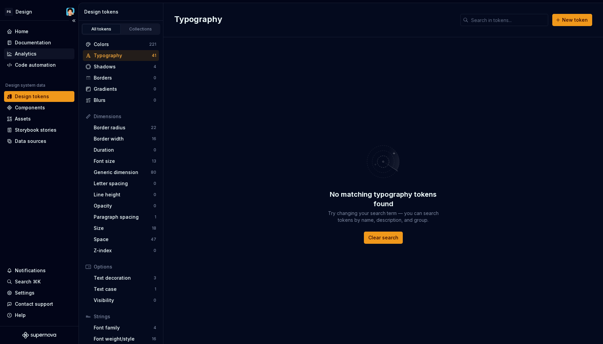
click at [34, 52] on div "Analytics" at bounding box center [26, 53] width 22 height 7
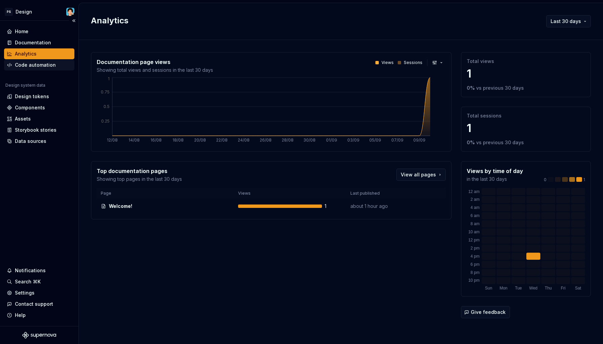
click at [38, 65] on div "Code automation" at bounding box center [35, 65] width 41 height 7
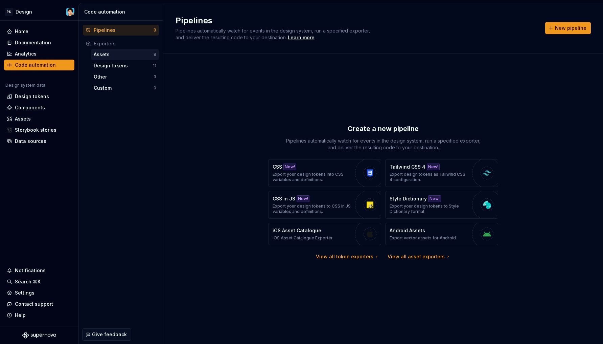
click at [112, 54] on div "Assets" at bounding box center [124, 54] width 60 height 7
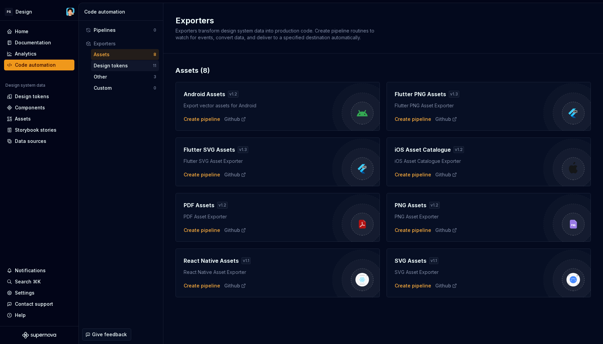
click at [111, 65] on div "Design tokens" at bounding box center [123, 65] width 59 height 7
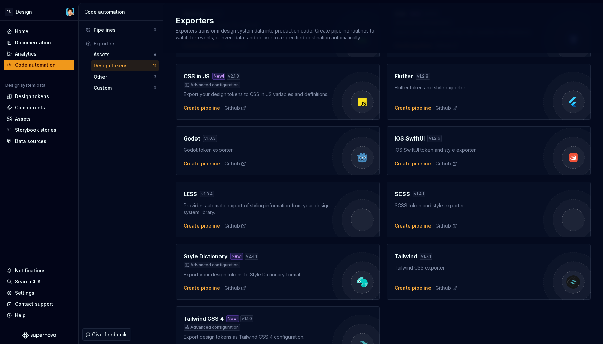
scroll to position [114, 0]
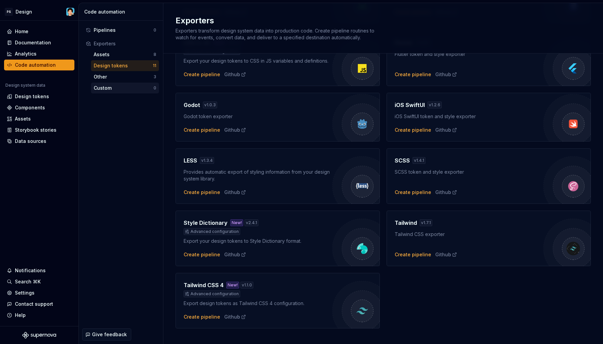
click at [122, 92] on div "Custom 0" at bounding box center [125, 88] width 68 height 11
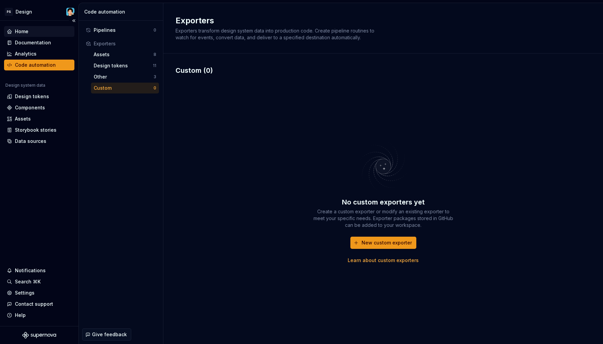
click at [45, 32] on div "Home" at bounding box center [39, 31] width 65 height 7
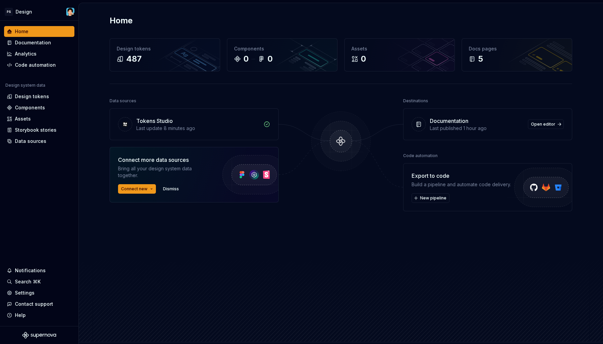
drag, startPoint x: 540, startPoint y: 12, endPoint x: 528, endPoint y: 4, distance: 13.9
click at [539, 12] on div "Home Design tokens 487 Components 0 0 Assets 0 Docs pages 5 Data sources Tokens…" at bounding box center [340, 172] width 487 height 339
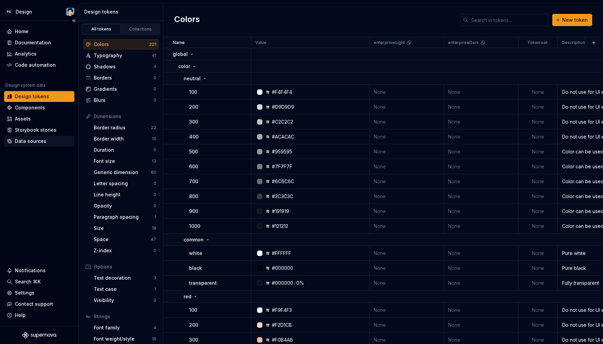
click at [38, 140] on div "Data sources" at bounding box center [30, 141] width 31 height 7
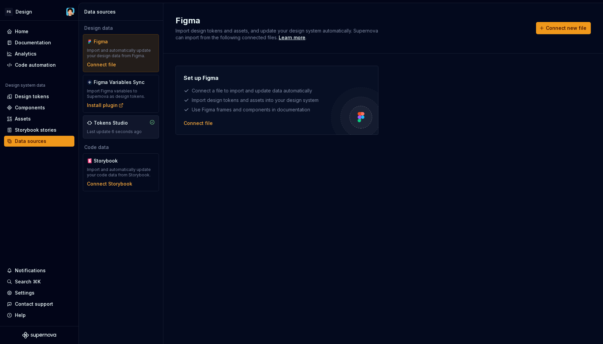
click at [130, 121] on div "Tokens Studio" at bounding box center [121, 122] width 68 height 7
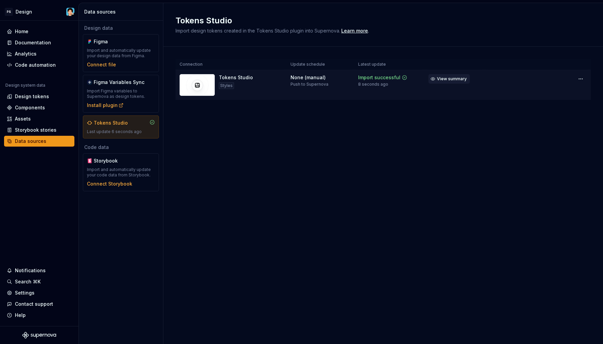
click at [443, 79] on span "View summary" at bounding box center [452, 78] width 30 height 5
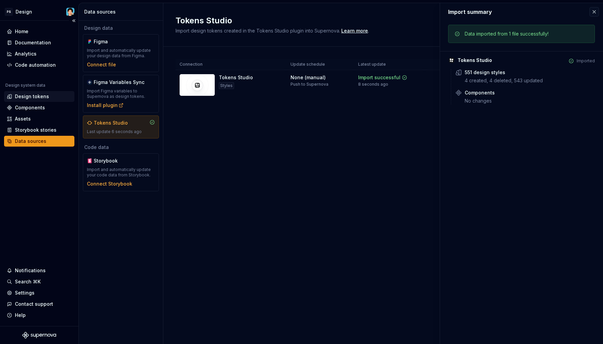
click at [26, 96] on div "Design tokens" at bounding box center [32, 96] width 34 height 7
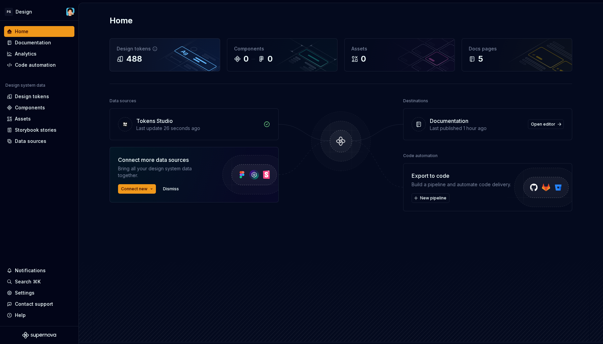
click at [198, 53] on div "Design tokens 488" at bounding box center [165, 55] width 110 height 32
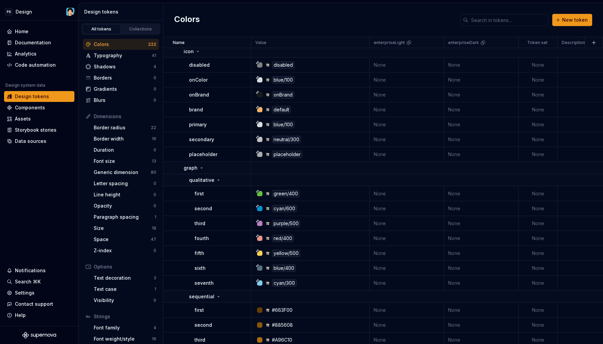
scroll to position [3681, 0]
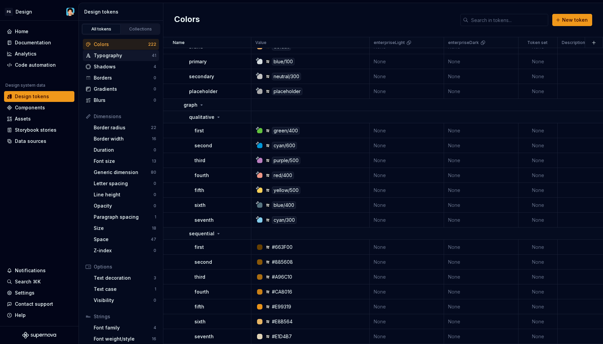
click at [123, 54] on div "Typography" at bounding box center [123, 55] width 58 height 7
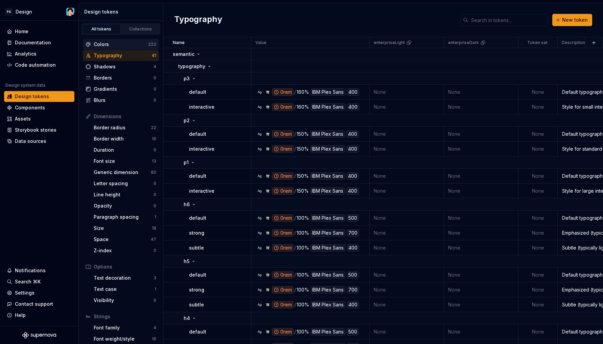
click at [127, 47] on div "Colors" at bounding box center [121, 44] width 54 height 7
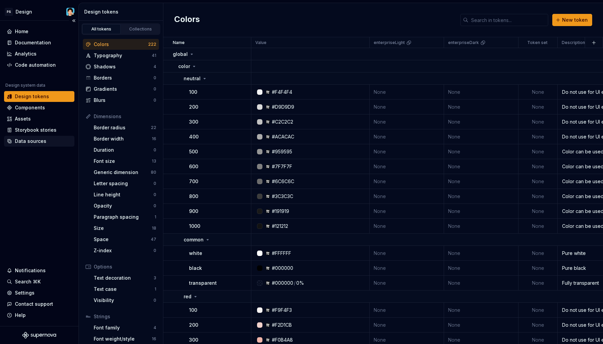
click at [41, 138] on div "Data sources" at bounding box center [30, 141] width 31 height 7
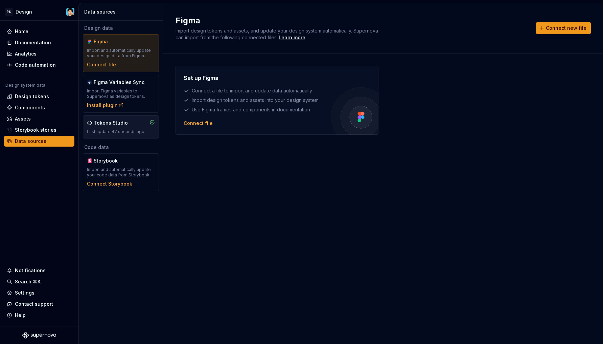
click at [119, 125] on div "Tokens Studio" at bounding box center [111, 122] width 34 height 7
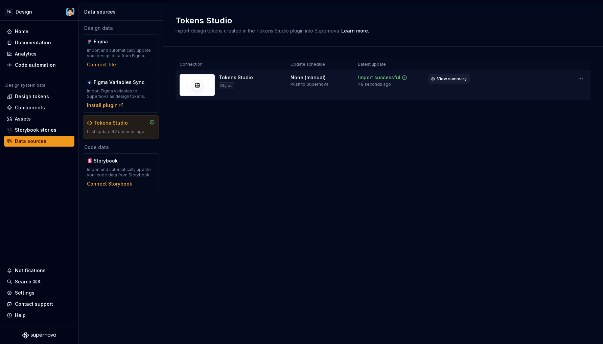
click at [461, 79] on span "View summary" at bounding box center [452, 78] width 30 height 5
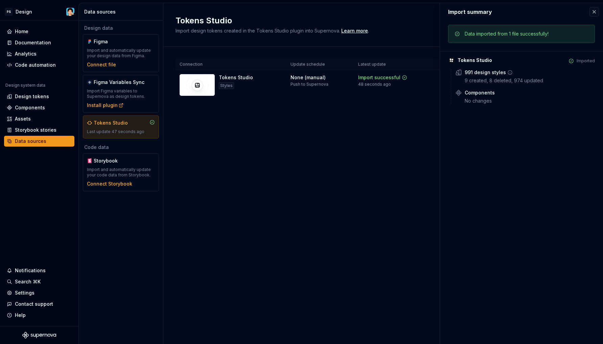
click at [510, 73] on icon at bounding box center [510, 72] width 4 height 4
drag, startPoint x: 261, startPoint y: 122, endPoint x: 258, endPoint y: 123, distance: 3.7
click at [261, 122] on div "Connection Update schedule Latest update Tokens Studio Styles None (manual) Pus…" at bounding box center [383, 86] width 415 height 79
click at [35, 97] on div "Design tokens" at bounding box center [32, 96] width 34 height 7
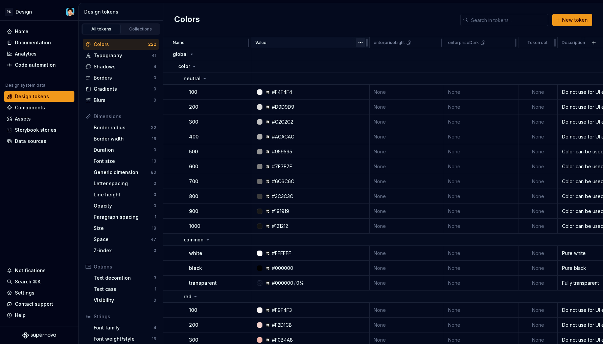
click at [362, 43] on html "PS Design Home Documentation Analytics Code automation Design system data Desig…" at bounding box center [301, 172] width 603 height 344
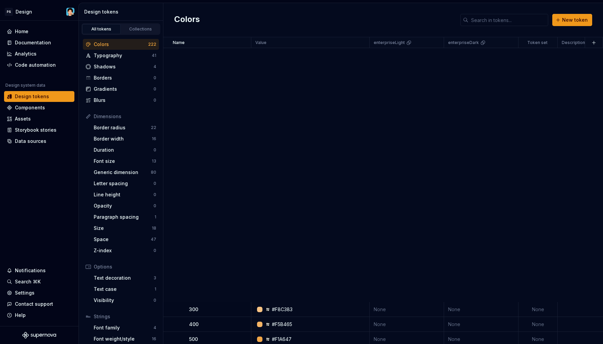
scroll to position [49, 0]
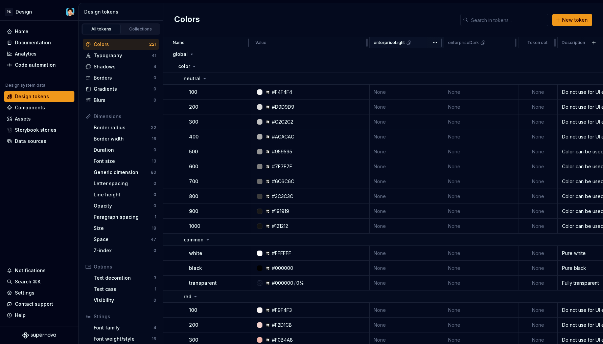
click at [408, 44] on icon at bounding box center [408, 42] width 5 height 5
click at [406, 44] on icon at bounding box center [408, 42] width 5 height 5
click at [136, 56] on div "Typography" at bounding box center [123, 55] width 58 height 7
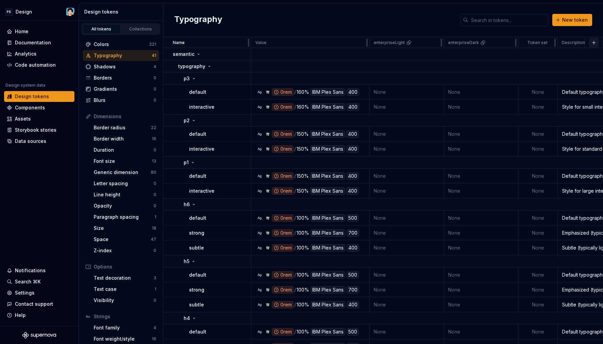
click at [592, 43] on button "button" at bounding box center [593, 42] width 9 height 9
click at [546, 56] on div "New theme" at bounding box center [539, 55] width 27 height 7
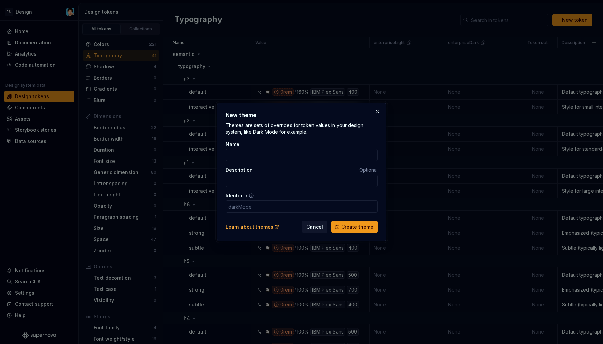
click at [262, 227] on div "Learn about themes" at bounding box center [253, 226] width 54 height 7
click at [377, 112] on button "button" at bounding box center [377, 111] width 9 height 9
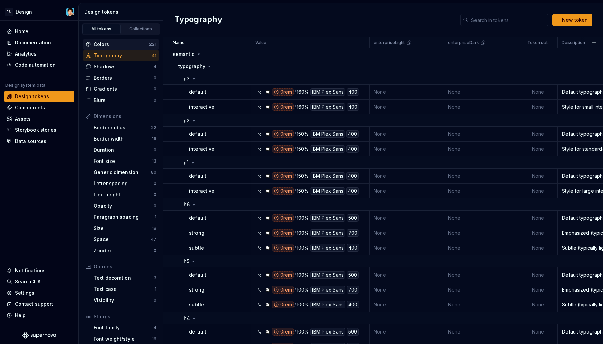
click at [114, 42] on div "Colors" at bounding box center [121, 44] width 55 height 7
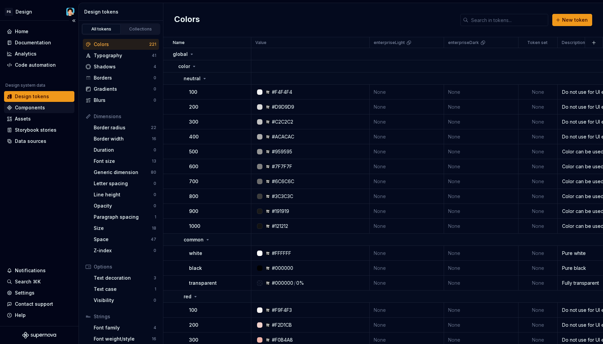
click at [41, 110] on div "Components" at bounding box center [30, 107] width 30 height 7
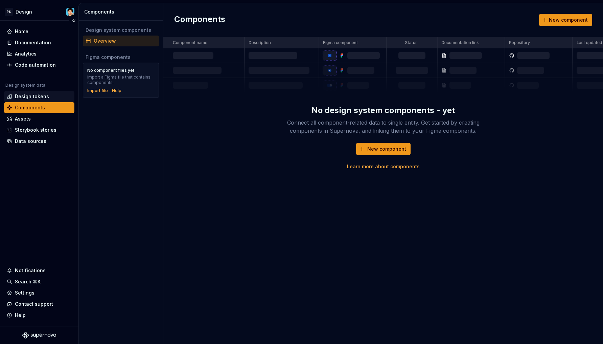
click at [45, 93] on div "Design tokens" at bounding box center [32, 96] width 34 height 7
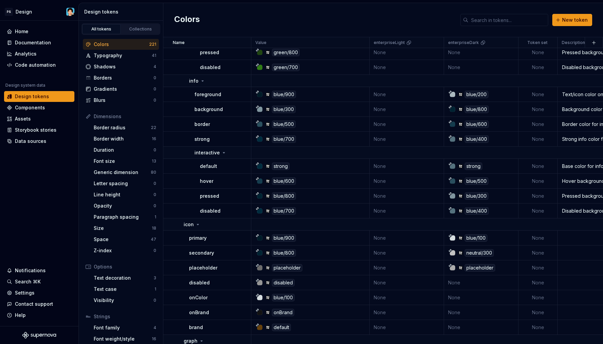
scroll to position [3445, 0]
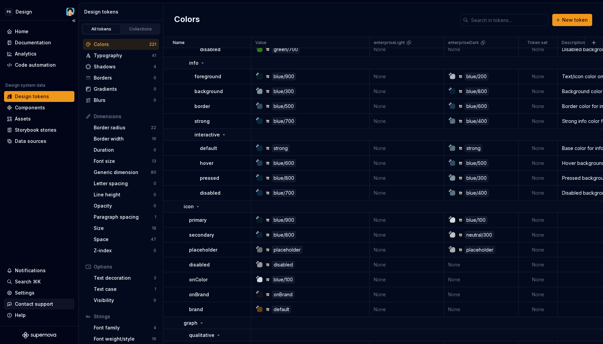
click at [32, 305] on div "Contact support" at bounding box center [34, 303] width 38 height 7
click at [31, 302] on div "Contact support" at bounding box center [34, 303] width 38 height 7
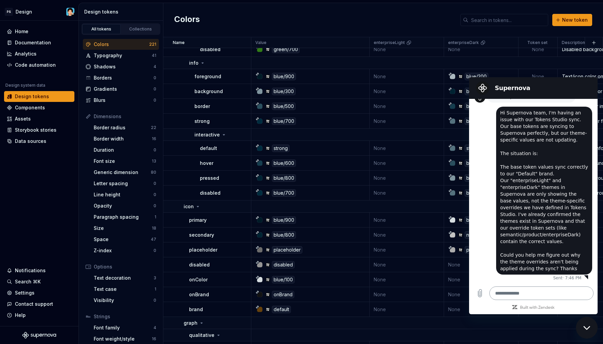
click at [507, 294] on textarea at bounding box center [541, 293] width 104 height 14
type textarea "*"
type textarea "**"
type textarea "*"
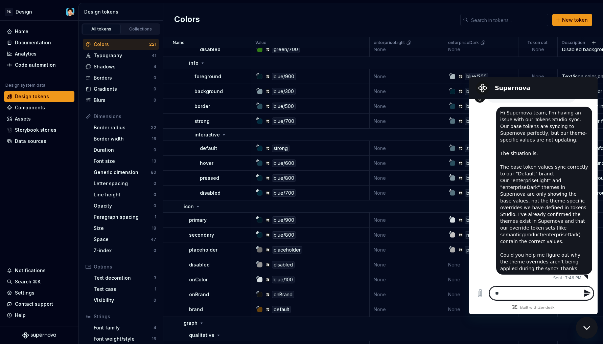
type textarea "***"
type textarea "*"
type textarea "***"
type textarea "*"
type textarea "*****"
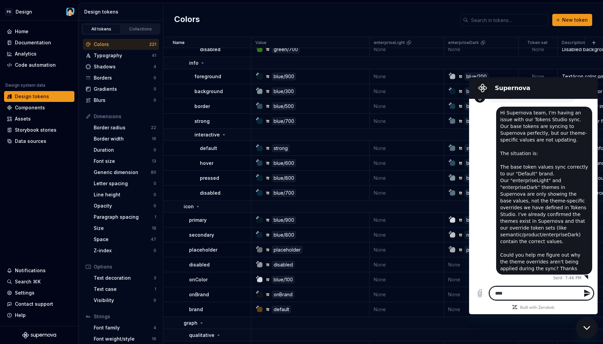
type textarea "*"
type textarea "******"
type textarea "*"
type textarea "*******"
type textarea "*"
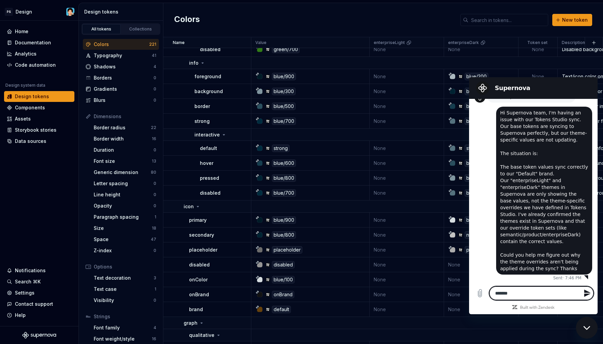
type textarea "********"
type textarea "*"
type textarea "*********"
type textarea "*"
type textarea "**********"
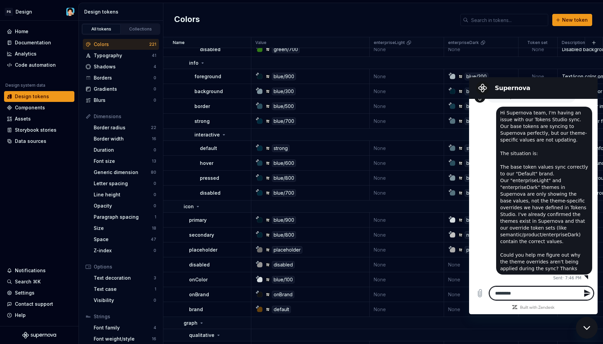
type textarea "*"
type textarea "**********"
type textarea "*"
type textarea "**********"
type textarea "*"
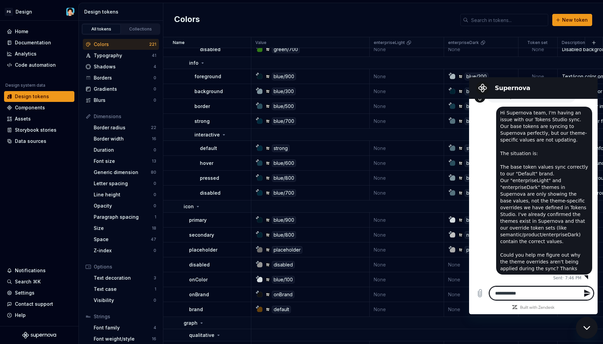
type textarea "**********"
type textarea "*"
type textarea "**********"
type textarea "*"
type textarea "**********"
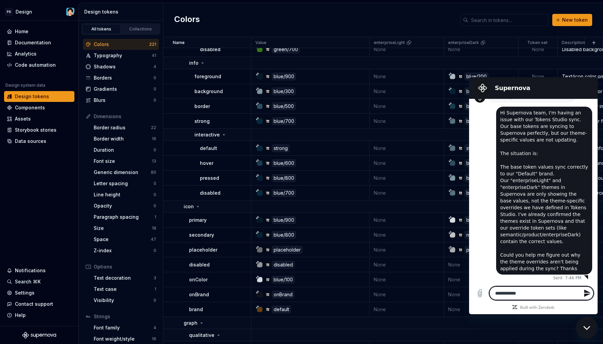
type textarea "*"
type textarea "**********"
type textarea "*"
type textarea "**********"
type textarea "*"
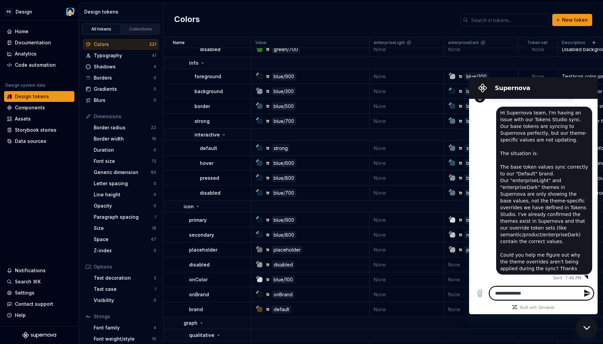
type textarea "**********"
type textarea "*"
type textarea "**********"
type textarea "*"
type textarea "**********"
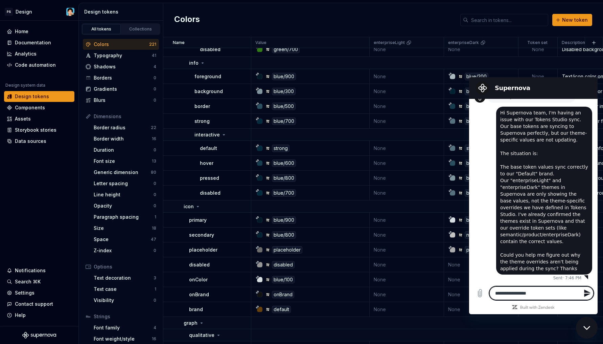
type textarea "*"
type textarea "**********"
type textarea "*"
type textarea "**********"
type textarea "*"
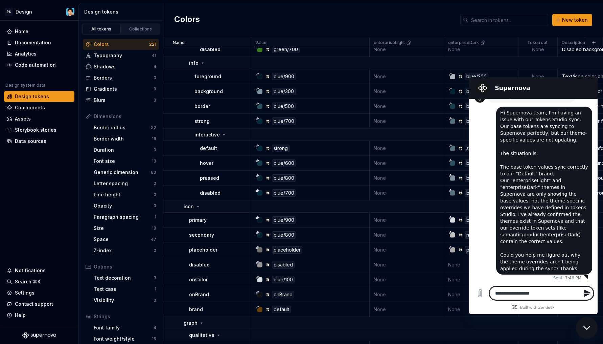
type textarea "**********"
type textarea "*"
type textarea "**********"
type textarea "*"
type textarea "**********"
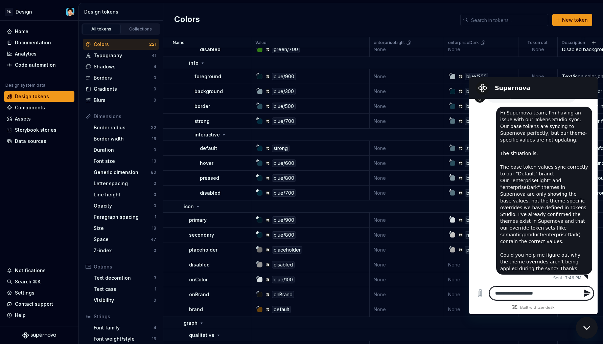
type textarea "*"
type textarea "**********"
type textarea "*"
type textarea "**********"
type textarea "*"
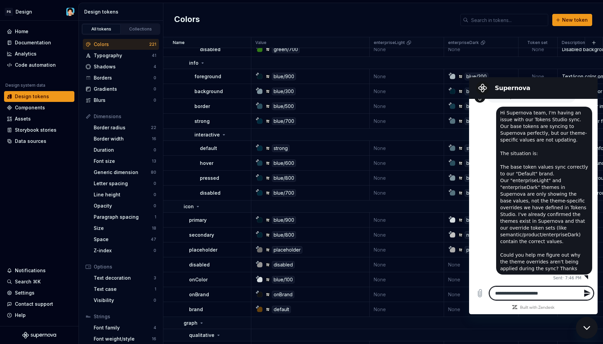
type textarea "**********"
type textarea "*"
type textarea "**********"
type textarea "*"
type textarea "**********"
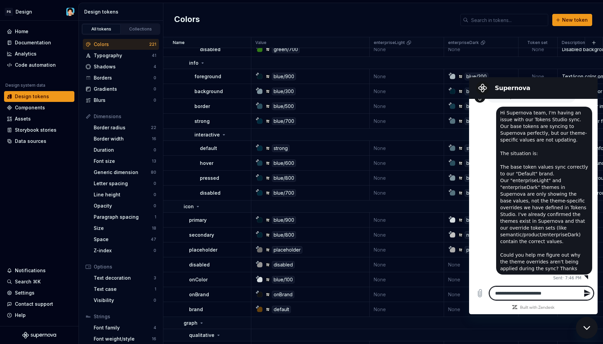
type textarea "*"
type textarea "**********"
type textarea "*"
type textarea "**********"
type textarea "*"
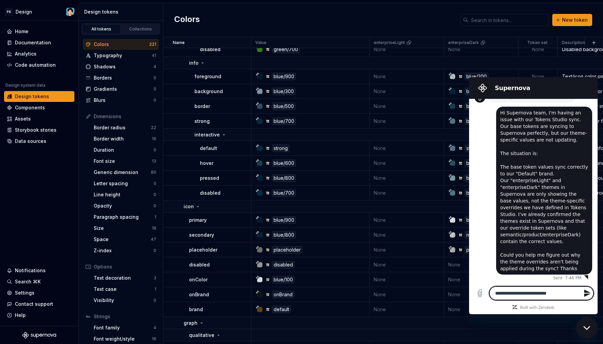
type textarea "**********"
type textarea "*"
type textarea "**********"
type textarea "*"
type textarea "**********"
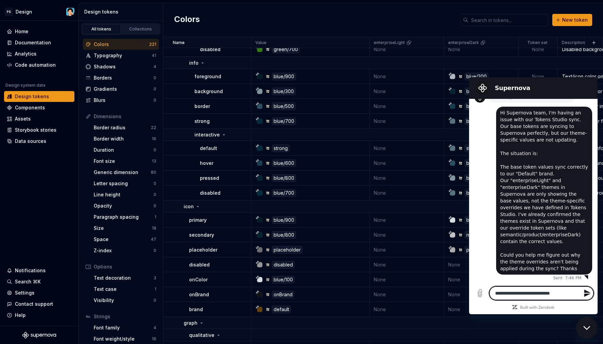
type textarea "*"
type textarea "**********"
type textarea "*"
type textarea "**********"
type textarea "*"
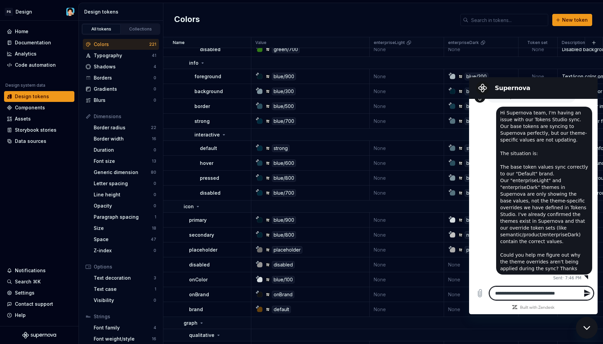
type textarea "**********"
type textarea "*"
type textarea "**********"
type textarea "*"
type textarea "**********"
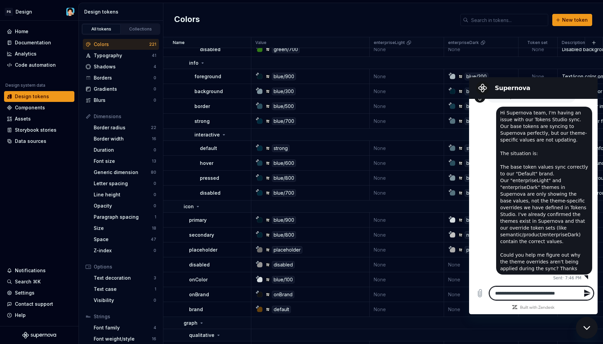
type textarea "*"
type textarea "**********"
type textarea "*"
type textarea "**********"
type textarea "*"
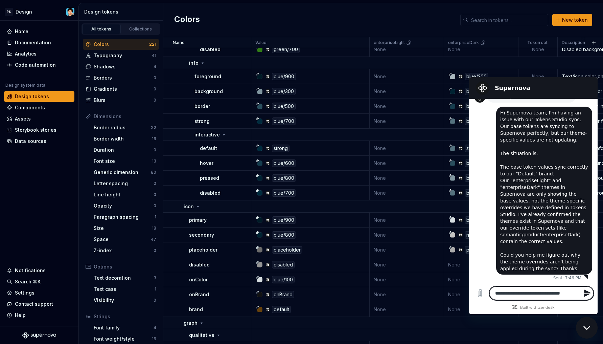
type textarea "**********"
type textarea "*"
type textarea "**********"
type textarea "*"
type textarea "**********"
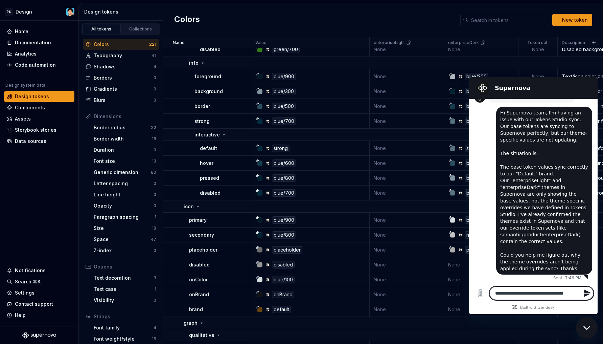
type textarea "*"
type textarea "**********"
type textarea "*"
type textarea "**********"
type textarea "*"
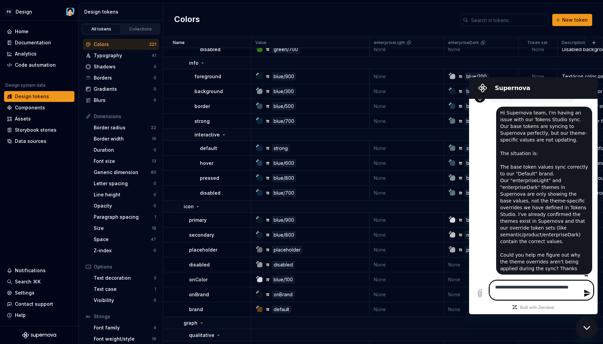
type textarea "**********"
type textarea "*"
type textarea "**********"
type textarea "*"
type textarea "**********"
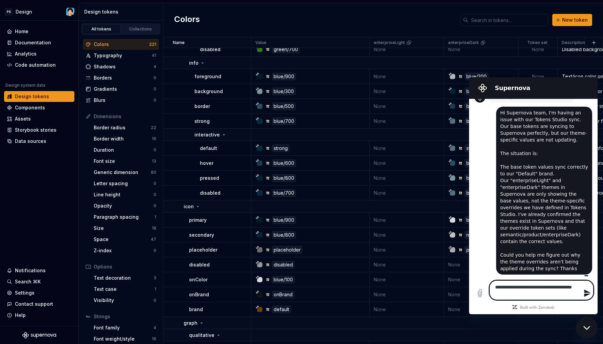
type textarea "*"
type textarea "**********"
type textarea "*"
type textarea "**********"
type textarea "*"
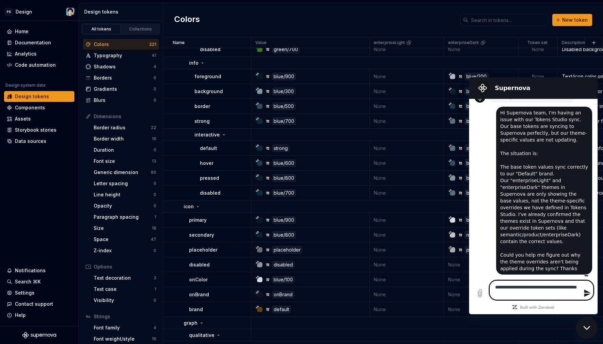
type textarea "**********"
type textarea "*"
type textarea "**********"
type textarea "*"
type textarea "**********"
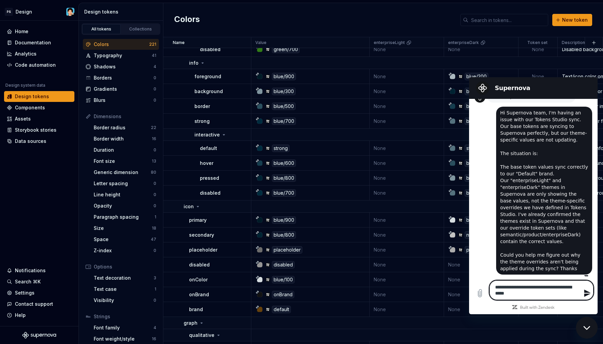
type textarea "*"
type textarea "**********"
type textarea "*"
type textarea "**********"
type textarea "*"
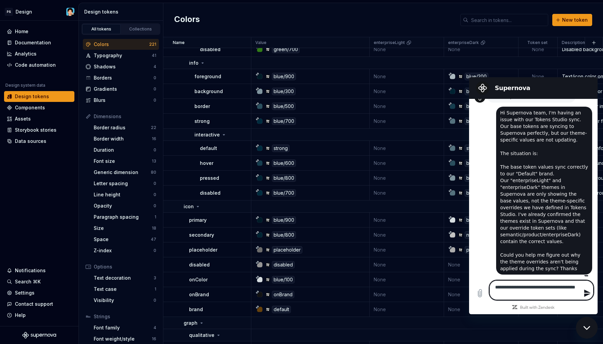
type textarea "**********"
type textarea "*"
type textarea "**********"
type textarea "*"
type textarea "**********"
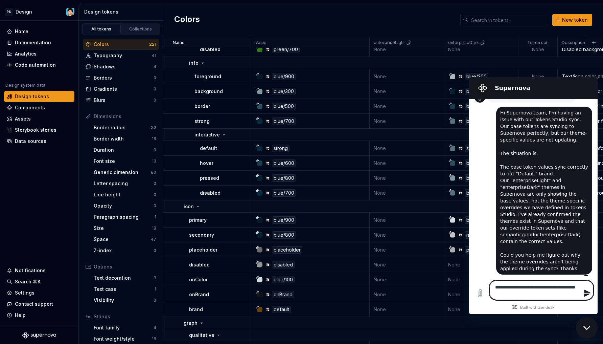
type textarea "*"
type textarea "**********"
type textarea "*"
type textarea "**********"
type textarea "*"
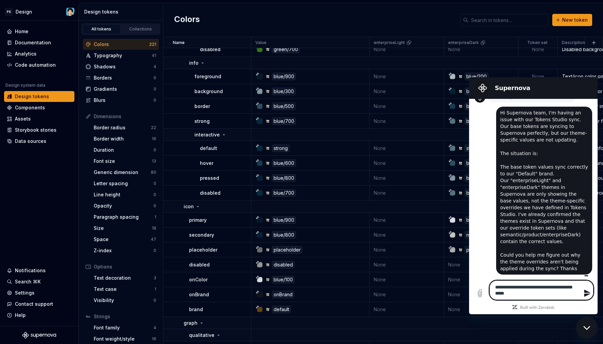
type textarea "**********"
type textarea "*"
type textarea "**********"
type textarea "*"
type textarea "**********"
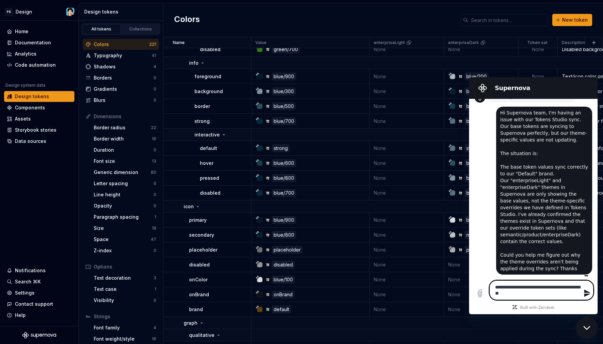
type textarea "*"
type textarea "**********"
type textarea "*"
type textarea "**********"
type textarea "*"
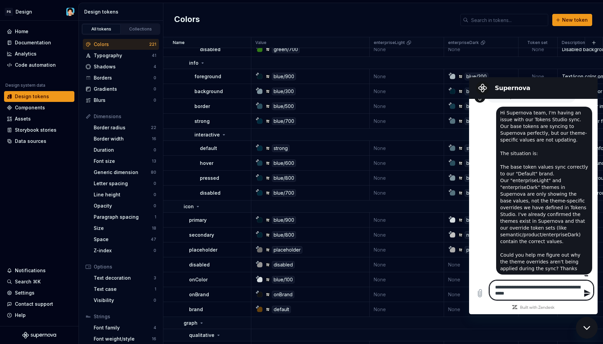
type textarea "**********"
type textarea "*"
type textarea "**********"
type textarea "*"
type textarea "**********"
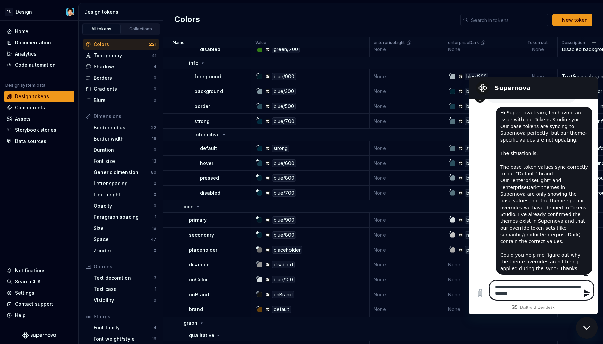
type textarea "*"
type textarea "**********"
type textarea "*"
type textarea "**********"
type textarea "*"
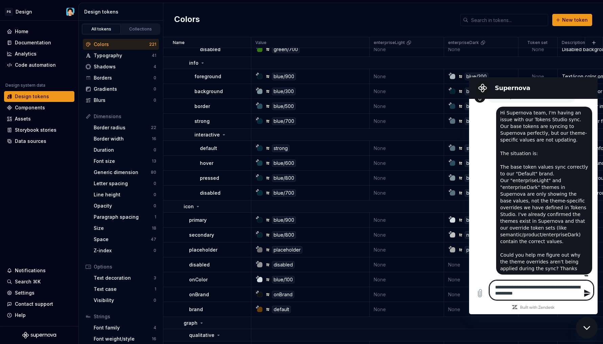
type textarea "**********"
type textarea "*"
type textarea "**********"
type textarea "*"
drag, startPoint x: 552, startPoint y: 287, endPoint x: 573, endPoint y: 288, distance: 20.3
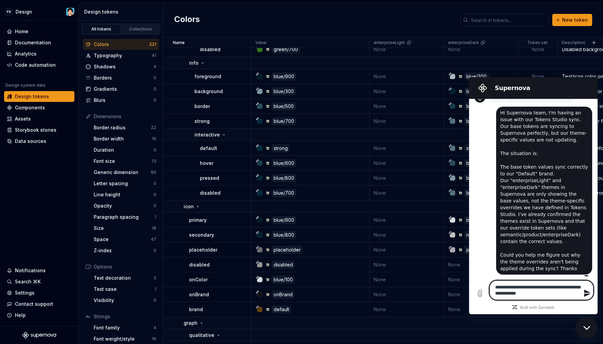
click at [573, 288] on textarea "**********" at bounding box center [541, 290] width 104 height 20
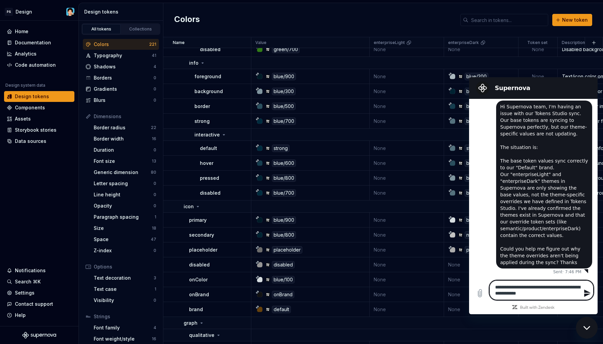
click at [549, 293] on textarea "**********" at bounding box center [541, 290] width 104 height 20
drag, startPoint x: 565, startPoint y: 286, endPoint x: 574, endPoint y: 288, distance: 9.2
click at [574, 288] on textarea "**********" at bounding box center [541, 290] width 104 height 20
type textarea "**********"
type textarea "*"
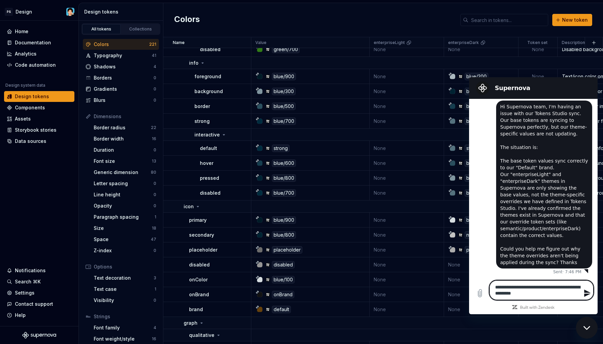
type textarea "**********"
type textarea "*"
type textarea "**********"
type textarea "*"
type textarea "**********"
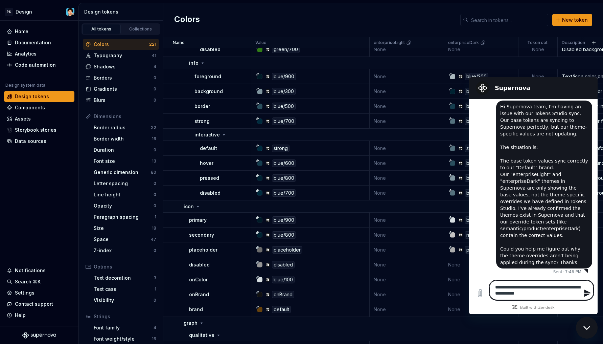
type textarea "*"
type textarea "**********"
type textarea "*"
type textarea "**********"
click at [586, 293] on icon "Send message" at bounding box center [587, 293] width 8 height 8
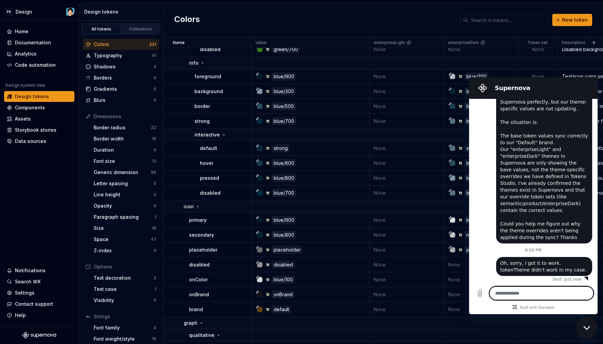
scroll to position [293, 0]
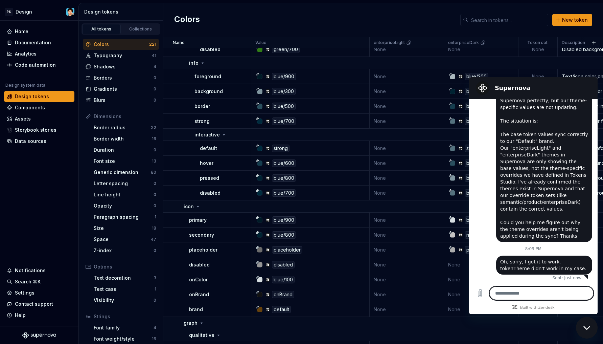
click at [593, 333] on div "Close messaging window" at bounding box center [587, 327] width 20 height 20
type textarea "*"
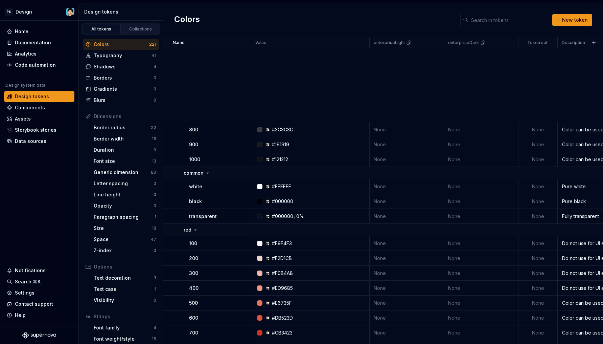
scroll to position [0, 0]
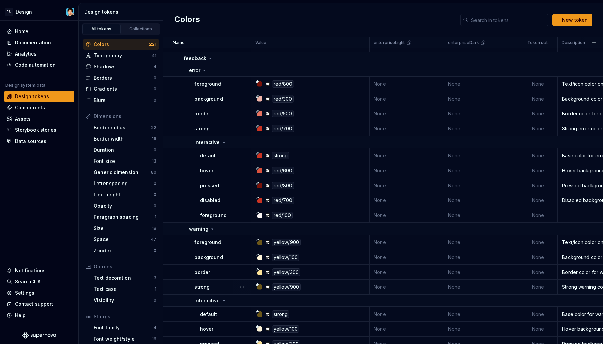
scroll to position [3002, 0]
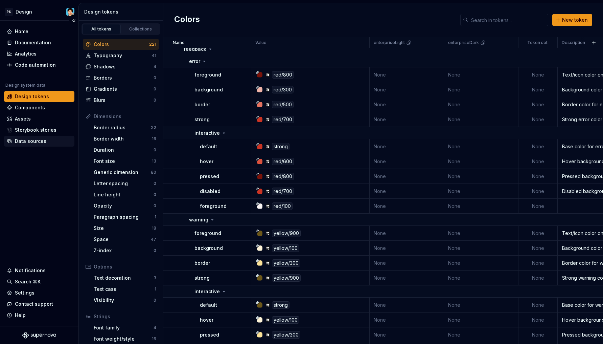
click at [39, 139] on div "Data sources" at bounding box center [30, 141] width 31 height 7
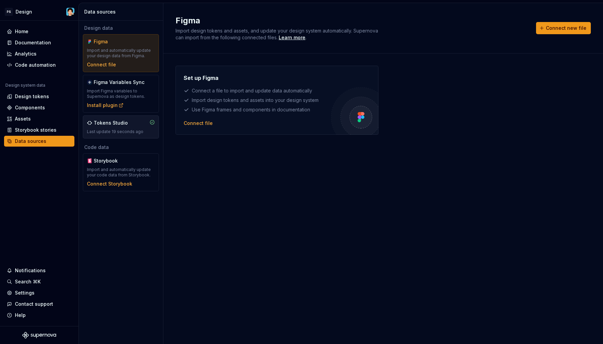
click at [128, 131] on div "Last update 19 seconds ago" at bounding box center [121, 131] width 68 height 5
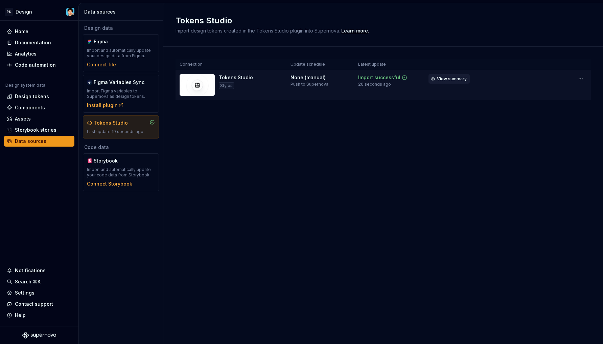
click at [454, 82] on button "View summary" at bounding box center [449, 78] width 41 height 9
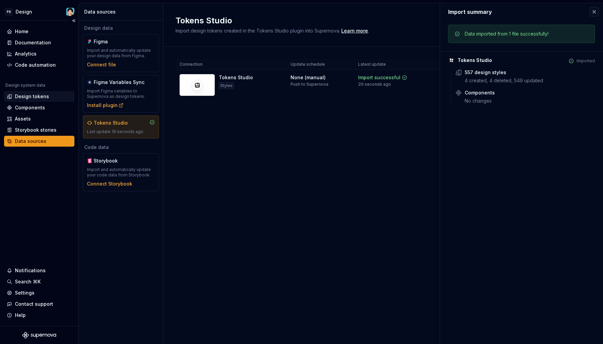
click at [30, 96] on div "Design tokens" at bounding box center [32, 96] width 34 height 7
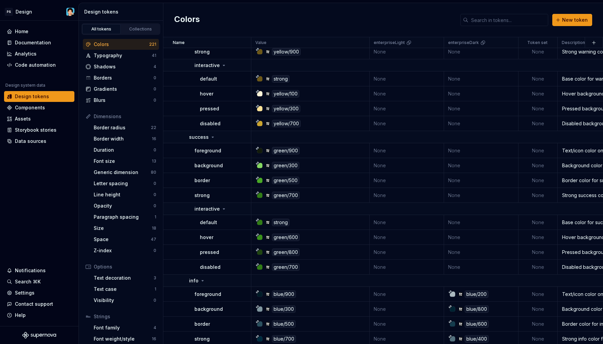
scroll to position [3303, 0]
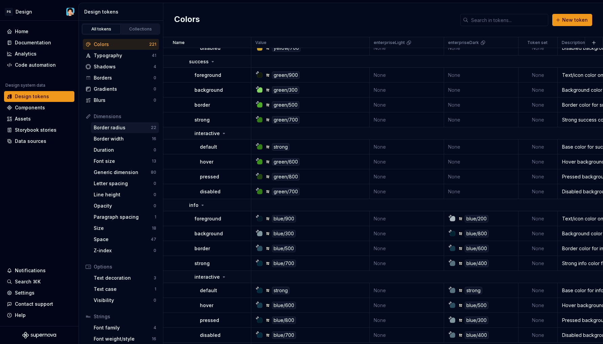
click at [111, 127] on div "Border radius" at bounding box center [122, 127] width 57 height 7
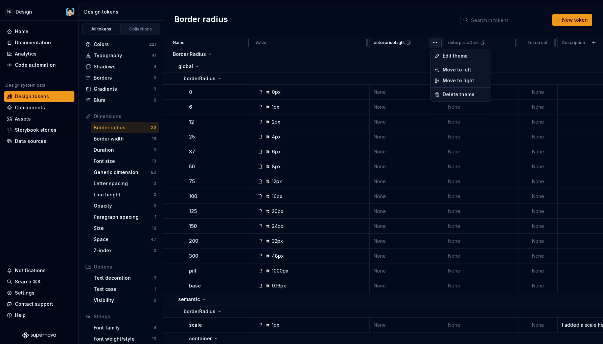
click at [436, 41] on html "PS Design Home Documentation Analytics Code automation Design system data Desig…" at bounding box center [301, 172] width 603 height 344
click at [447, 94] on span "Delete theme" at bounding box center [465, 94] width 44 height 7
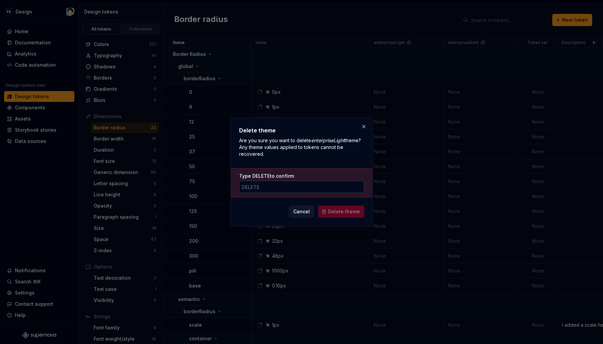
click at [331, 182] on input "Type DELETE to confirm" at bounding box center [301, 187] width 125 height 12
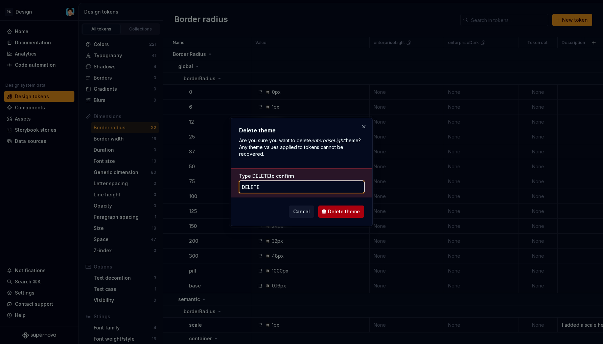
type input "DELETE"
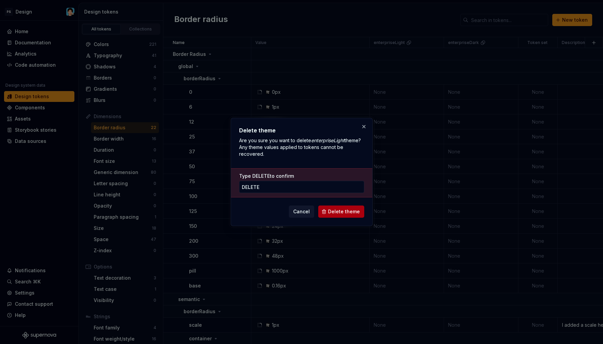
click at [343, 206] on button "Delete theme" at bounding box center [341, 211] width 46 height 12
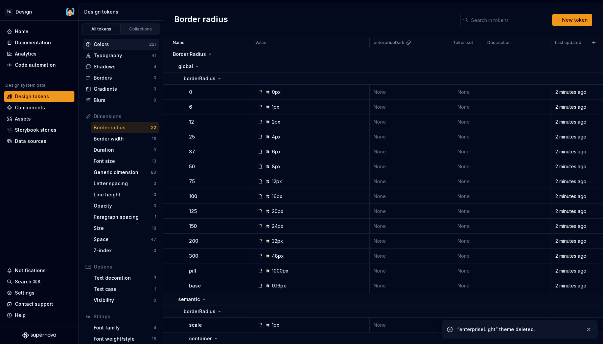
click at [114, 44] on div "Colors" at bounding box center [121, 44] width 55 height 7
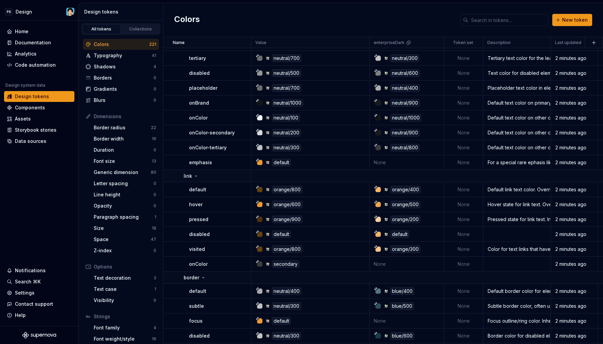
scroll to position [2682, 0]
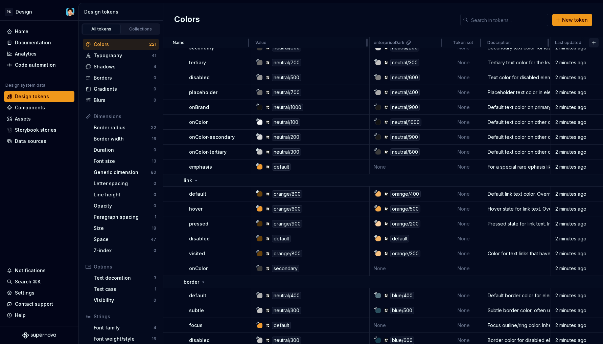
click at [592, 43] on button "button" at bounding box center [593, 42] width 9 height 9
click at [580, 52] on div "New theme" at bounding box center [558, 55] width 64 height 7
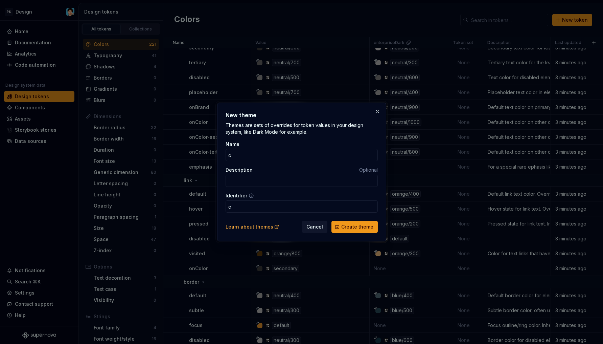
type input "c"
type input "co"
type input "com"
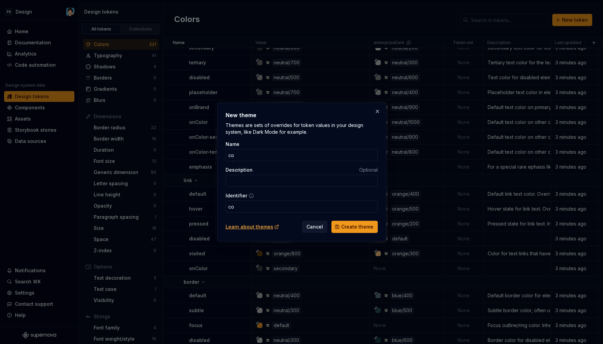
type input "com"
type input "comm"
type input "commu"
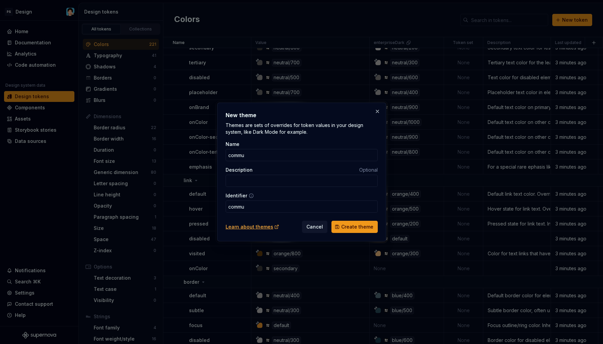
type input "commun"
type input "communi"
type input "communit"
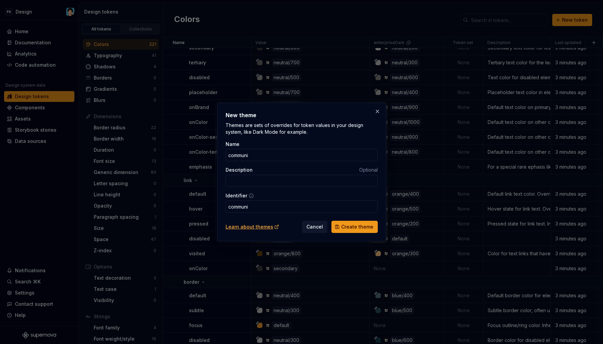
type input "communit"
type input "community"
type input "communityL"
type input "communityl"
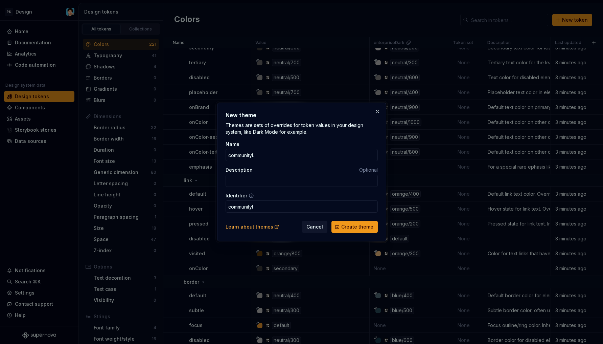
type input "communityLi"
type input "communityli"
type input "communityLig"
type input "communitylig"
type input "communityLigh"
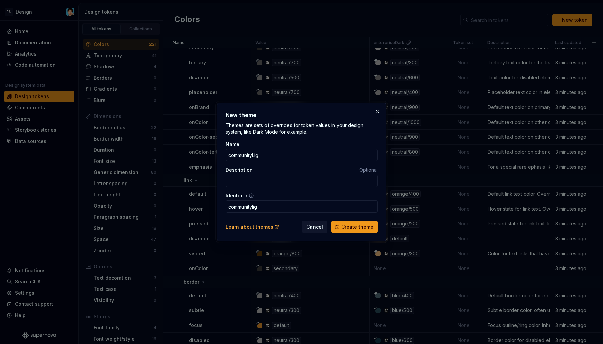
type input "communityligh"
type input "communityLight"
type input "communitylight"
type input "communityLight"
click at [368, 226] on span "Create theme" at bounding box center [357, 226] width 32 height 7
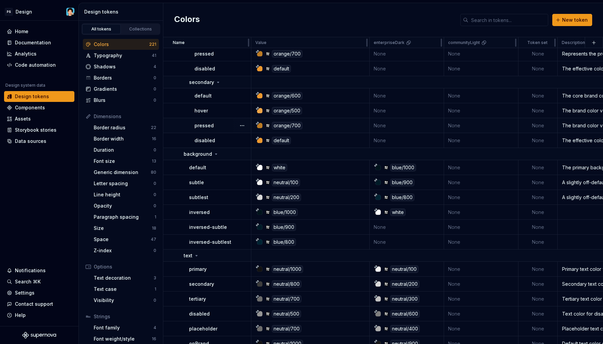
scroll to position [2533, 0]
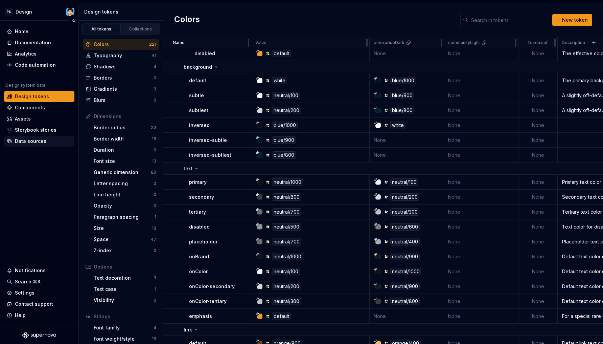
click at [48, 145] on div "Data sources" at bounding box center [39, 141] width 70 height 11
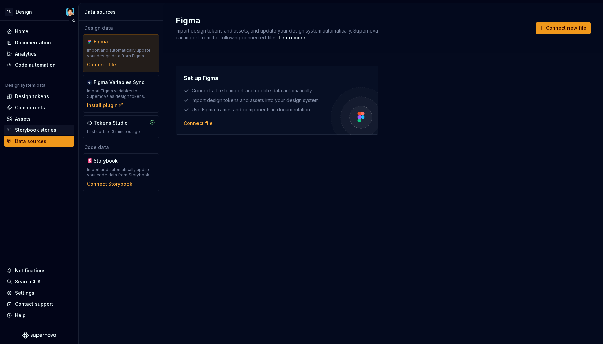
click at [39, 130] on div "Storybook stories" at bounding box center [36, 129] width 42 height 7
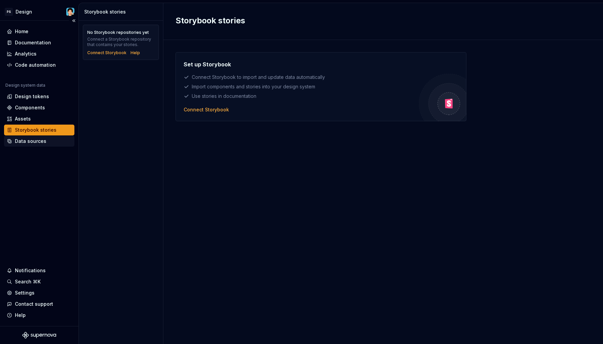
click at [49, 138] on div "Data sources" at bounding box center [39, 141] width 65 height 7
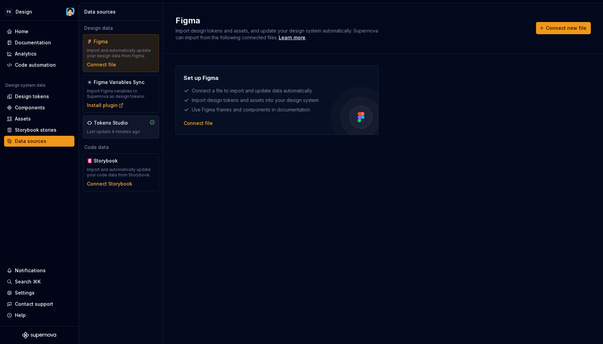
click at [125, 136] on div "Tokens Studio Last update 4 minutes ago" at bounding box center [121, 126] width 76 height 23
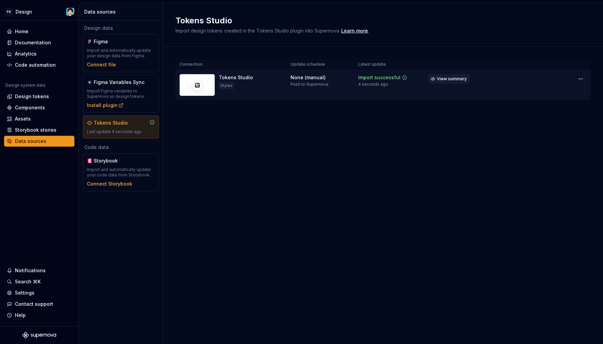
click at [458, 81] on span "View summary" at bounding box center [452, 78] width 30 height 5
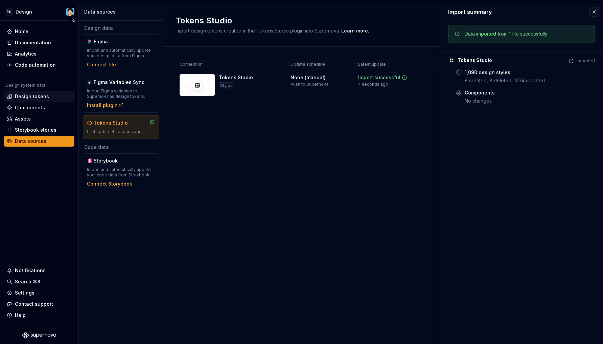
click at [32, 98] on div "Design tokens" at bounding box center [32, 96] width 34 height 7
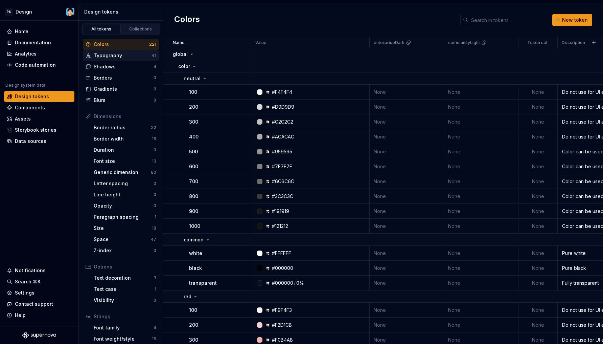
click at [125, 54] on div "Typography" at bounding box center [123, 55] width 58 height 7
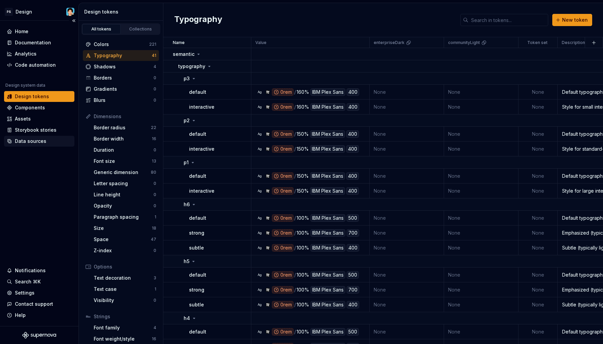
click at [40, 140] on div "Data sources" at bounding box center [30, 141] width 31 height 7
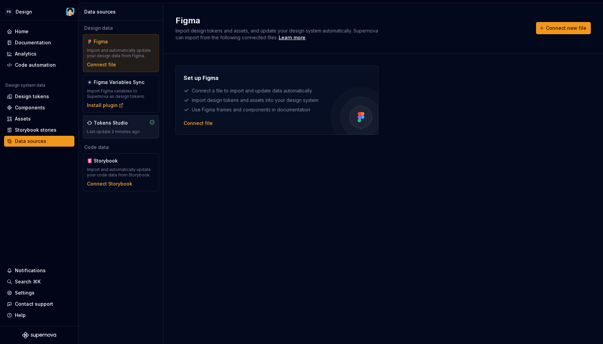
click at [129, 133] on div "Last update 2 minutes ago" at bounding box center [121, 131] width 68 height 5
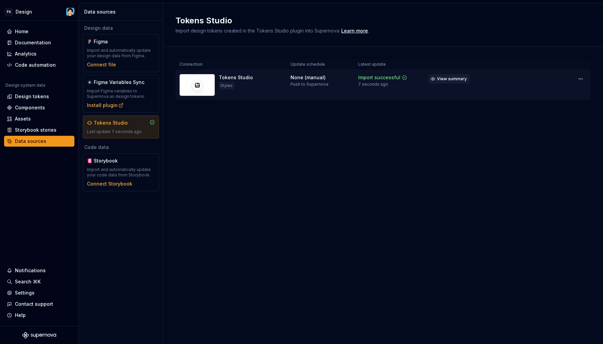
click at [455, 78] on span "View summary" at bounding box center [452, 78] width 30 height 5
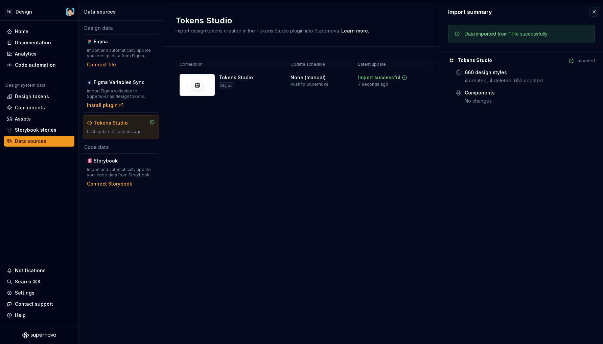
click at [397, 108] on div "Connection Update schedule Latest update Tokens Studio Styles None (manual) Pus…" at bounding box center [383, 86] width 415 height 79
click at [38, 97] on div "Design tokens" at bounding box center [32, 96] width 34 height 7
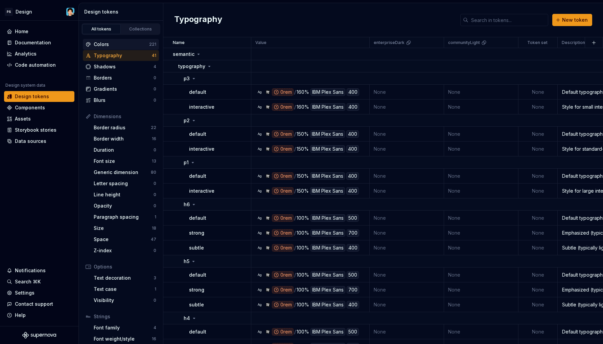
click at [100, 43] on div "Colors" at bounding box center [121, 44] width 55 height 7
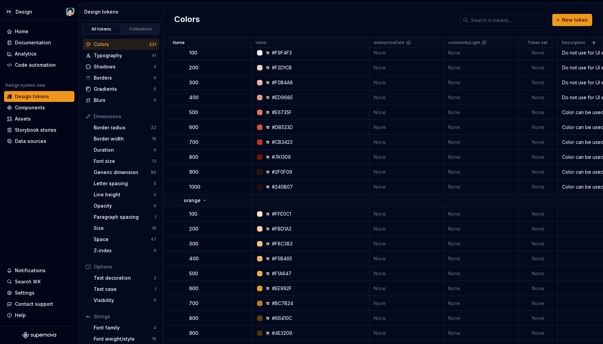
scroll to position [57, 0]
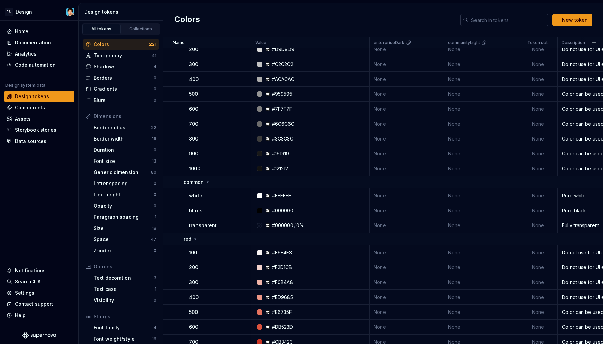
click at [499, 20] on input "text" at bounding box center [508, 20] width 80 height 12
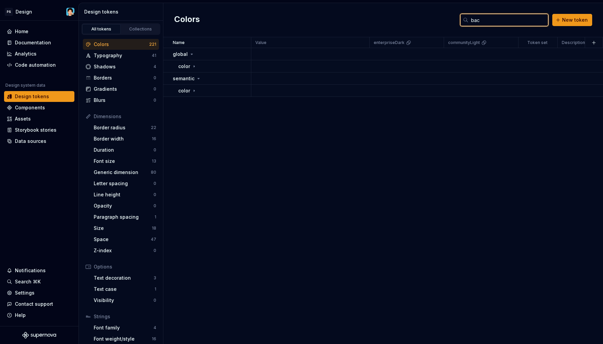
scroll to position [0, 0]
type input "background"
click at [189, 64] on div "color" at bounding box center [187, 66] width 19 height 7
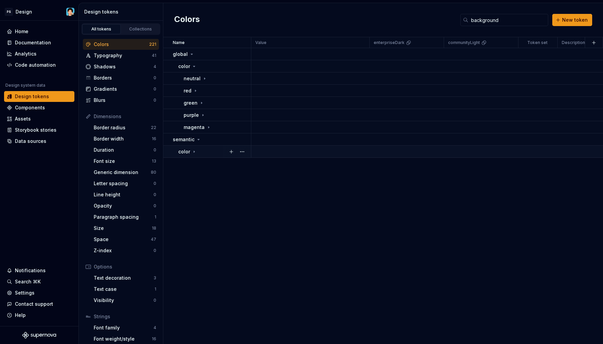
click at [190, 152] on div "color" at bounding box center [187, 151] width 19 height 7
click at [196, 176] on p "background" at bounding box center [198, 175] width 28 height 7
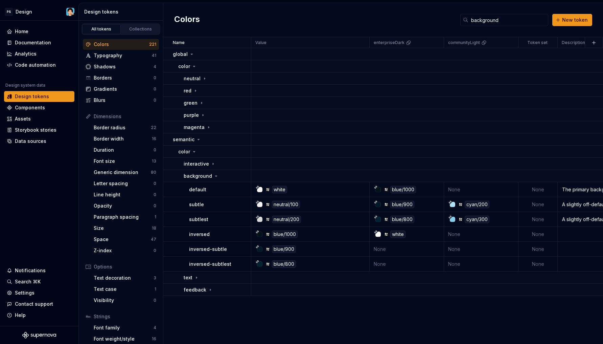
click at [102, 48] on div "Colors 221" at bounding box center [121, 44] width 76 height 11
drag, startPoint x: 516, startPoint y: 13, endPoint x: 456, endPoint y: 12, distance: 60.5
click at [452, 10] on div "Colors background New token" at bounding box center [383, 20] width 440 height 34
drag, startPoint x: 514, startPoint y: 19, endPoint x: 431, endPoint y: 12, distance: 83.8
click at [431, 12] on div "Colors background New token" at bounding box center [383, 20] width 440 height 34
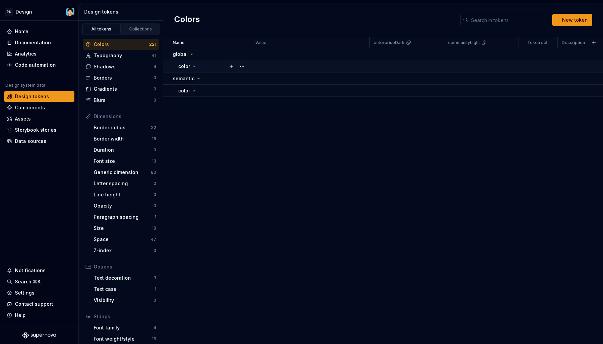
click at [183, 64] on p "color" at bounding box center [184, 66] width 12 height 7
click at [193, 77] on p "neutral" at bounding box center [192, 78] width 17 height 7
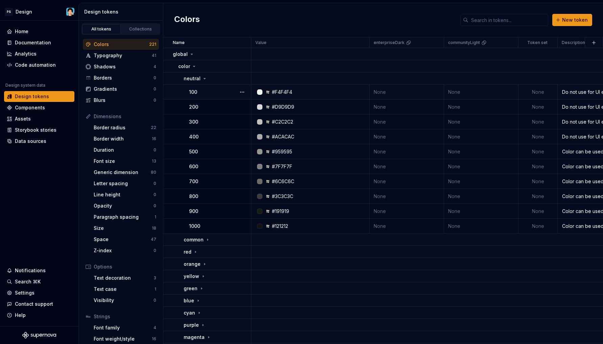
click at [538, 89] on td "None" at bounding box center [537, 92] width 39 height 15
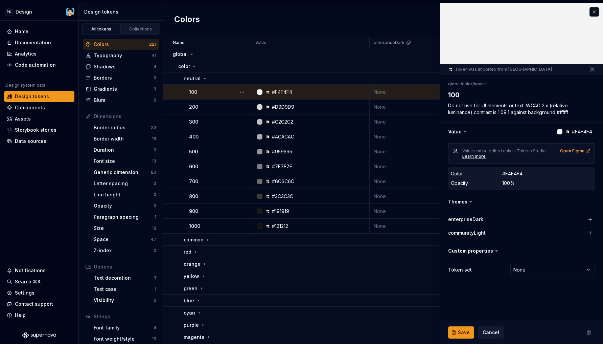
click at [596, 13] on button "button" at bounding box center [593, 11] width 9 height 9
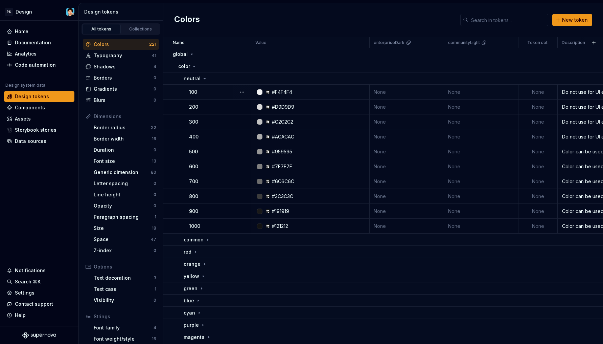
click at [538, 91] on td "None" at bounding box center [537, 92] width 39 height 15
type textarea "*"
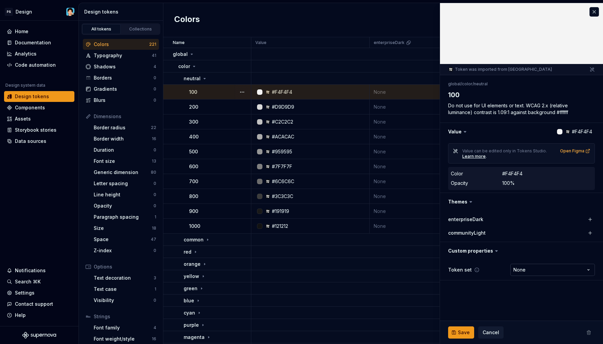
click at [529, 272] on html "PS Design Home Documentation Analytics Code automation Design system data Desig…" at bounding box center [301, 172] width 603 height 344
click at [374, 243] on html "PS Design Home Documentation Analytics Code automation Design system data Desig…" at bounding box center [301, 172] width 603 height 344
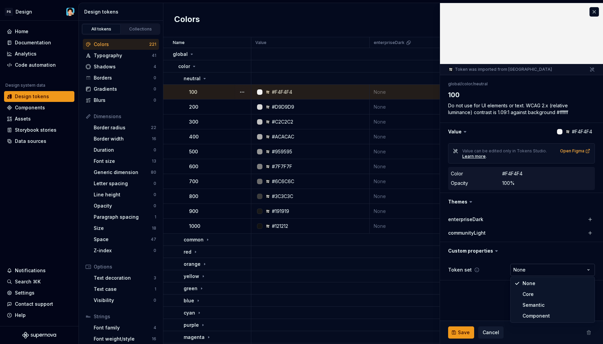
click at [531, 272] on html "PS Design Home Documentation Analytics Code automation Design system data Desig…" at bounding box center [301, 172] width 603 height 344
click at [479, 269] on html "PS Design Home Documentation Analytics Code automation Design system data Desig…" at bounding box center [301, 172] width 603 height 344
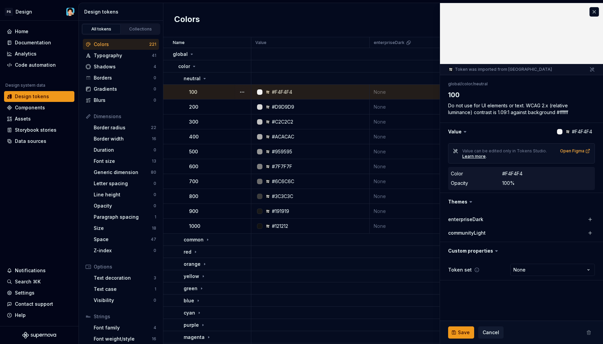
click at [474, 269] on icon at bounding box center [476, 269] width 5 height 5
click at [475, 270] on icon at bounding box center [477, 270] width 4 height 4
click at [513, 269] on html "PS Design Home Documentation Analytics Code automation Design system data Desig…" at bounding box center [301, 172] width 603 height 344
click at [465, 269] on html "PS Design Home Documentation Analytics Code automation Design system data Desig…" at bounding box center [301, 172] width 603 height 344
click at [476, 269] on icon at bounding box center [476, 269] width 5 height 5
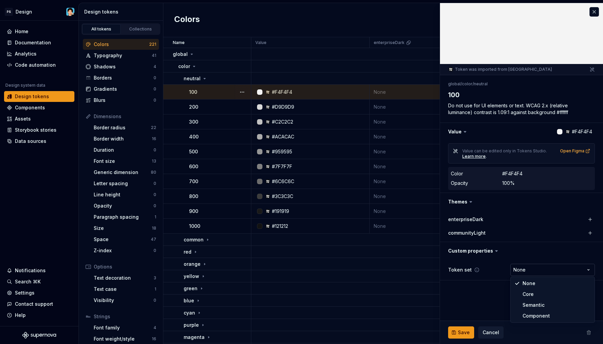
click at [518, 268] on html "PS Design Home Documentation Analytics Code automation Design system data Desig…" at bounding box center [301, 172] width 603 height 344
select select "**********"
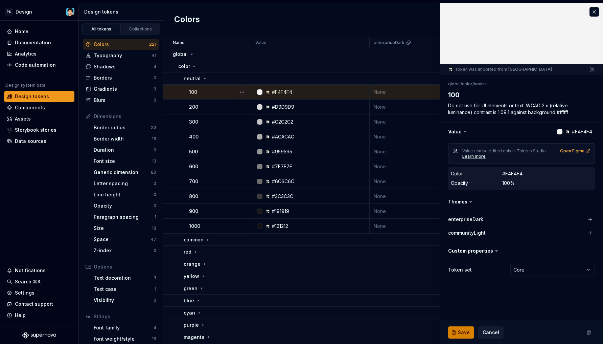
click at [466, 330] on span "Save" at bounding box center [464, 332] width 12 height 7
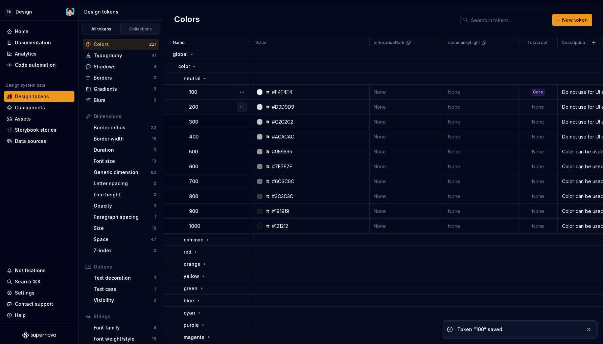
click at [241, 107] on button "button" at bounding box center [241, 106] width 9 height 9
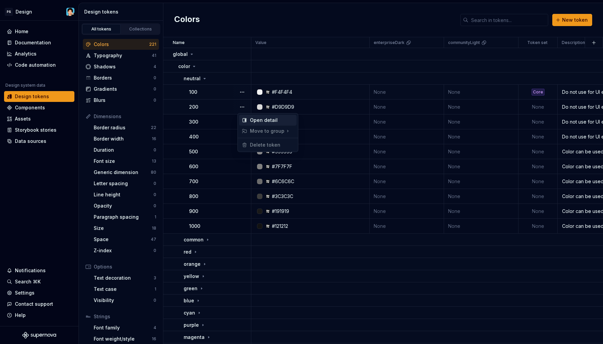
click at [263, 119] on div "Open detail" at bounding box center [272, 120] width 44 height 7
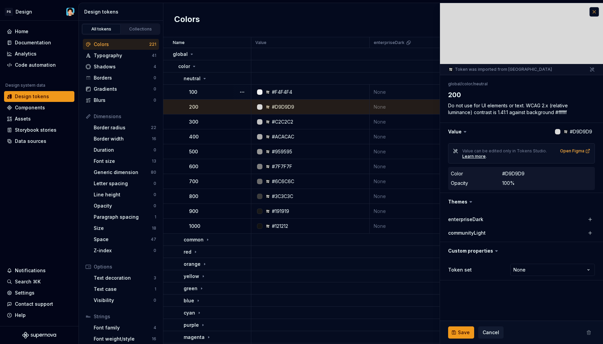
click at [593, 13] on button "button" at bounding box center [593, 11] width 9 height 9
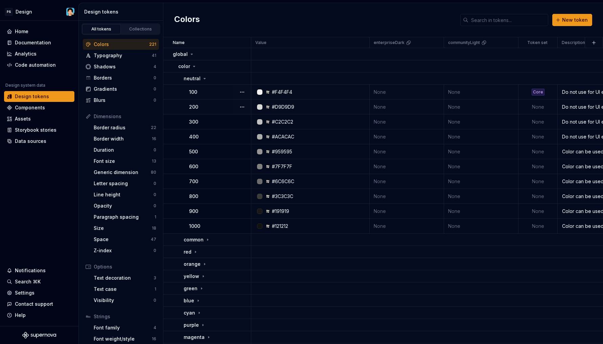
click at [427, 108] on td "None" at bounding box center [407, 106] width 74 height 15
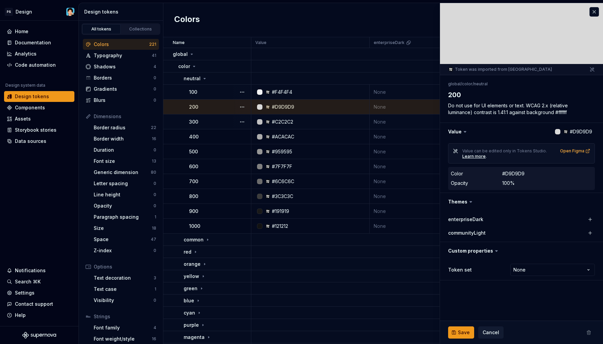
click at [272, 115] on td "#C2C2C2" at bounding box center [310, 121] width 118 height 15
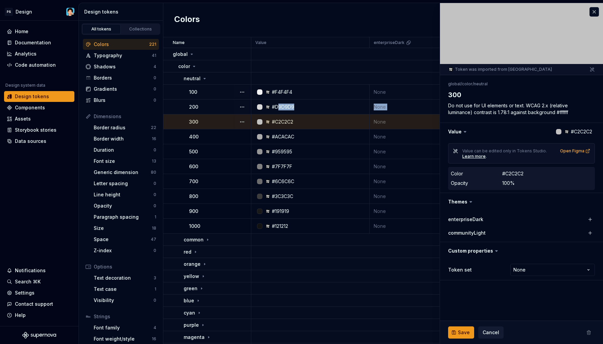
click at [279, 108] on div "#D9D9D9" at bounding box center [283, 106] width 22 height 7
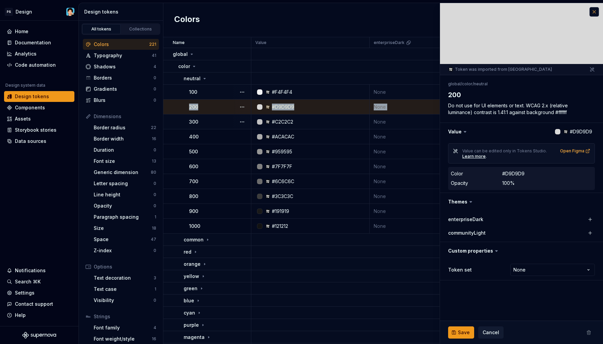
click at [595, 11] on button "button" at bounding box center [593, 11] width 9 height 9
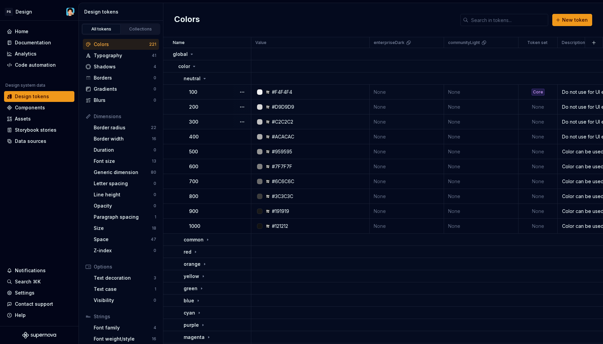
click at [445, 29] on div "Colors New token" at bounding box center [383, 20] width 440 height 34
click at [28, 140] on div "Data sources" at bounding box center [30, 141] width 31 height 7
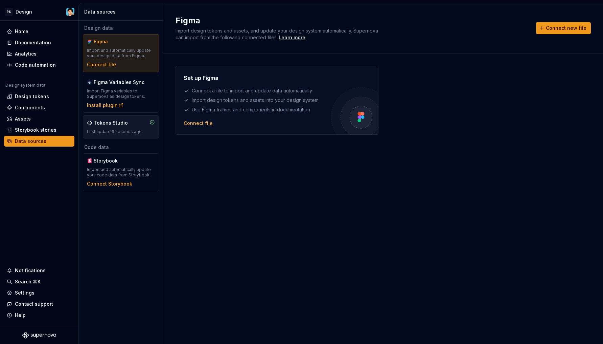
click at [139, 128] on div "Tokens Studio Last update 6 seconds ago" at bounding box center [121, 126] width 68 height 15
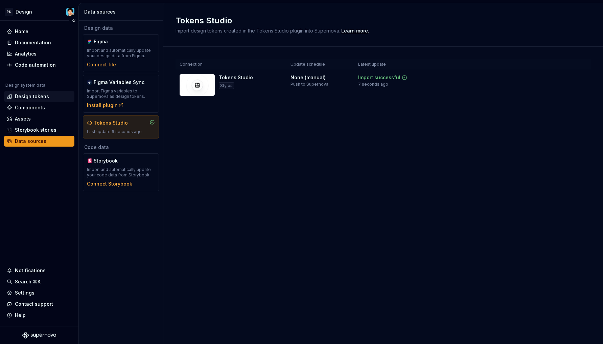
click at [49, 98] on div "Design tokens" at bounding box center [39, 96] width 65 height 7
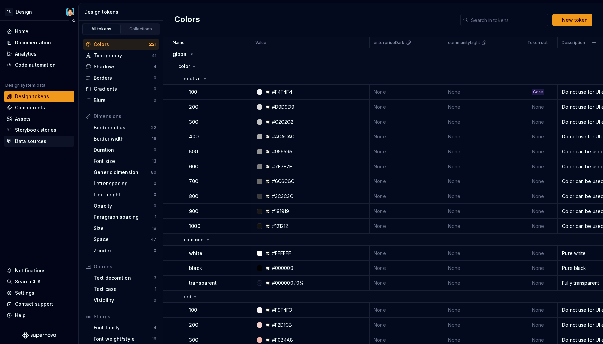
click at [42, 141] on div "Data sources" at bounding box center [30, 141] width 31 height 7
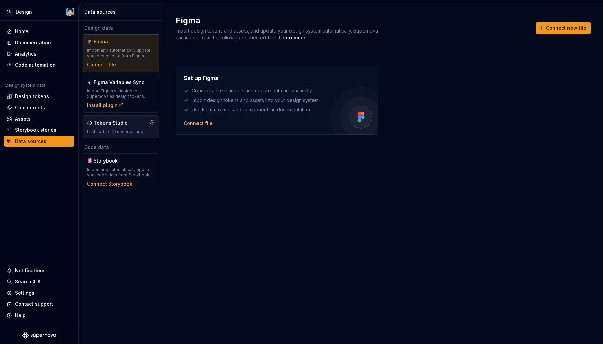
click at [123, 126] on div "Tokens Studio Last update 10 seconds ago" at bounding box center [121, 126] width 68 height 15
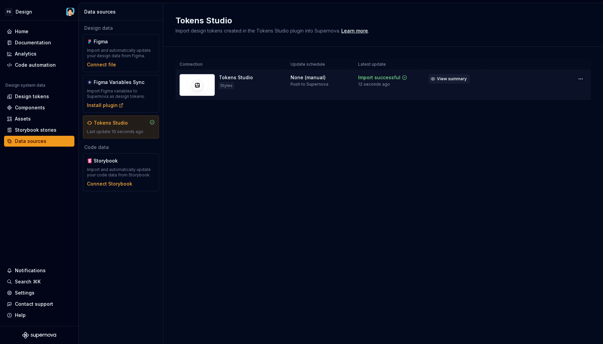
click at [437, 80] on span "View summary" at bounding box center [452, 78] width 30 height 5
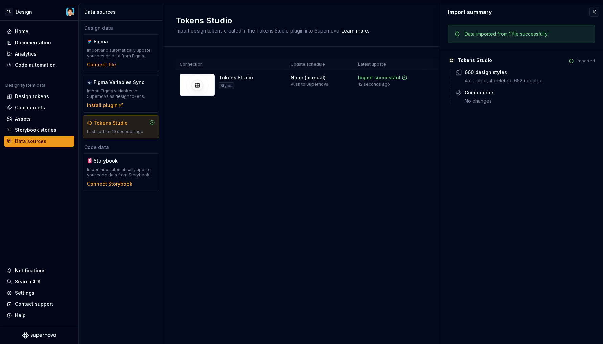
click at [327, 129] on div "Tokens Studio Import design tokens created in the Tokens Studio plugin into Sup…" at bounding box center [383, 173] width 440 height 341
click at [46, 97] on div "Design tokens" at bounding box center [32, 96] width 34 height 7
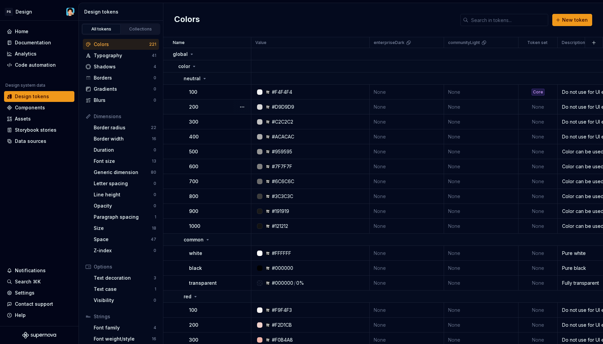
click at [544, 103] on td "None" at bounding box center [537, 106] width 39 height 15
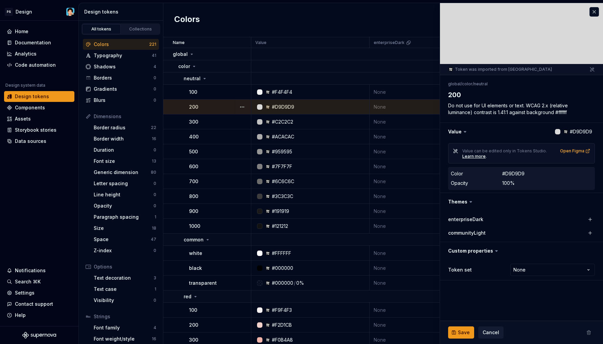
type textarea "*"
click at [532, 273] on html "PS Design Home Documentation Analytics Code automation Design system data Desig…" at bounding box center [301, 172] width 603 height 344
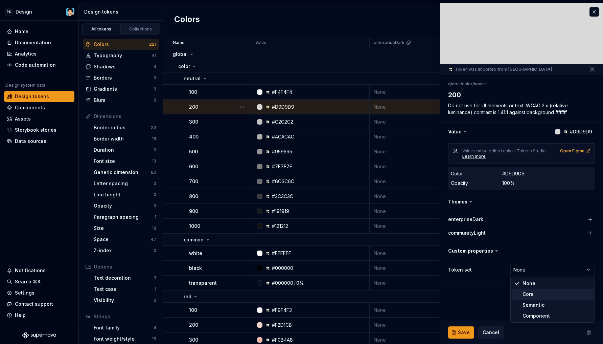
select select "**********"
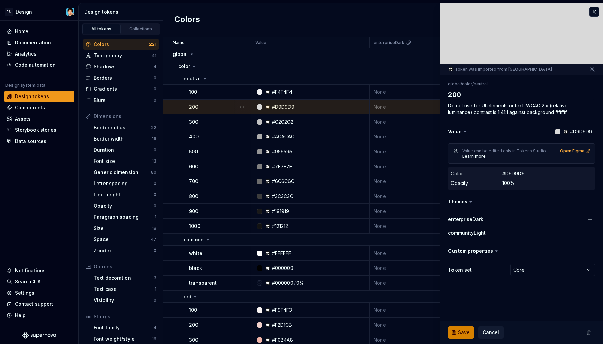
click at [464, 330] on span "Save" at bounding box center [464, 332] width 12 height 7
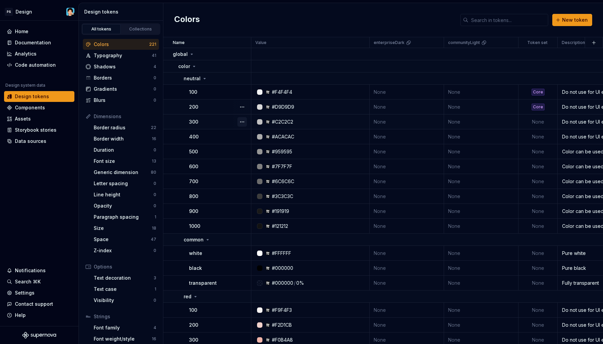
click at [246, 120] on button "button" at bounding box center [241, 121] width 9 height 9
click at [536, 121] on td "None" at bounding box center [537, 121] width 39 height 15
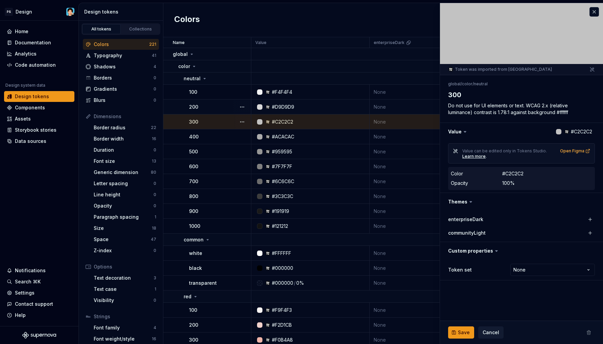
type textarea "*"
click at [530, 271] on html "PS Design Home Documentation Analytics Code automation Design system data Desig…" at bounding box center [301, 172] width 603 height 344
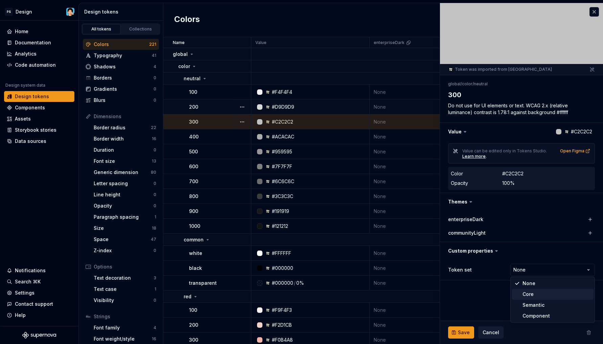
select select "**********"
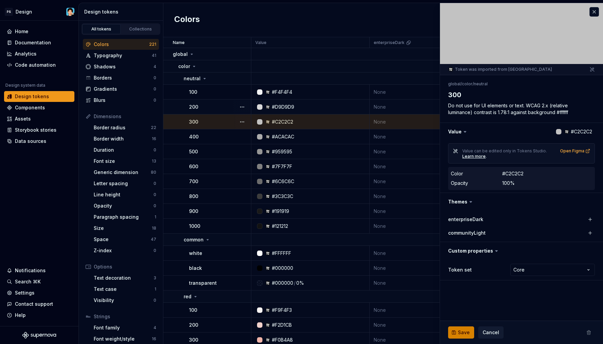
click at [467, 331] on span "Save" at bounding box center [464, 332] width 12 height 7
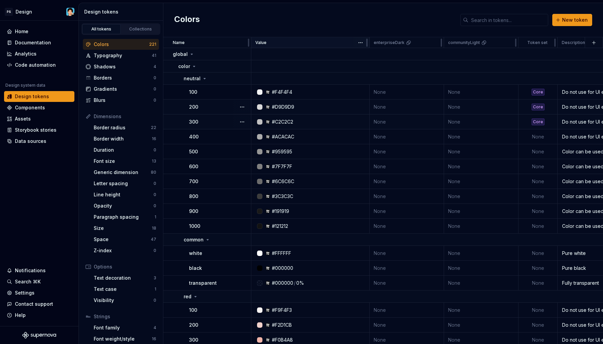
click at [266, 40] on div "Value" at bounding box center [310, 42] width 110 height 5
click at [364, 42] on html "PS Design Home Documentation Analytics Code automation Design system data Desig…" at bounding box center [301, 172] width 603 height 344
click at [539, 133] on td "None" at bounding box center [537, 136] width 39 height 15
type textarea "*"
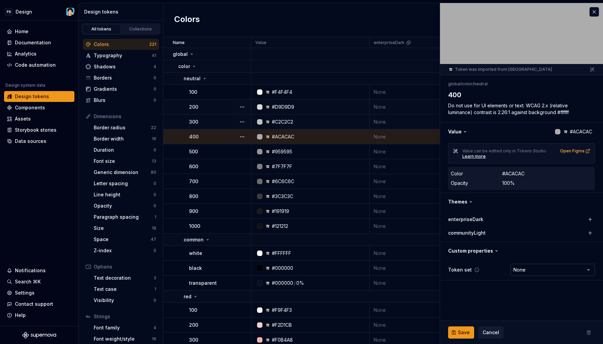
click at [522, 269] on html "PS Design Home Documentation Analytics Code automation Design system data Desig…" at bounding box center [301, 172] width 603 height 344
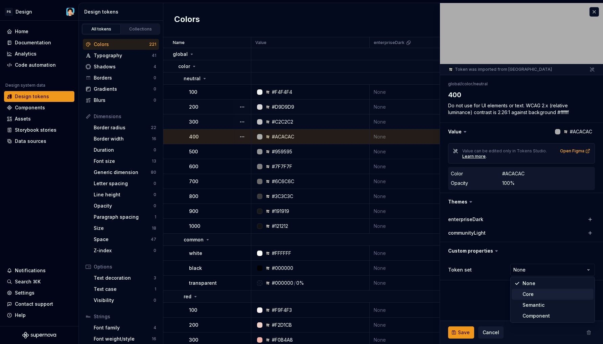
select select "**********"
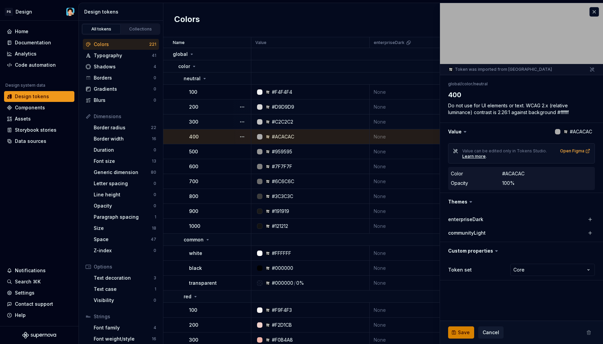
click at [465, 330] on span "Save" at bounding box center [464, 332] width 12 height 7
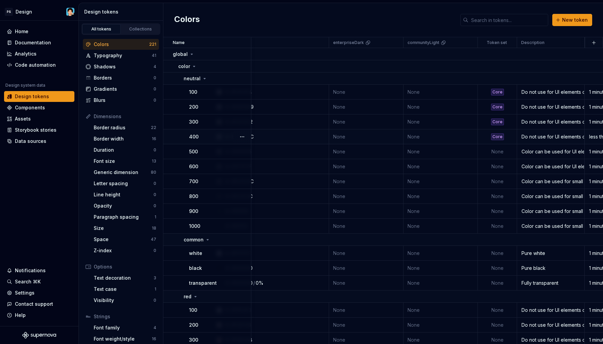
scroll to position [0, 68]
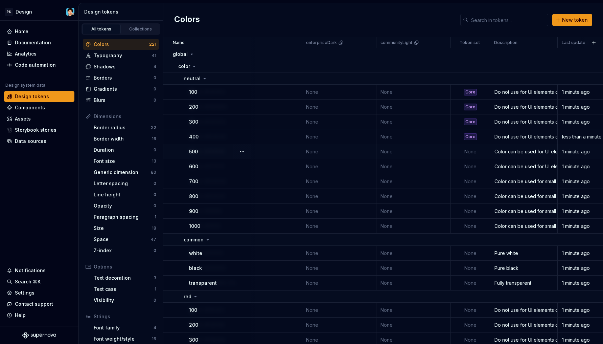
click at [471, 150] on td "None" at bounding box center [470, 151] width 39 height 15
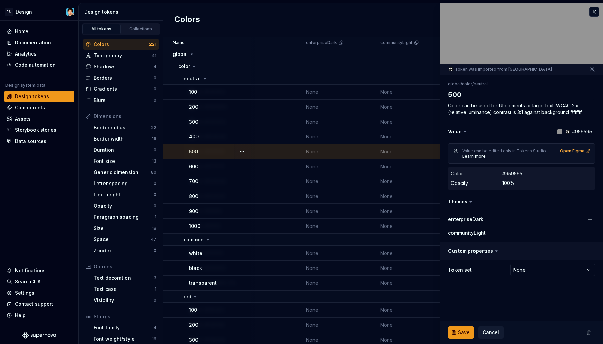
type textarea "*"
click at [527, 270] on html "PS Design Home Documentation Analytics Code automation Design system data Desig…" at bounding box center [301, 172] width 603 height 344
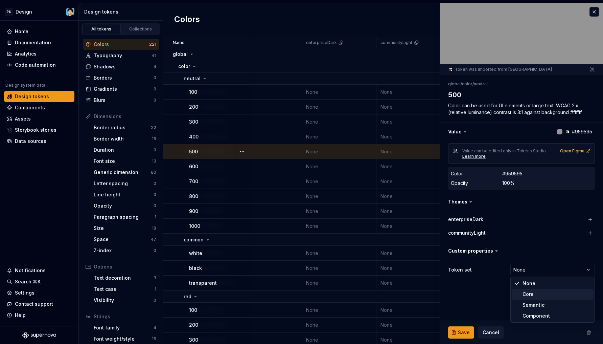
select select "**********"
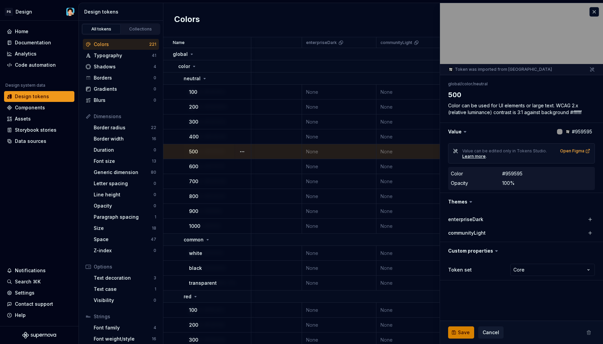
click at [465, 332] on span "Save" at bounding box center [464, 332] width 12 height 7
type textarea "*"
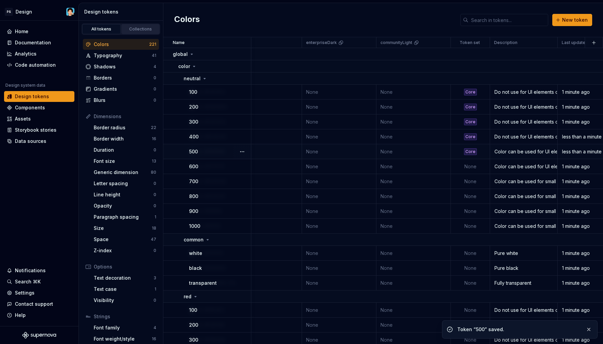
click at [129, 26] on div "Collections" at bounding box center [141, 28] width 34 height 5
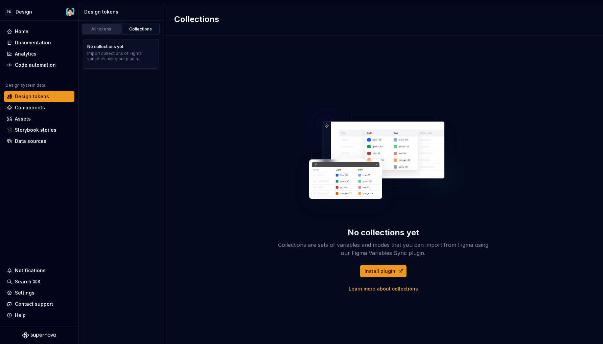
click at [109, 31] on div "All tokens" at bounding box center [102, 28] width 34 height 5
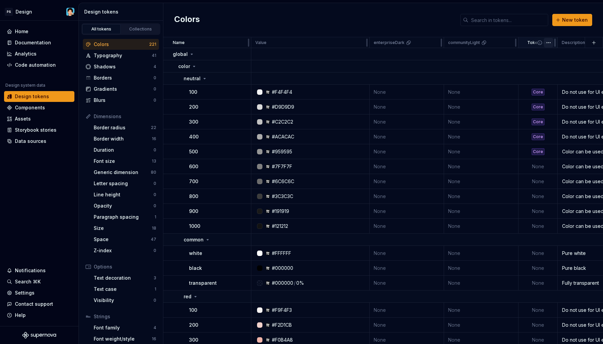
click at [547, 42] on html "PS Design Home Documentation Analytics Code automation Design system data Desig…" at bounding box center [301, 172] width 603 height 344
click at [553, 53] on div "Edit property" at bounding box center [572, 55] width 57 height 11
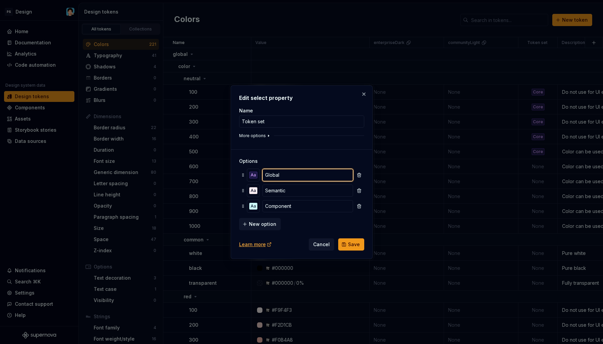
type input "Global"
click at [262, 135] on button "More options" at bounding box center [255, 135] width 32 height 5
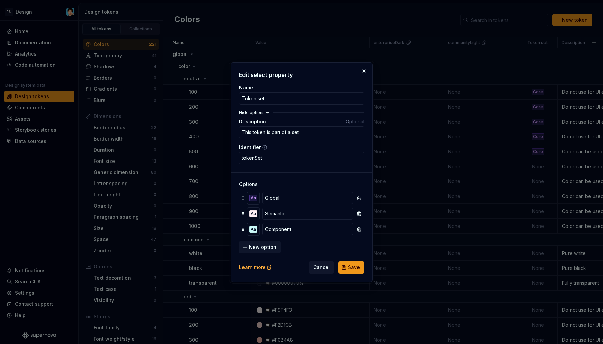
click at [256, 110] on button "Hide options" at bounding box center [254, 112] width 31 height 5
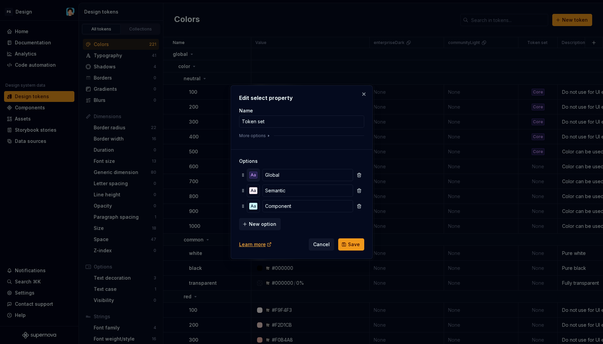
click at [253, 174] on div "Aa" at bounding box center [253, 174] width 8 height 7
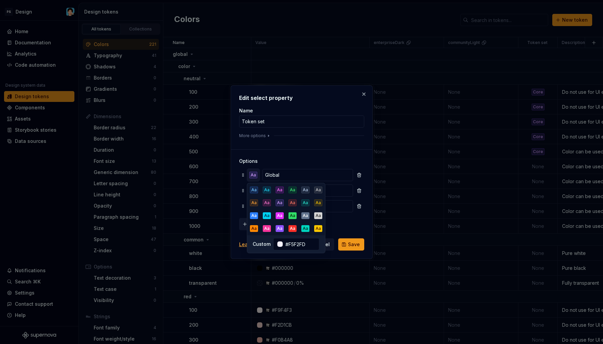
click at [253, 174] on div "Aa" at bounding box center [253, 174] width 8 height 7
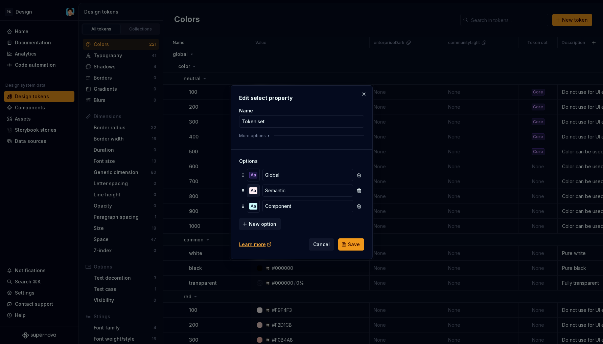
click at [252, 191] on div "Aa" at bounding box center [253, 190] width 8 height 7
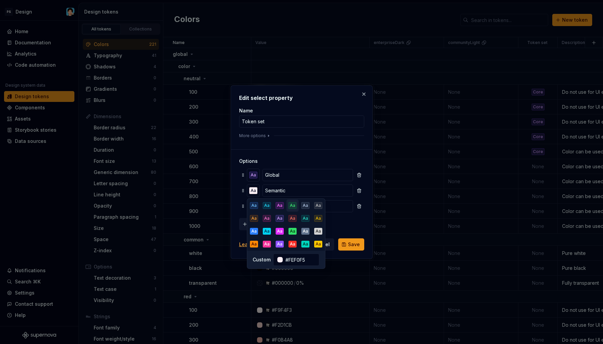
click at [290, 206] on div "Aa" at bounding box center [292, 205] width 8 height 7
click at [253, 191] on div "Aa" at bounding box center [253, 190] width 8 height 7
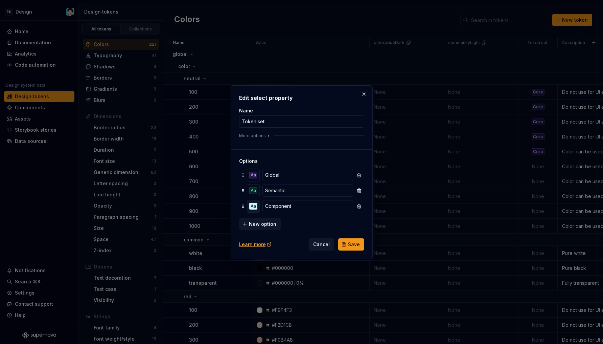
click at [253, 204] on div "Aa" at bounding box center [253, 206] width 8 height 7
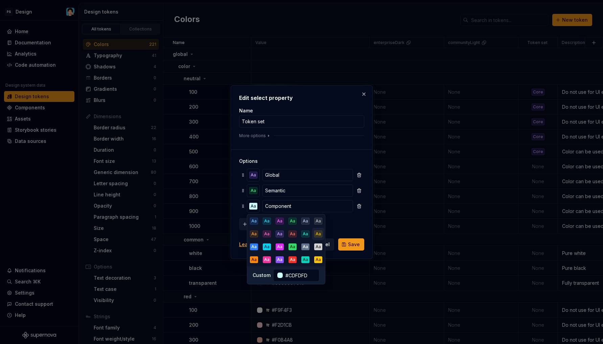
click at [316, 233] on div "Aa" at bounding box center [318, 233] width 8 height 7
click at [331, 224] on div "New option" at bounding box center [301, 223] width 125 height 14
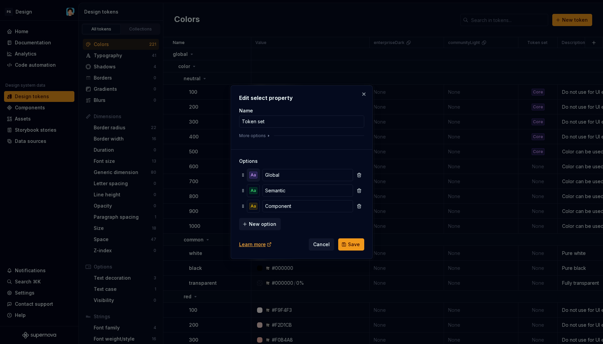
click at [254, 176] on div "Aa" at bounding box center [253, 174] width 8 height 7
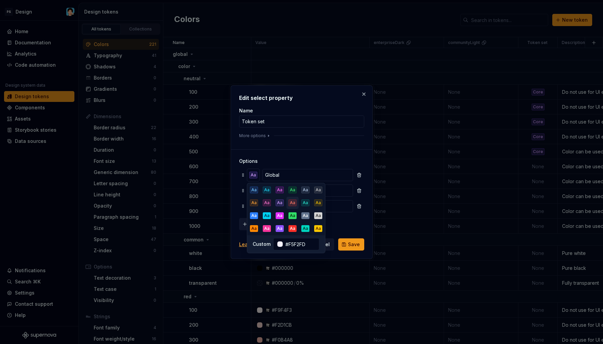
click at [290, 204] on div "Aa" at bounding box center [292, 202] width 8 height 7
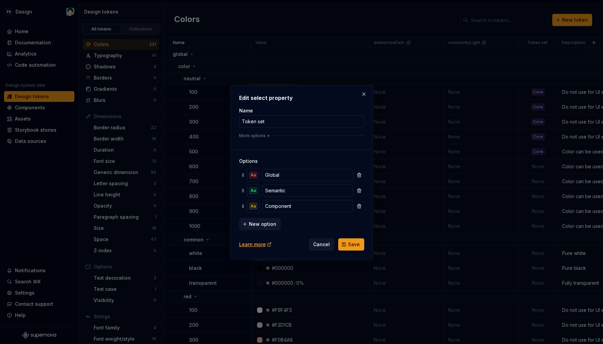
click at [339, 222] on div "New option" at bounding box center [301, 223] width 125 height 14
click at [355, 242] on span "Save" at bounding box center [354, 244] width 12 height 7
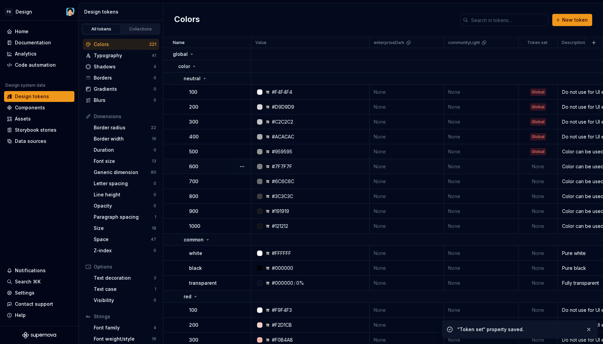
click at [540, 165] on td "None" at bounding box center [537, 166] width 39 height 15
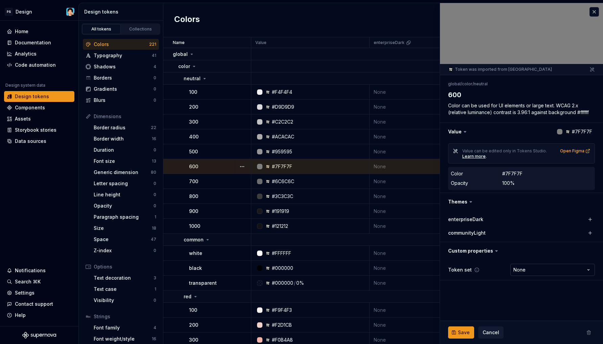
click at [538, 270] on html "PS Design Home Documentation Analytics Code automation Design system data Desig…" at bounding box center [301, 172] width 603 height 344
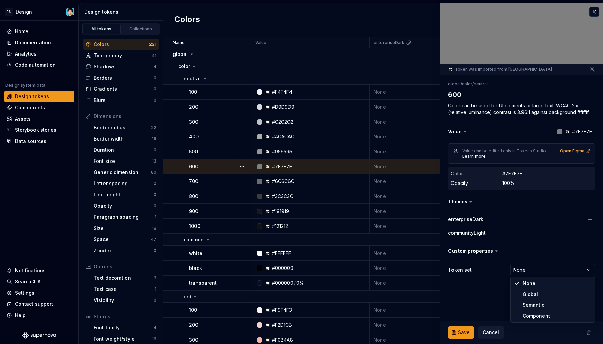
type textarea "*"
select select "**********"
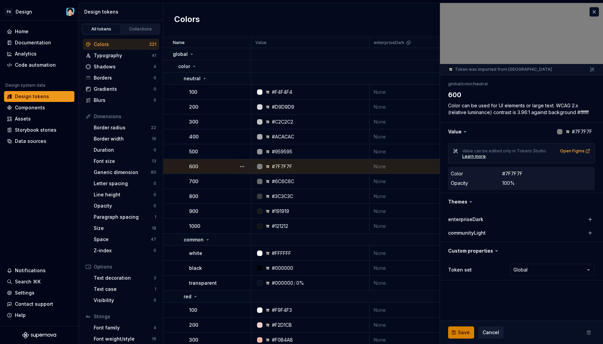
click at [464, 330] on span "Save" at bounding box center [464, 332] width 12 height 7
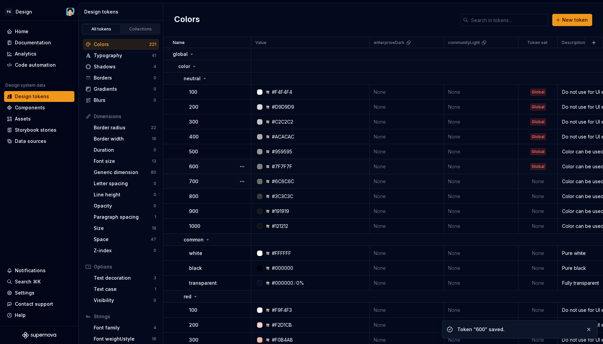
click at [536, 182] on td "None" at bounding box center [537, 181] width 39 height 15
type textarea "*"
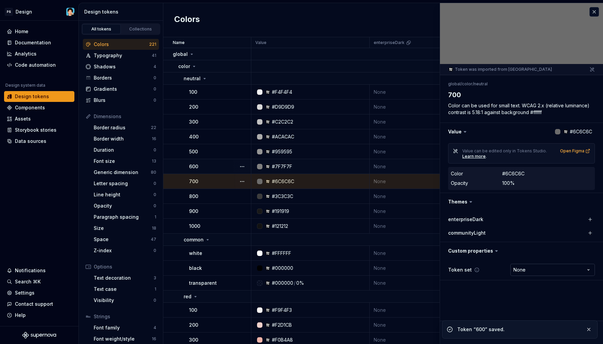
click at [531, 265] on html "PS Design Home Documentation Analytics Code automation Design system data Desig…" at bounding box center [301, 172] width 603 height 344
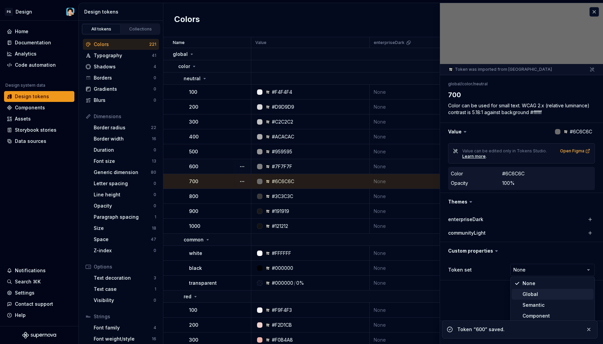
select select "**********"
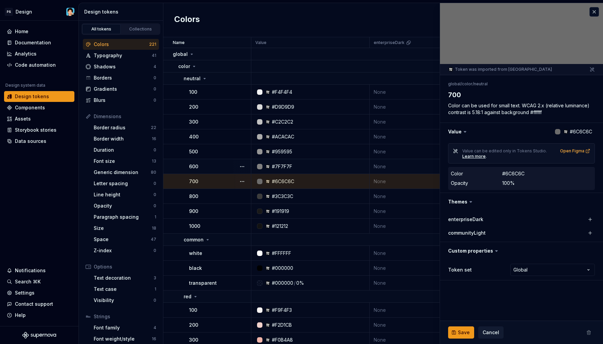
click at [469, 333] on span "Save" at bounding box center [464, 332] width 12 height 7
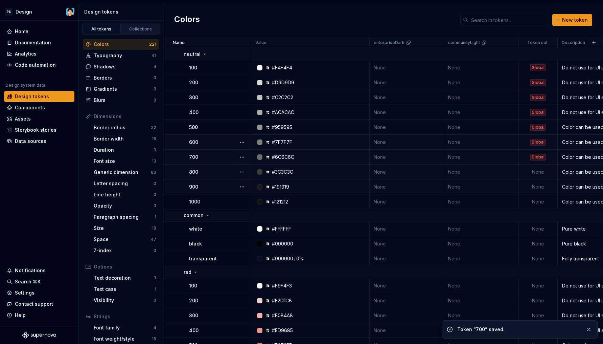
scroll to position [28, 0]
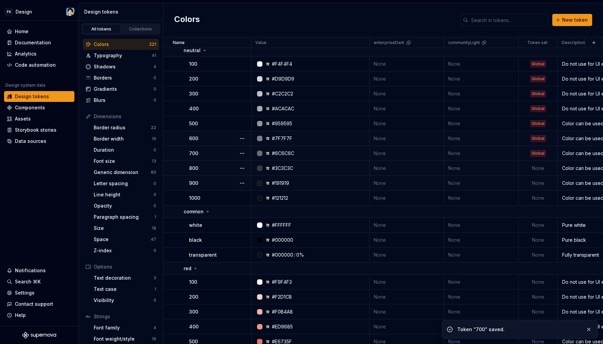
click at [537, 167] on td "None" at bounding box center [537, 168] width 39 height 15
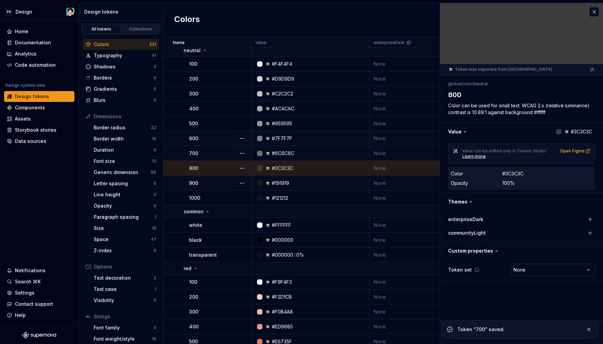
click at [535, 268] on html "PS Design Home Documentation Analytics Code automation Design system data Desig…" at bounding box center [301, 172] width 603 height 344
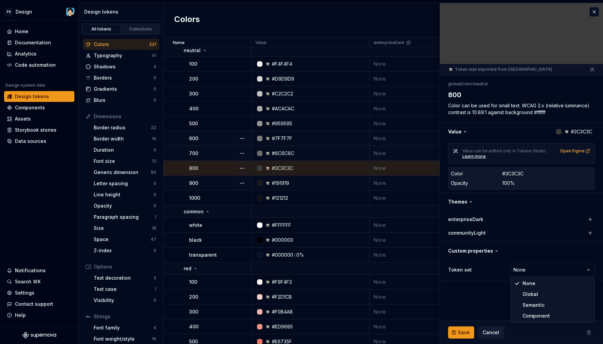
type textarea "*"
select select "**********"
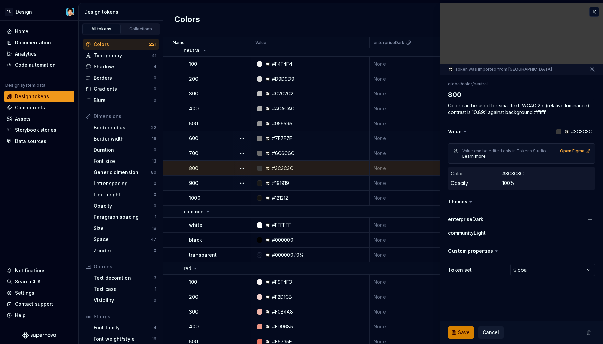
click at [466, 328] on button "Save" at bounding box center [461, 332] width 26 height 12
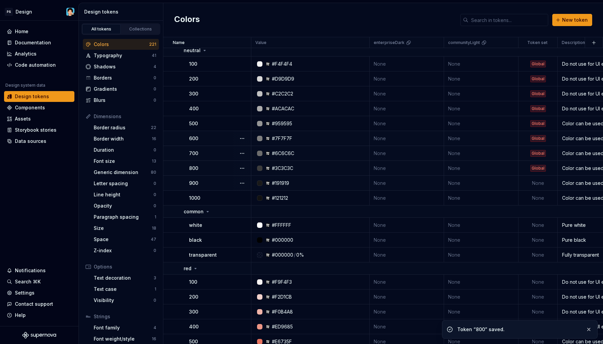
scroll to position [37, 0]
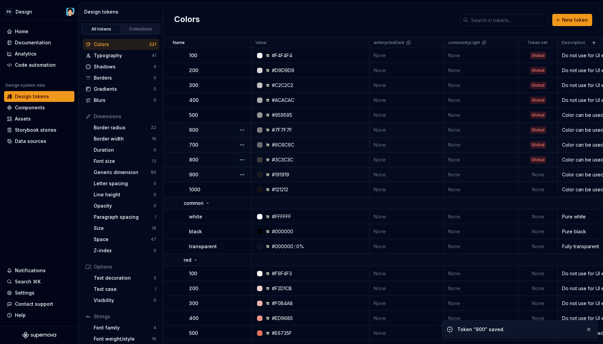
click at [538, 175] on td "None" at bounding box center [537, 174] width 39 height 15
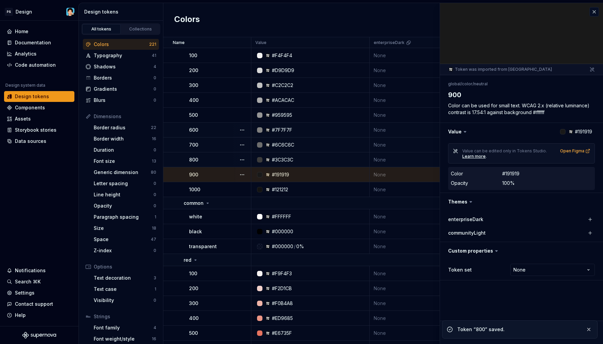
type textarea "*"
click at [526, 270] on html "PS Design Home Documentation Analytics Code automation Design system data Desig…" at bounding box center [301, 172] width 603 height 344
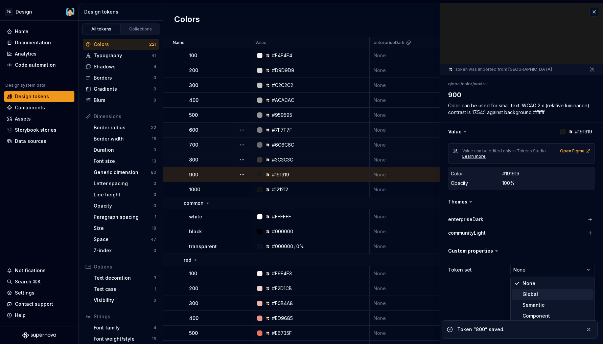
select select "**********"
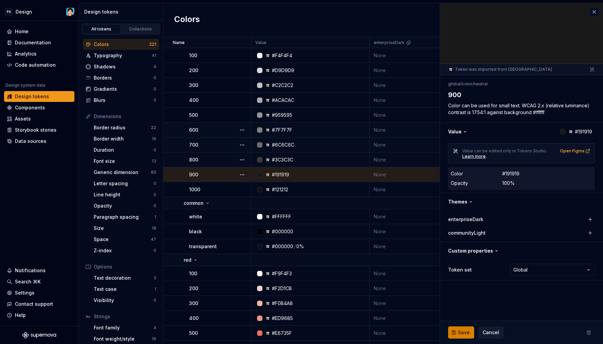
click at [460, 328] on button "Save" at bounding box center [461, 332] width 26 height 12
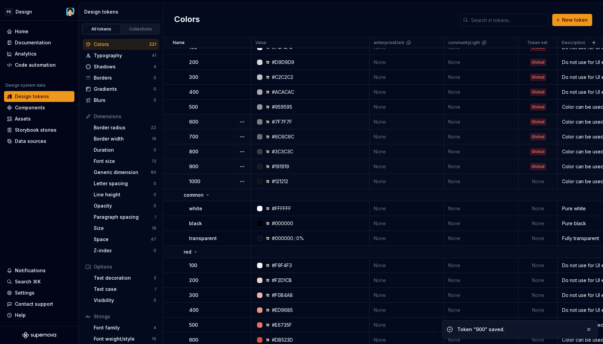
click at [543, 179] on td "None" at bounding box center [537, 181] width 39 height 15
type textarea "*"
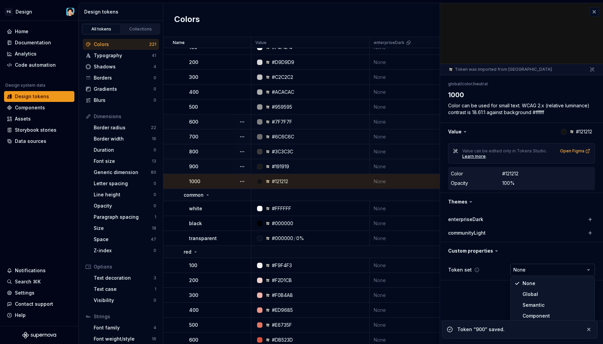
click at [530, 270] on html "PS Design Home Documentation Analytics Code automation Design system data Desig…" at bounding box center [301, 172] width 603 height 344
select select "**********"
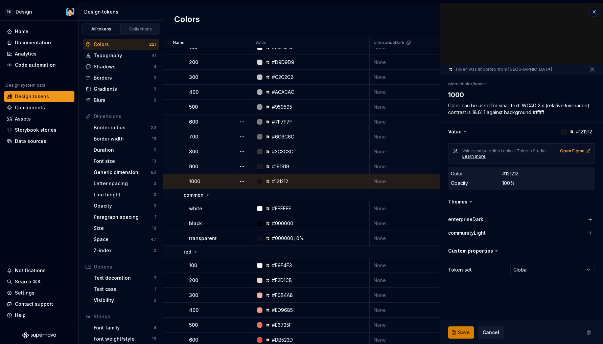
click at [469, 331] on button "Save" at bounding box center [461, 332] width 26 height 12
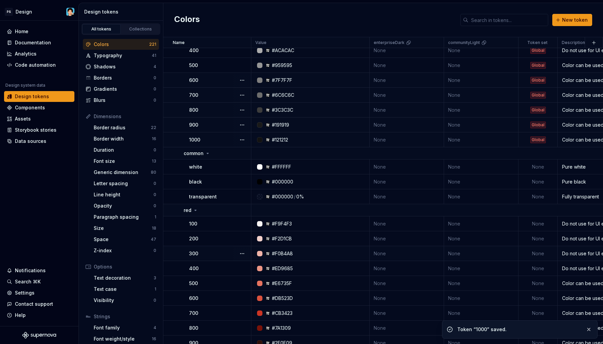
scroll to position [111, 0]
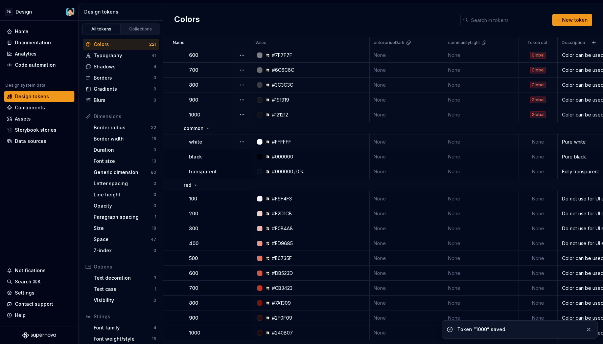
click at [540, 141] on td "None" at bounding box center [537, 141] width 39 height 15
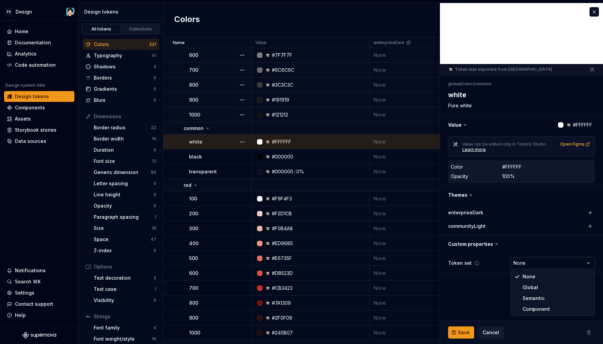
click at [525, 261] on html "PS Design Home Documentation Analytics Code automation Design system data Desig…" at bounding box center [301, 172] width 603 height 344
type textarea "*"
select select "**********"
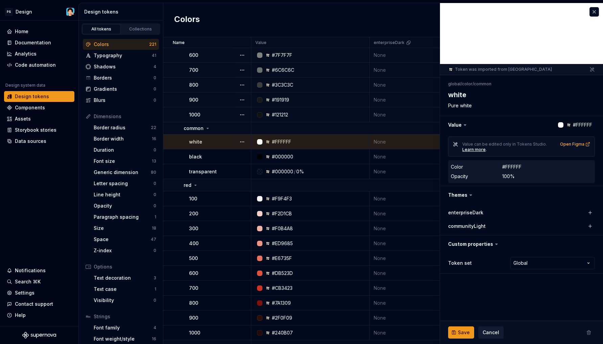
click at [462, 331] on span "Save" at bounding box center [464, 332] width 12 height 7
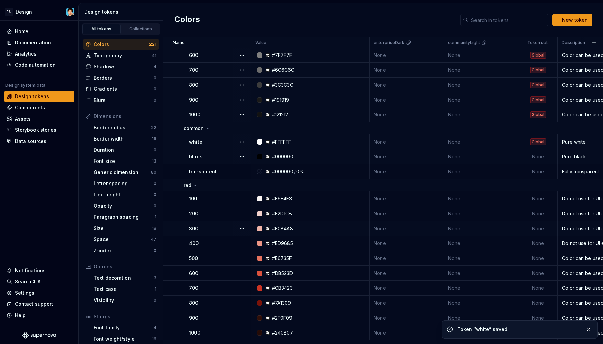
click at [538, 156] on td "None" at bounding box center [537, 156] width 39 height 15
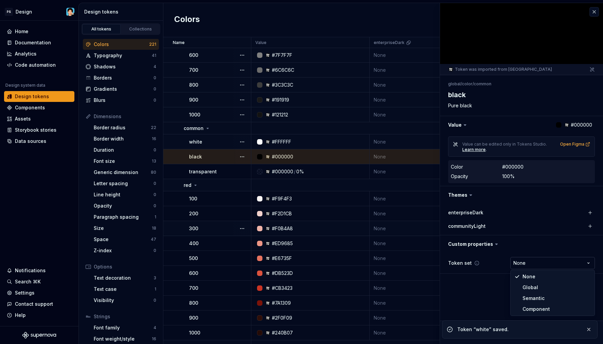
click at [531, 257] on html "PS Design Home Documentation Analytics Code automation Design system data Desig…" at bounding box center [301, 172] width 603 height 344
